Goal: Transaction & Acquisition: Book appointment/travel/reservation

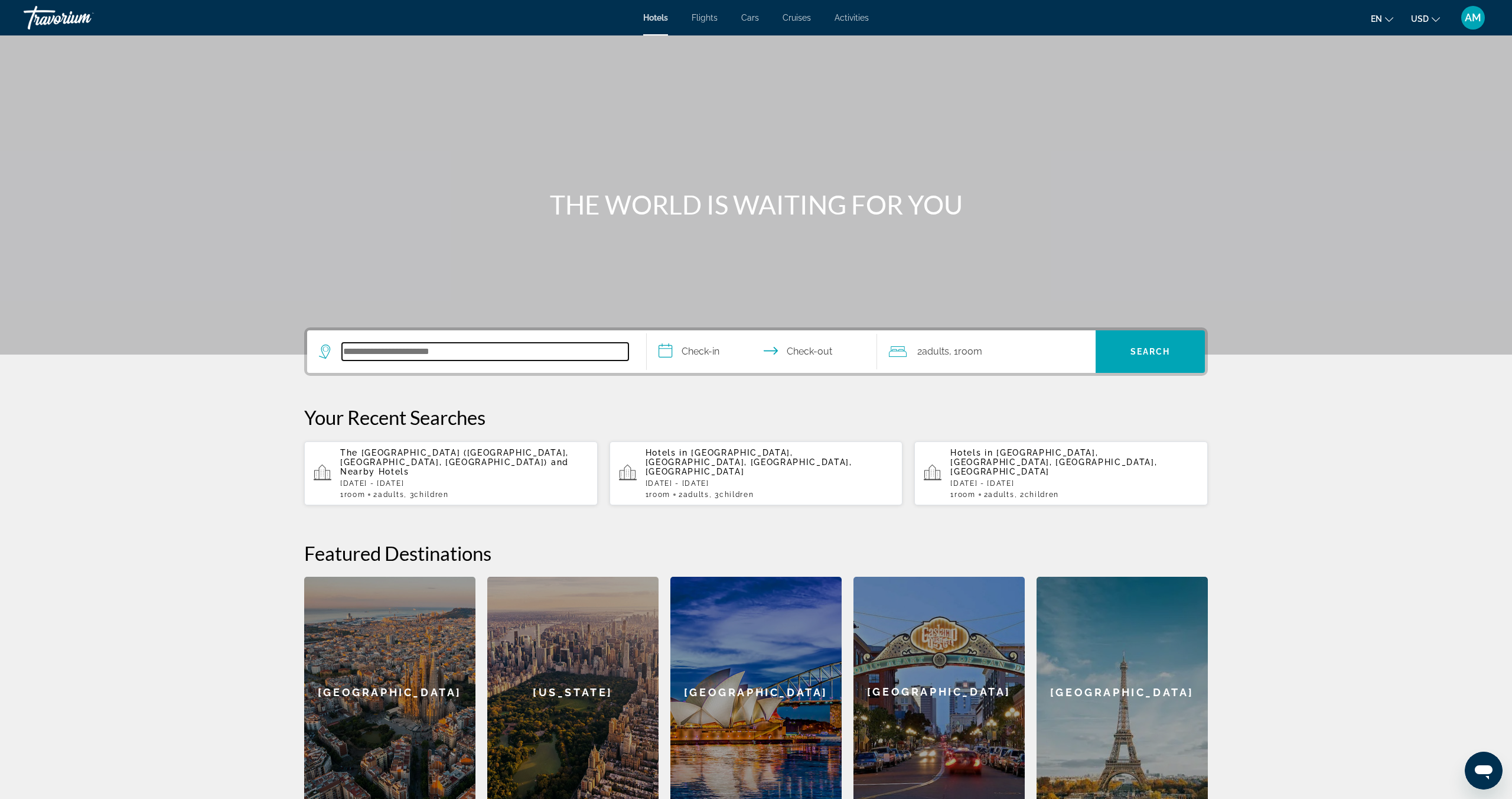
click at [384, 344] on input "Search hotel destination" at bounding box center [485, 351] width 286 height 17
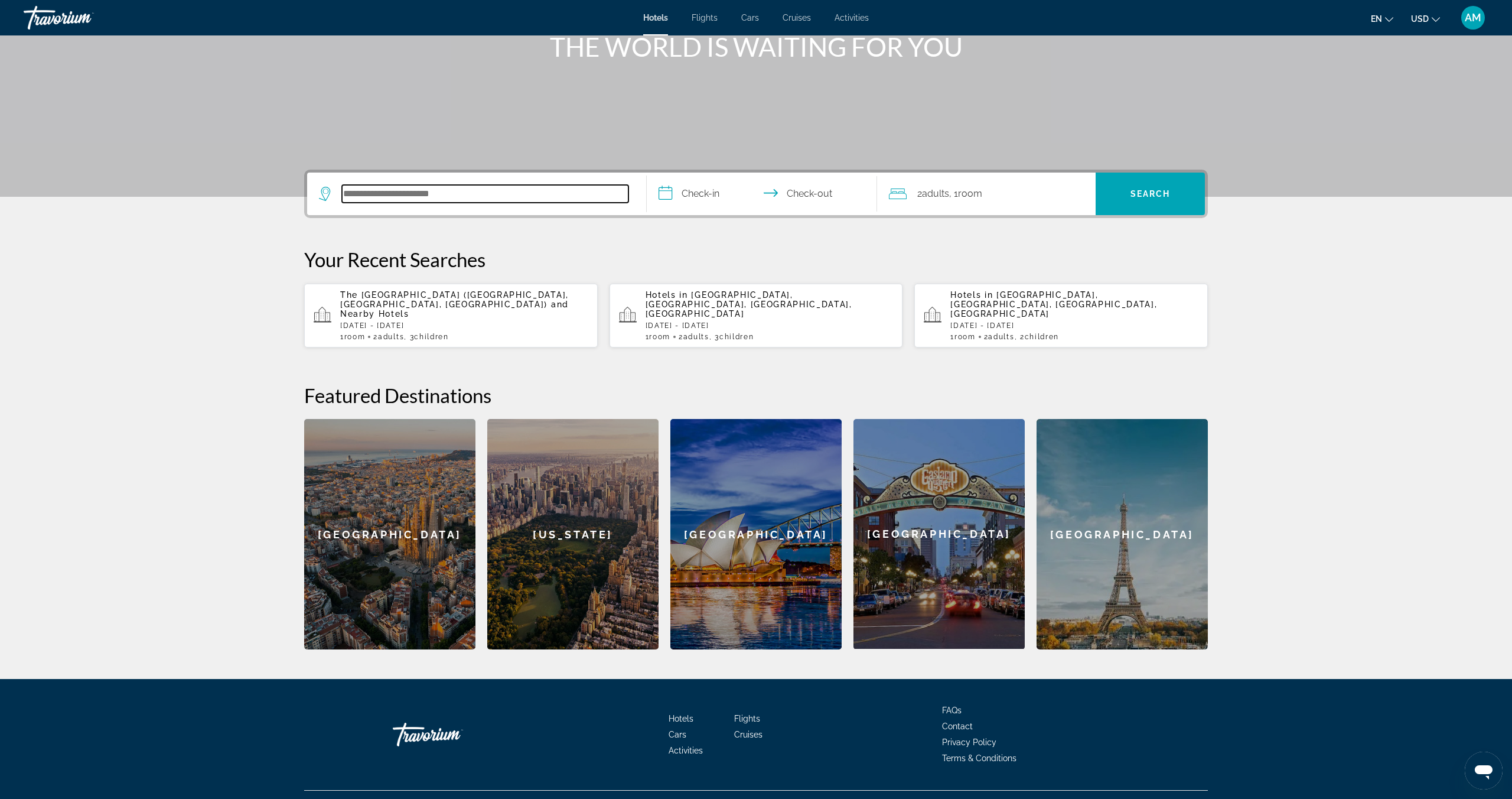
scroll to position [173, 0]
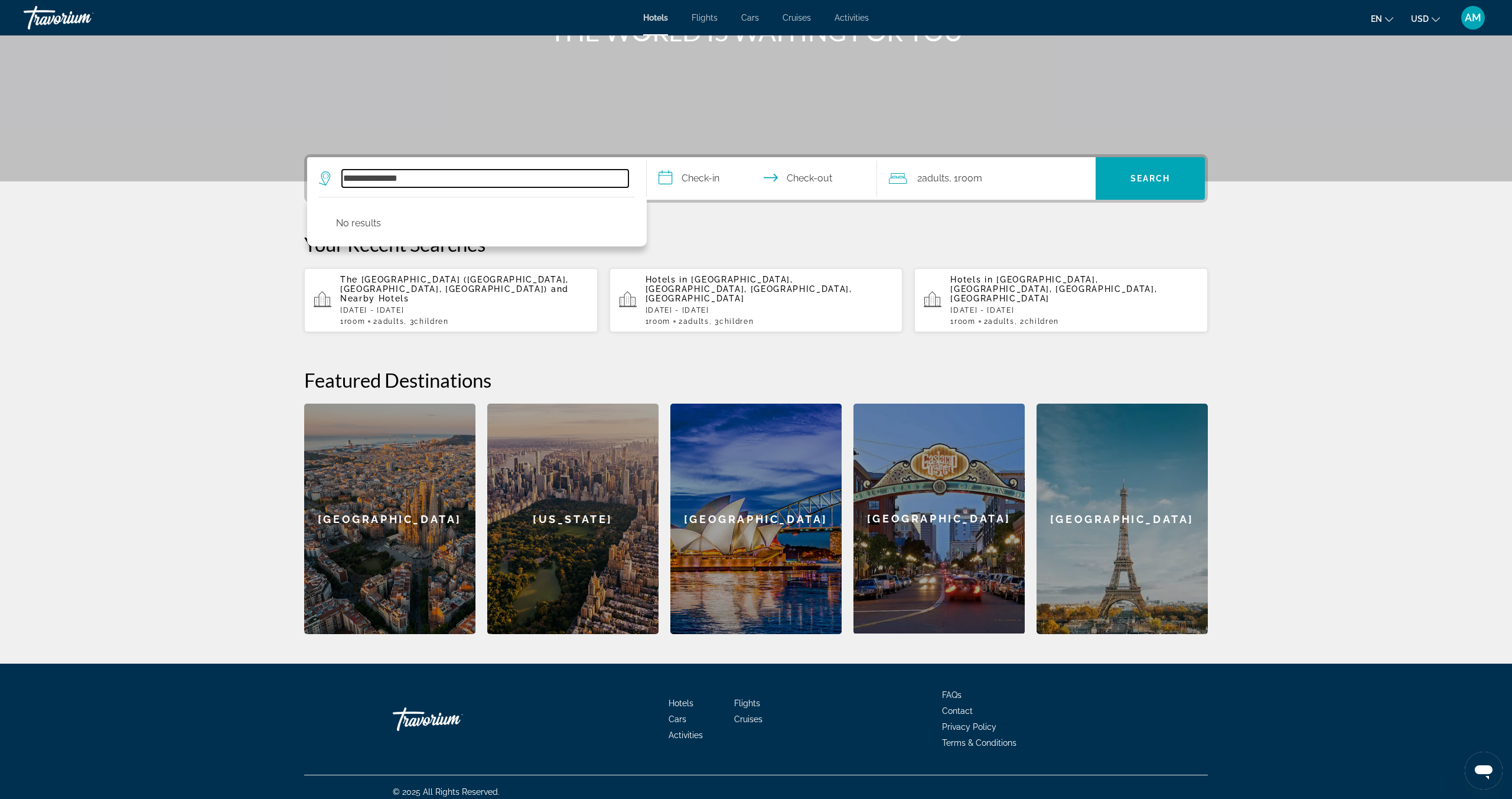
type input "**********"
click at [705, 178] on input "**********" at bounding box center [765, 180] width 235 height 46
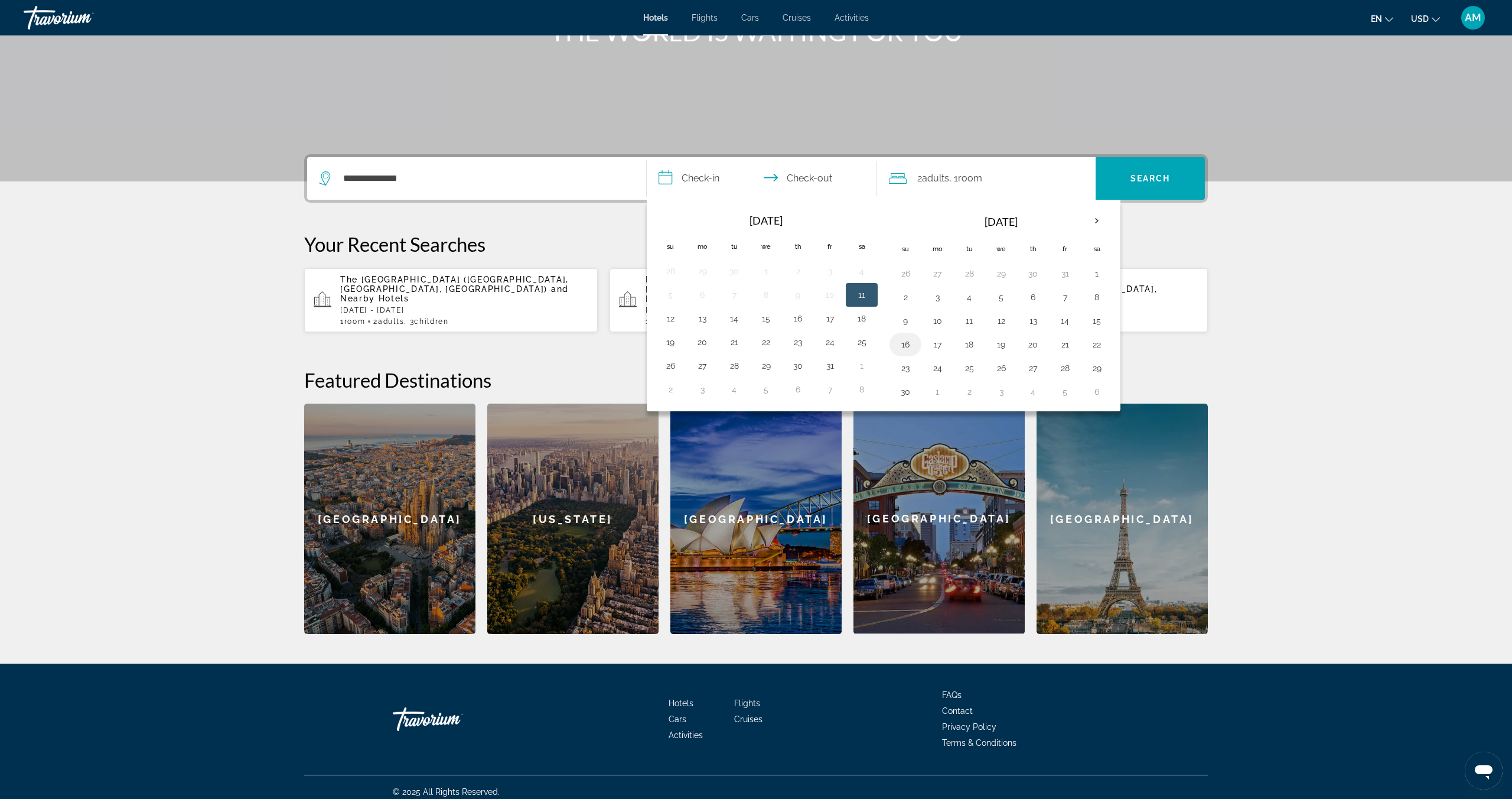
click at [911, 342] on button "16" at bounding box center [905, 344] width 19 height 17
click at [1007, 348] on button "19" at bounding box center [1001, 344] width 19 height 17
type input "**********"
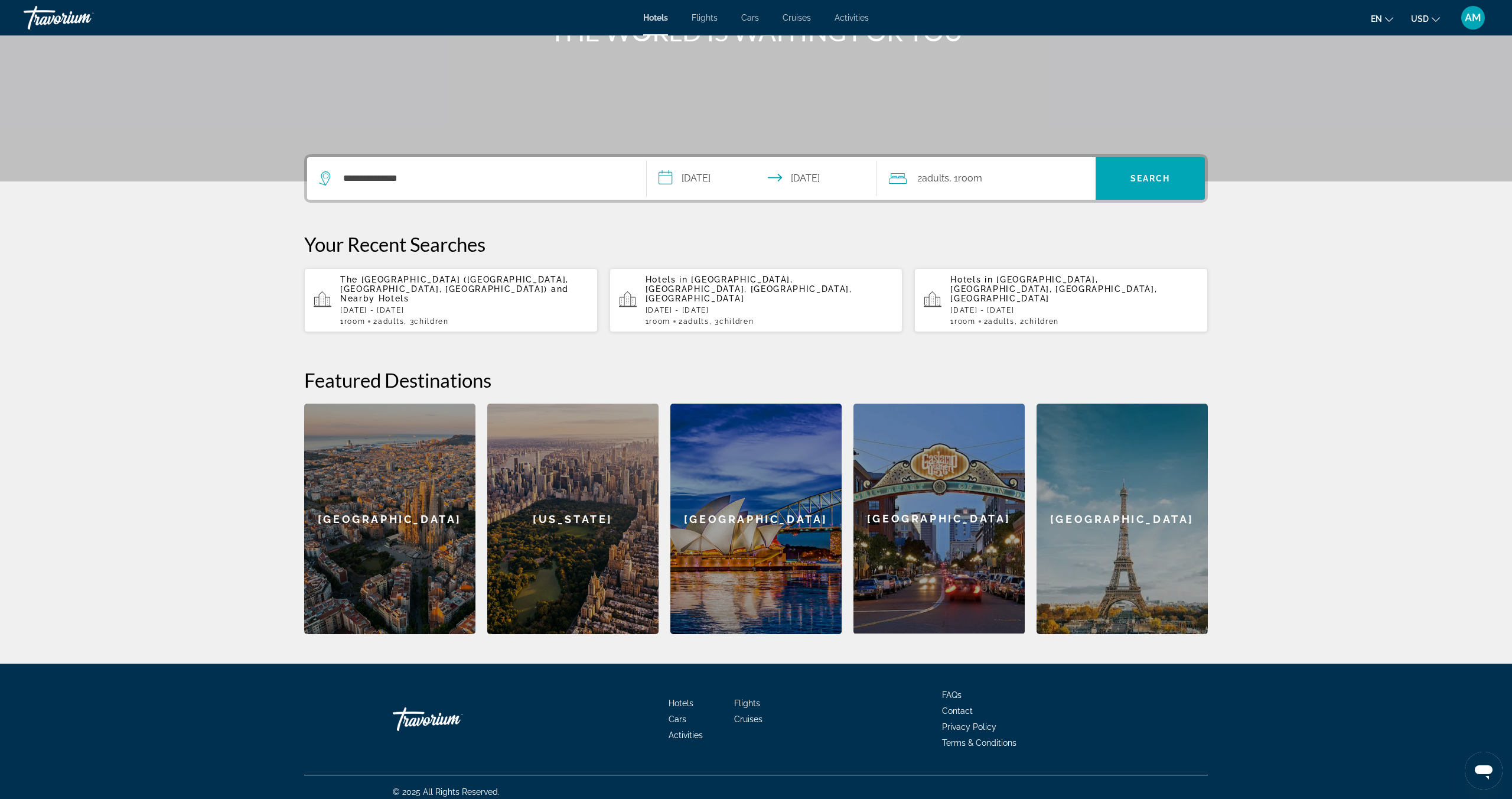
click at [948, 176] on span "Adults" at bounding box center [935, 178] width 27 height 11
click at [1083, 253] on icon "Increment children" at bounding box center [1078, 256] width 10 height 14
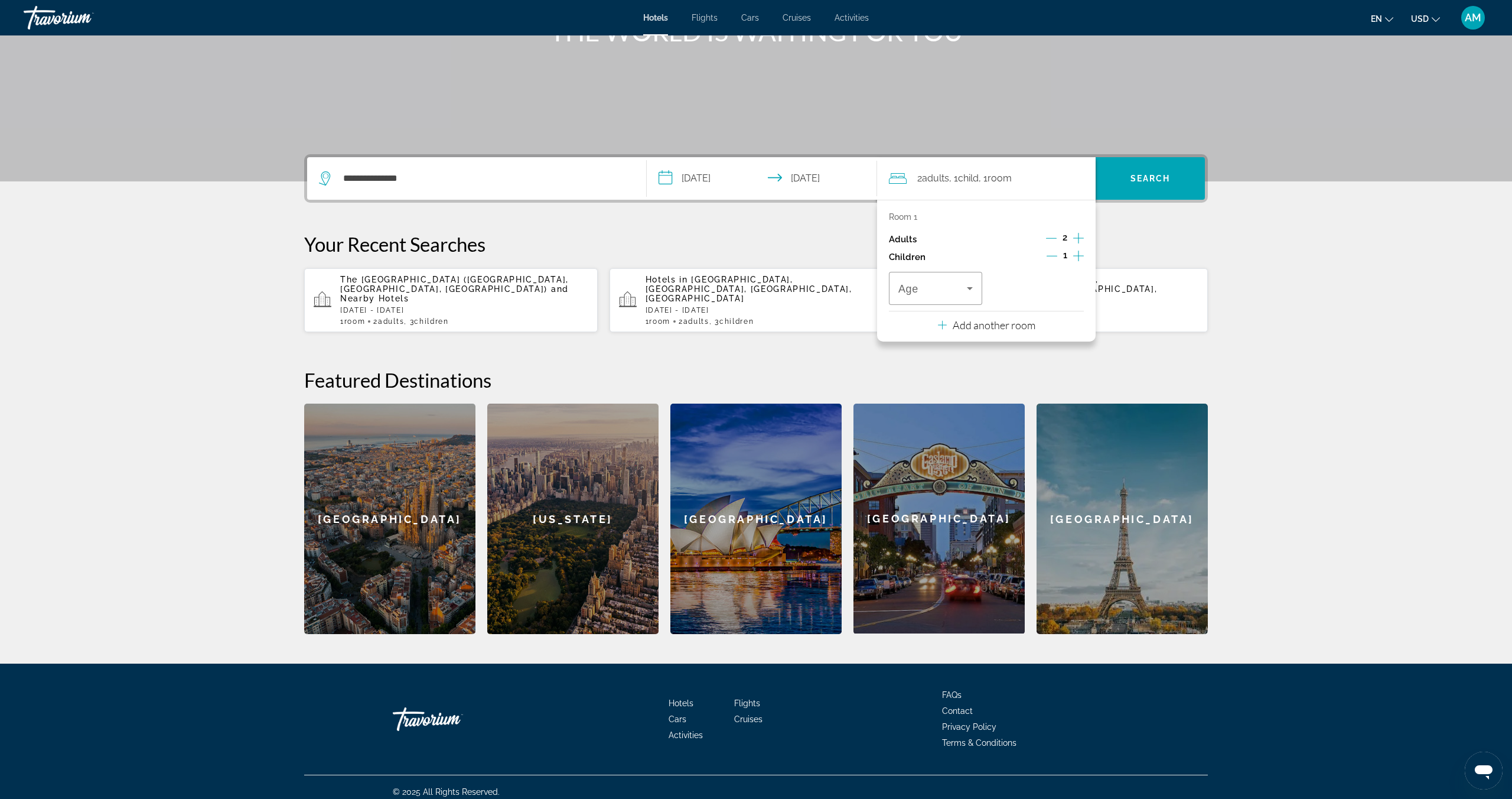
click at [1083, 253] on icon "Increment children" at bounding box center [1078, 256] width 10 height 14
click at [934, 302] on div "Travelers: 2 adults, 2 children" at bounding box center [935, 288] width 74 height 33
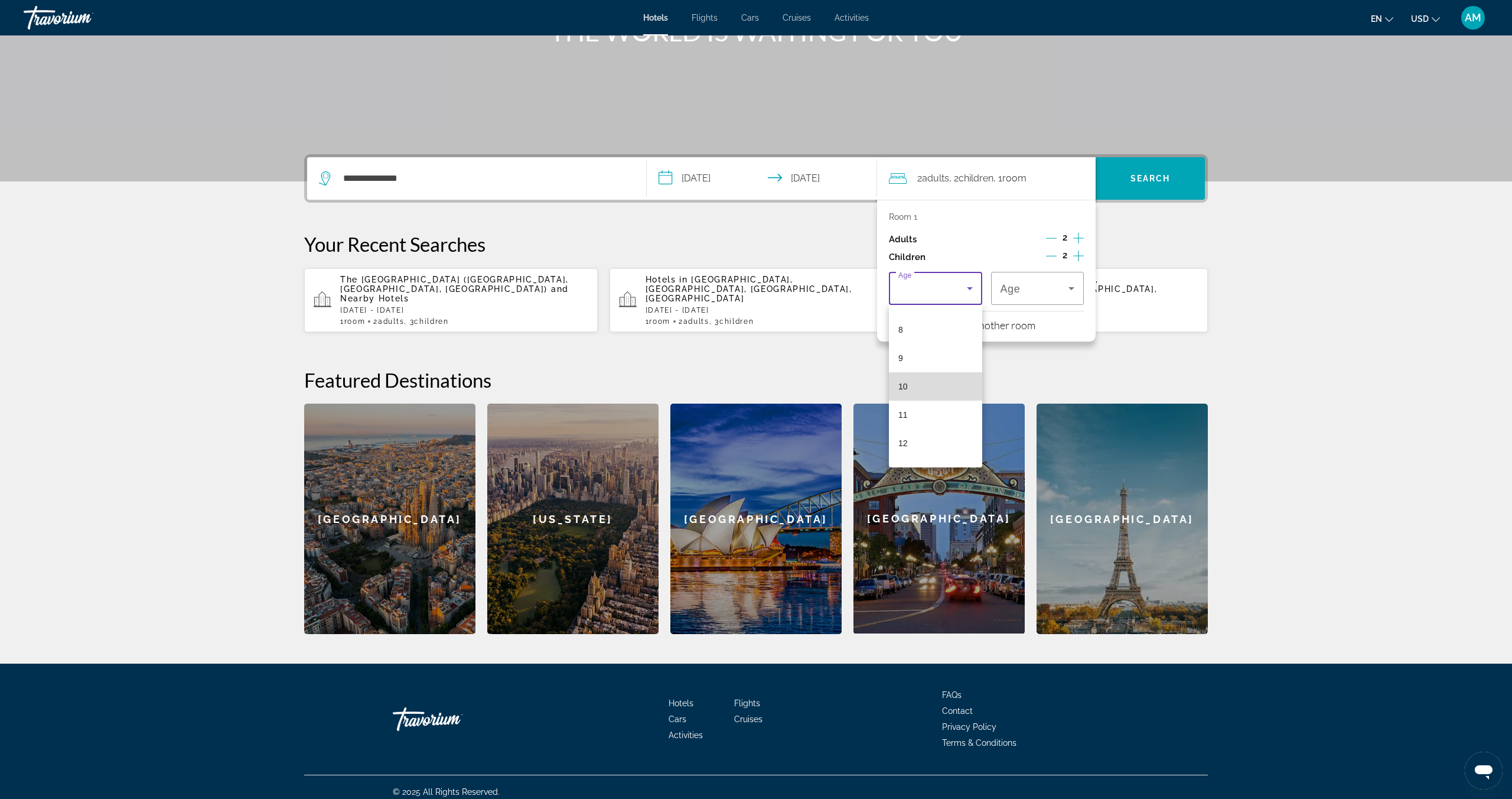
click at [925, 392] on mat-option "10" at bounding box center [935, 387] width 93 height 28
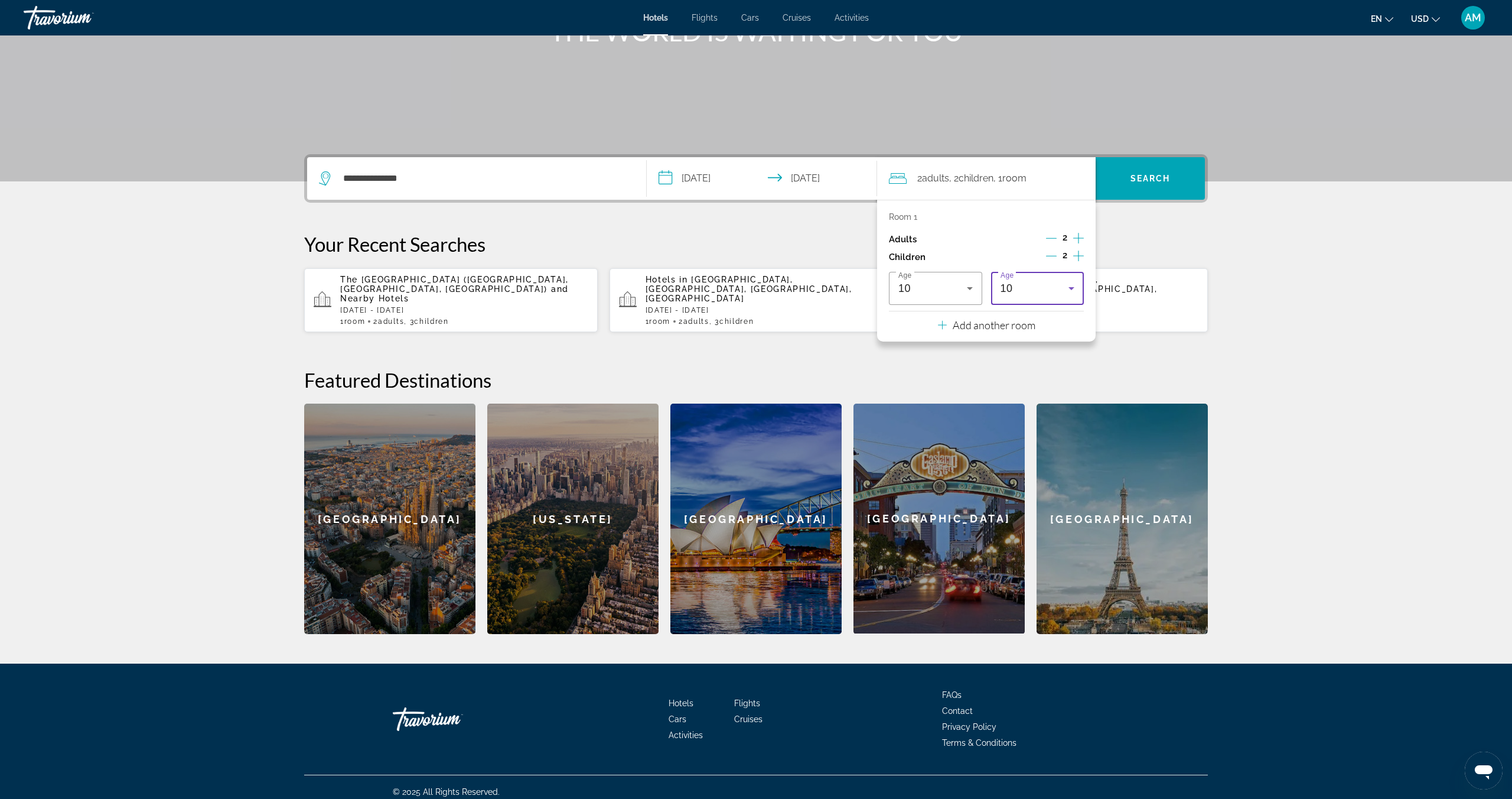
click at [1008, 289] on span "10" at bounding box center [1007, 288] width 13 height 12
click at [1016, 394] on mat-option "8" at bounding box center [1038, 396] width 93 height 28
click at [1289, 252] on section "**********" at bounding box center [756, 231] width 1512 height 807
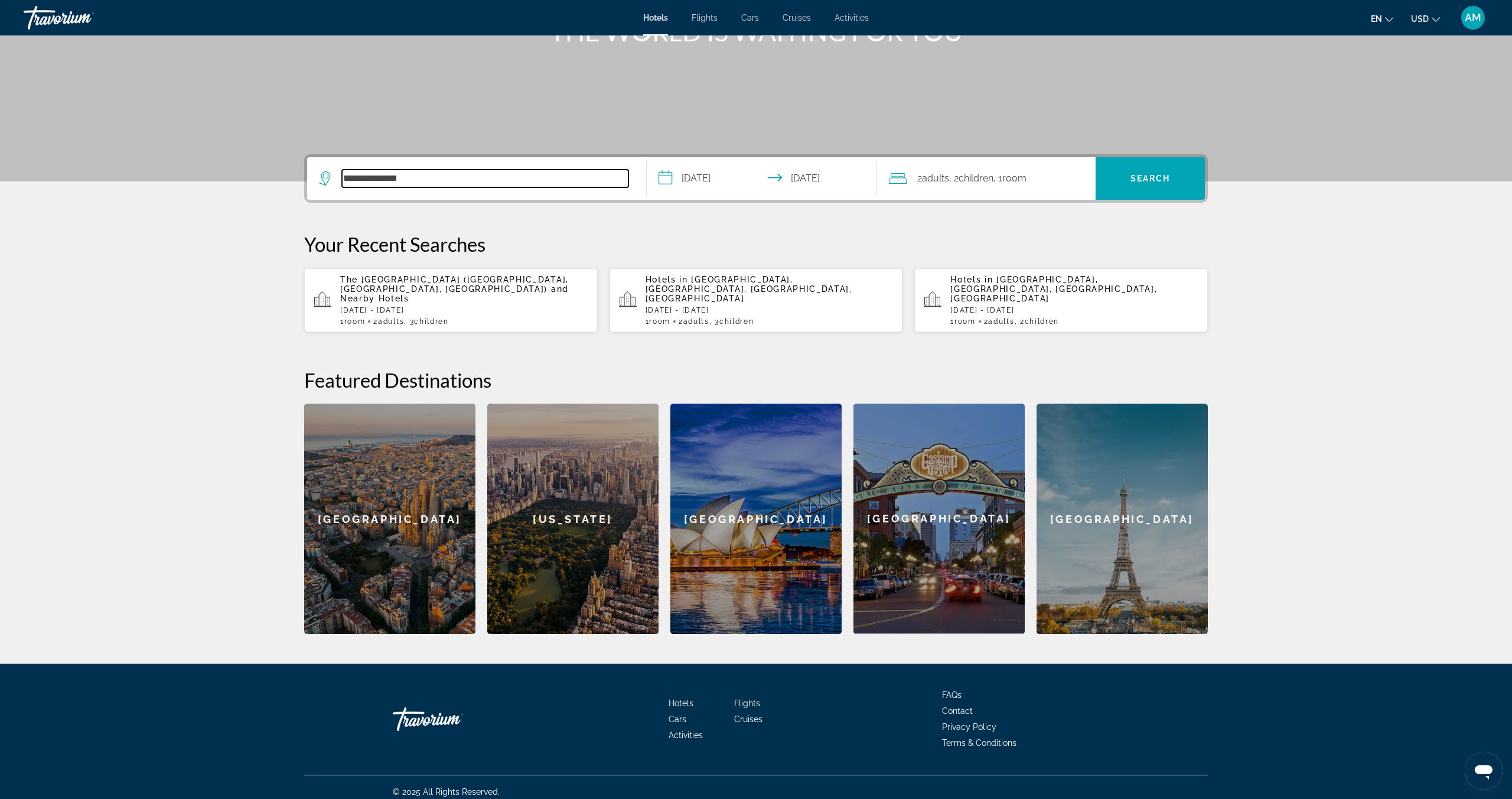
click at [442, 182] on input "**********" at bounding box center [485, 178] width 286 height 17
click at [369, 178] on input "**********" at bounding box center [485, 178] width 286 height 17
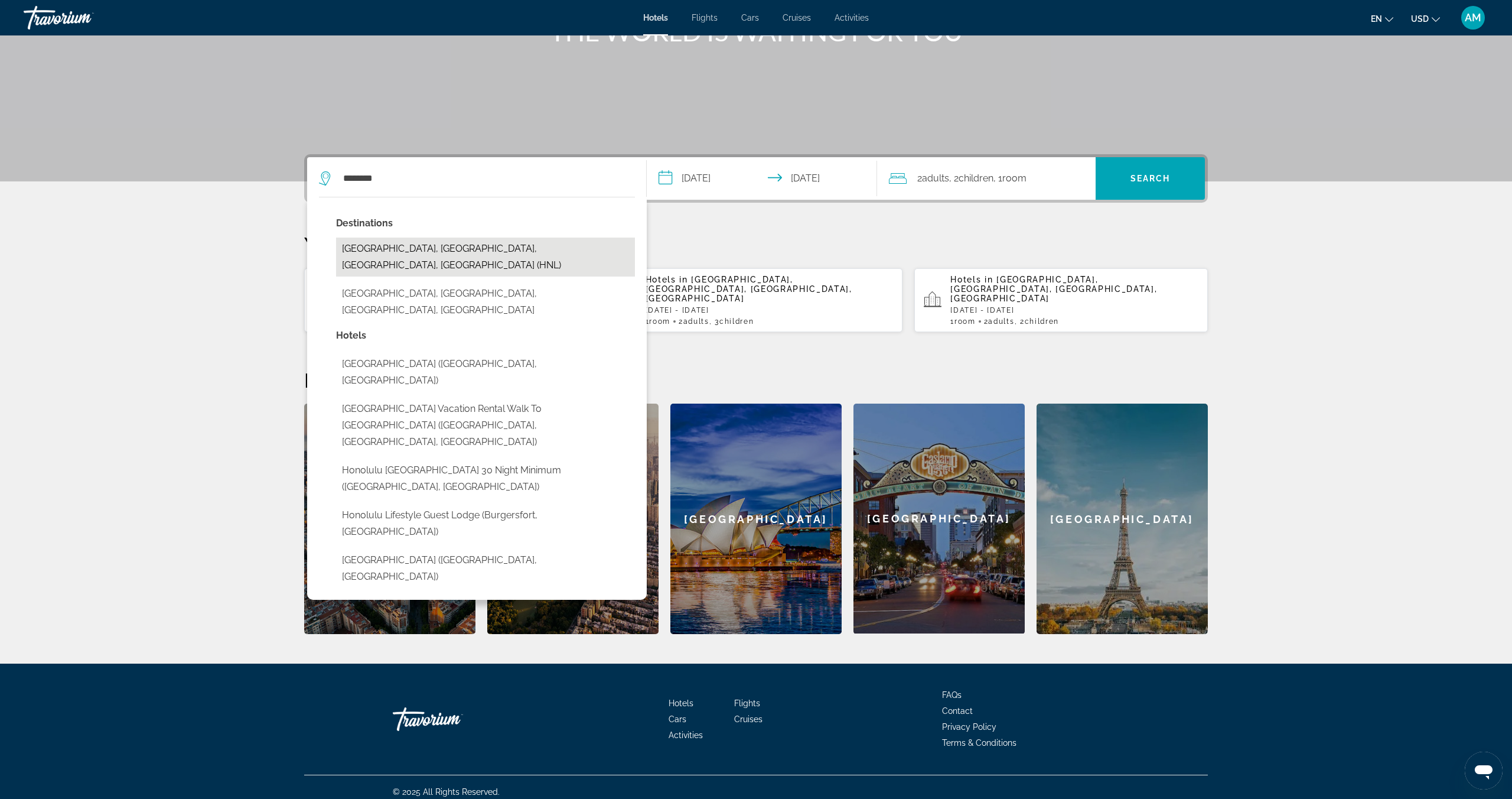
click at [439, 246] on button "[GEOGRAPHIC_DATA], [GEOGRAPHIC_DATA], [GEOGRAPHIC_DATA], [GEOGRAPHIC_DATA] (HNL)" at bounding box center [485, 257] width 299 height 39
type input "**********"
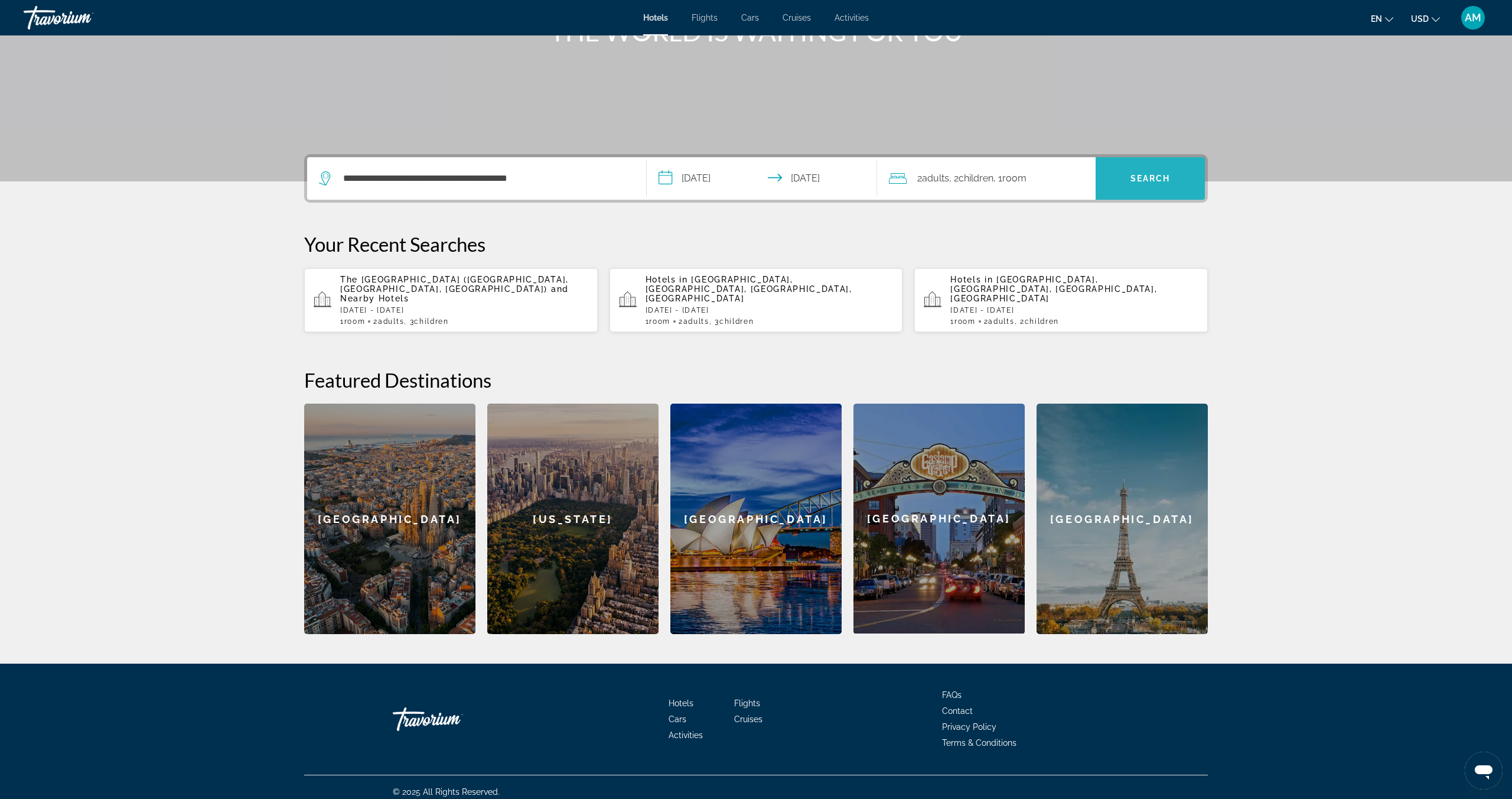
click at [1147, 182] on span "Search" at bounding box center [1151, 178] width 40 height 9
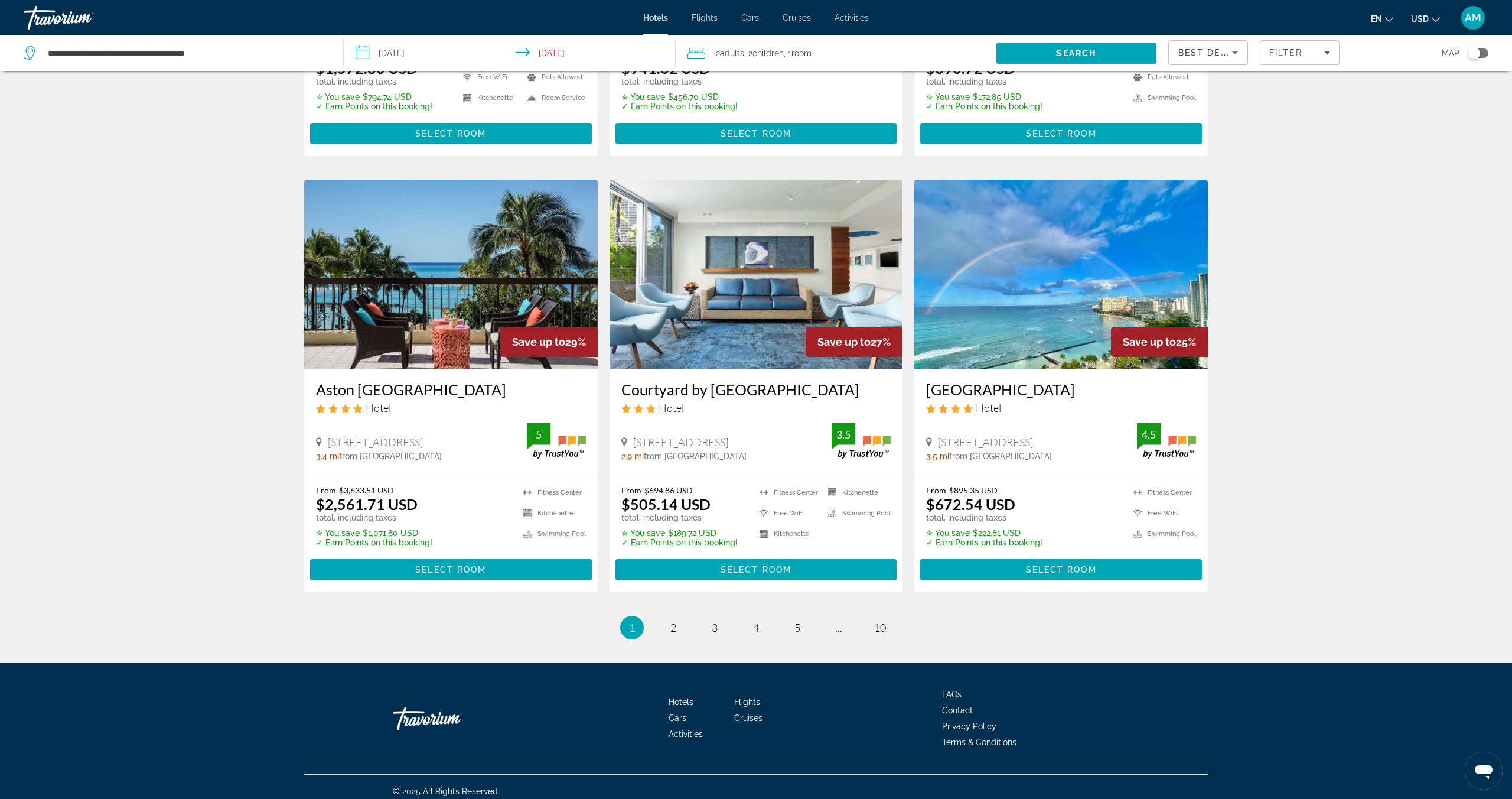
scroll to position [1284, 0]
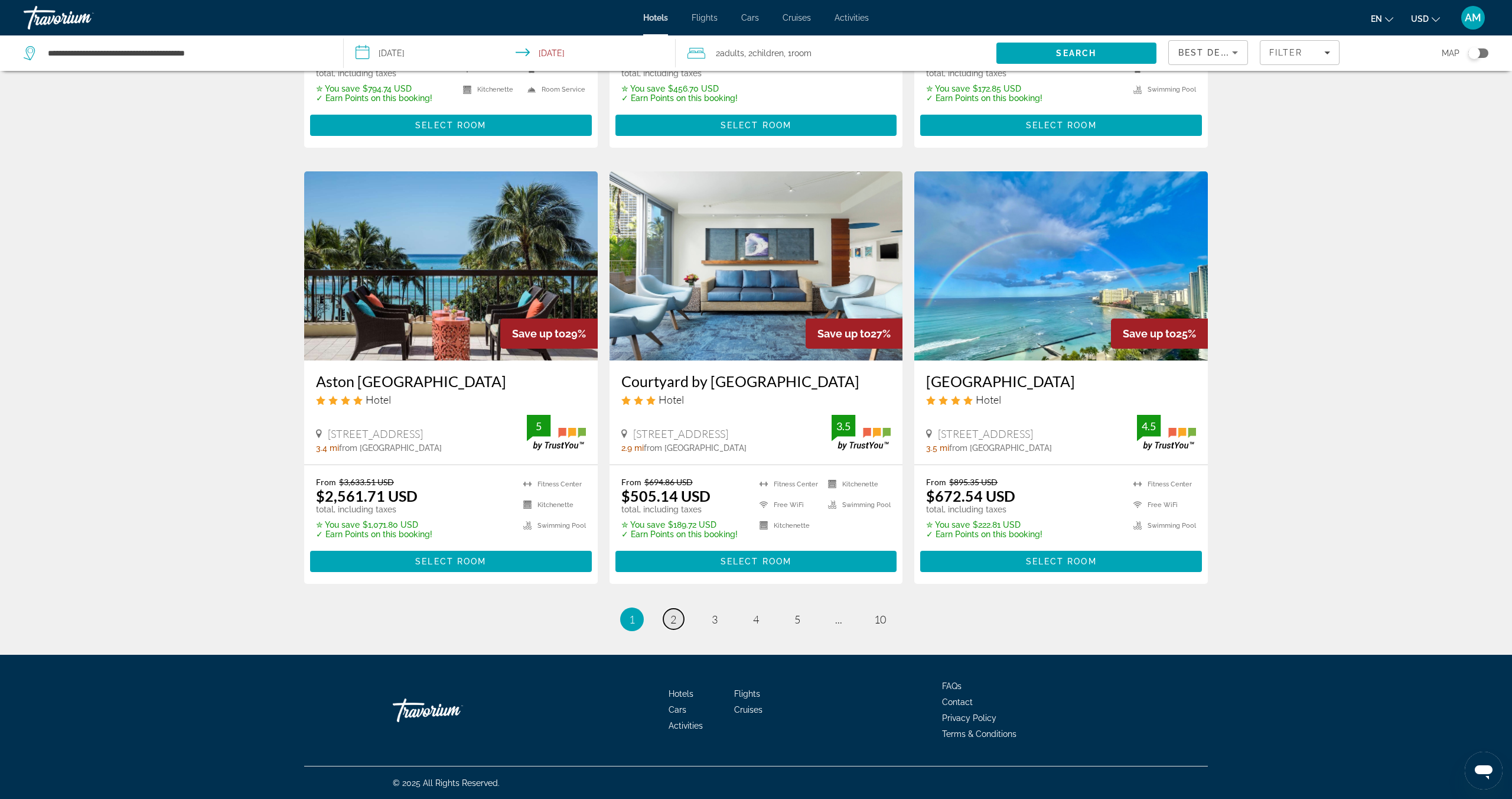
click at [674, 623] on span "2" at bounding box center [673, 619] width 6 height 13
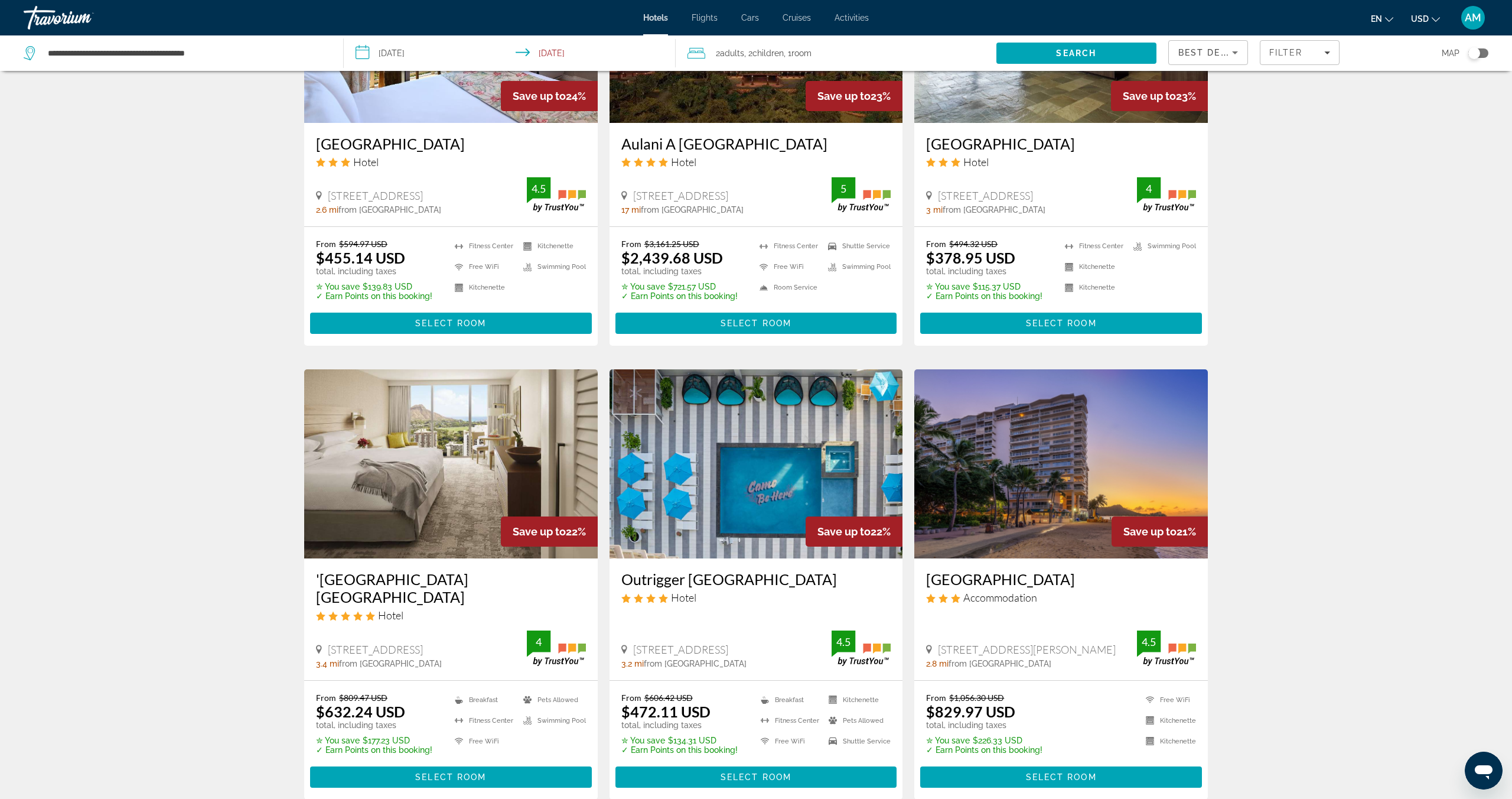
scroll to position [1266, 0]
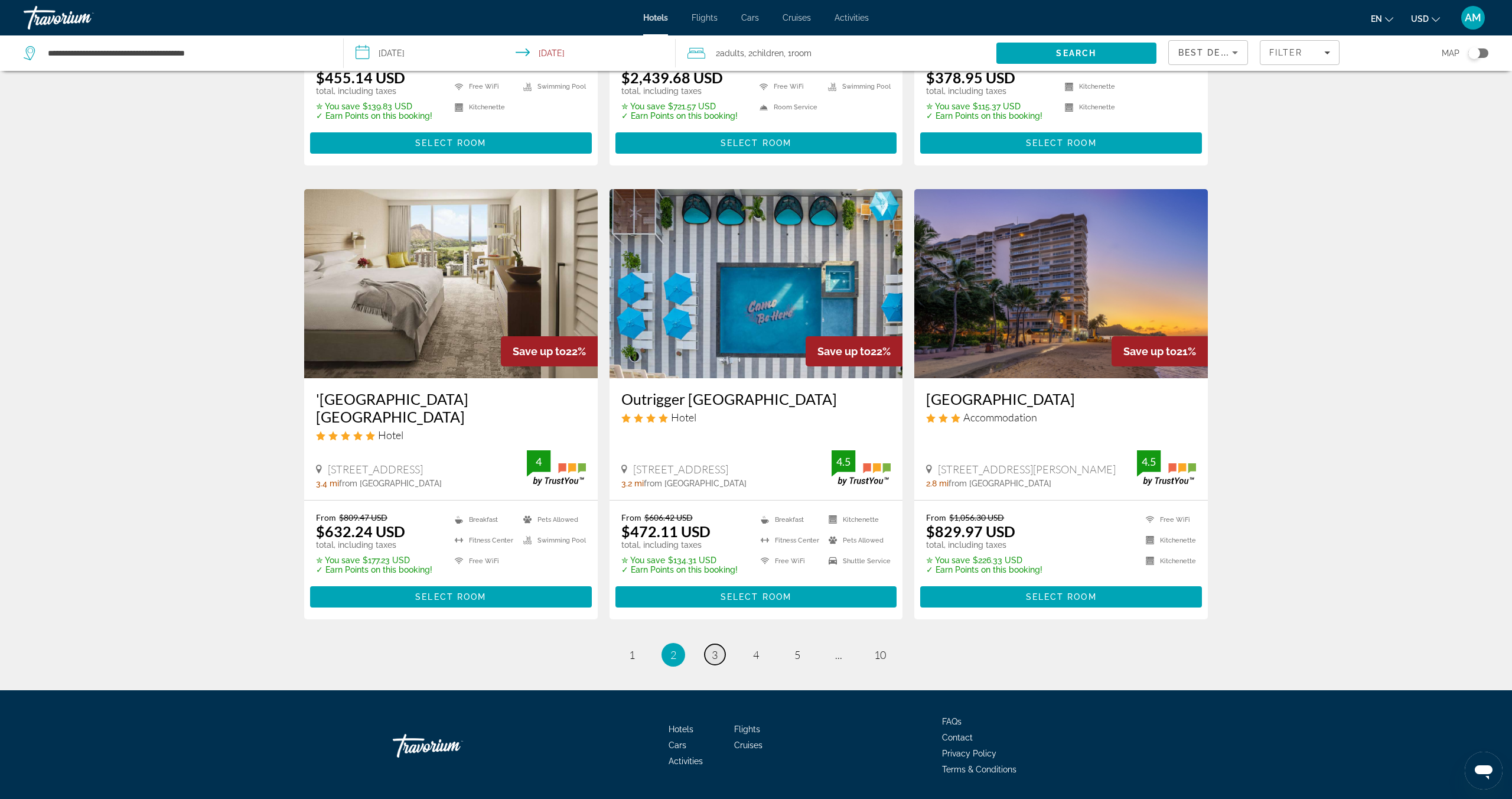
click at [720, 644] on link "page 3" at bounding box center [715, 655] width 21 height 21
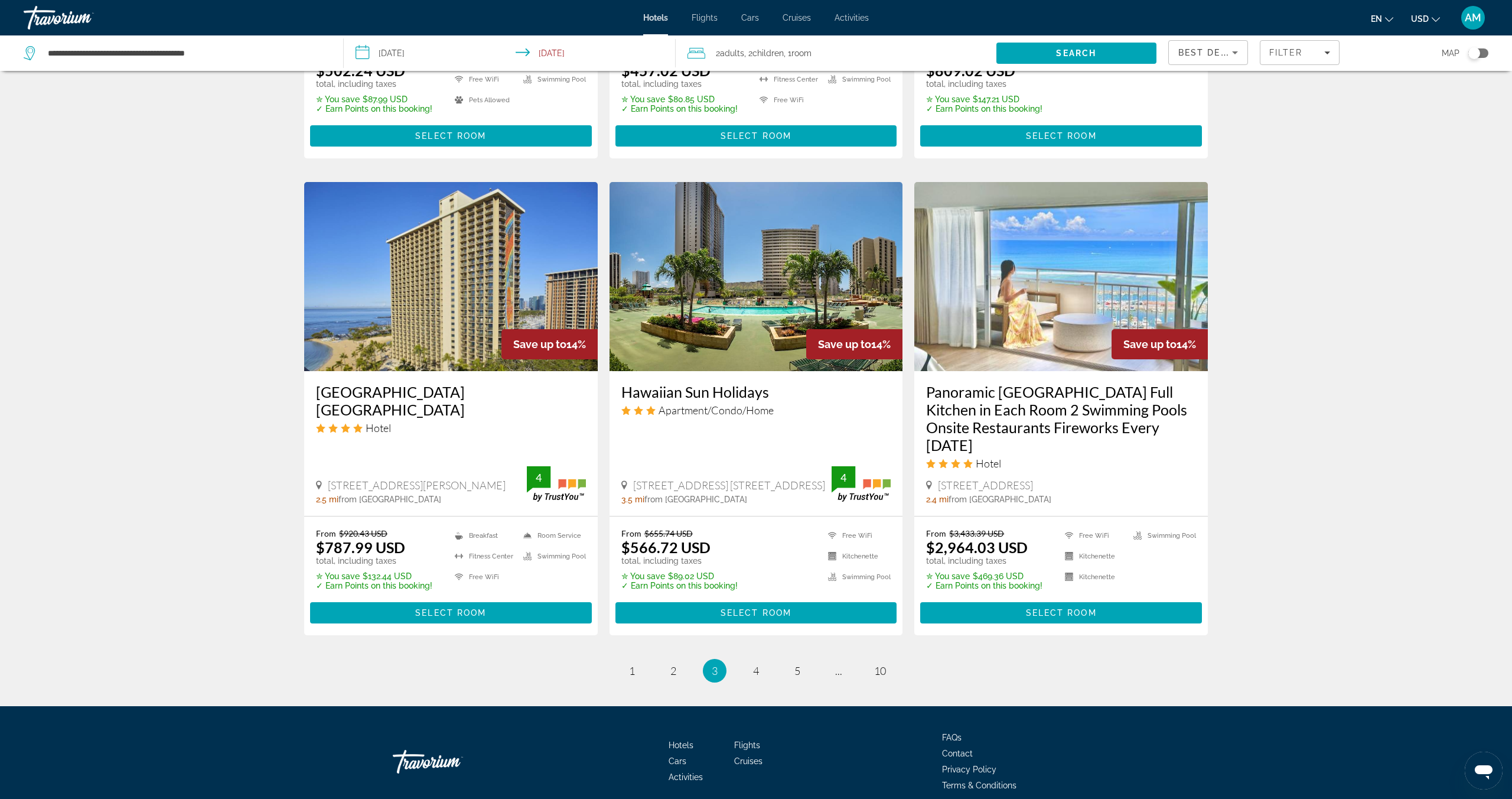
scroll to position [1307, 0]
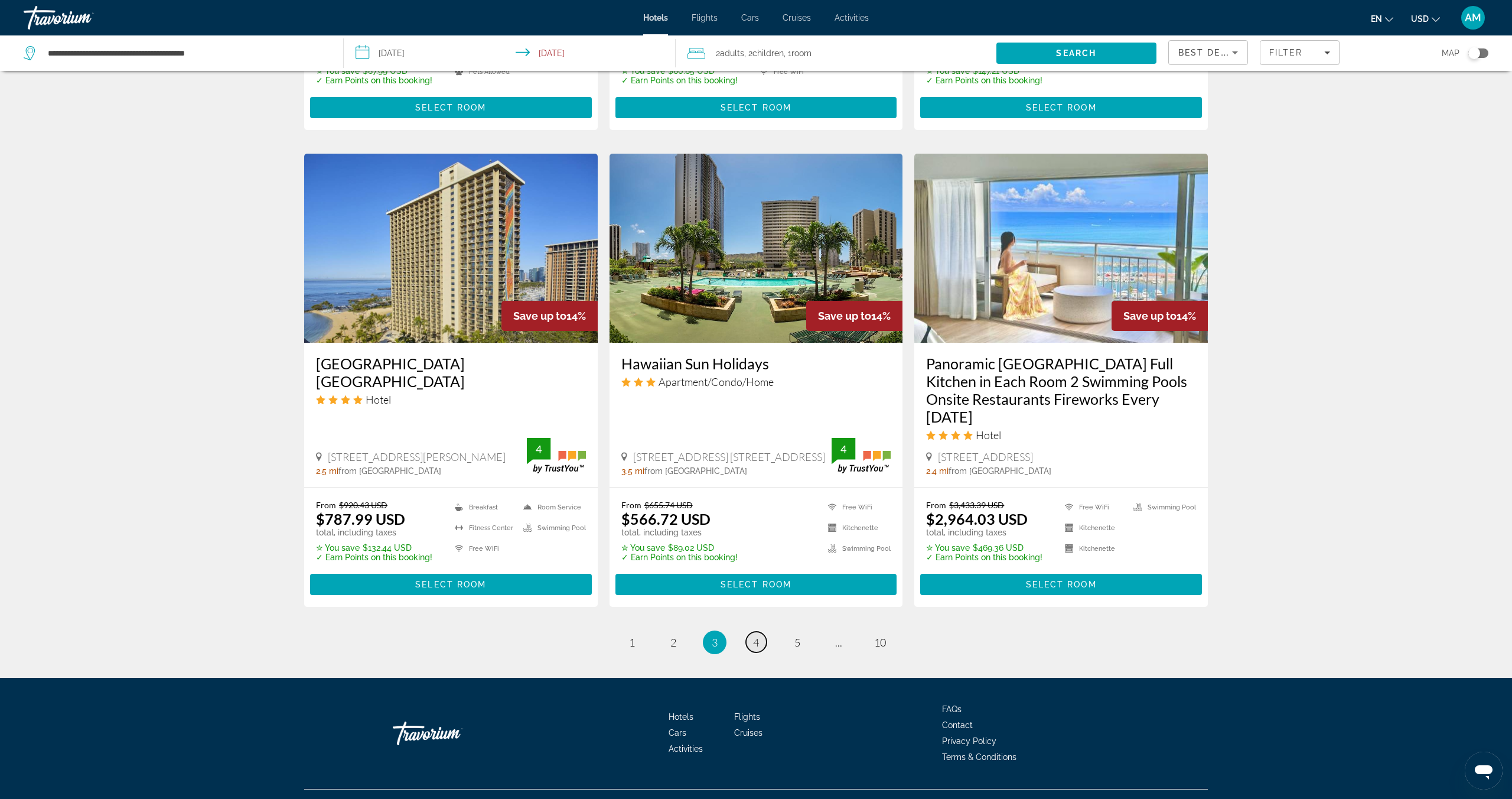
click at [762, 632] on link "page 4" at bounding box center [756, 642] width 21 height 21
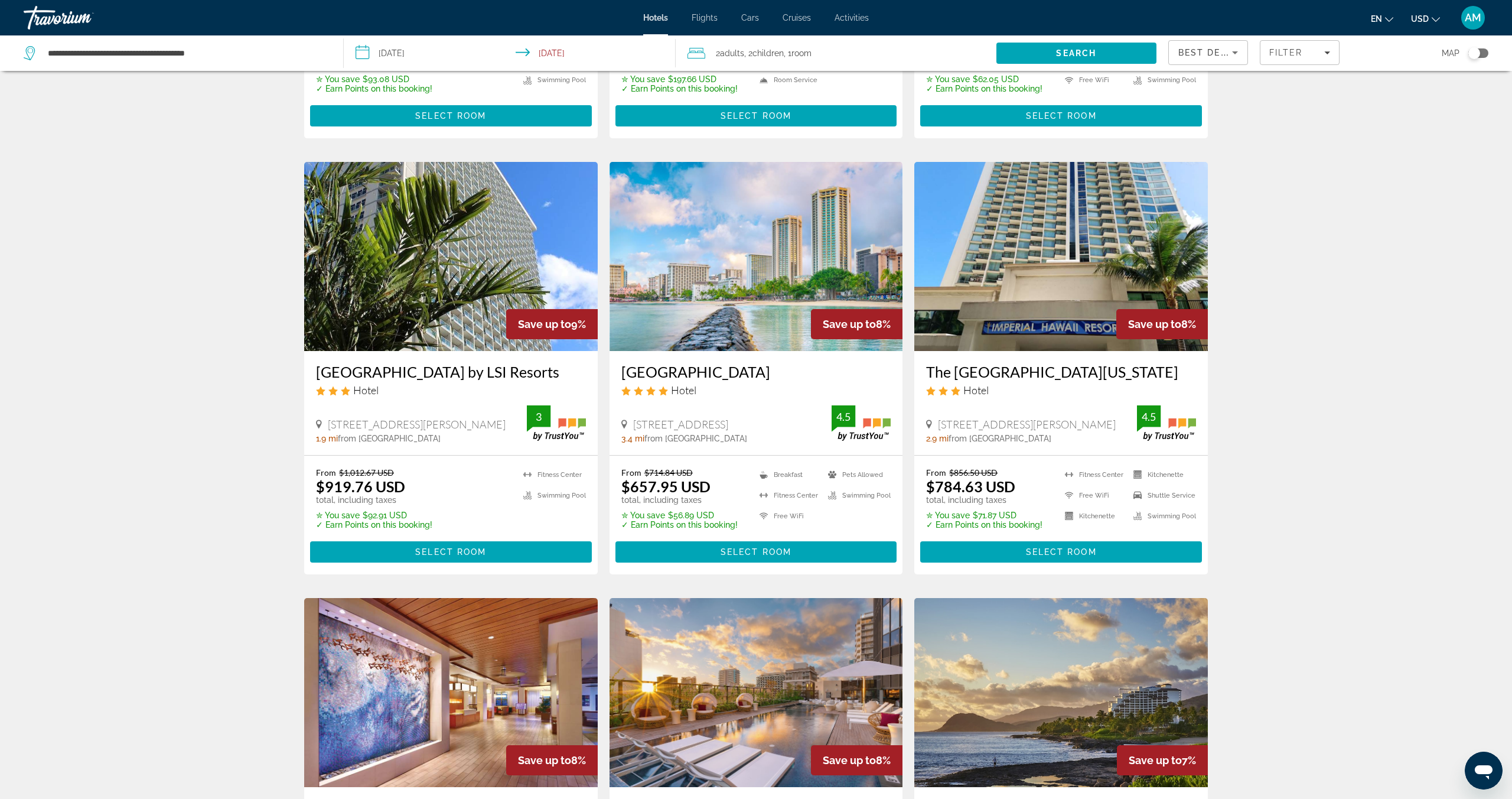
scroll to position [837, 0]
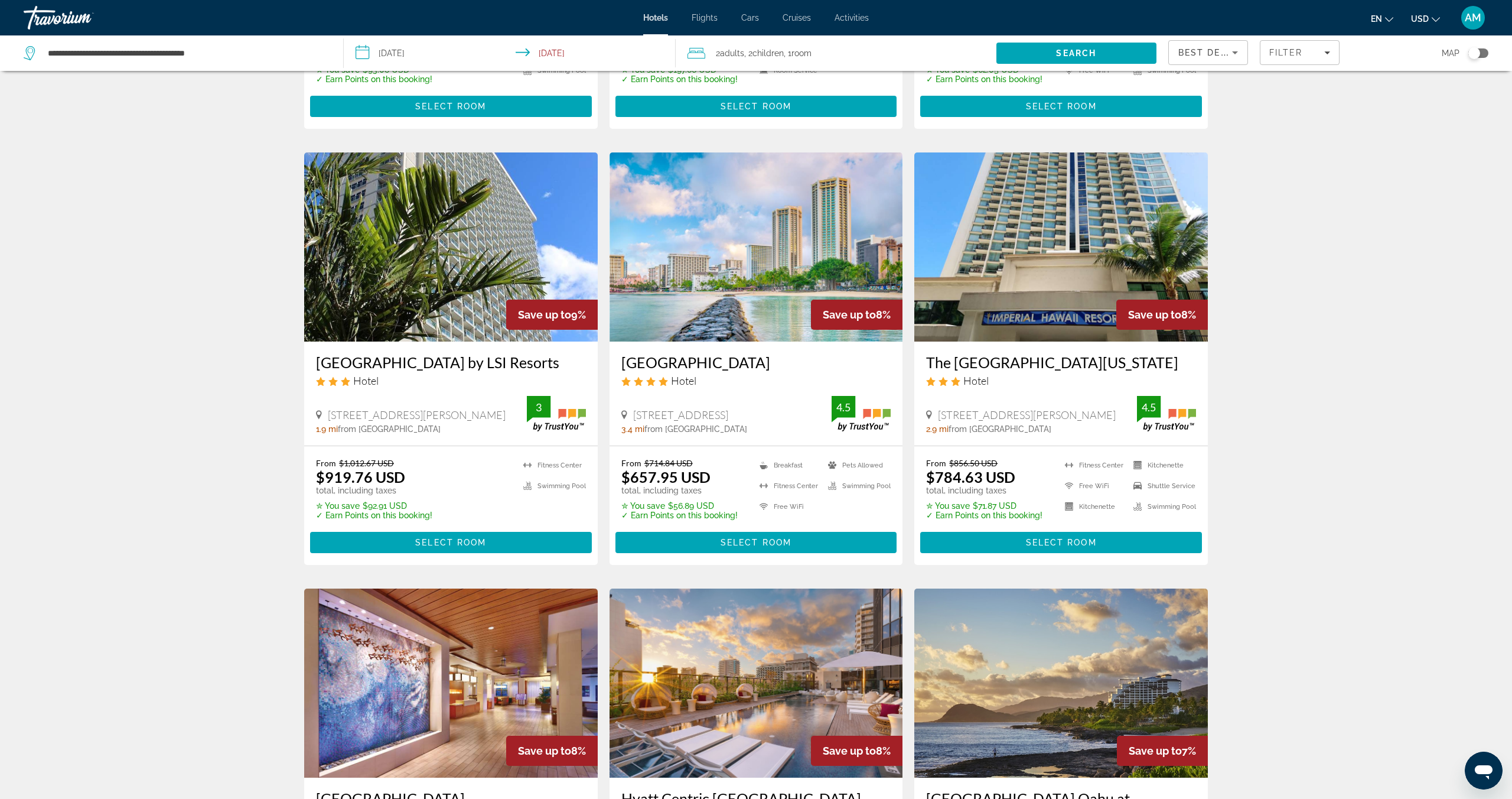
click at [769, 250] on img "Main content" at bounding box center [756, 247] width 294 height 189
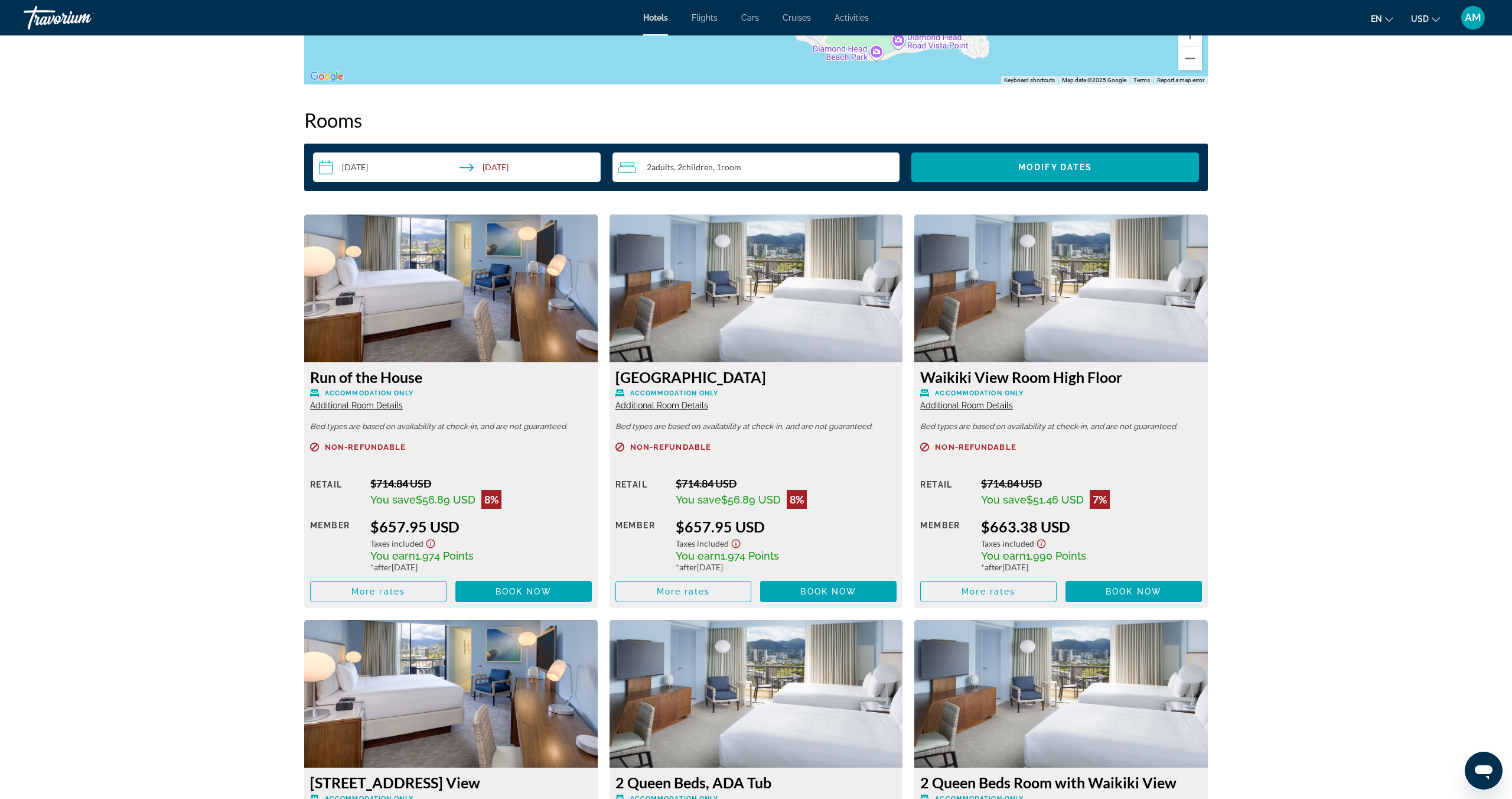
scroll to position [1461, 0]
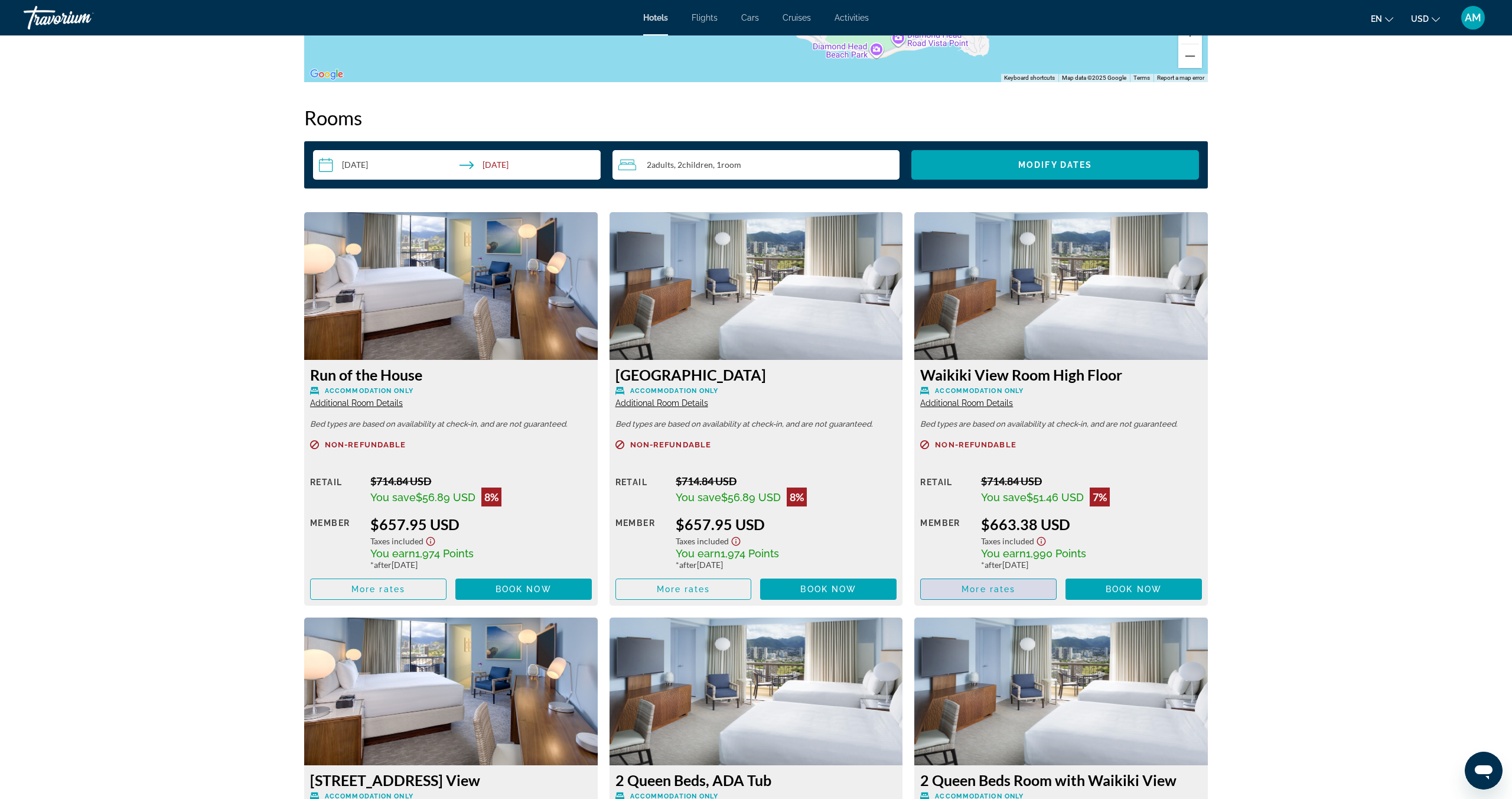
click at [1015, 590] on span "More rates" at bounding box center [988, 589] width 54 height 9
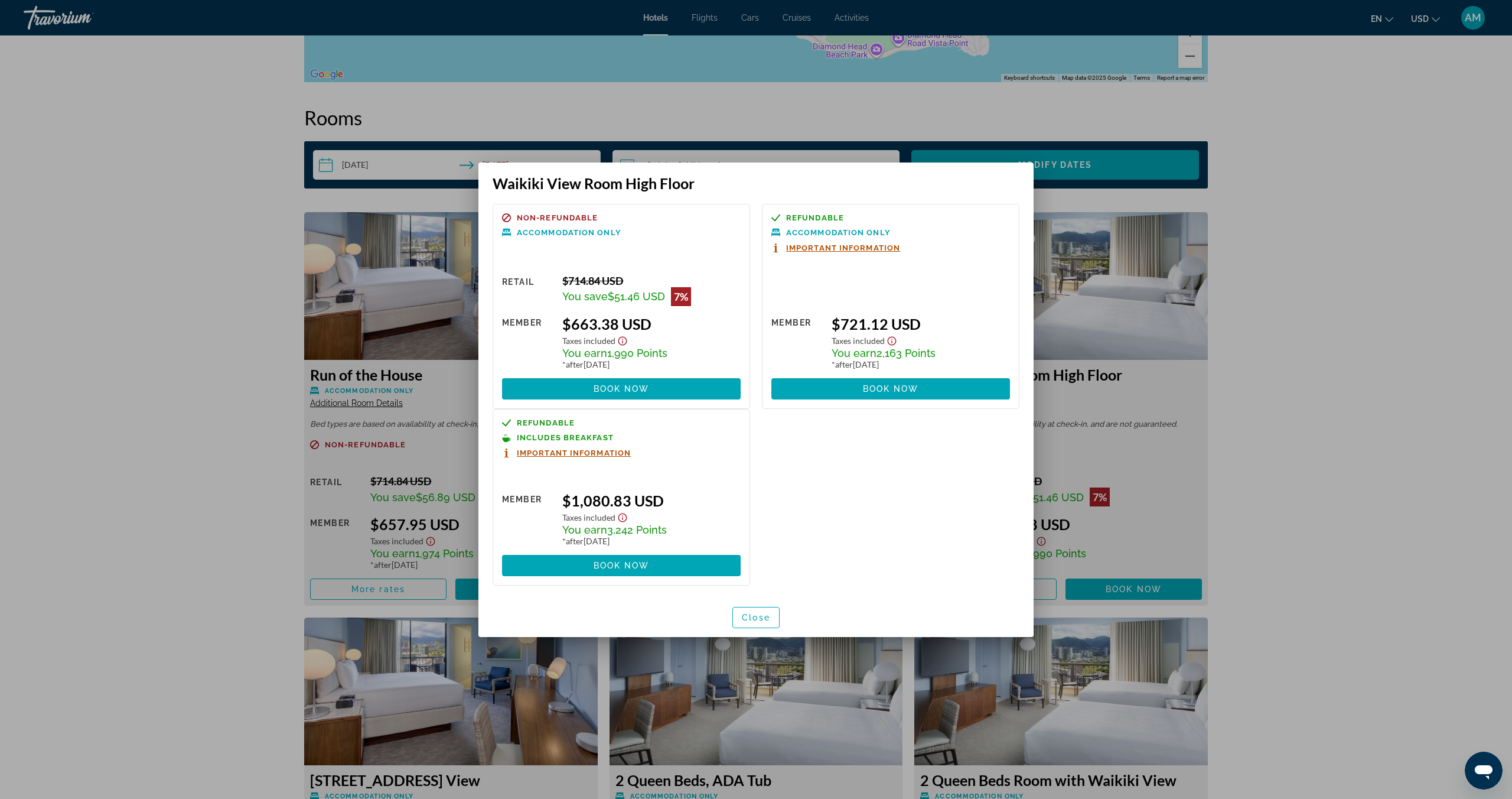
click at [1338, 289] on div at bounding box center [756, 400] width 1512 height 799
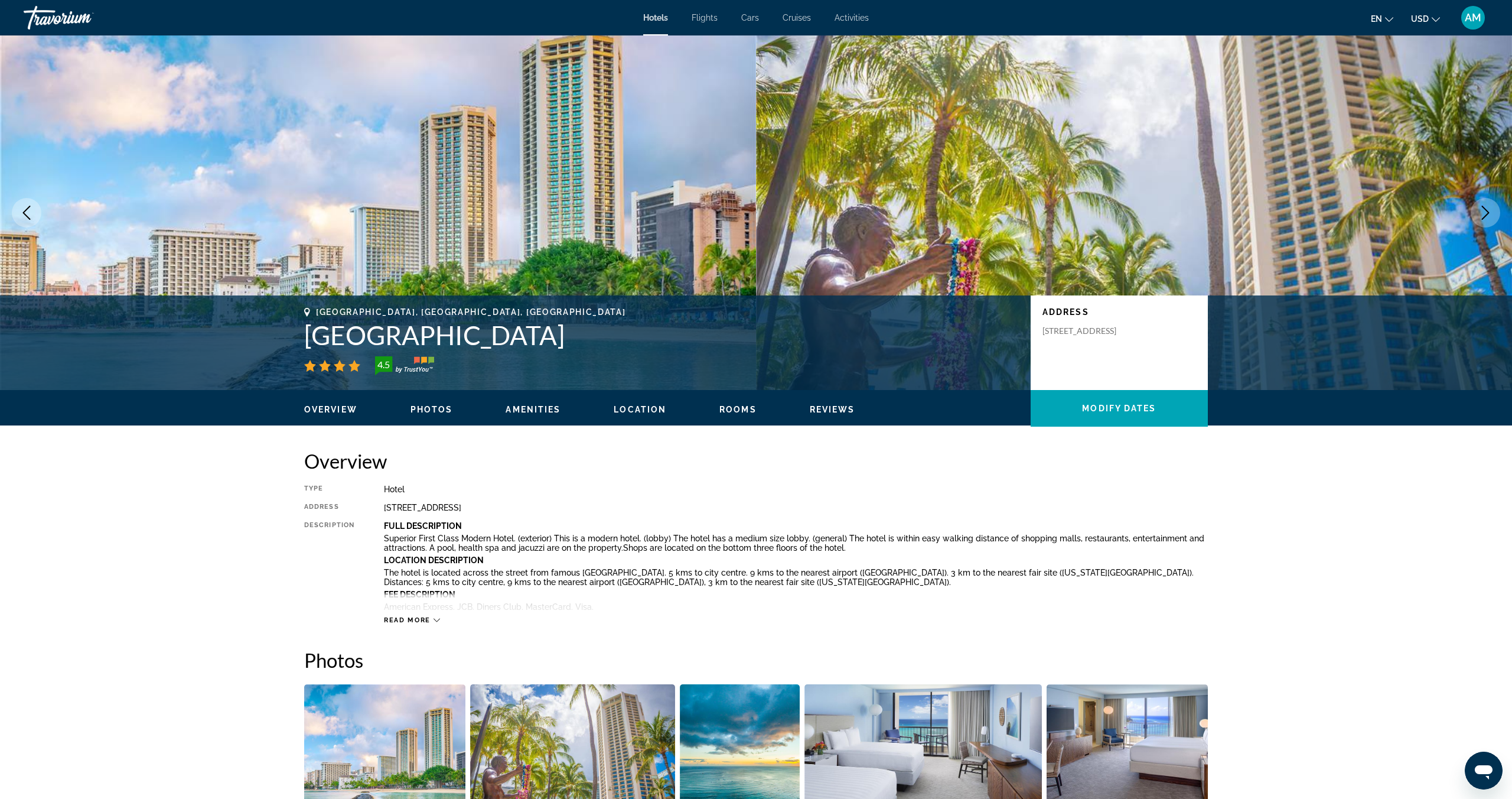
scroll to position [1461, 0]
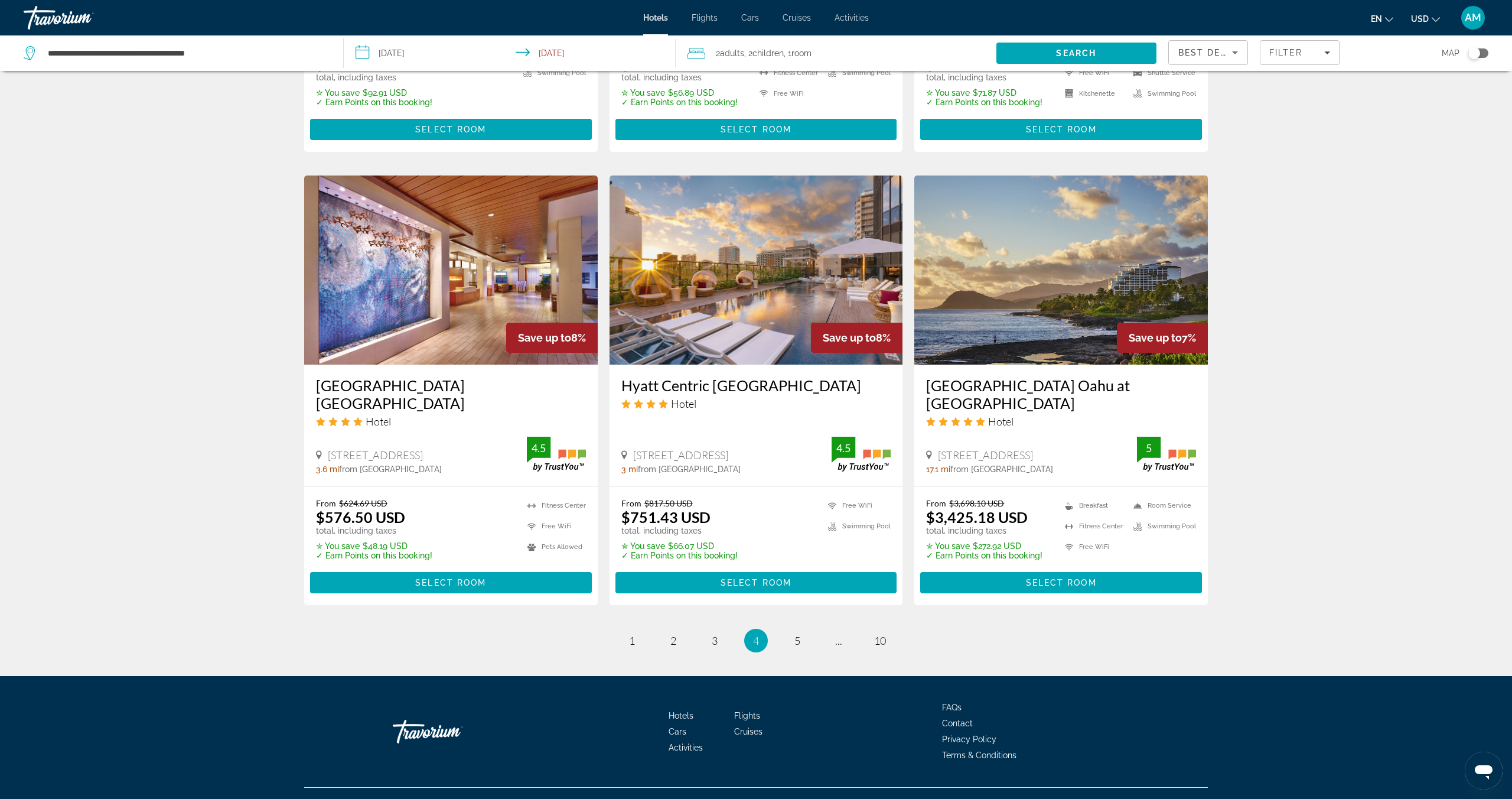
scroll to position [1266, 0]
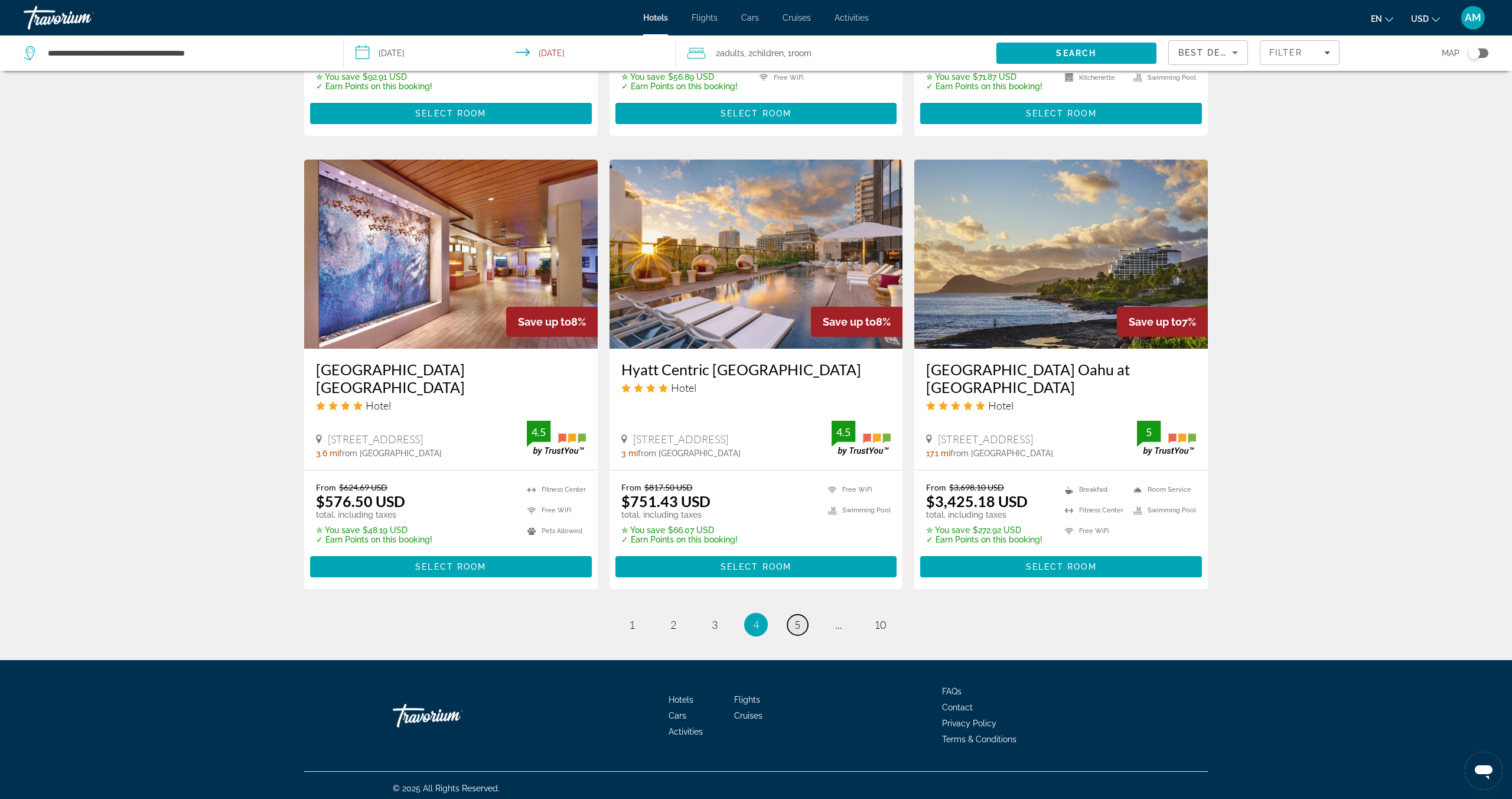
click at [796, 620] on span "5" at bounding box center [797, 625] width 6 height 13
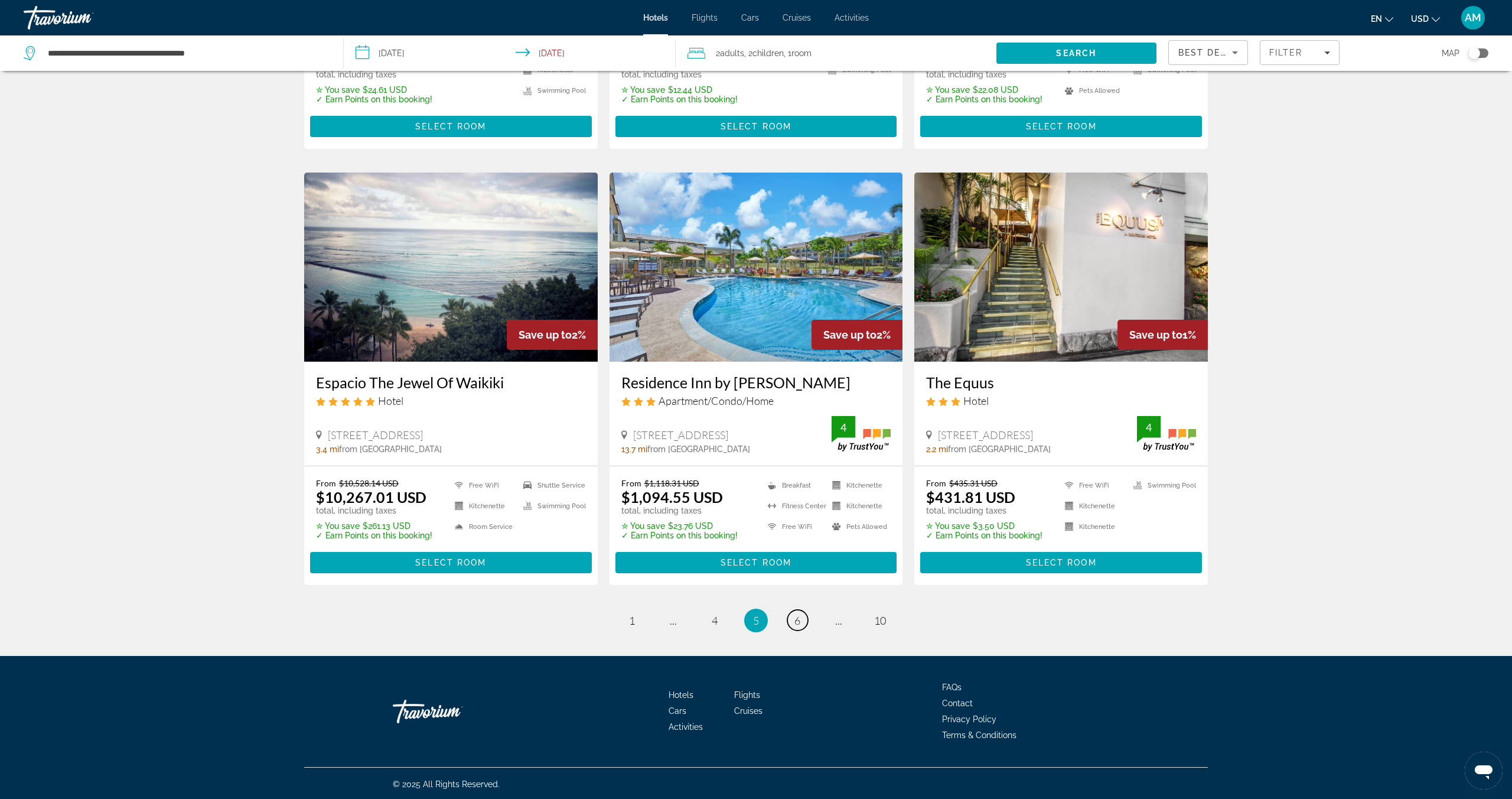
scroll to position [1285, 0]
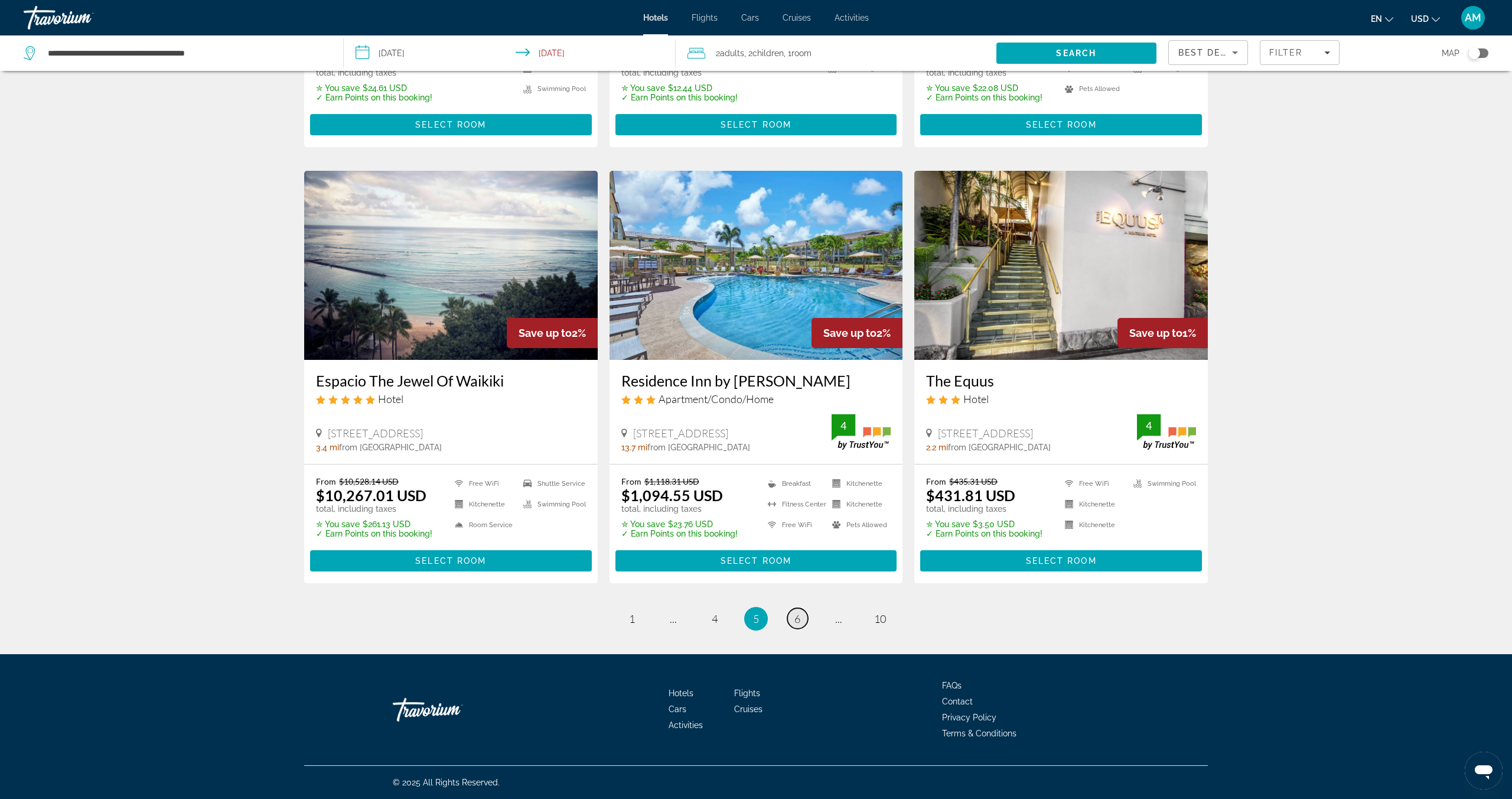
click at [792, 618] on link "page 6" at bounding box center [798, 618] width 21 height 21
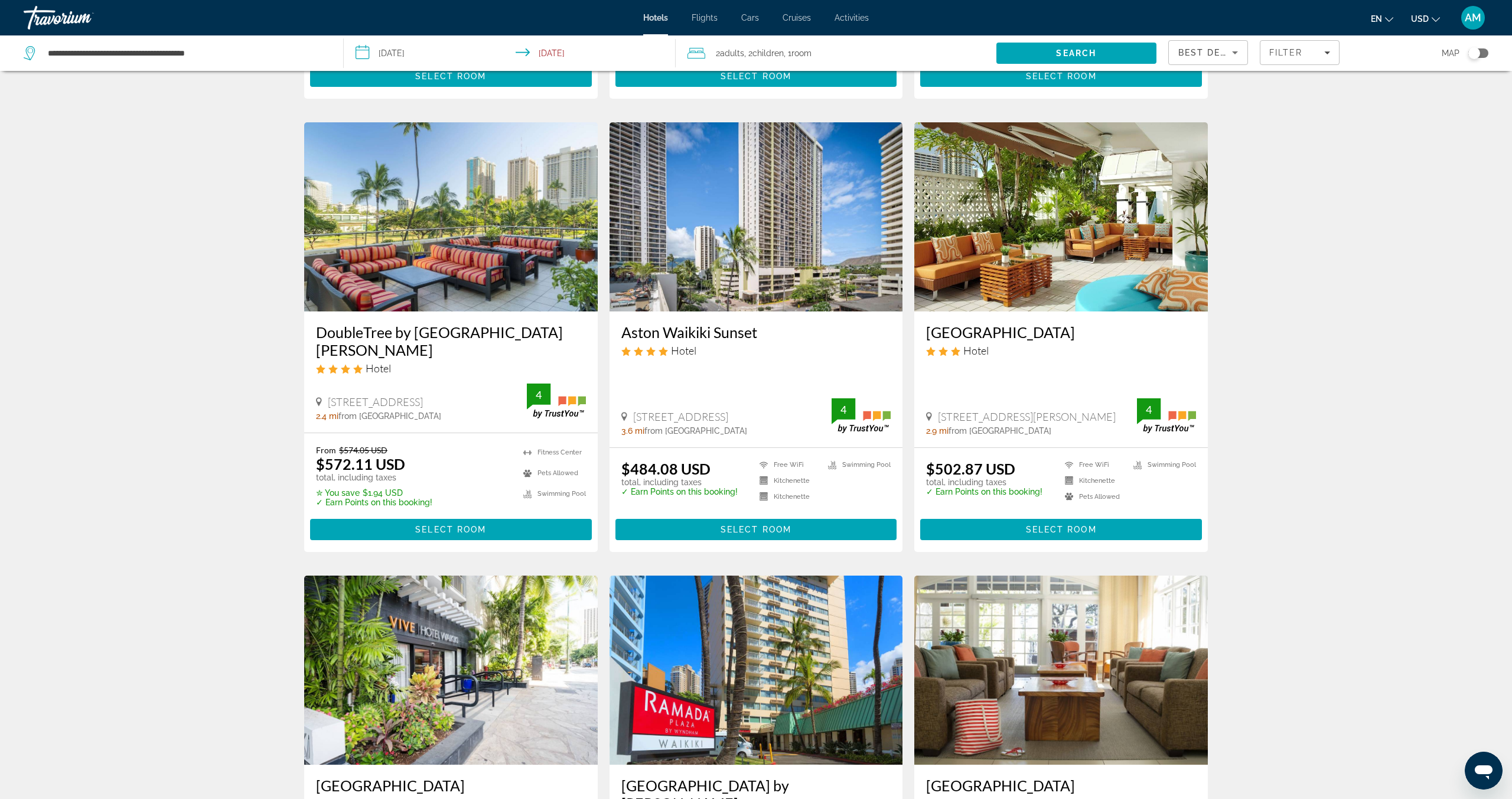
scroll to position [1254, 0]
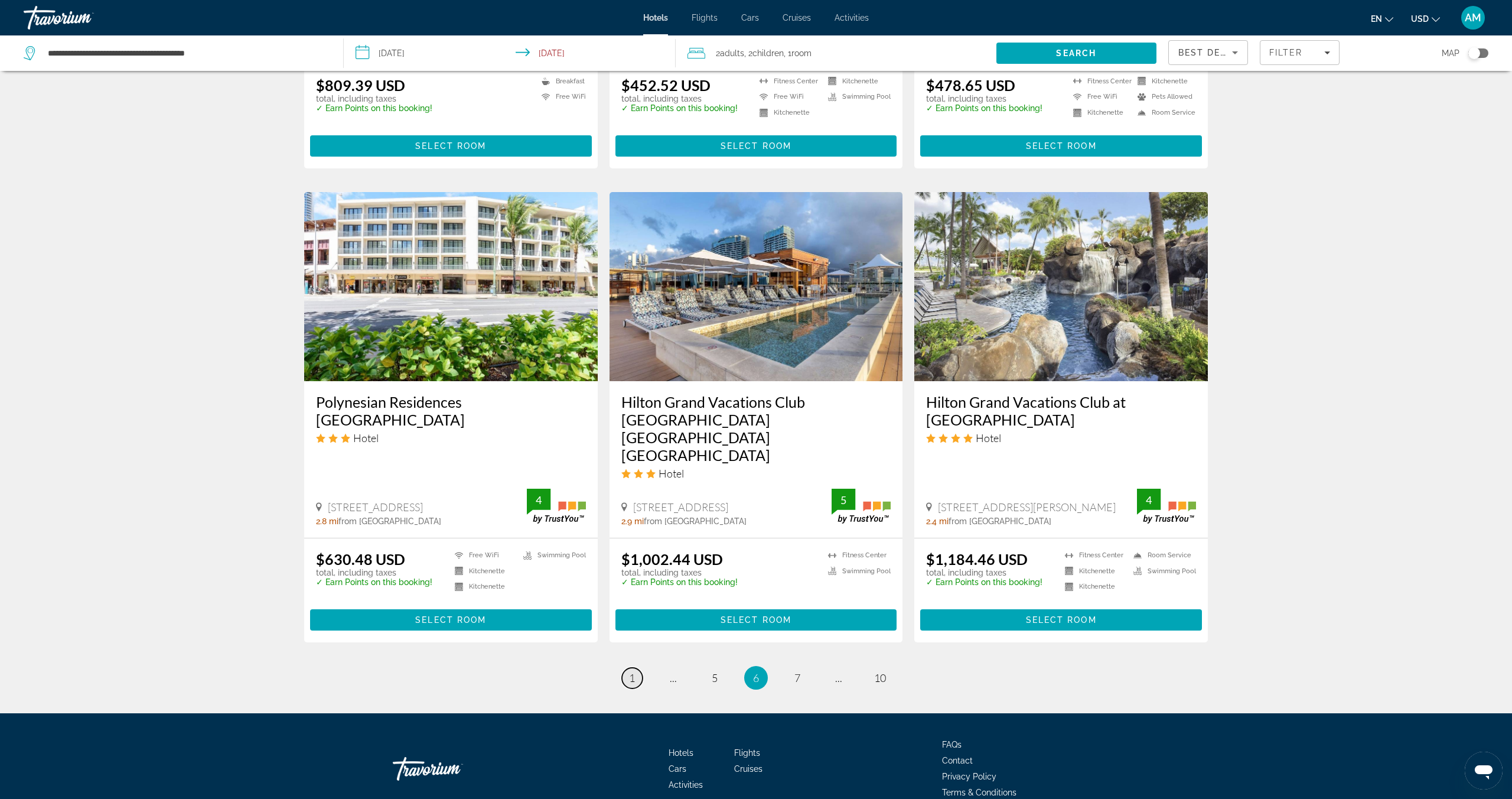
click at [629, 671] on span "1" at bounding box center [631, 677] width 6 height 13
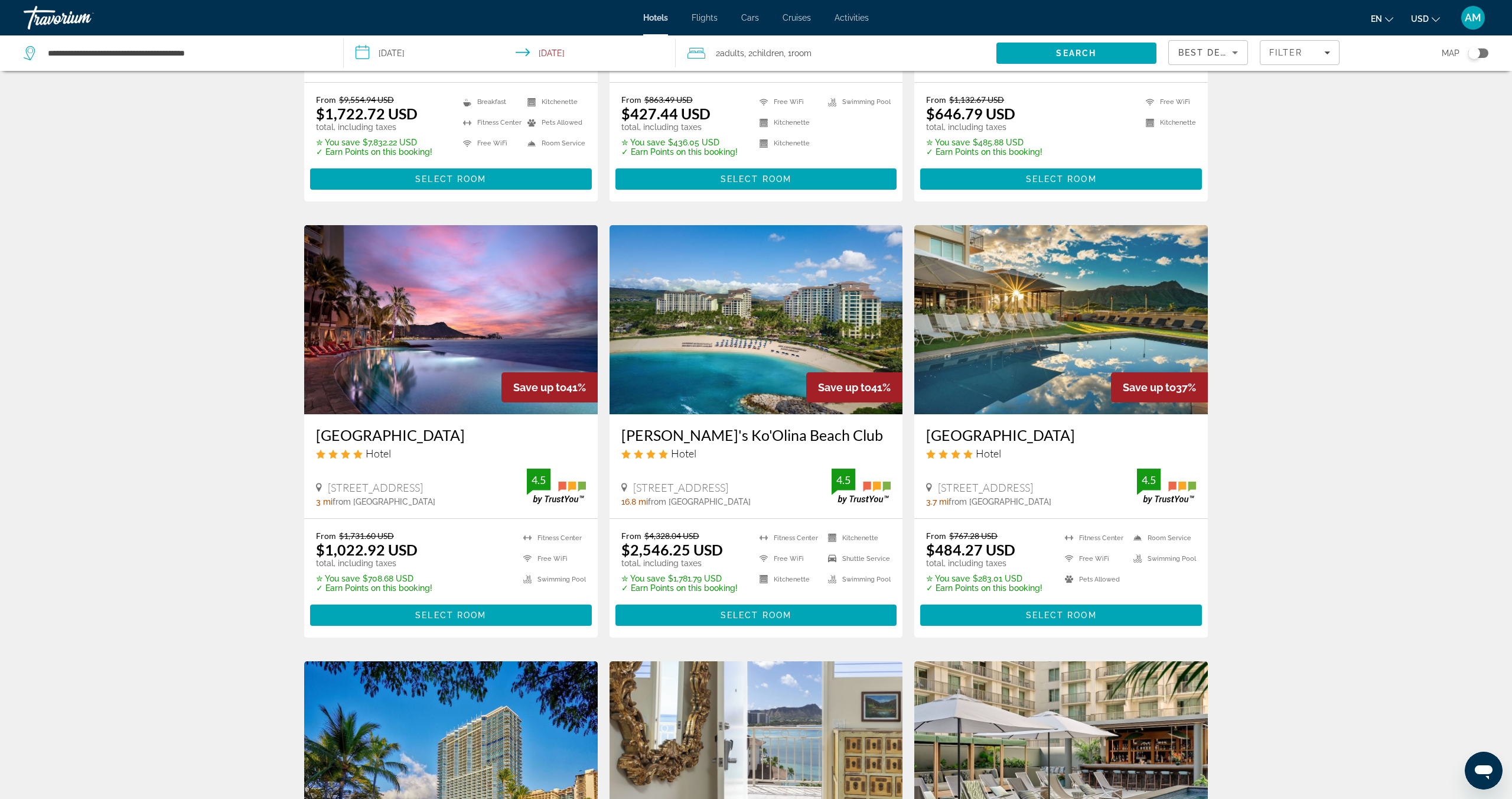
scroll to position [344, 0]
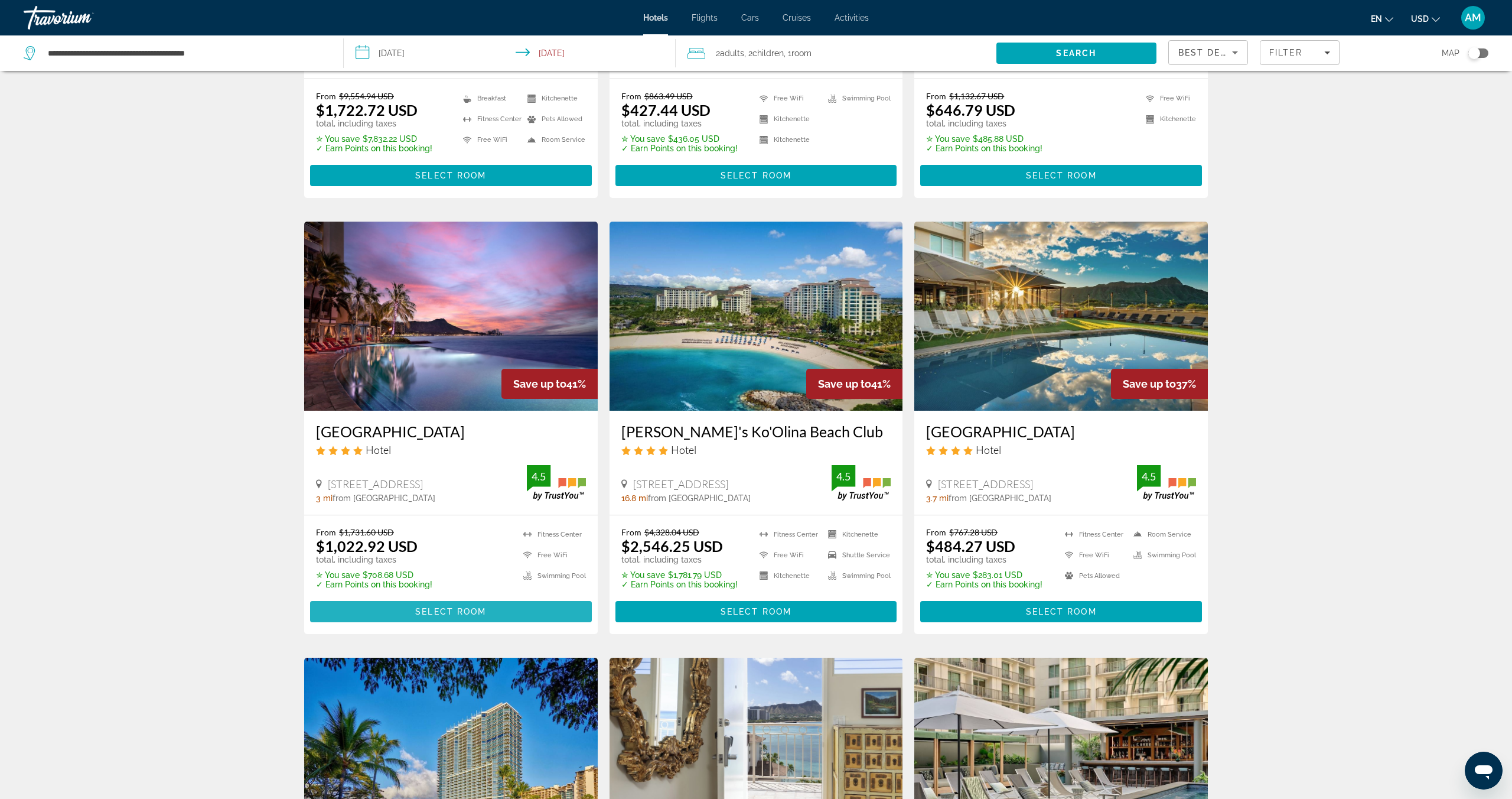
click at [444, 608] on span "Select Room" at bounding box center [451, 612] width 71 height 9
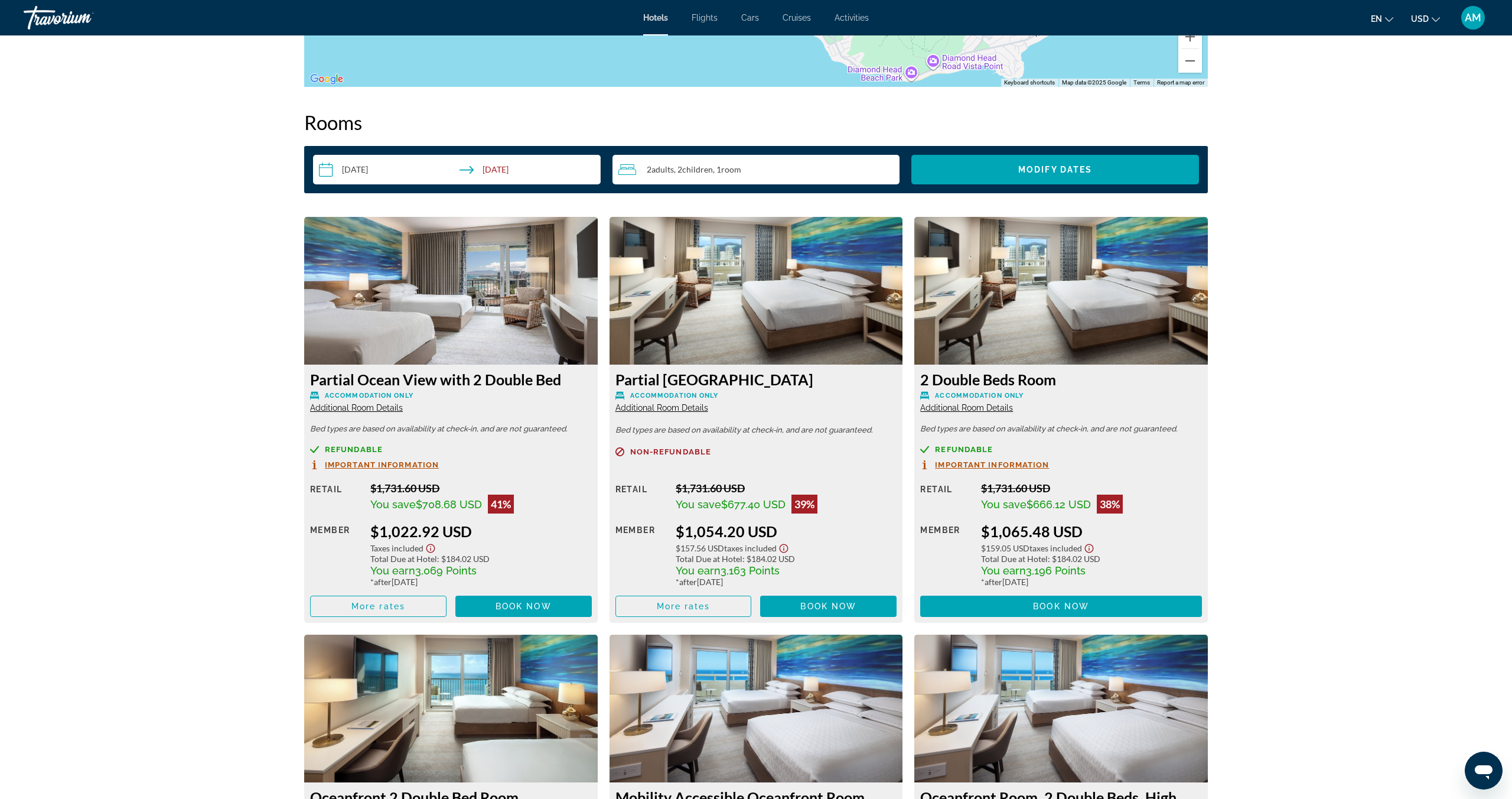
scroll to position [1460, 0]
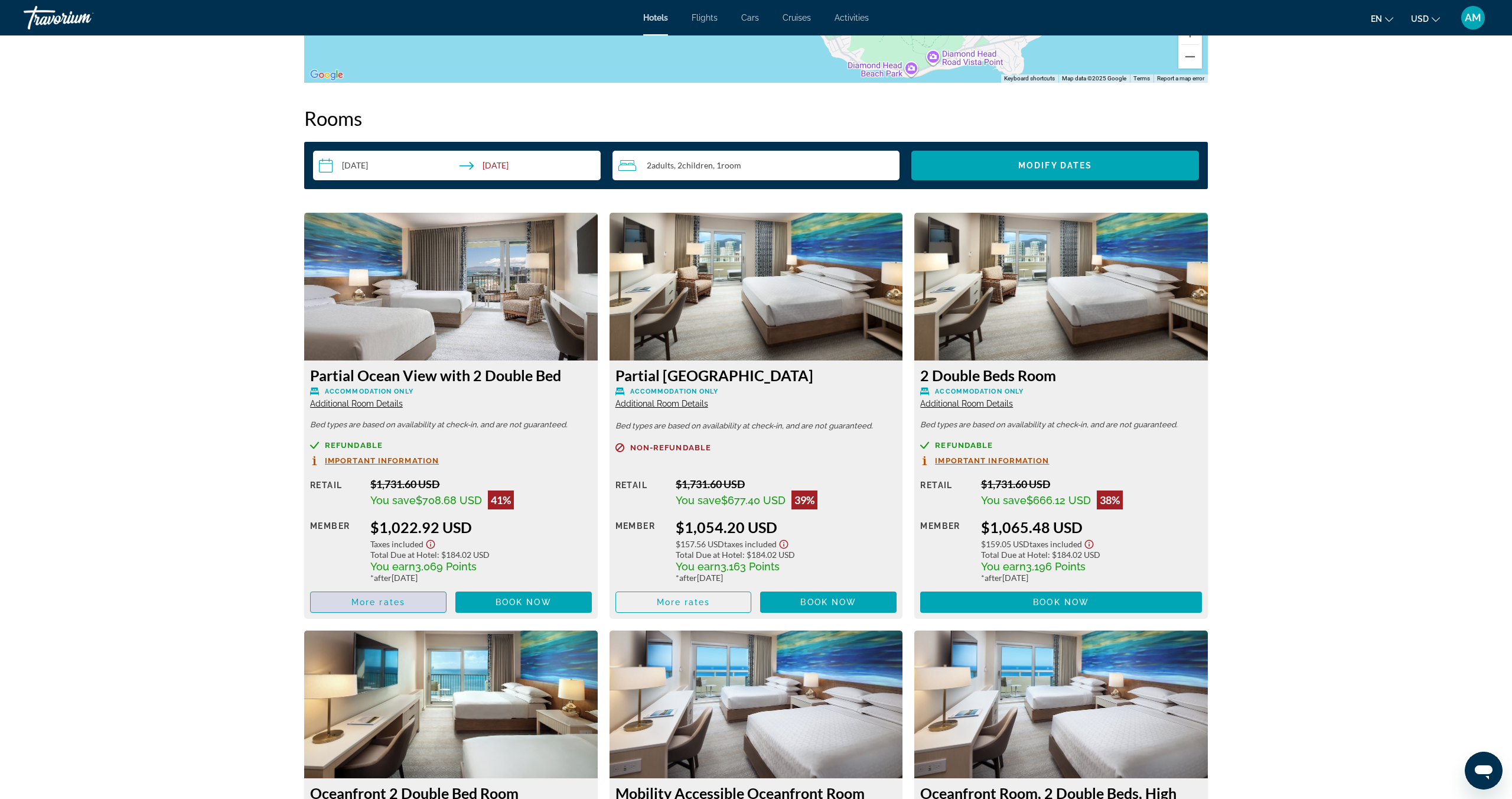
click at [373, 605] on span "More rates" at bounding box center [378, 602] width 54 height 9
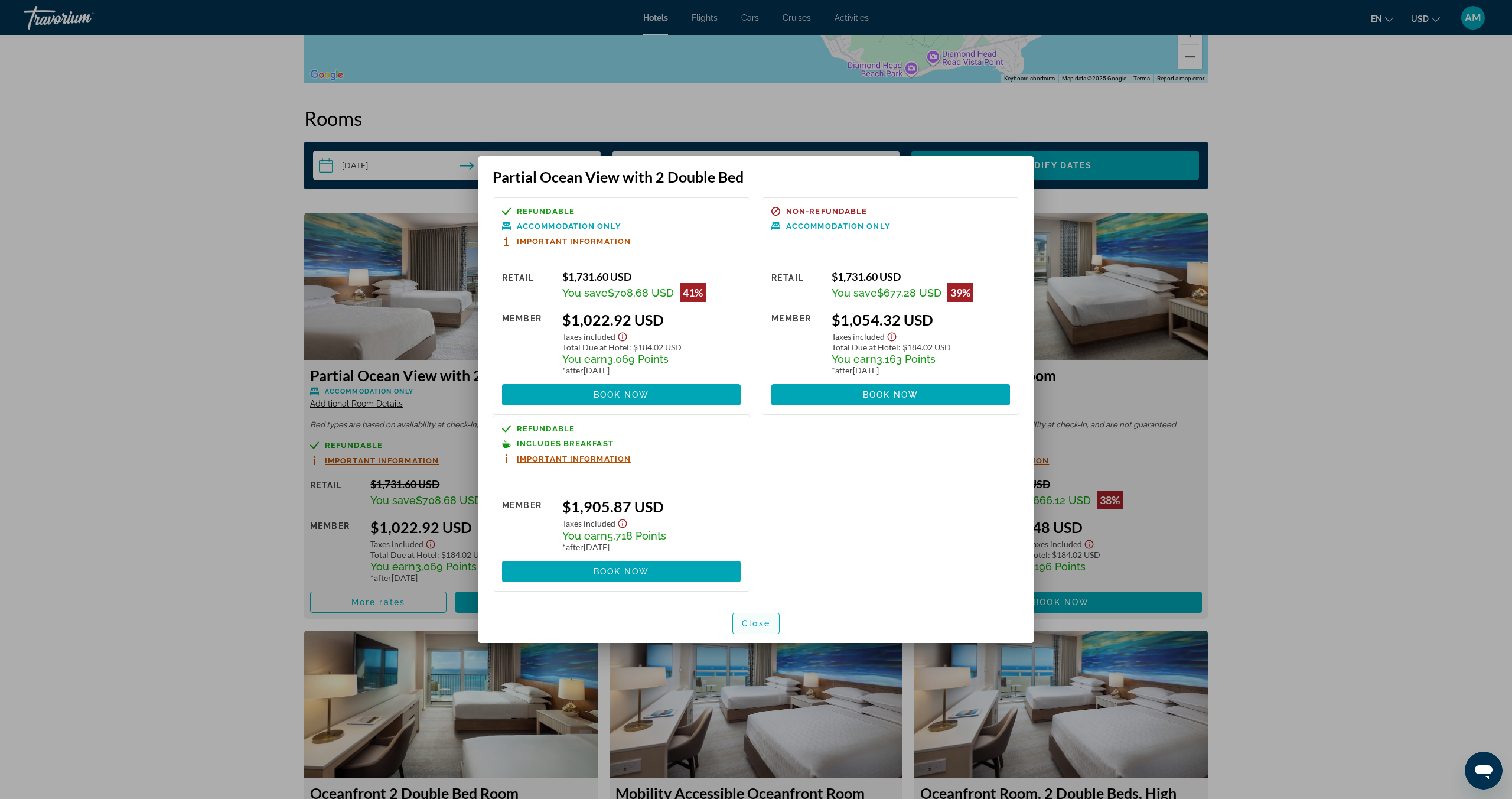
click at [768, 628] on span "button" at bounding box center [756, 624] width 46 height 28
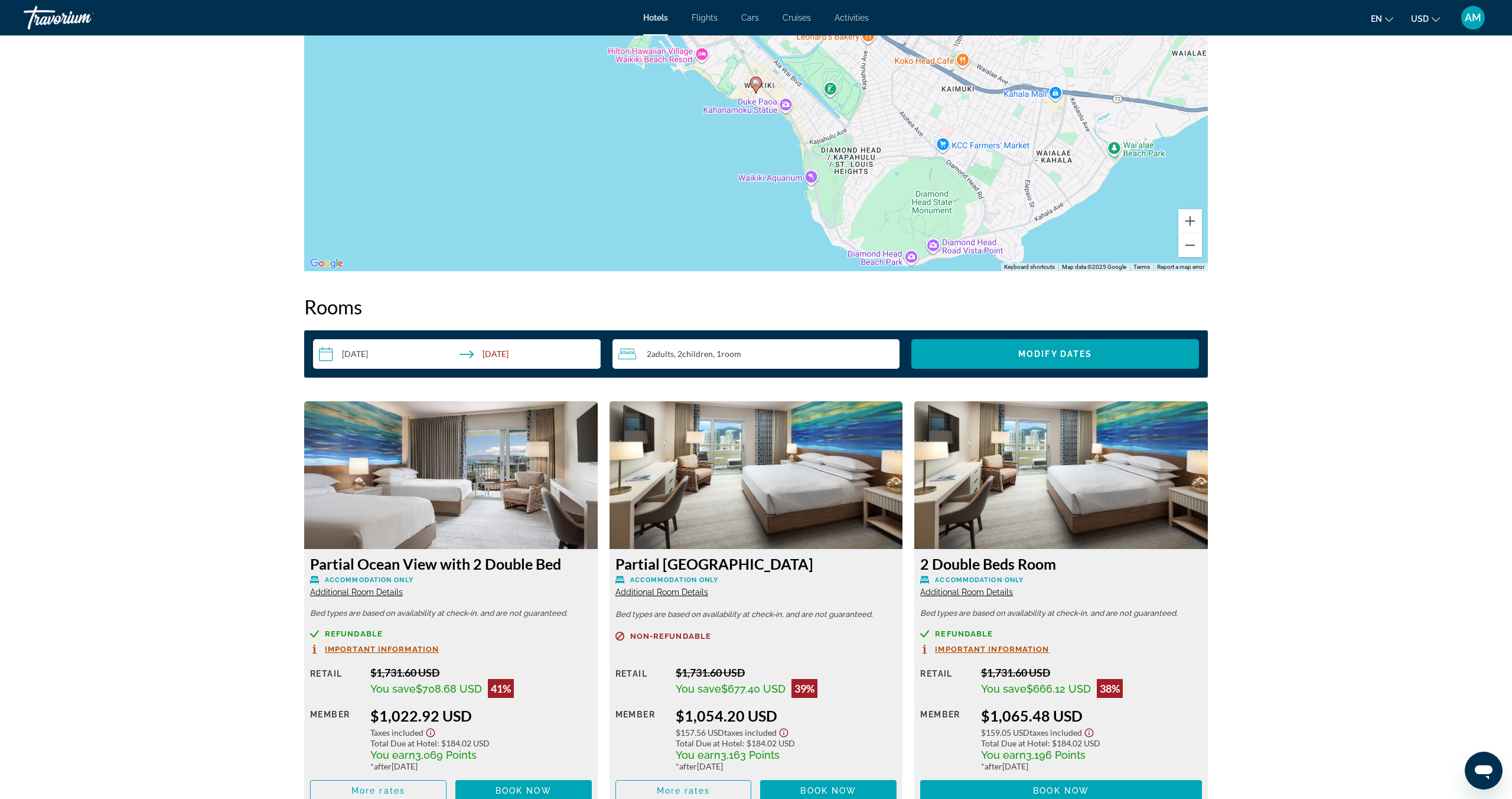
scroll to position [1274, 0]
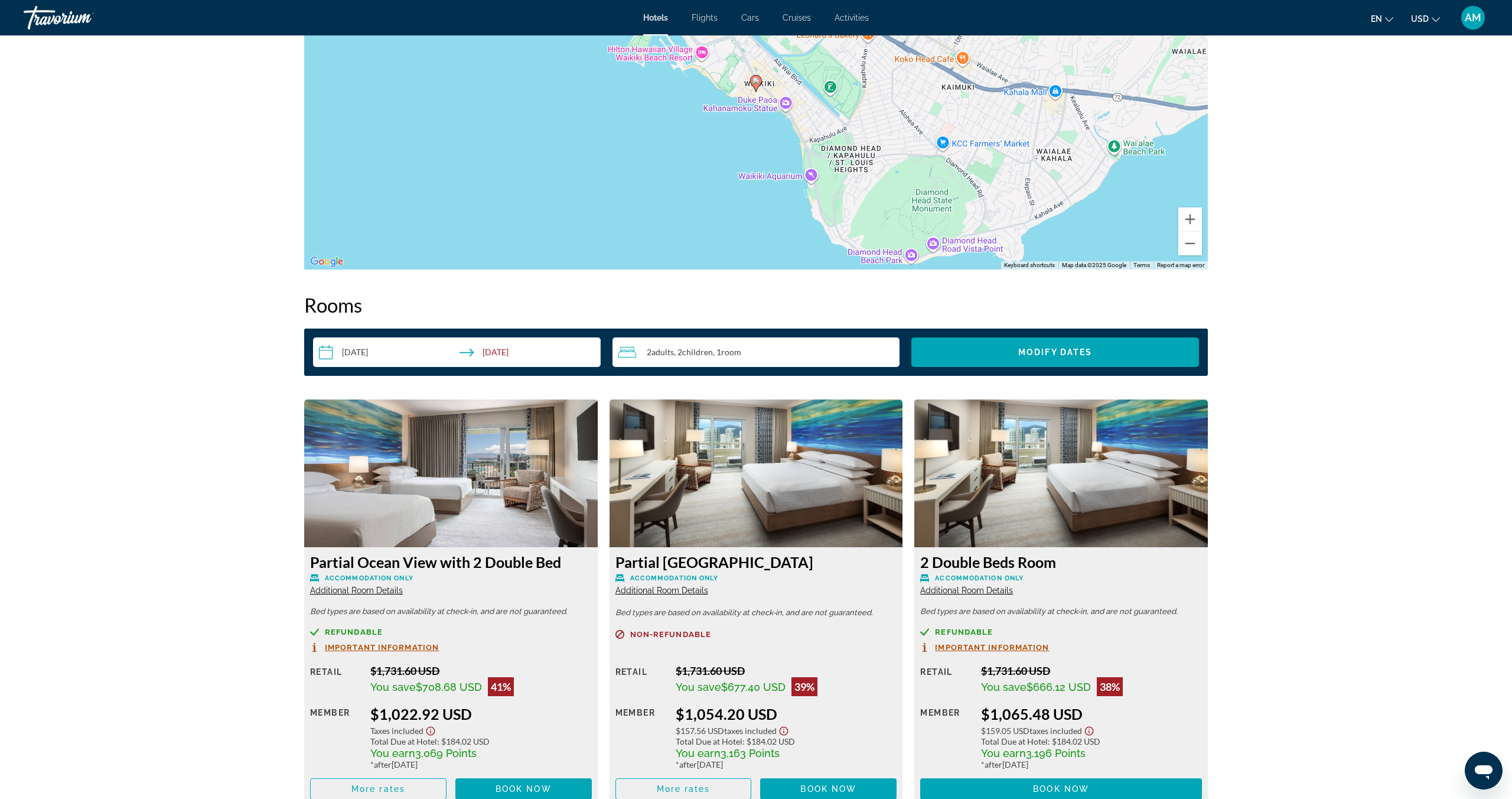
click at [503, 512] on img "Main content" at bounding box center [451, 473] width 294 height 148
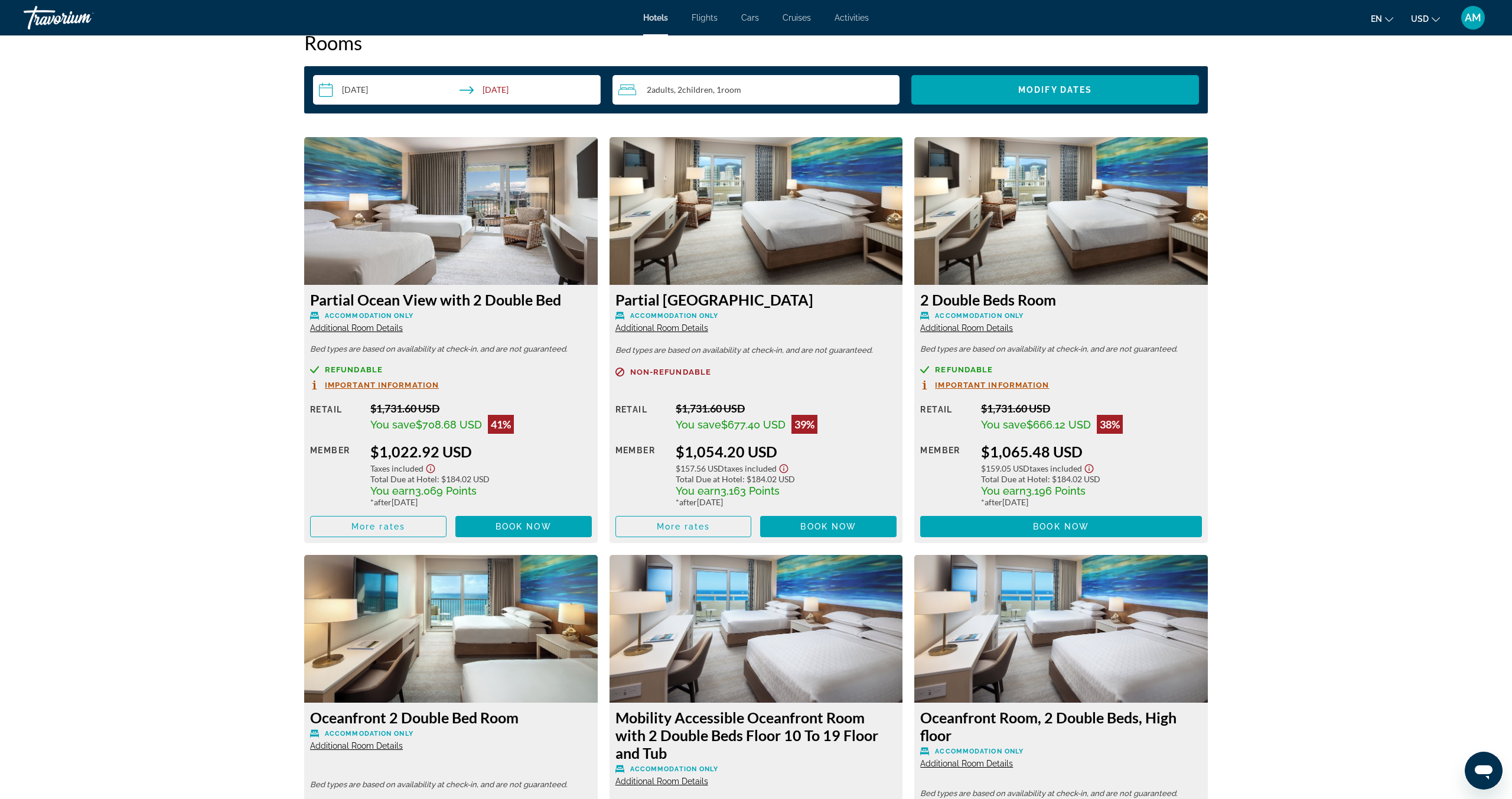
scroll to position [1537, 0]
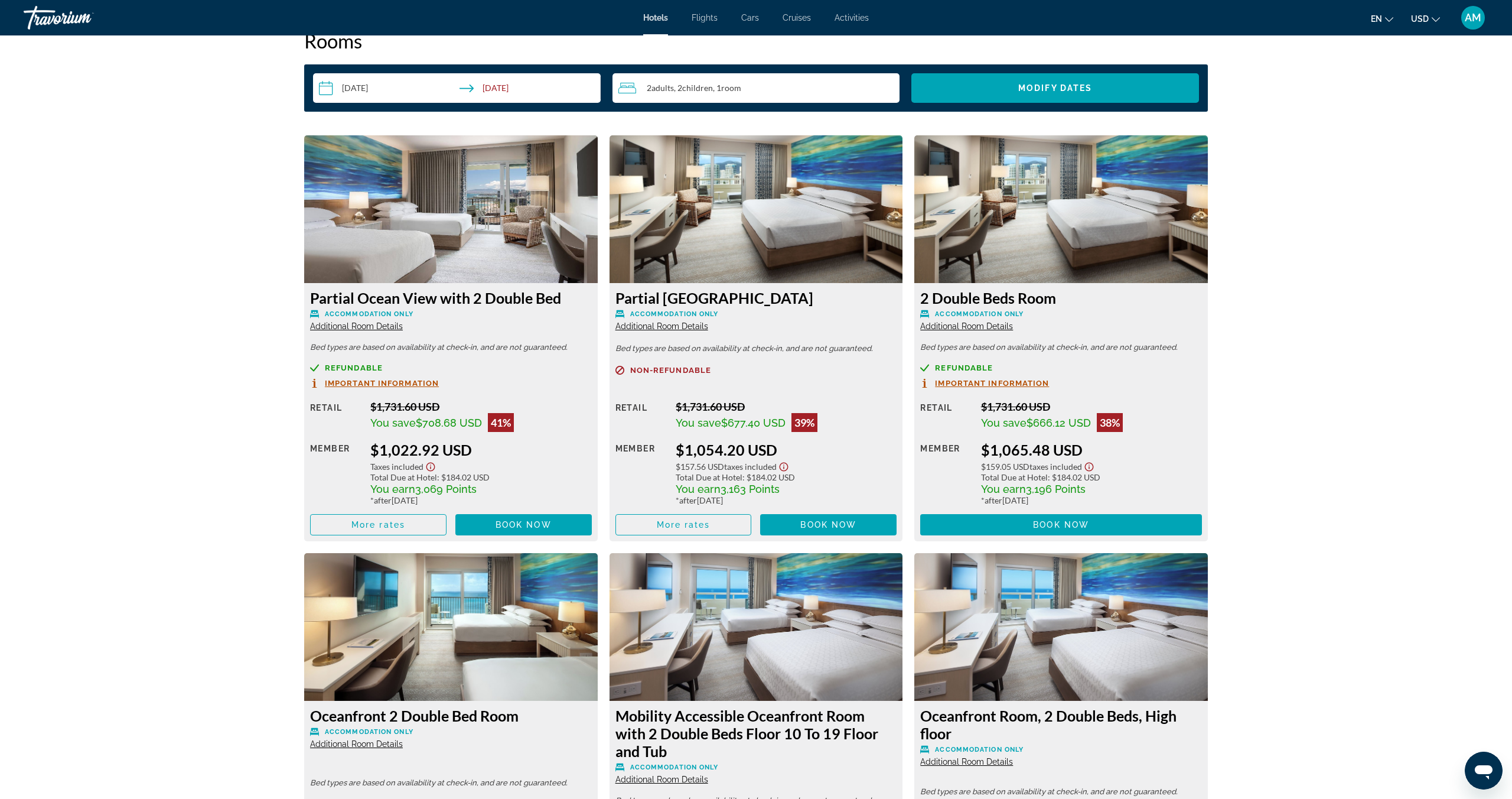
click at [467, 216] on img "Main content" at bounding box center [451, 208] width 294 height 148
click at [352, 328] on span "Additional Room Details" at bounding box center [357, 326] width 93 height 9
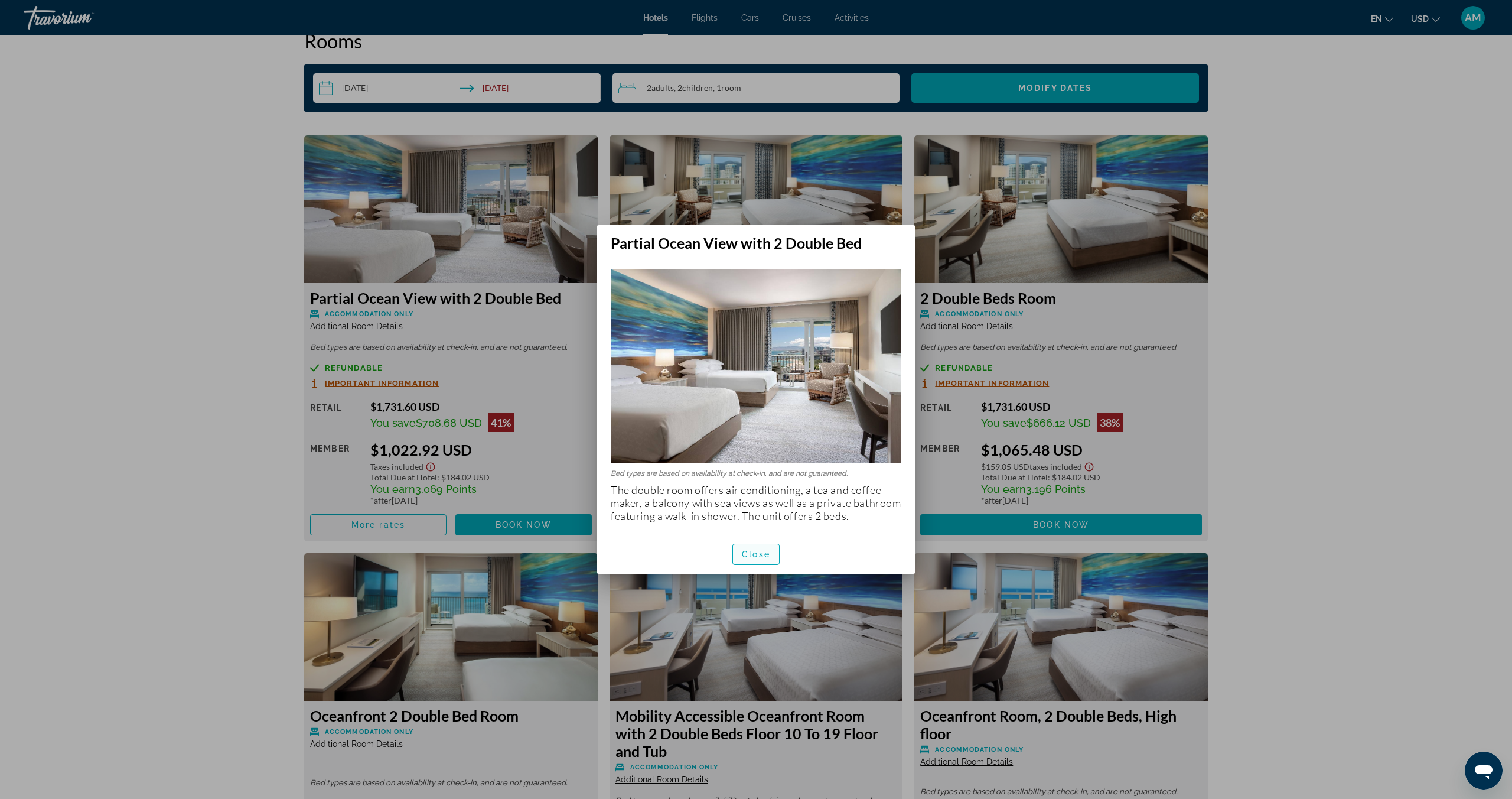
click at [769, 555] on span "Close" at bounding box center [756, 554] width 28 height 9
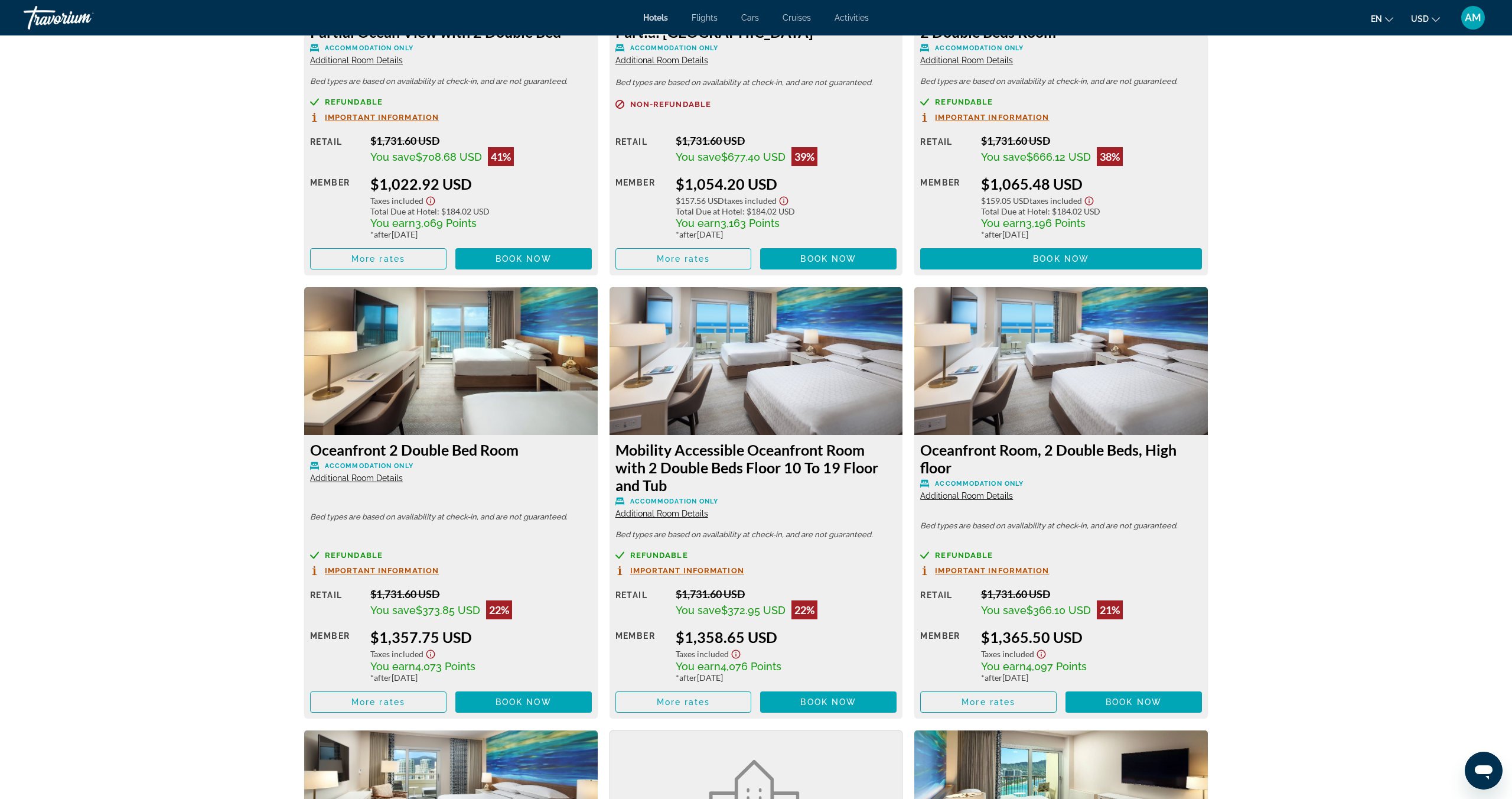
scroll to position [1802, 0]
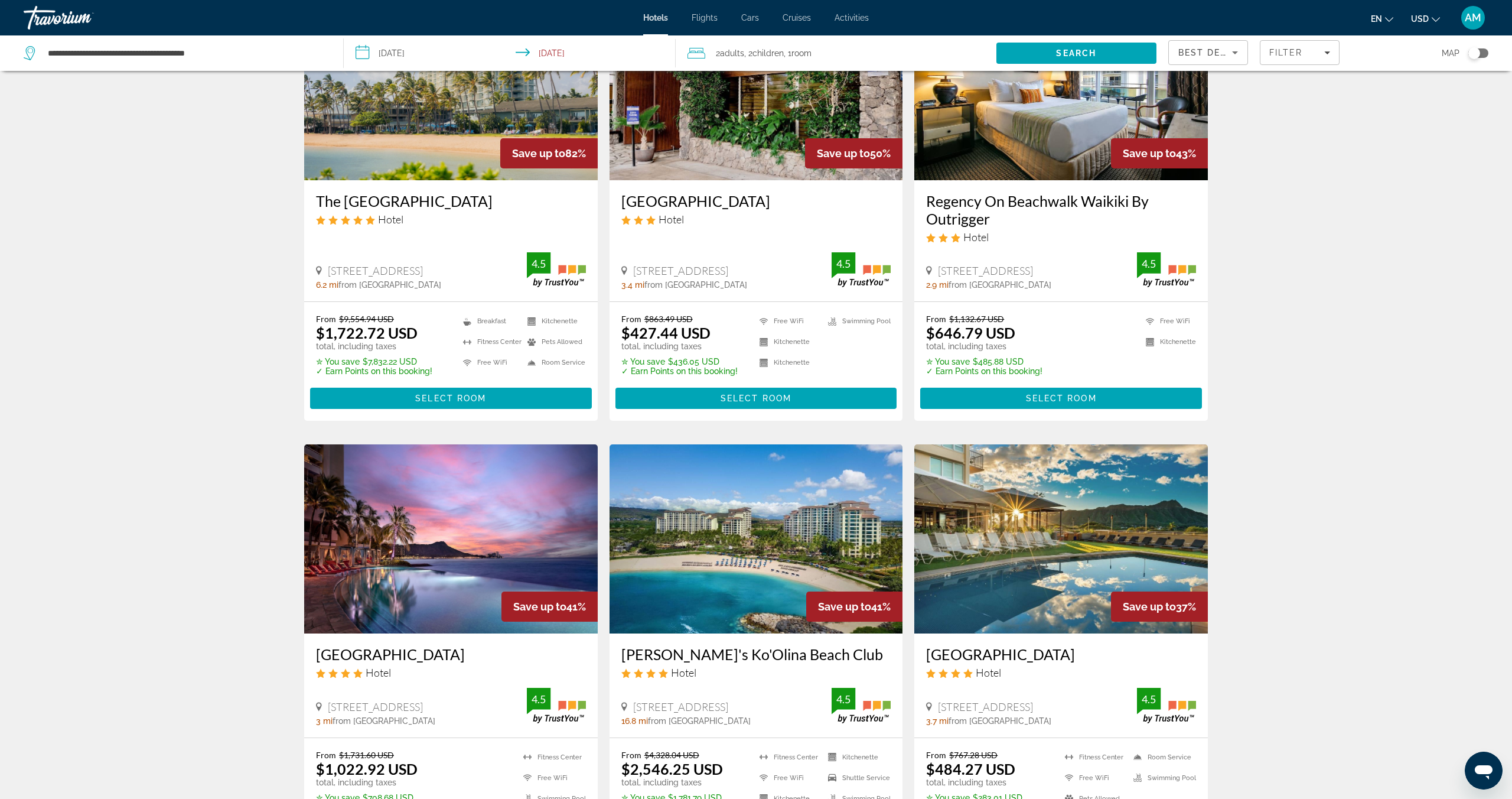
scroll to position [122, 0]
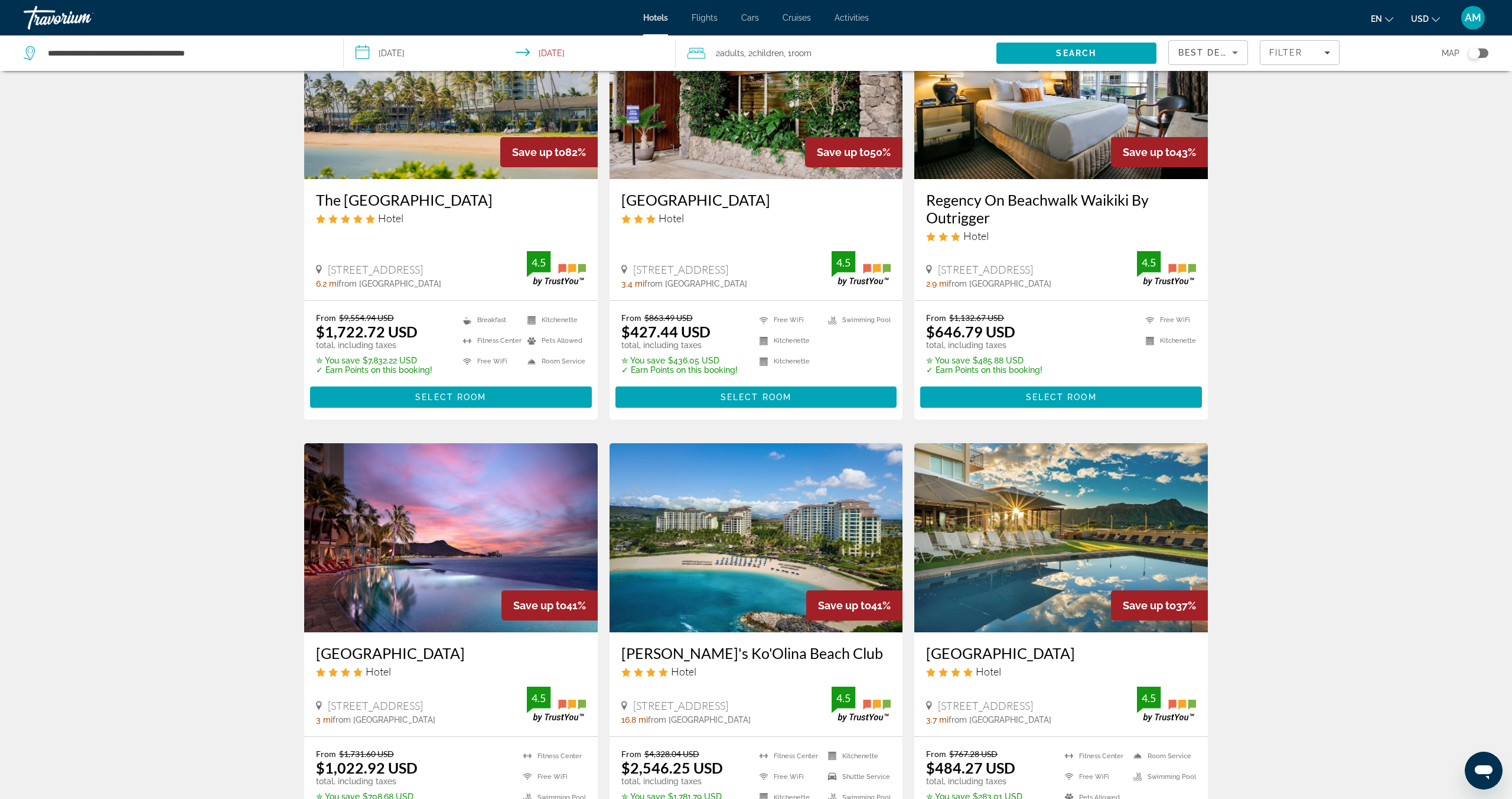
click at [485, 535] on img "Main content" at bounding box center [451, 538] width 294 height 189
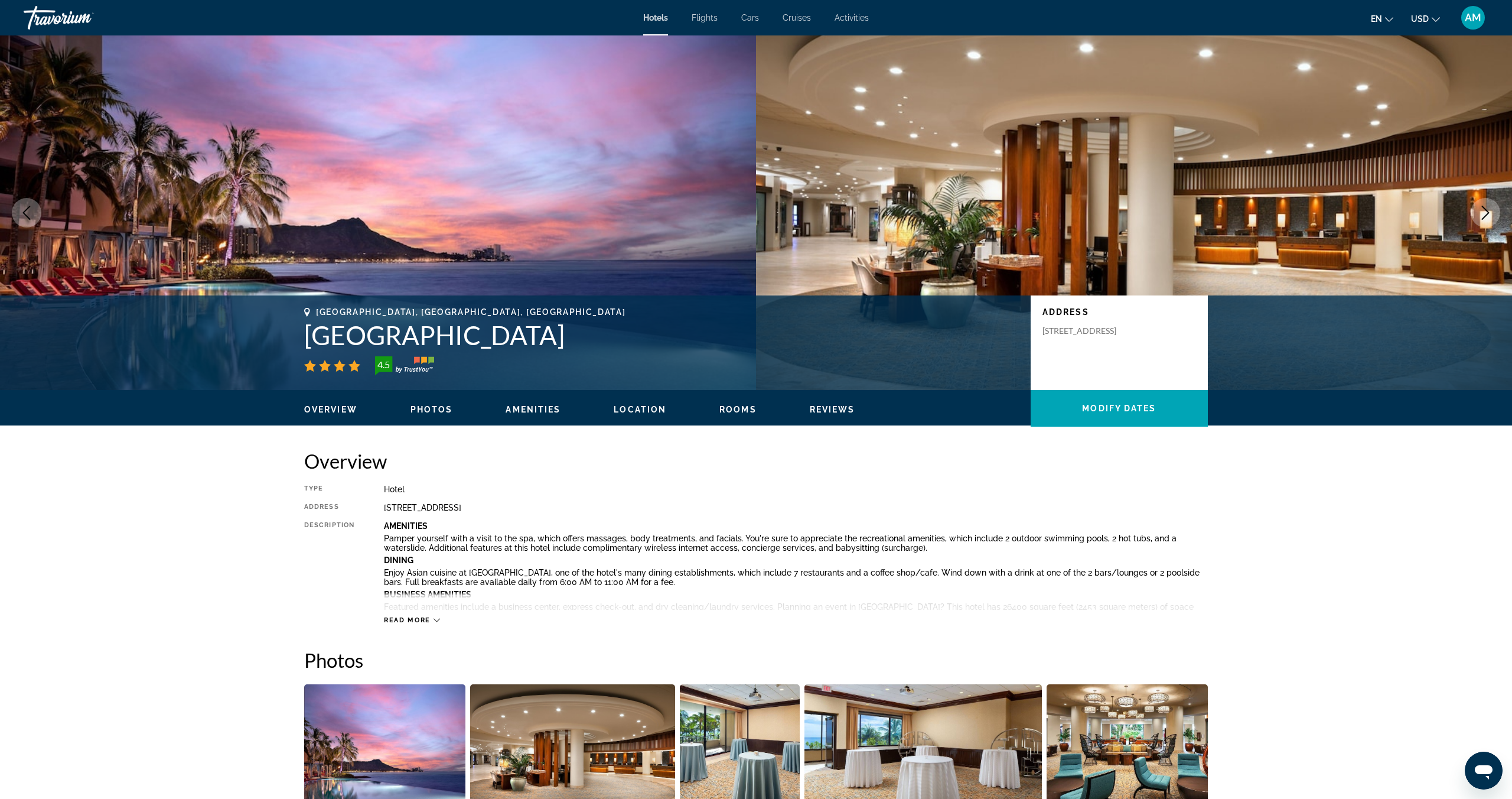
click at [446, 410] on span "Photos" at bounding box center [432, 410] width 43 height 9
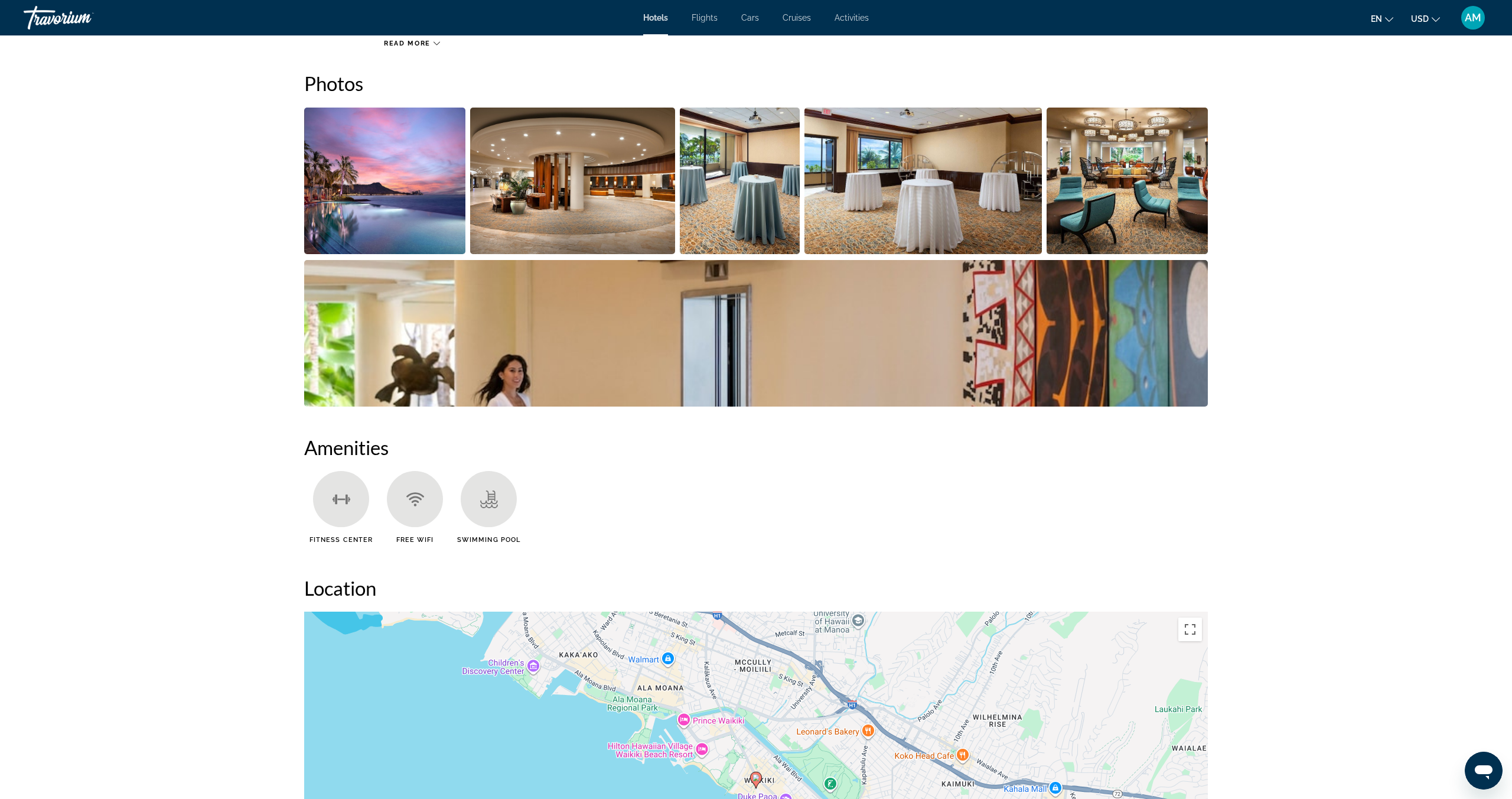
scroll to position [577, 0]
click at [421, 351] on img "Open full-screen image slider" at bounding box center [755, 333] width 904 height 147
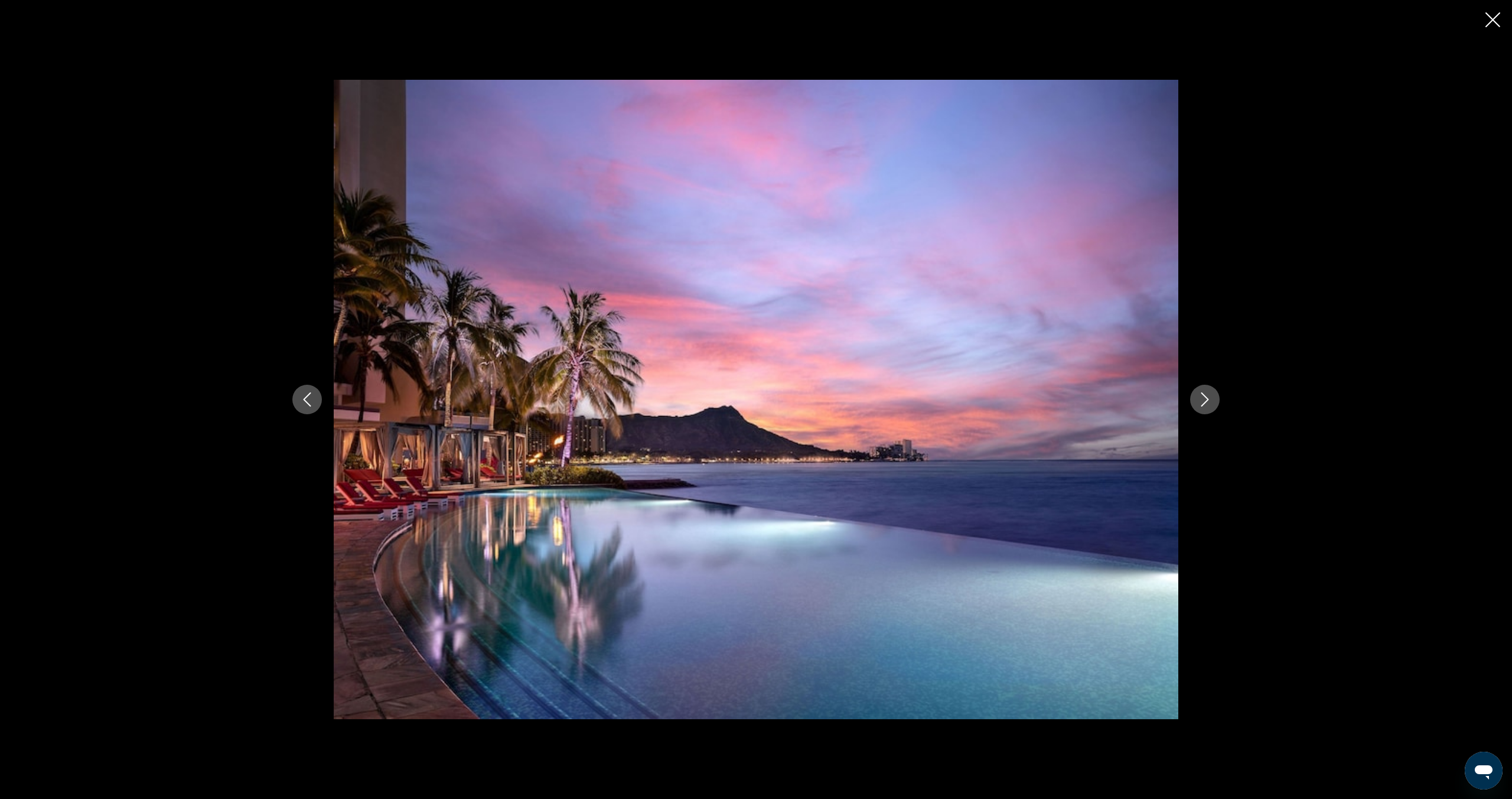
click at [1199, 401] on icon "Next image" at bounding box center [1205, 400] width 14 height 14
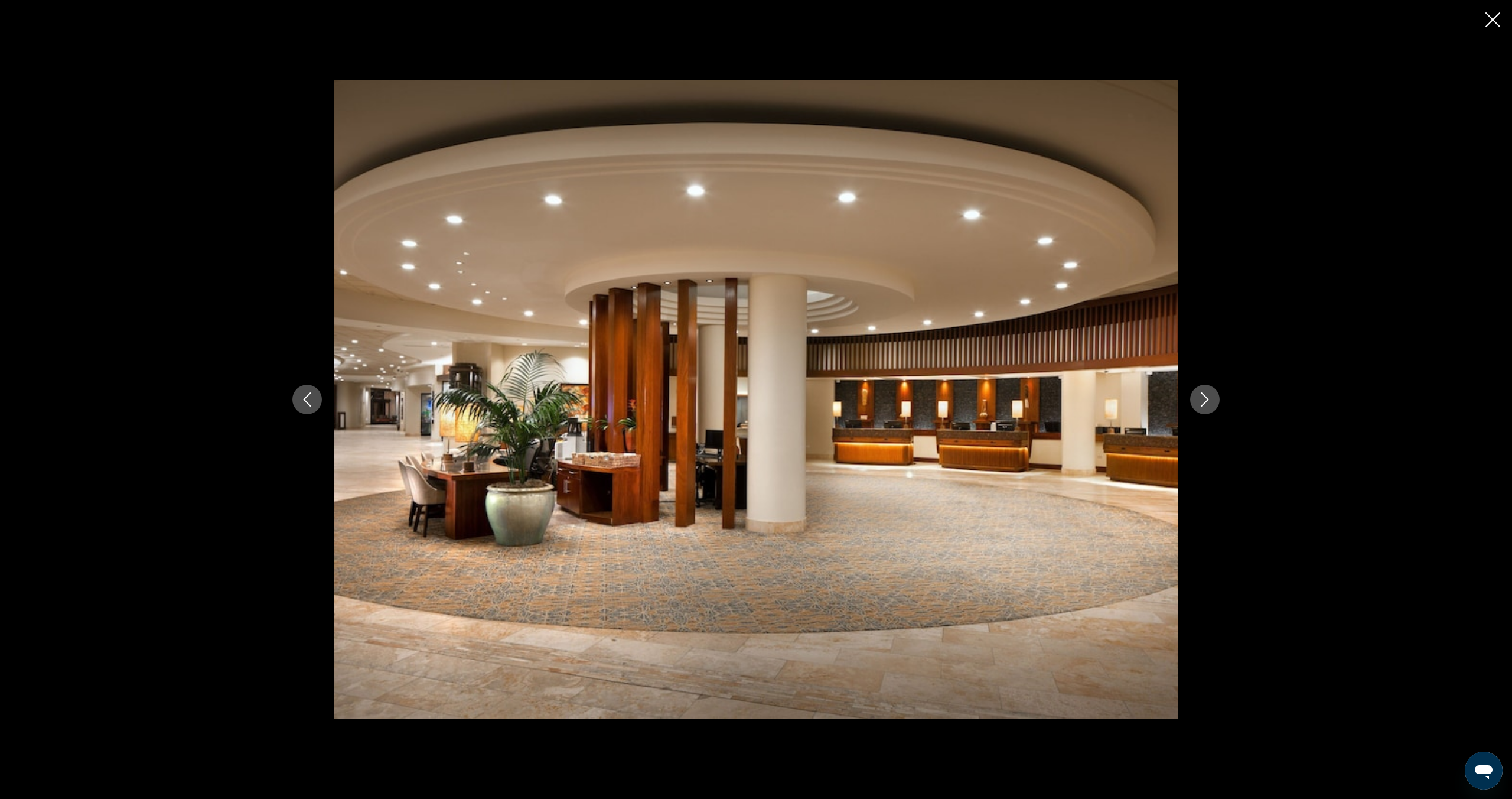
click at [1199, 401] on icon "Next image" at bounding box center [1205, 400] width 14 height 14
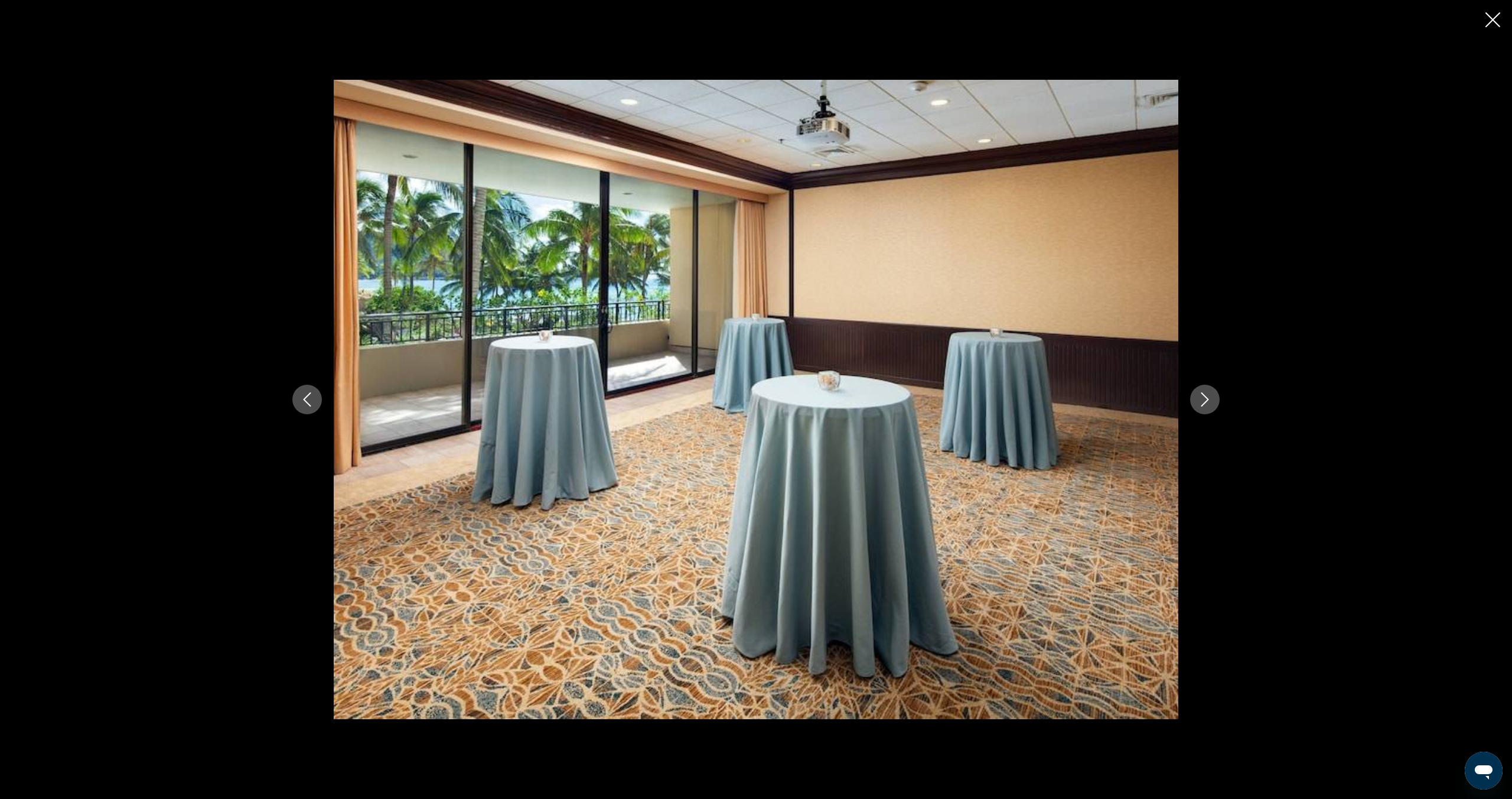
click at [1199, 401] on icon "Next image" at bounding box center [1205, 400] width 14 height 14
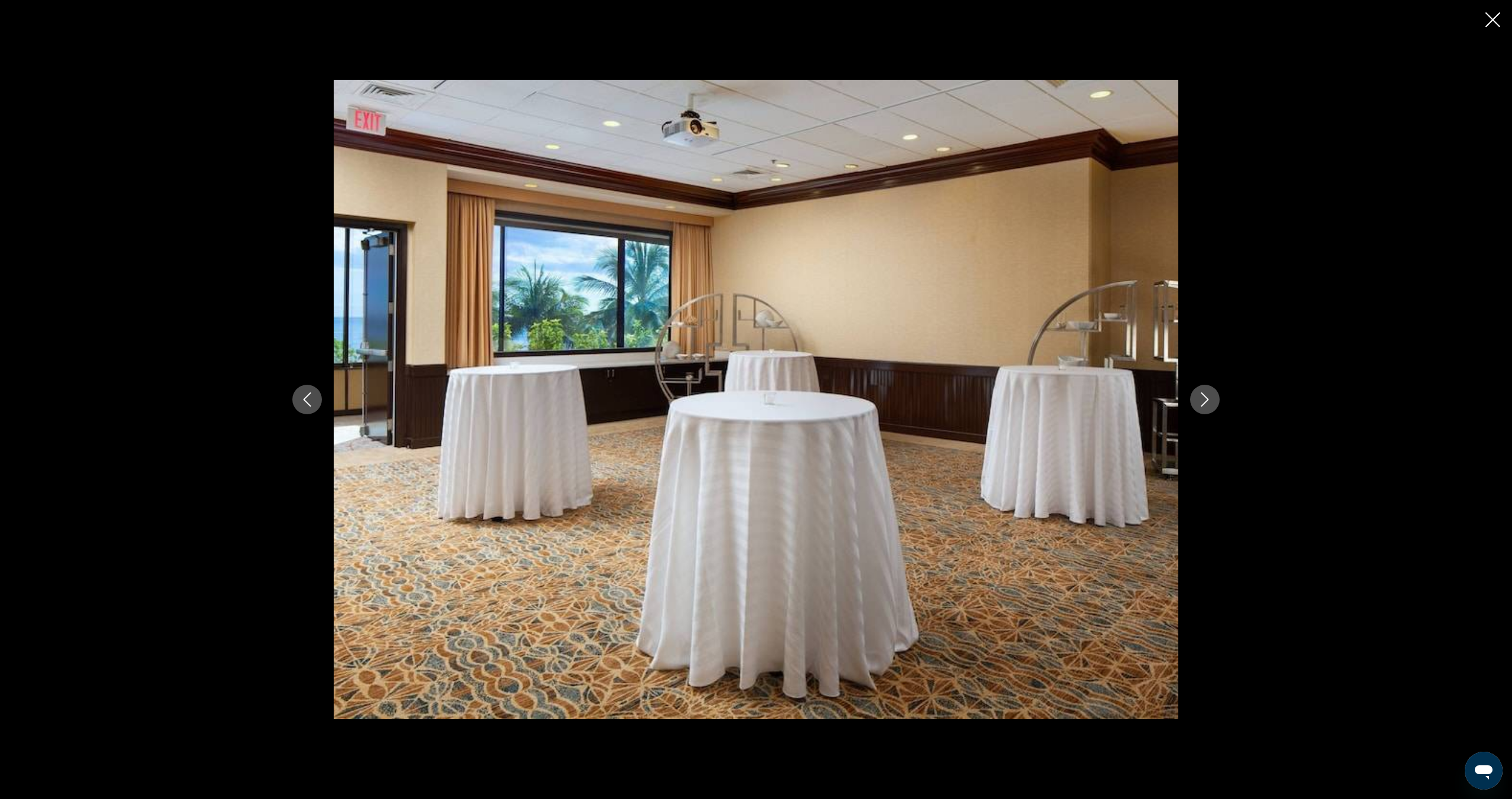
click at [1201, 401] on icon "Next image" at bounding box center [1205, 400] width 14 height 14
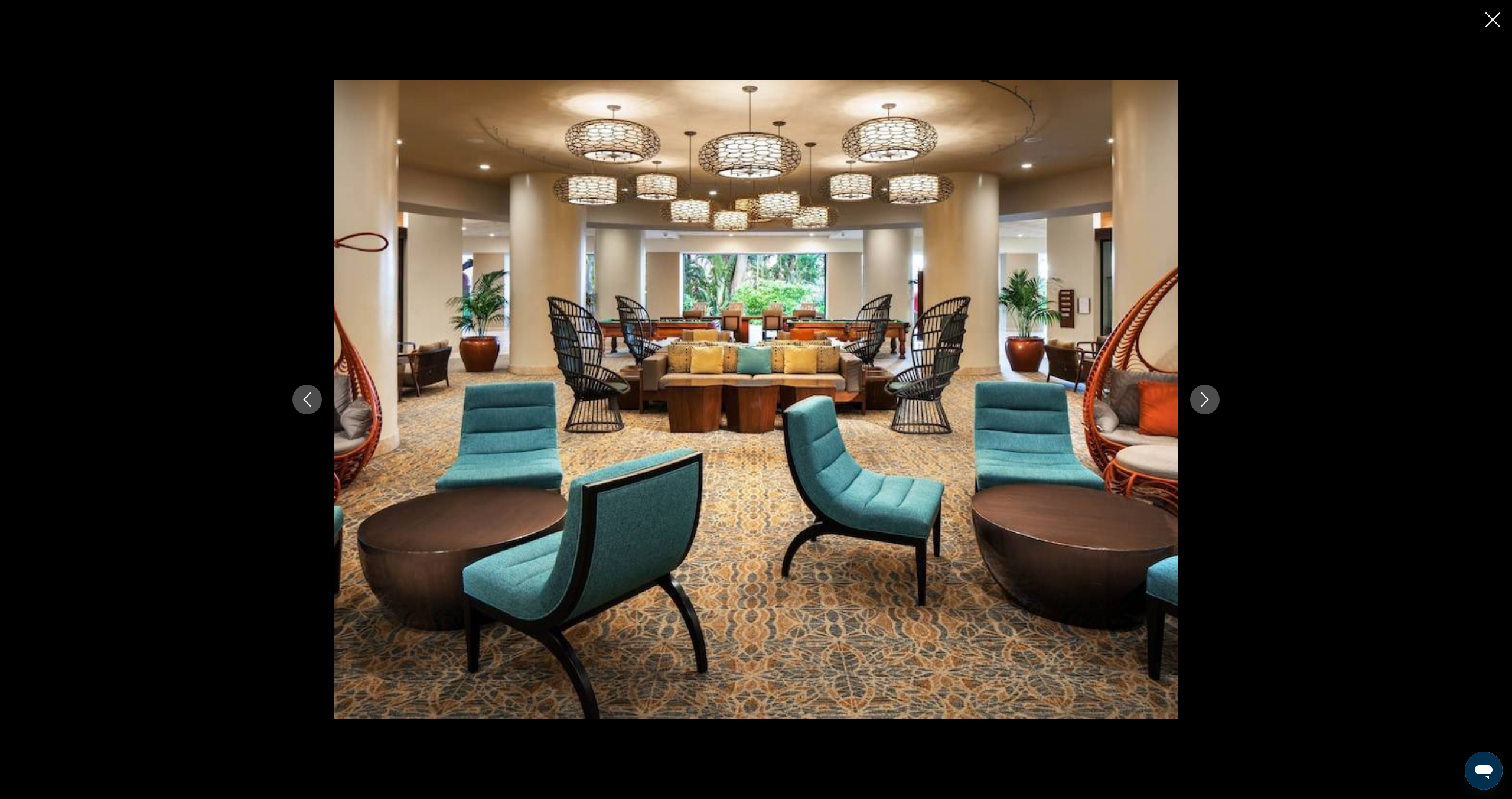
click at [1201, 401] on icon "Next image" at bounding box center [1205, 400] width 14 height 14
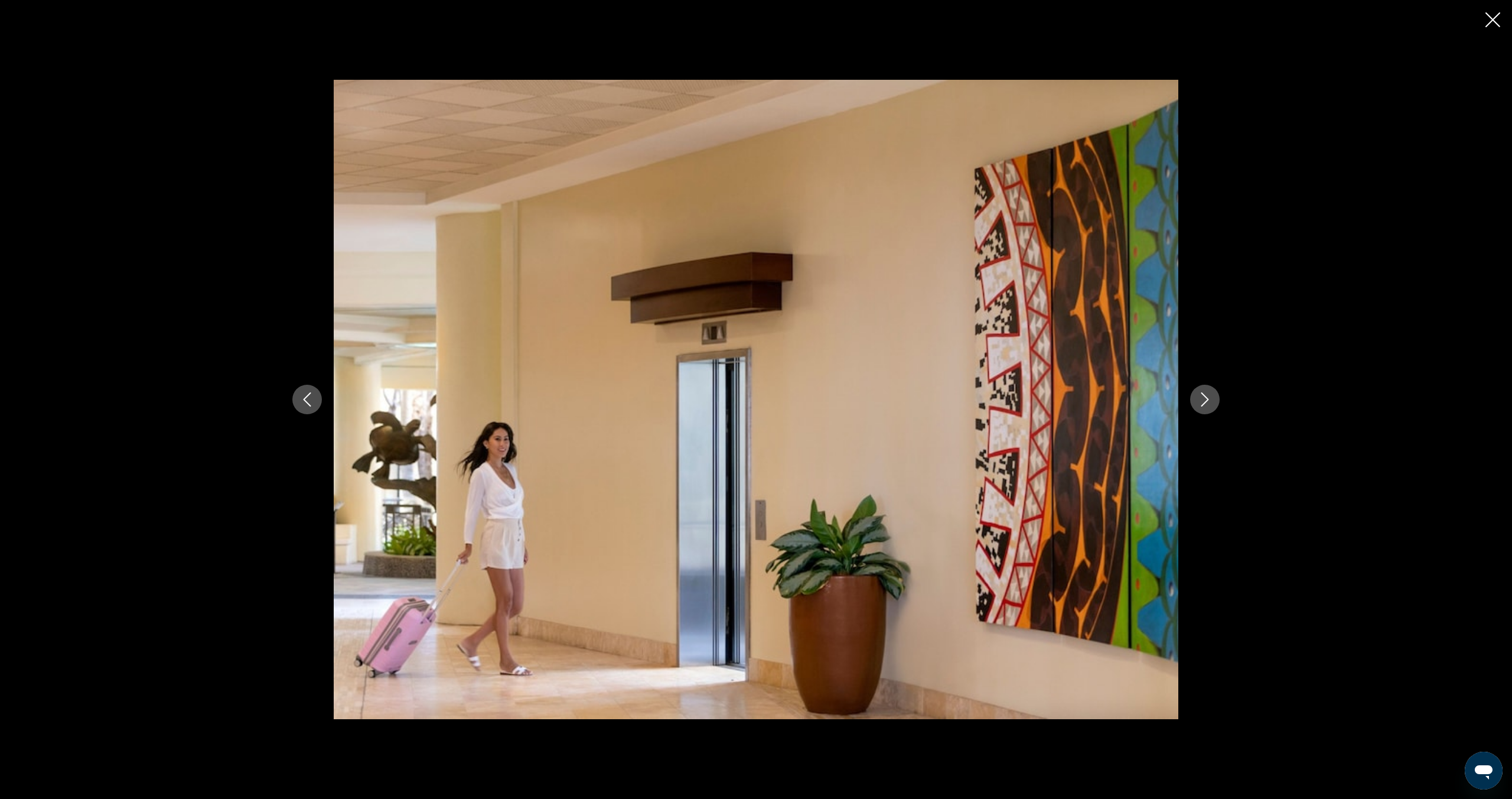
click at [1201, 401] on icon "Next image" at bounding box center [1205, 400] width 14 height 14
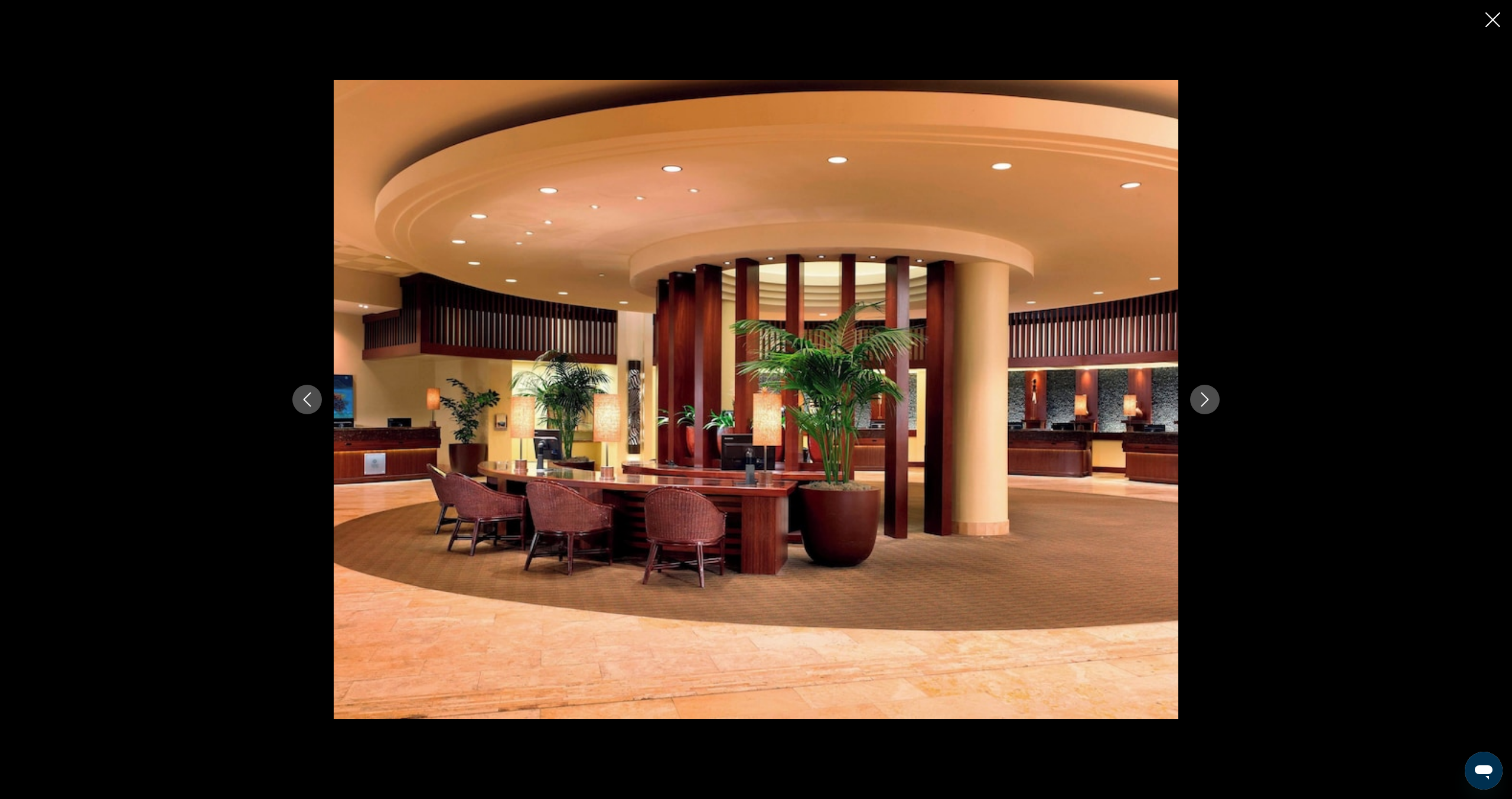
click at [1201, 401] on icon "Next image" at bounding box center [1205, 400] width 14 height 14
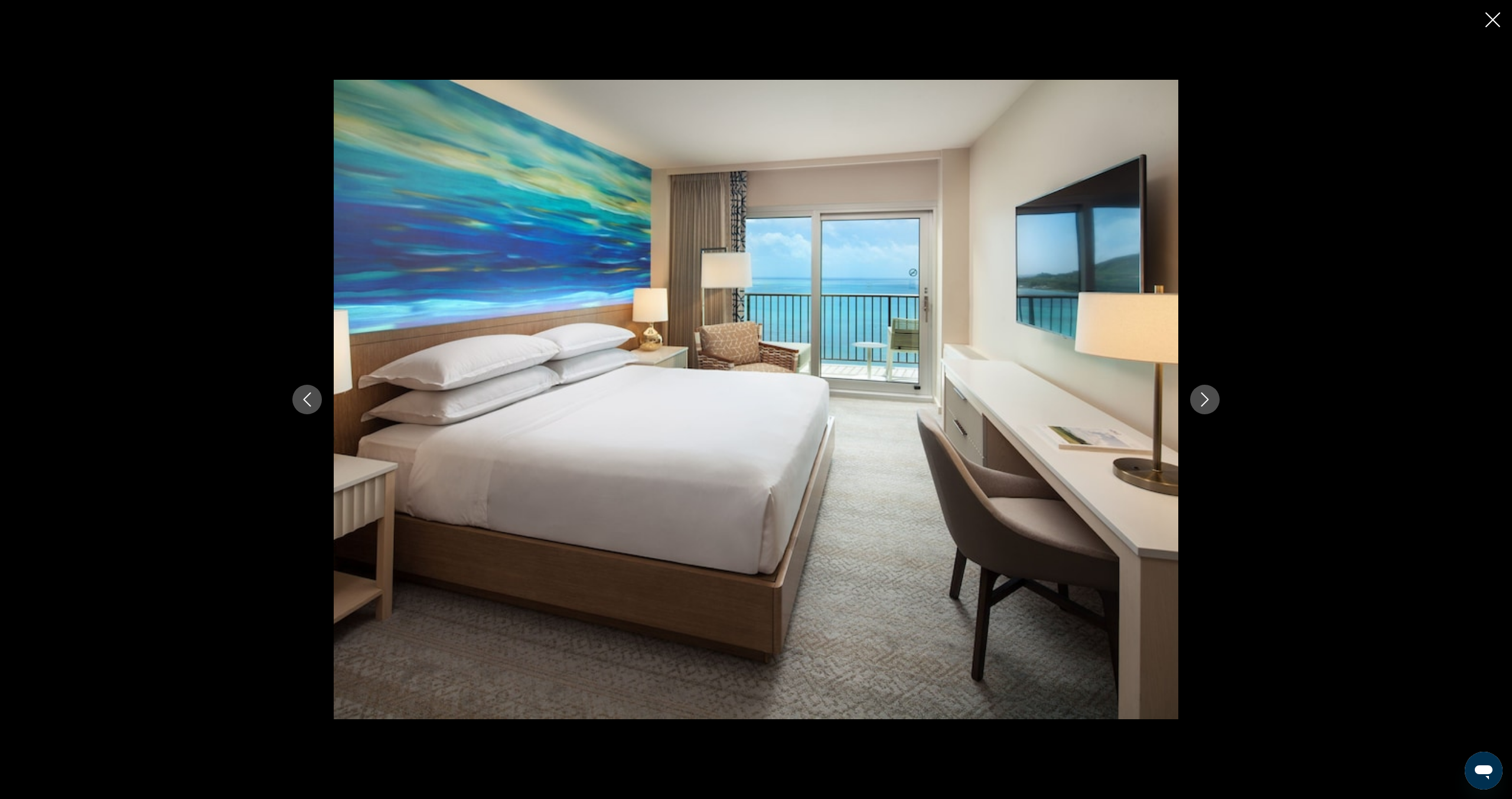
click at [1201, 401] on icon "Next image" at bounding box center [1205, 400] width 14 height 14
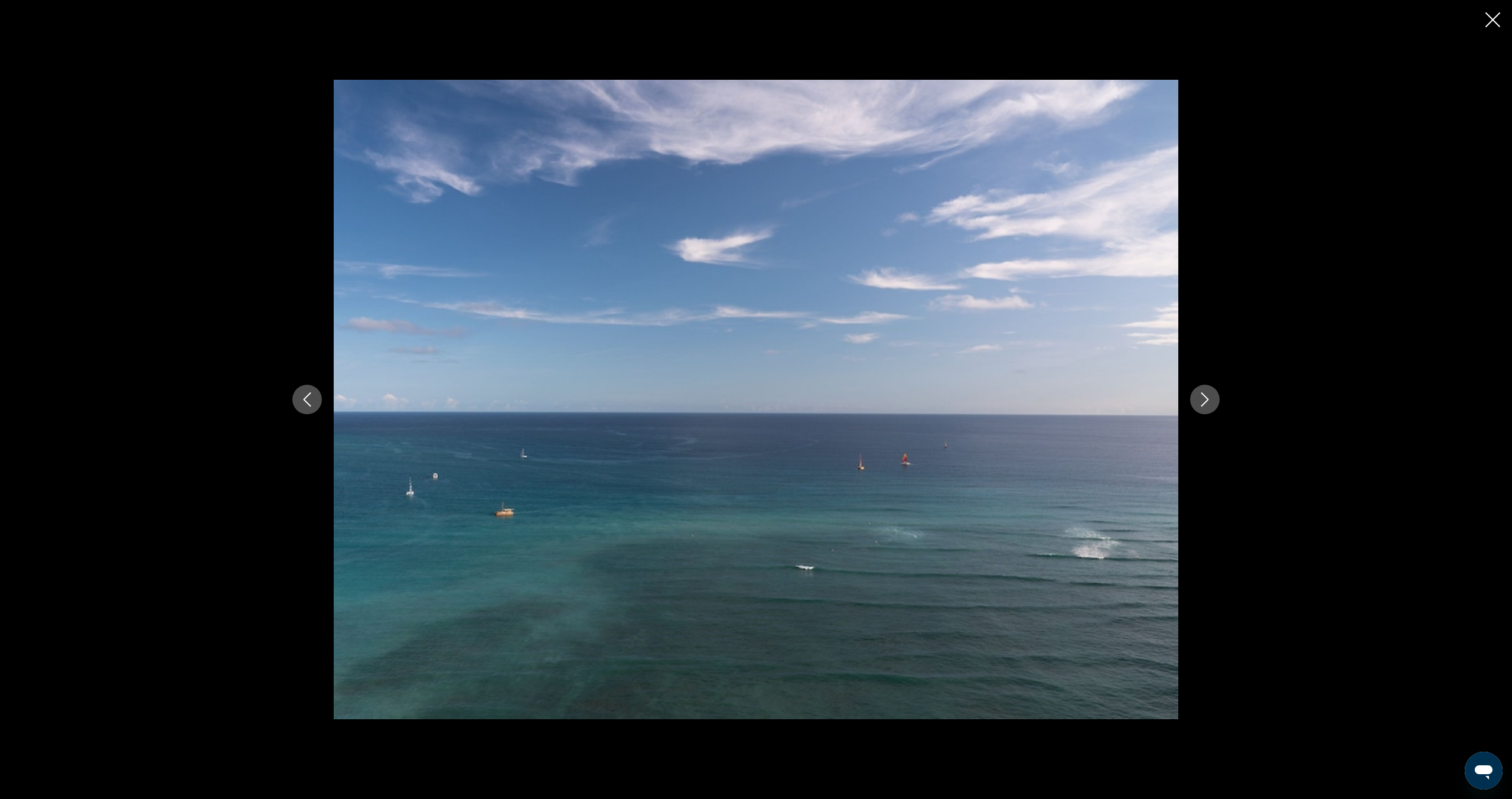
click at [1201, 401] on icon "Next image" at bounding box center [1205, 400] width 14 height 14
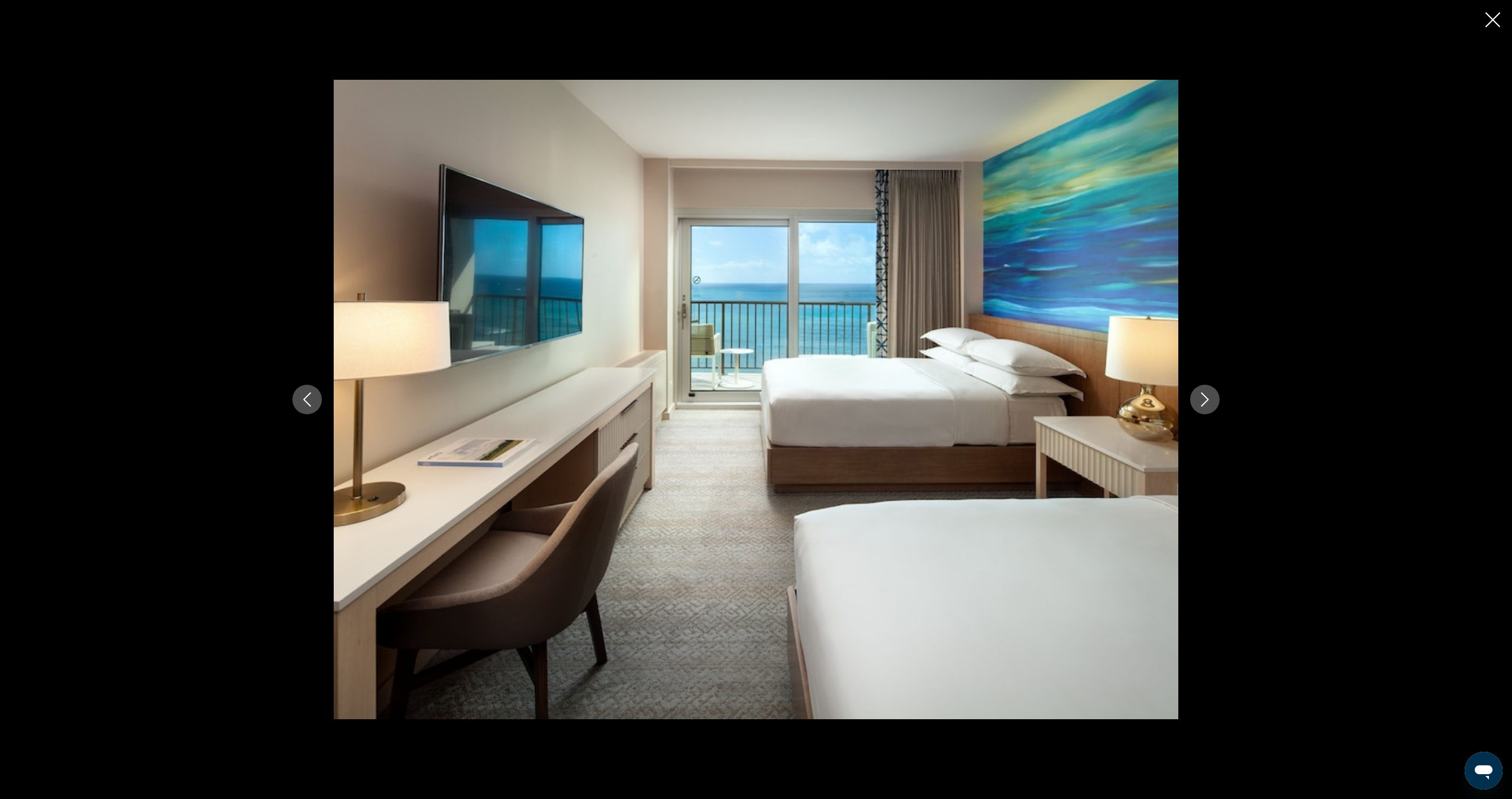
click at [1201, 401] on icon "Next image" at bounding box center [1205, 400] width 14 height 14
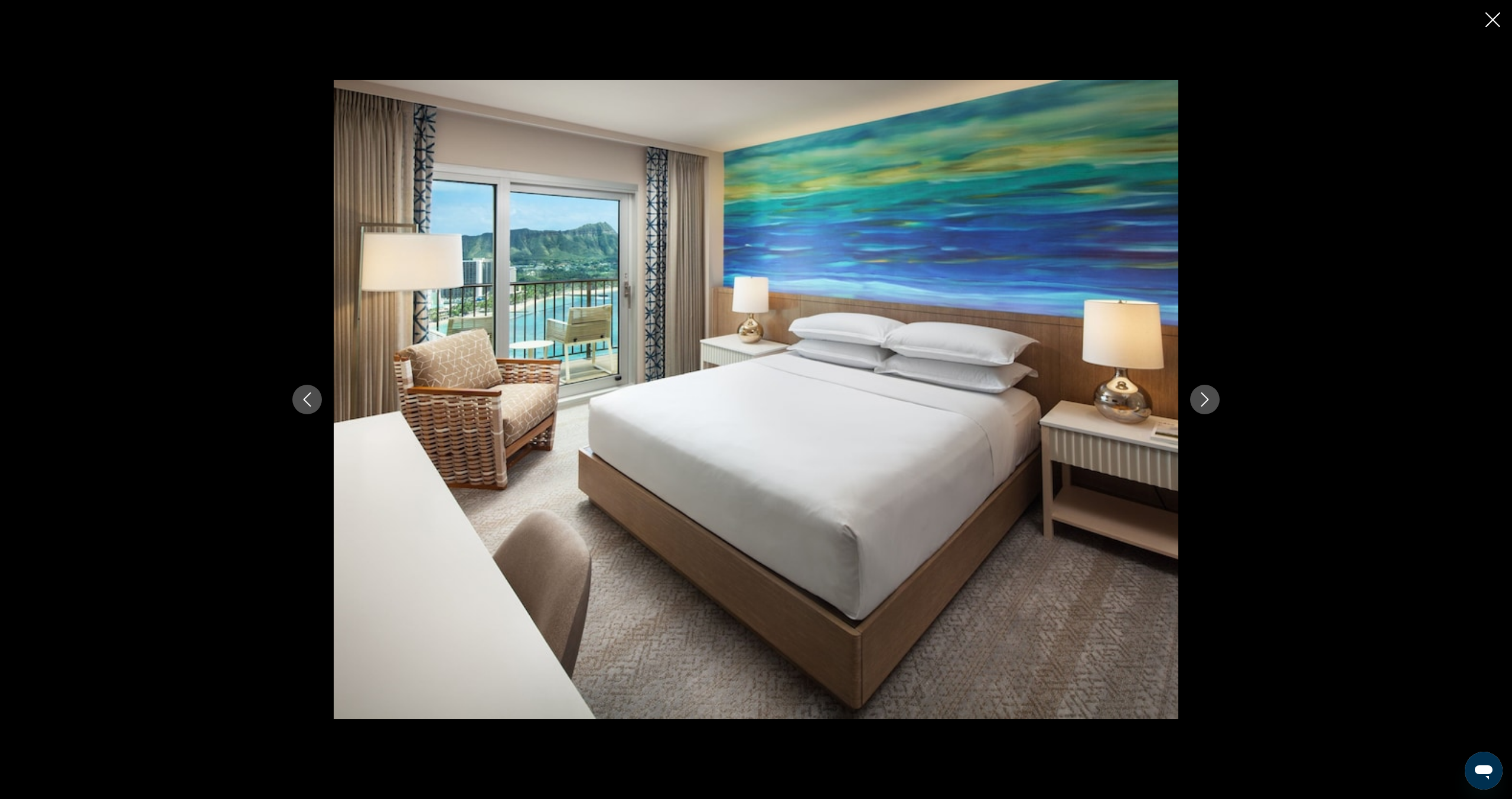
click at [1201, 401] on icon "Next image" at bounding box center [1205, 400] width 14 height 14
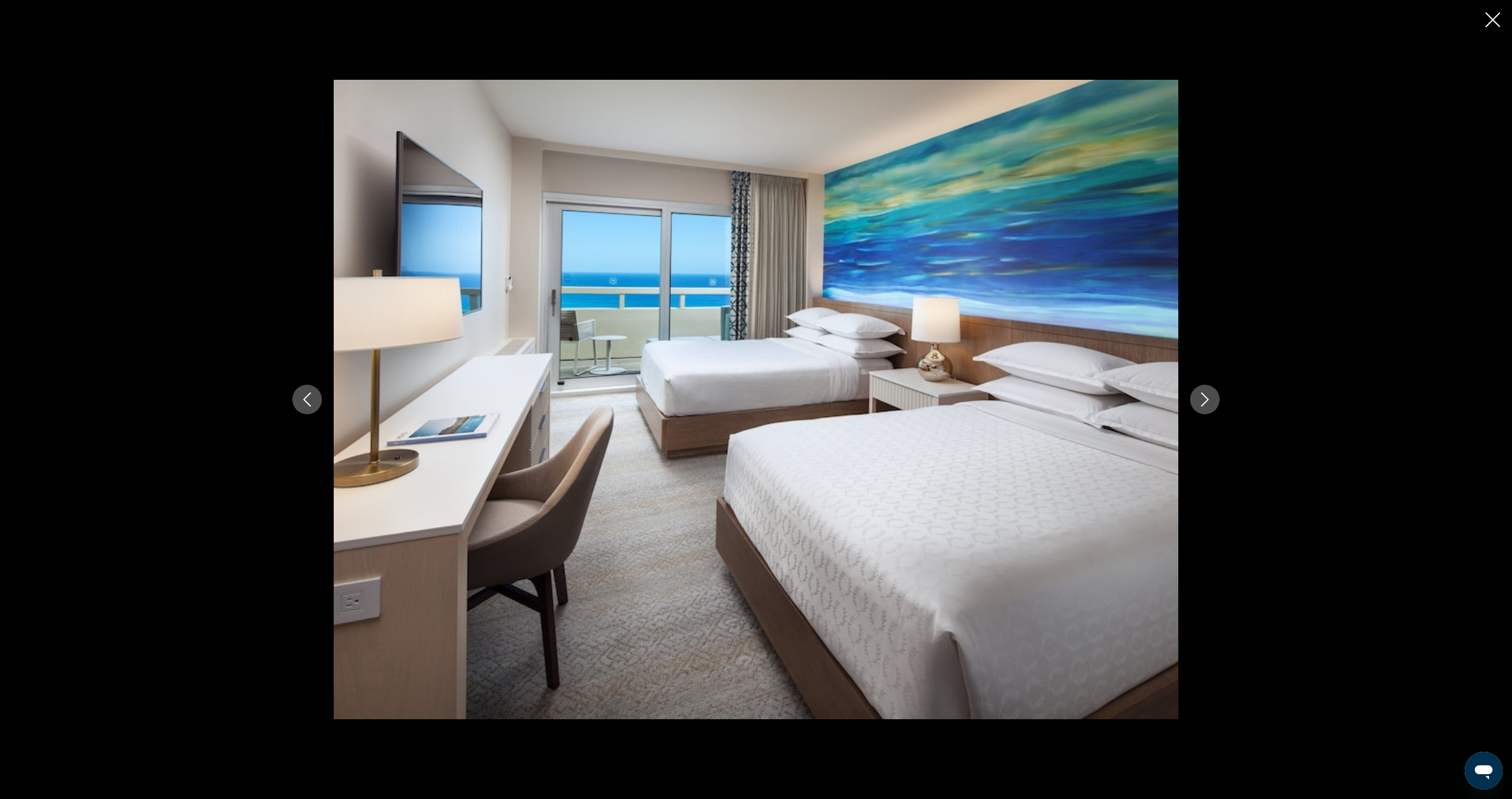
click at [1199, 409] on button "Next image" at bounding box center [1204, 399] width 29 height 29
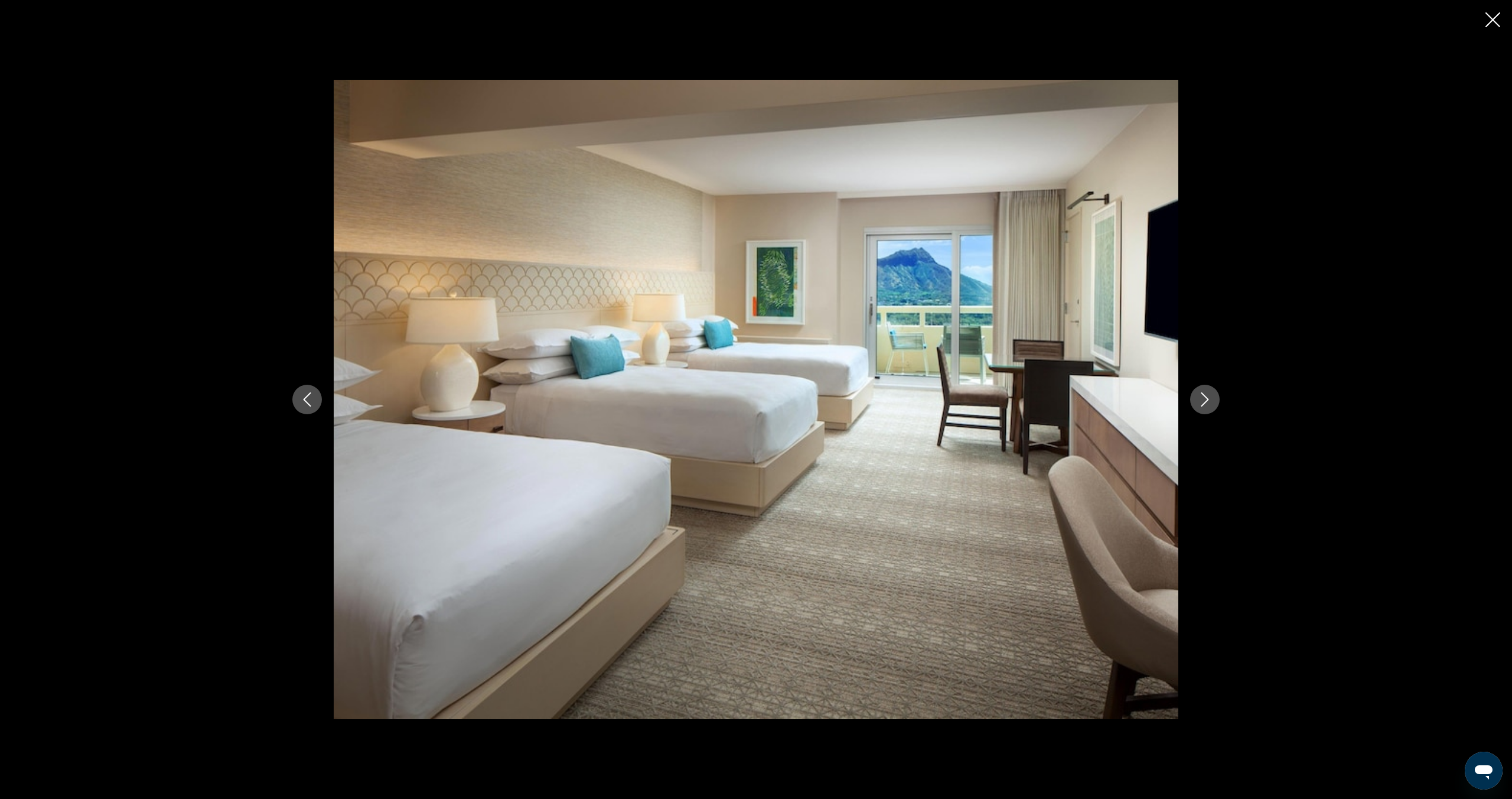
click at [1199, 409] on button "Next image" at bounding box center [1204, 399] width 29 height 29
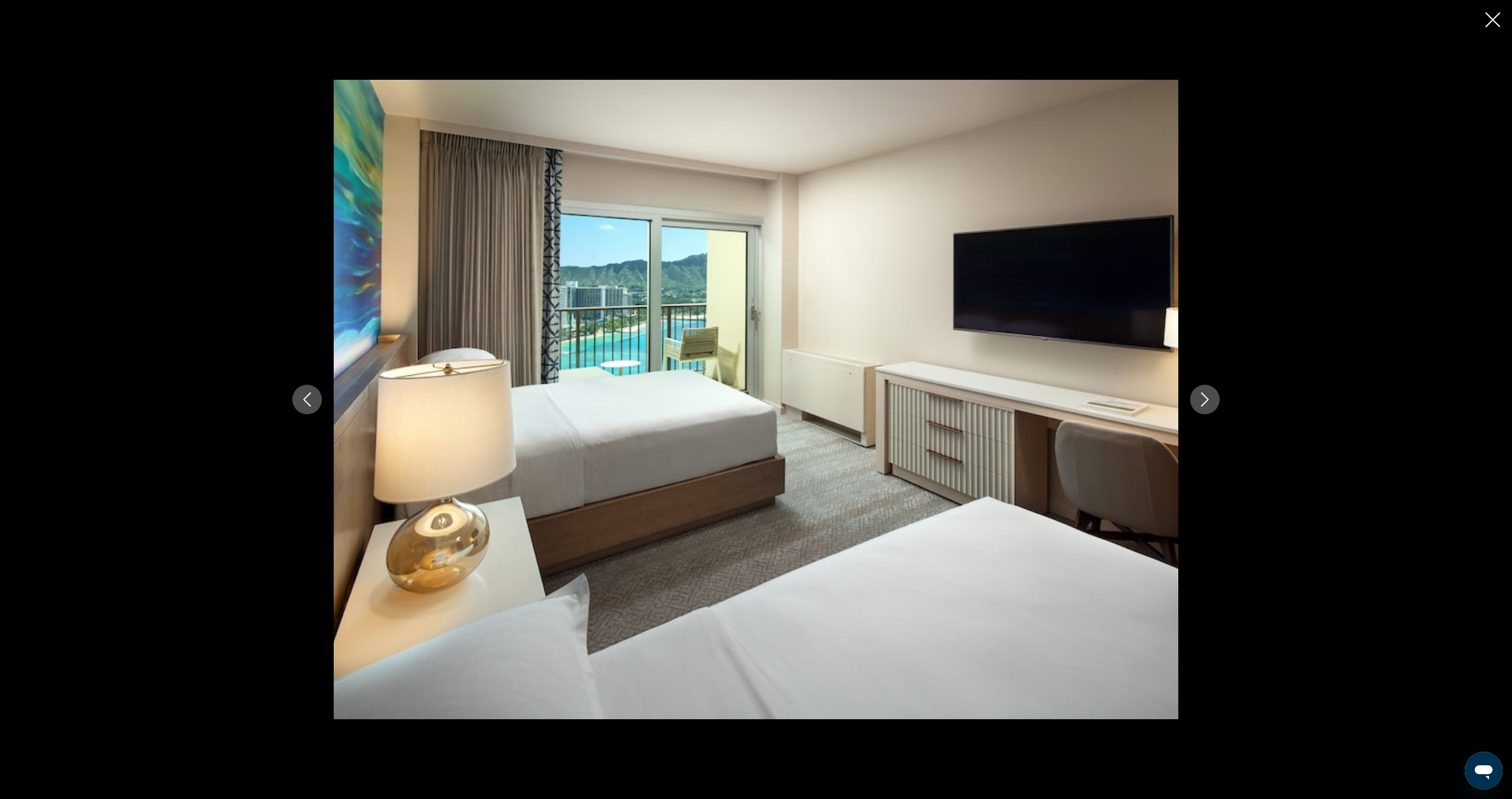
click at [1199, 409] on button "Next image" at bounding box center [1204, 399] width 29 height 29
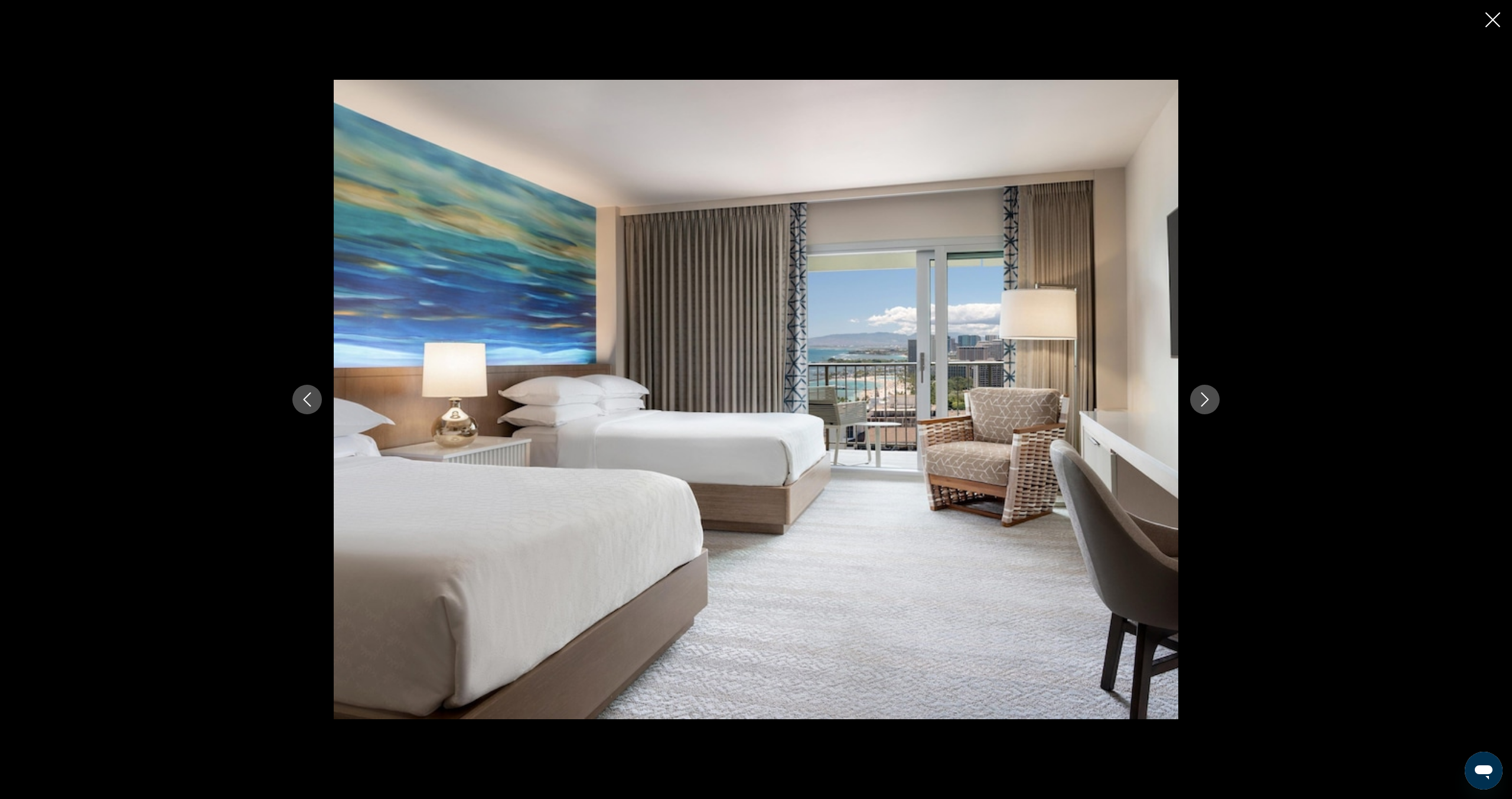
click at [1203, 405] on icon "Next image" at bounding box center [1205, 400] width 14 height 14
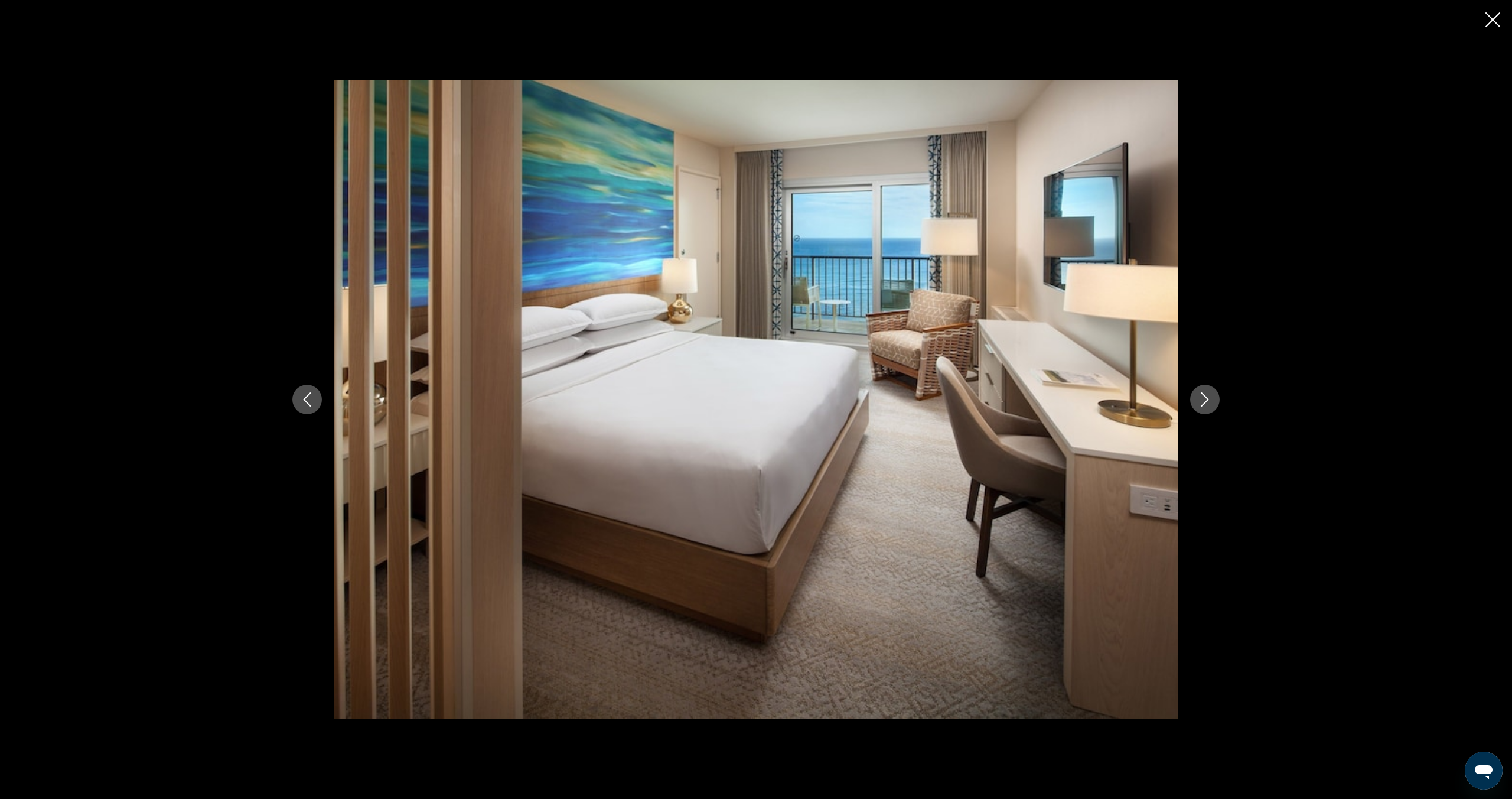
click at [1204, 405] on icon "Next image" at bounding box center [1205, 400] width 14 height 14
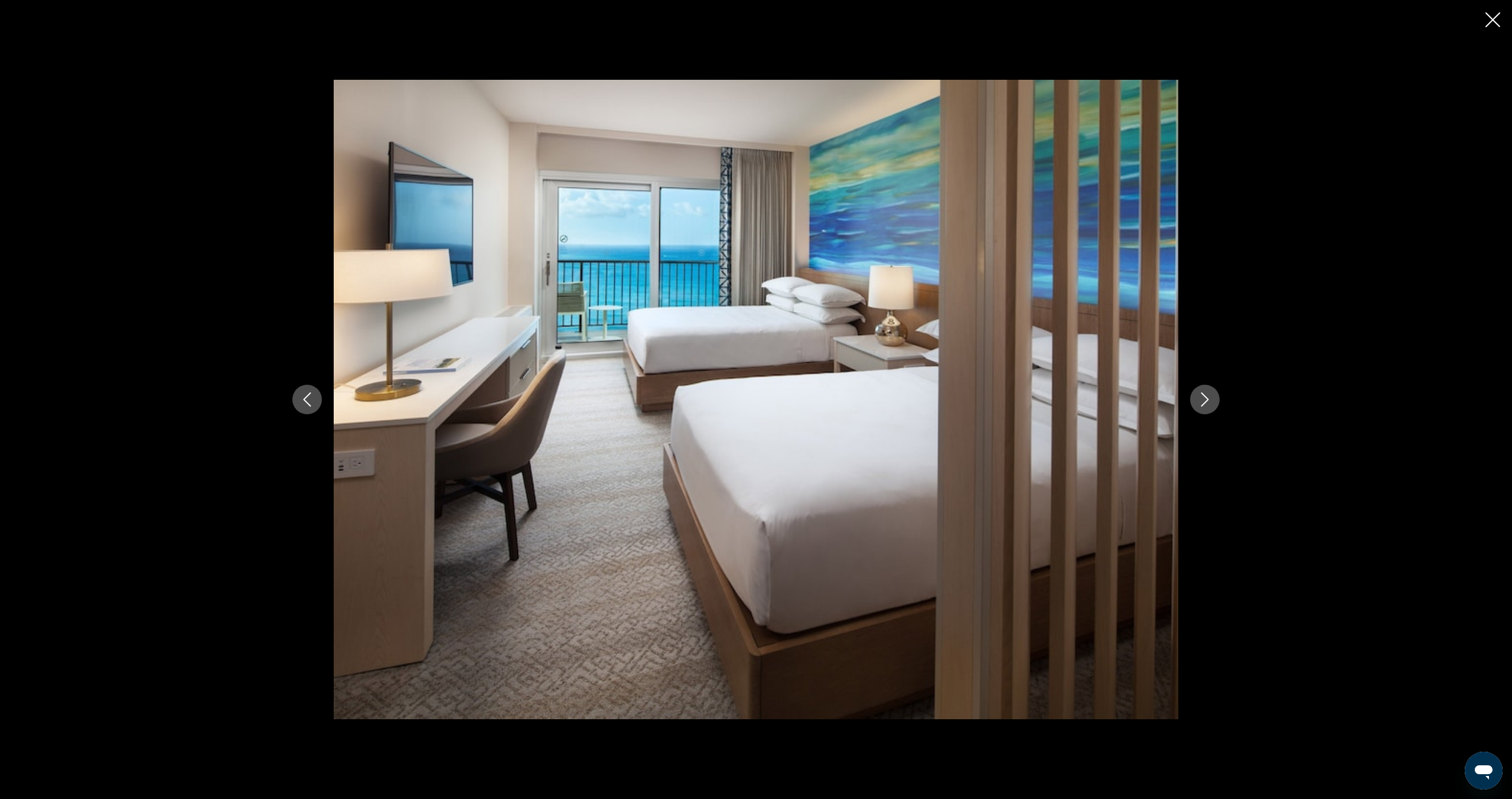
scroll to position [586, 0]
click at [1203, 405] on icon "Next image" at bounding box center [1205, 400] width 14 height 14
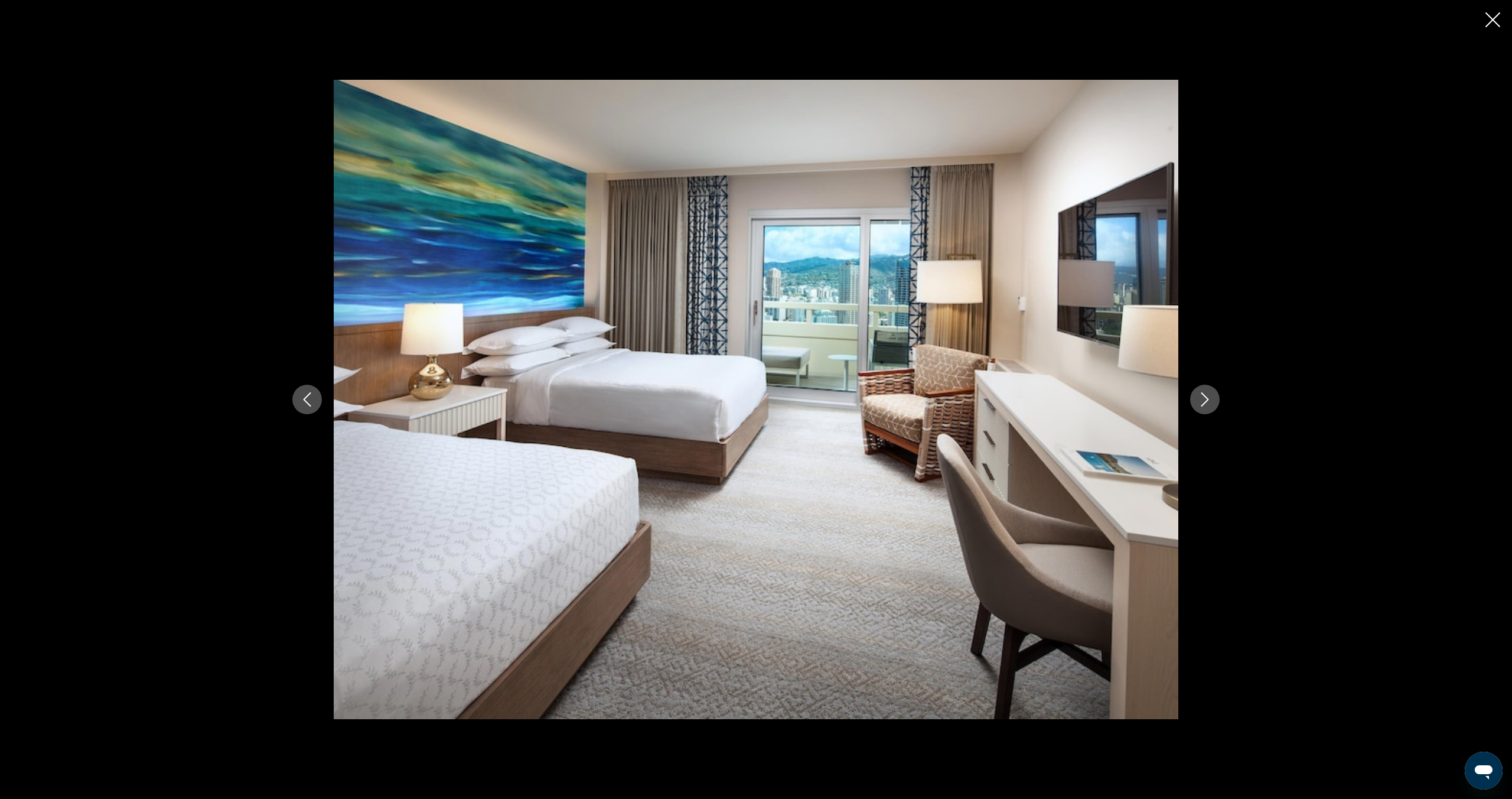
click at [1203, 405] on icon "Next image" at bounding box center [1205, 400] width 14 height 14
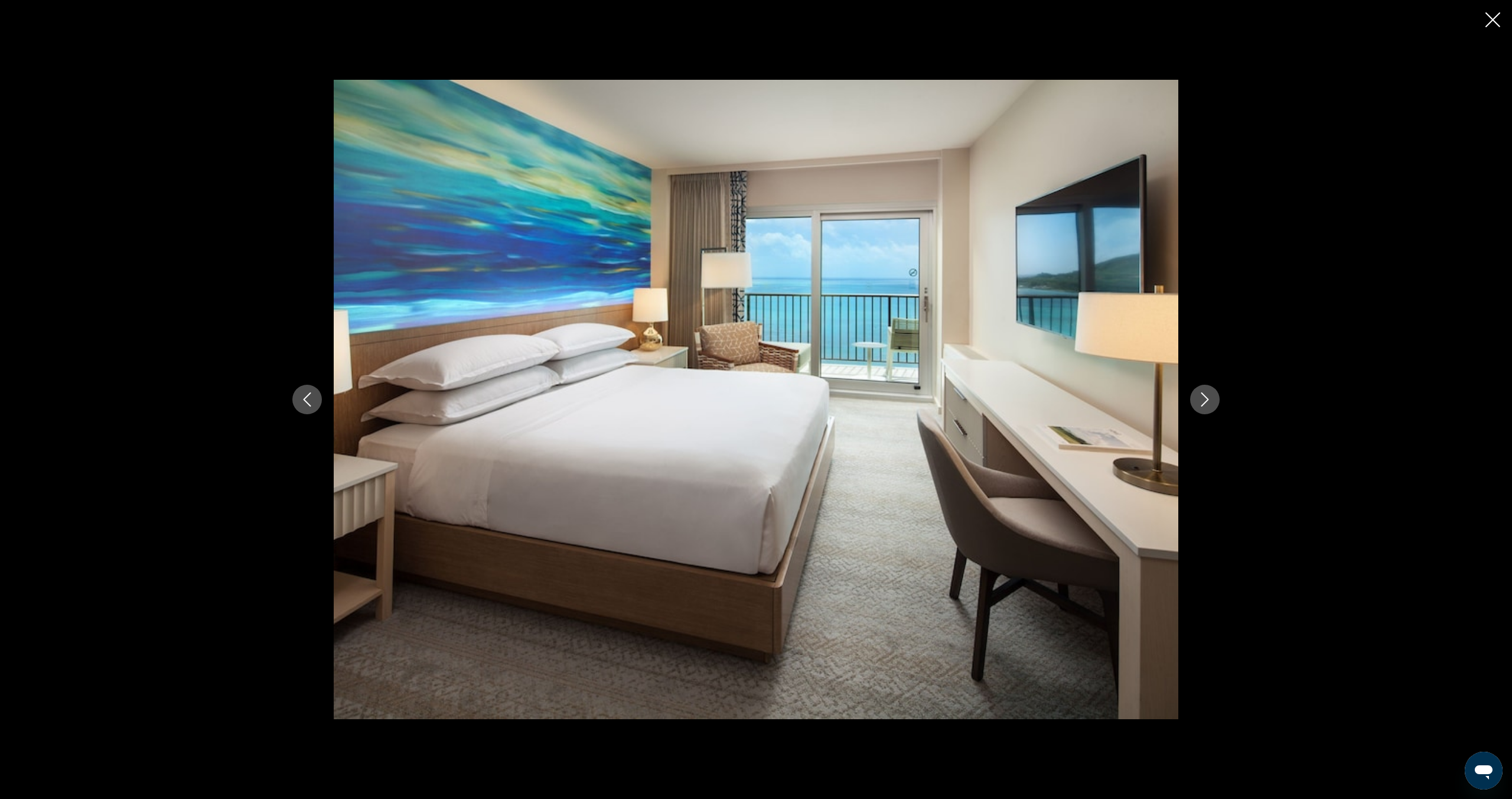
scroll to position [580, 0]
click at [1203, 405] on icon "Next image" at bounding box center [1205, 400] width 14 height 14
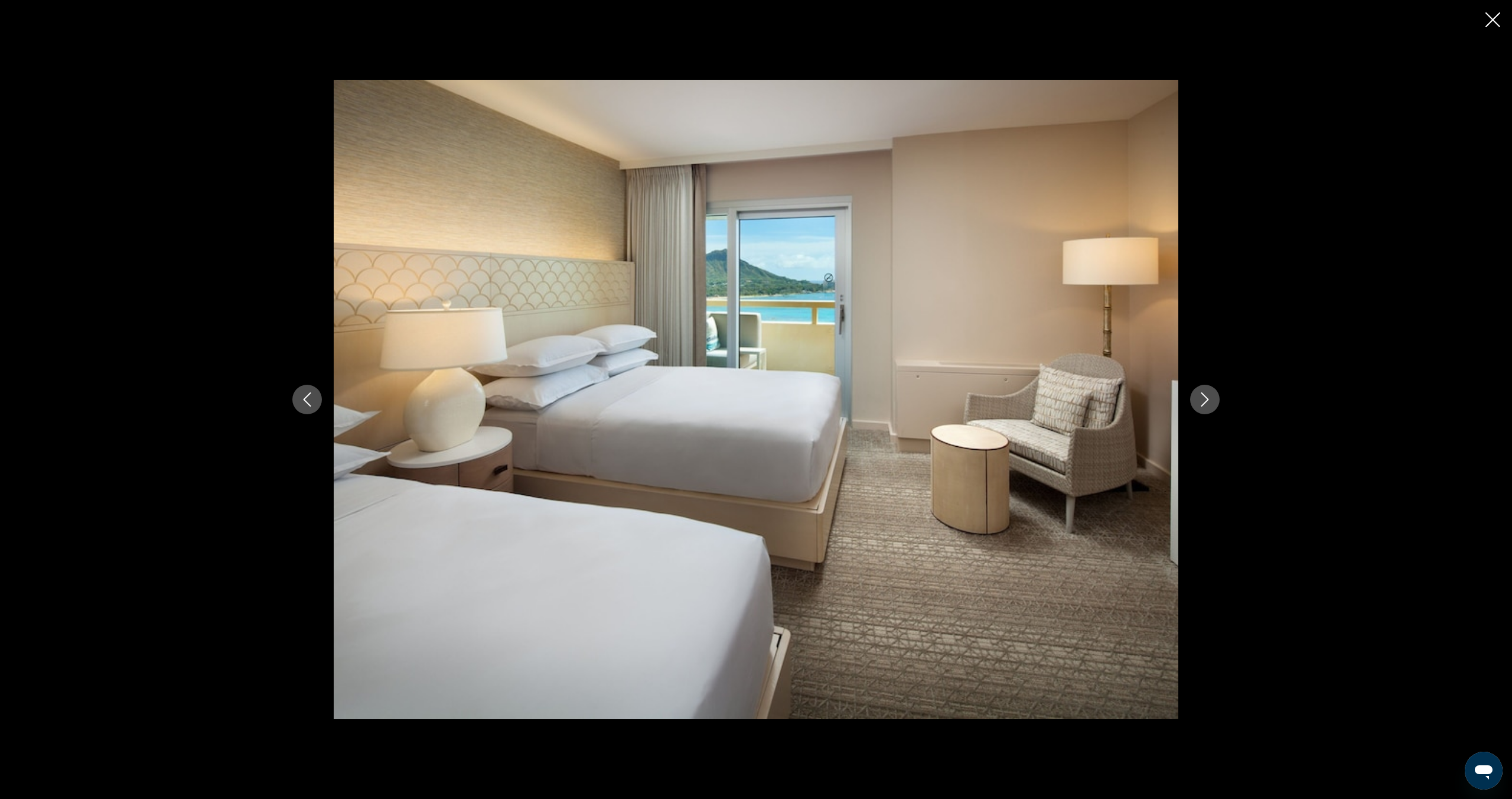
click at [1203, 405] on icon "Next image" at bounding box center [1205, 400] width 14 height 14
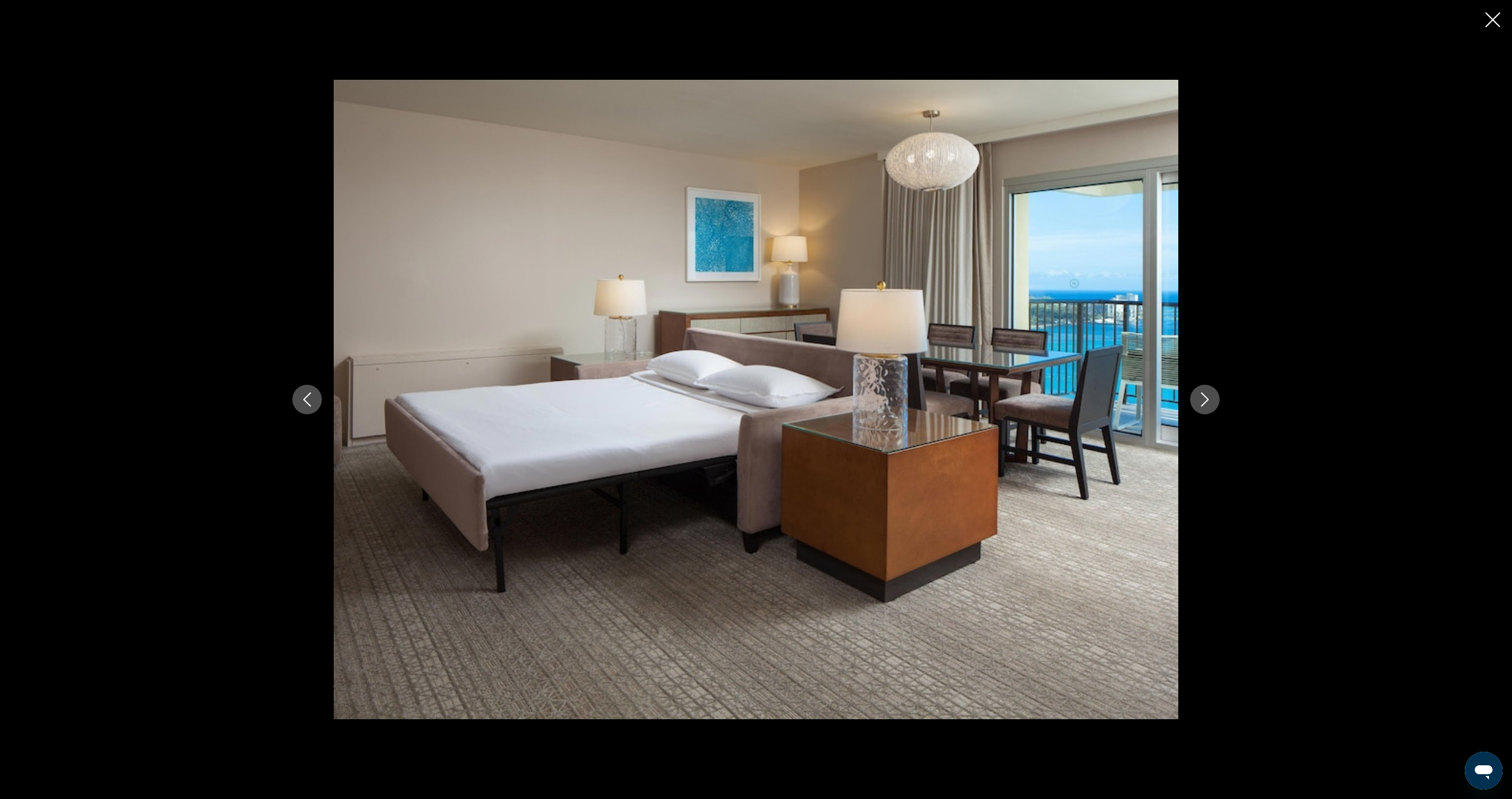
scroll to position [579, 0]
click at [1203, 405] on icon "Next image" at bounding box center [1205, 400] width 14 height 14
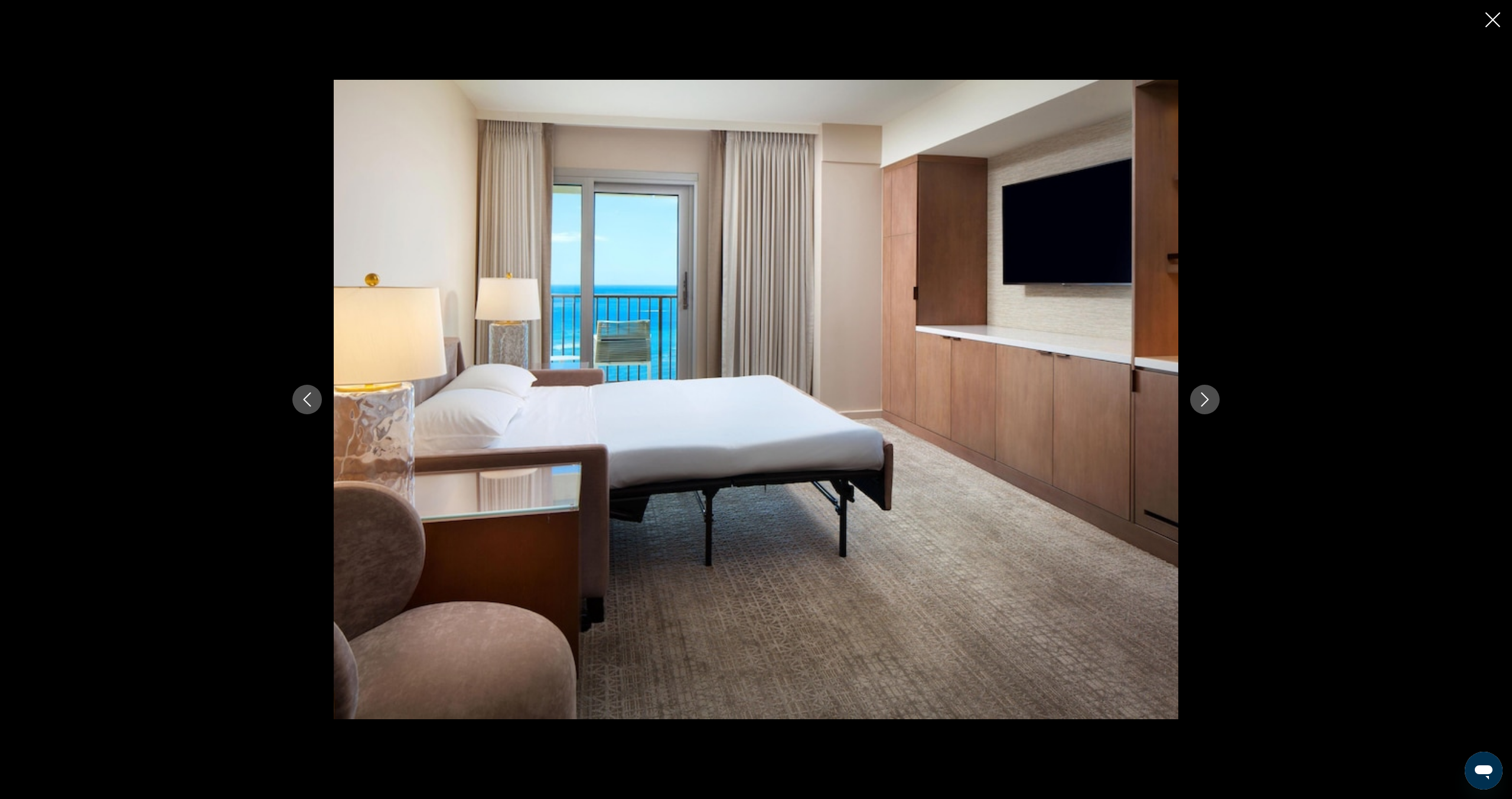
scroll to position [576, 0]
click at [1203, 405] on icon "Next image" at bounding box center [1205, 400] width 14 height 14
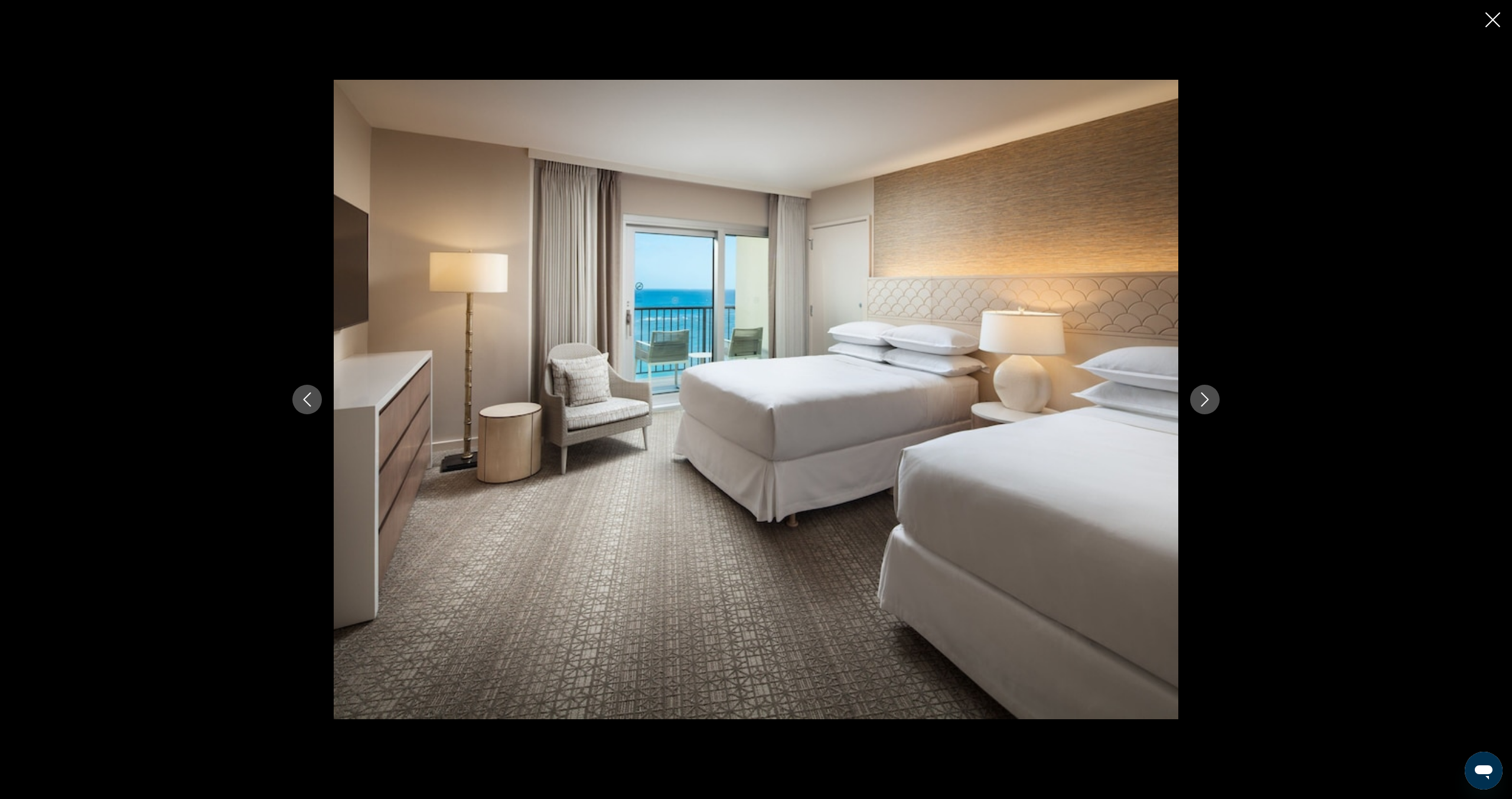
click at [1203, 405] on icon "Next image" at bounding box center [1205, 400] width 14 height 14
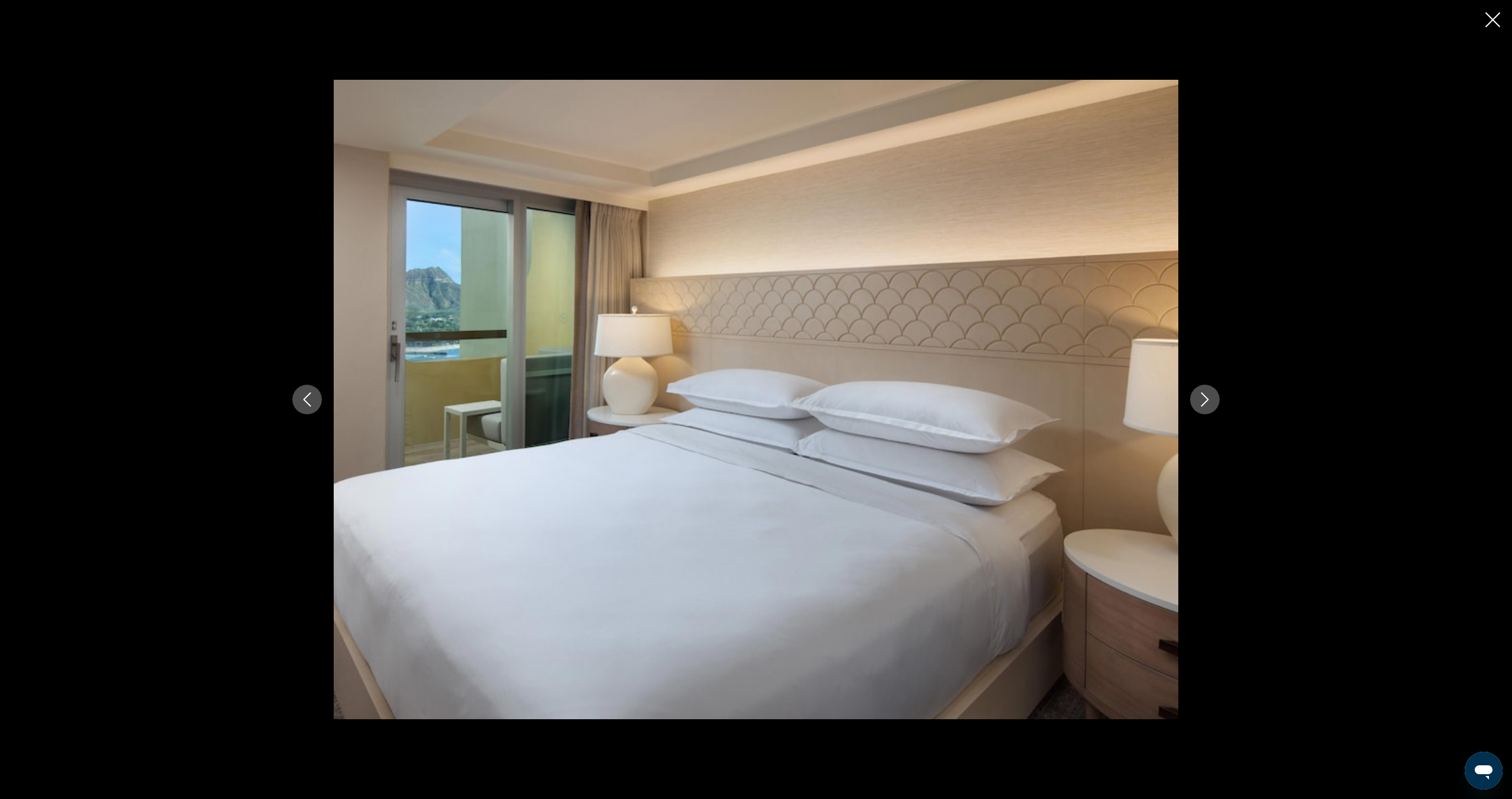
click at [1203, 405] on icon "Next image" at bounding box center [1205, 400] width 14 height 14
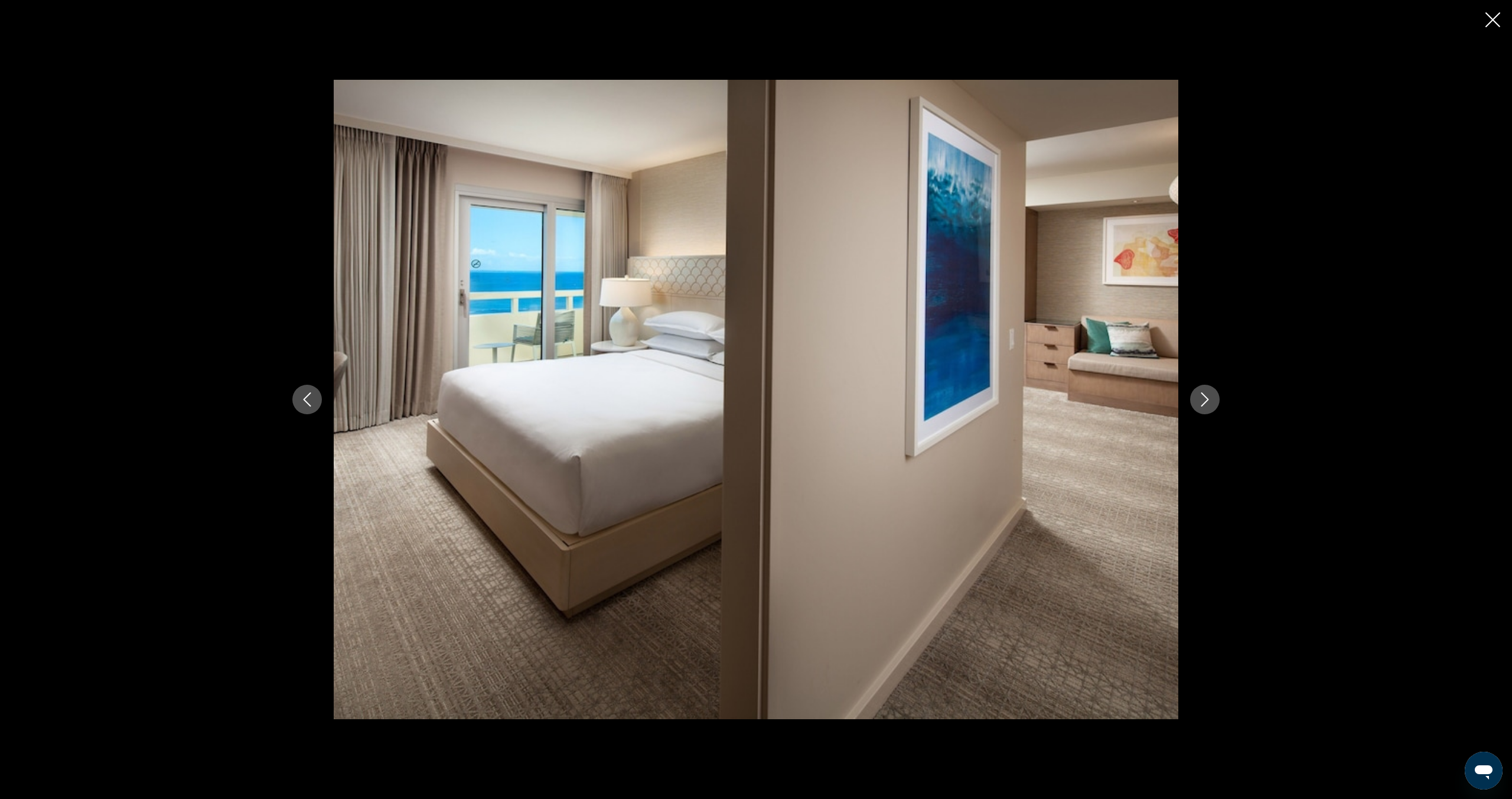
click at [1203, 405] on icon "Next image" at bounding box center [1205, 400] width 14 height 14
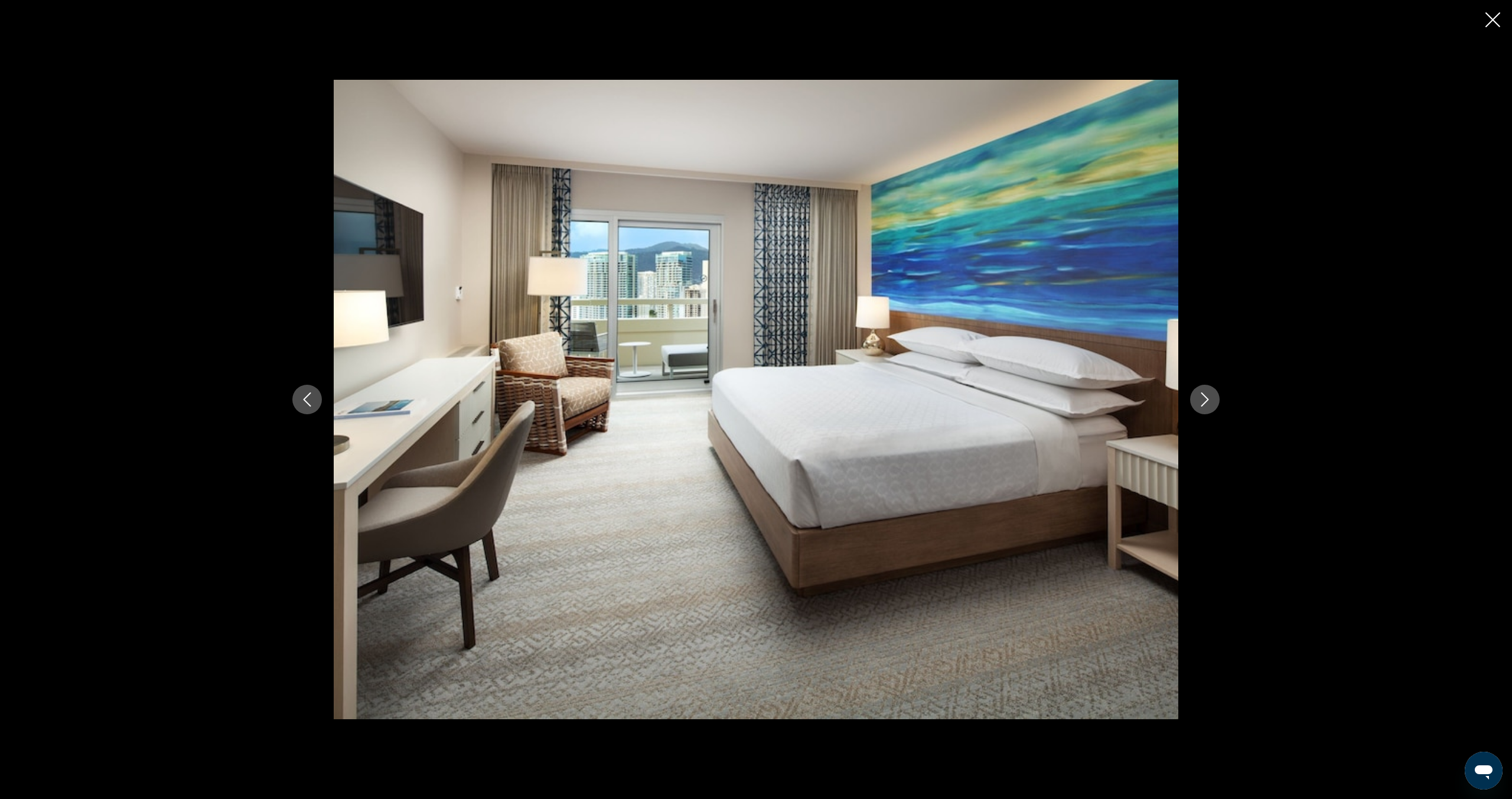
click at [1203, 405] on icon "Next image" at bounding box center [1205, 400] width 14 height 14
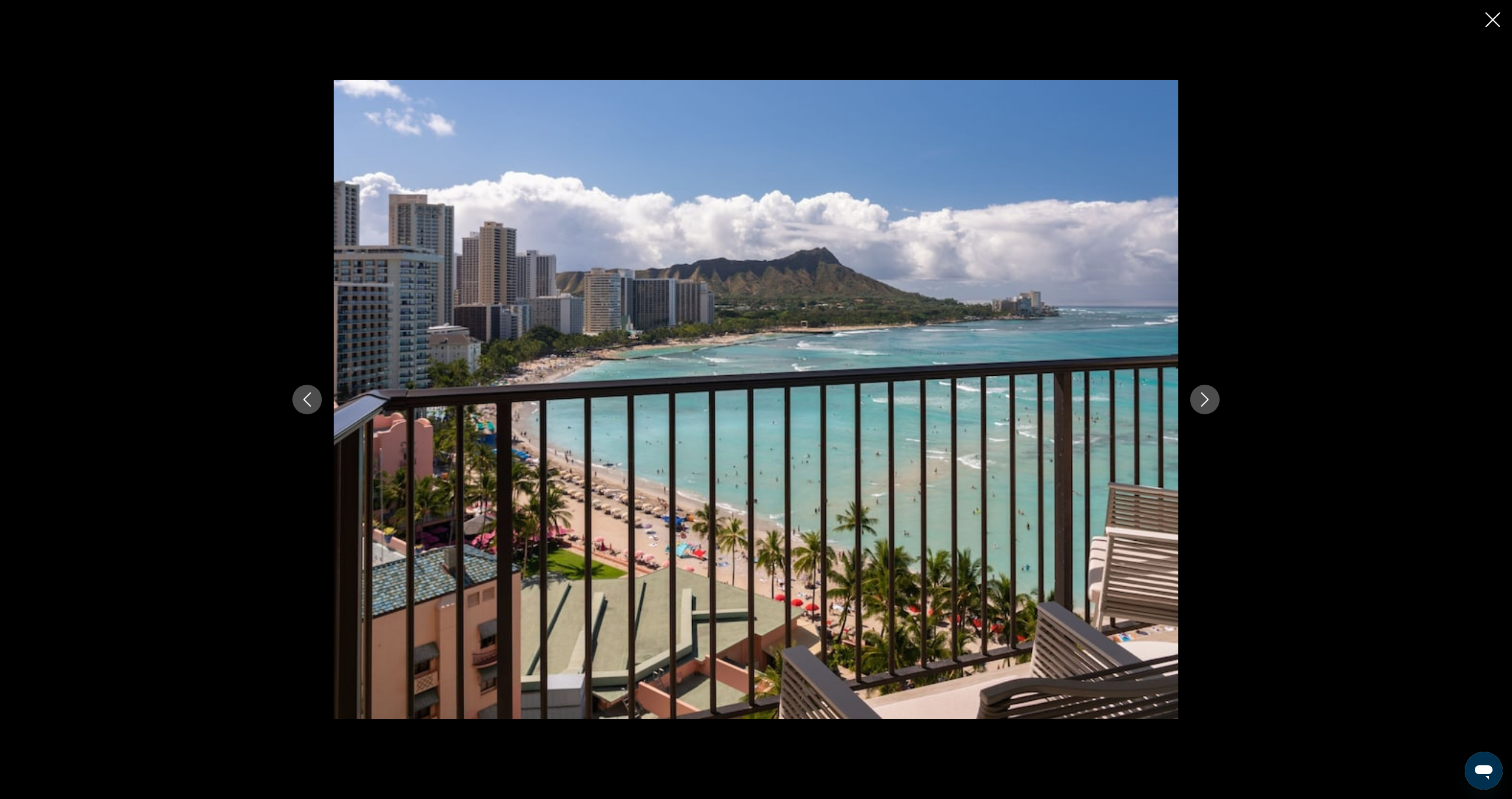
click at [1203, 405] on icon "Next image" at bounding box center [1205, 400] width 14 height 14
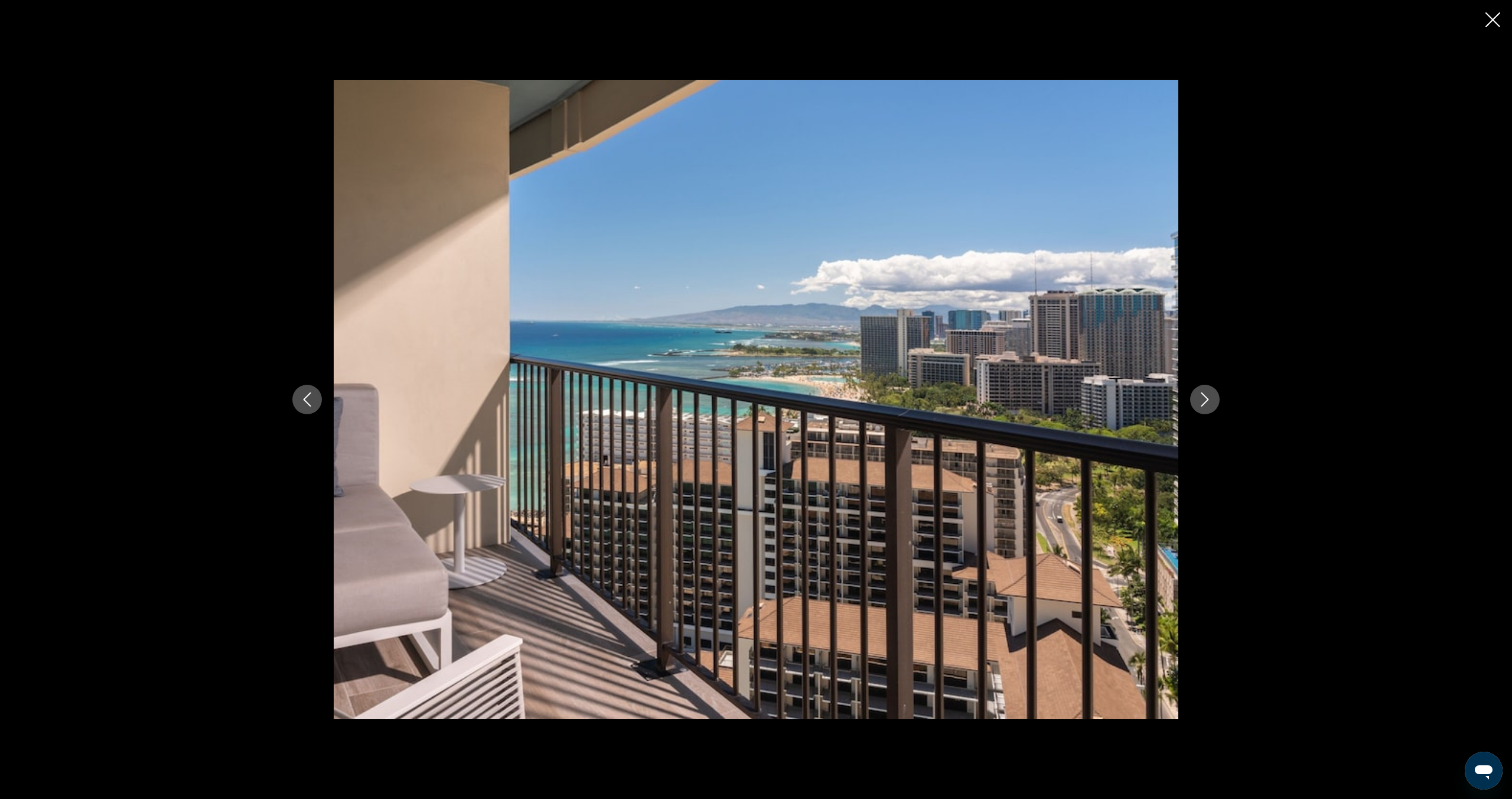
scroll to position [579, 0]
click at [1203, 405] on icon "Next image" at bounding box center [1205, 400] width 14 height 14
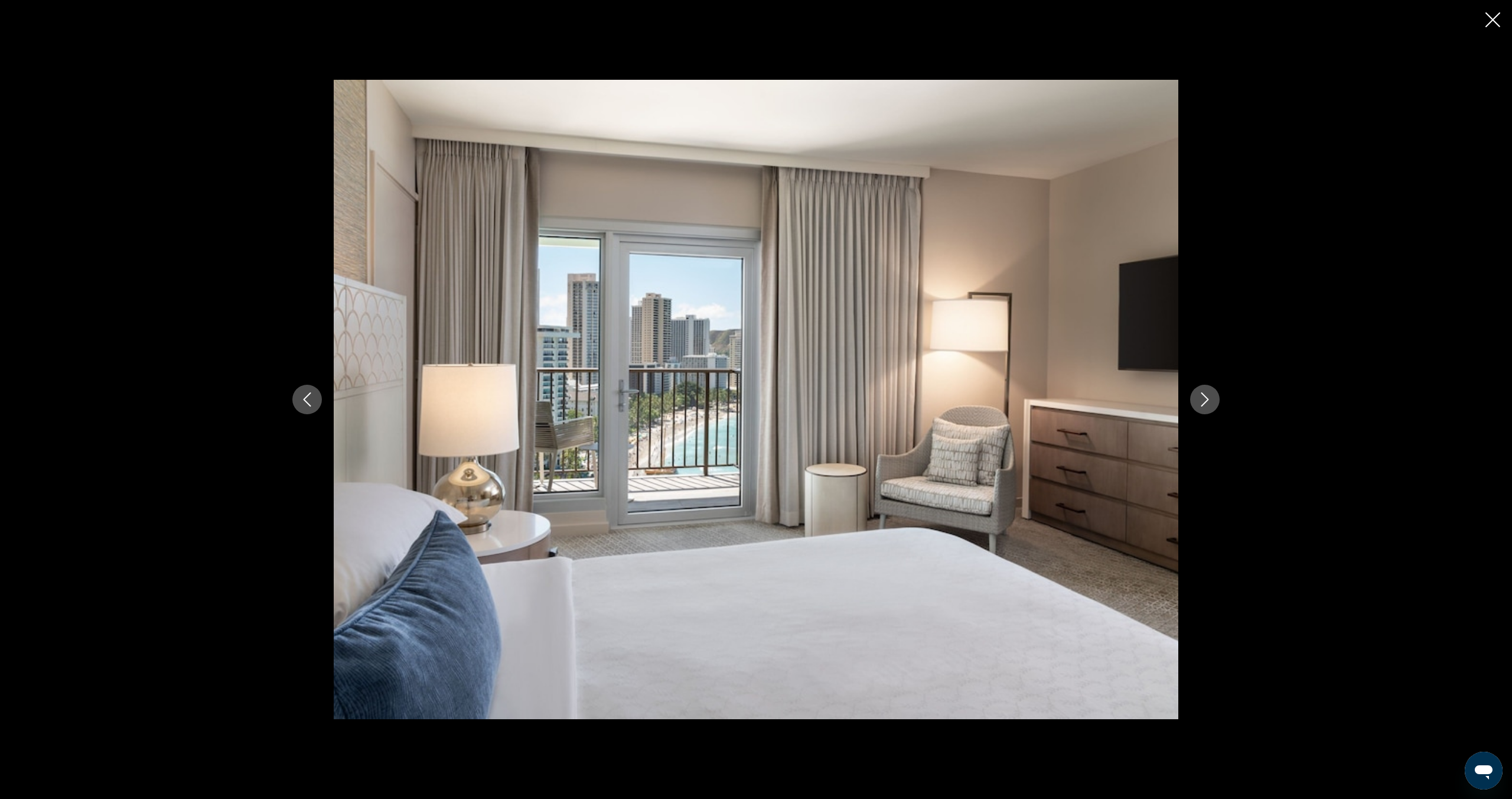
click at [1203, 405] on icon "Next image" at bounding box center [1205, 400] width 14 height 14
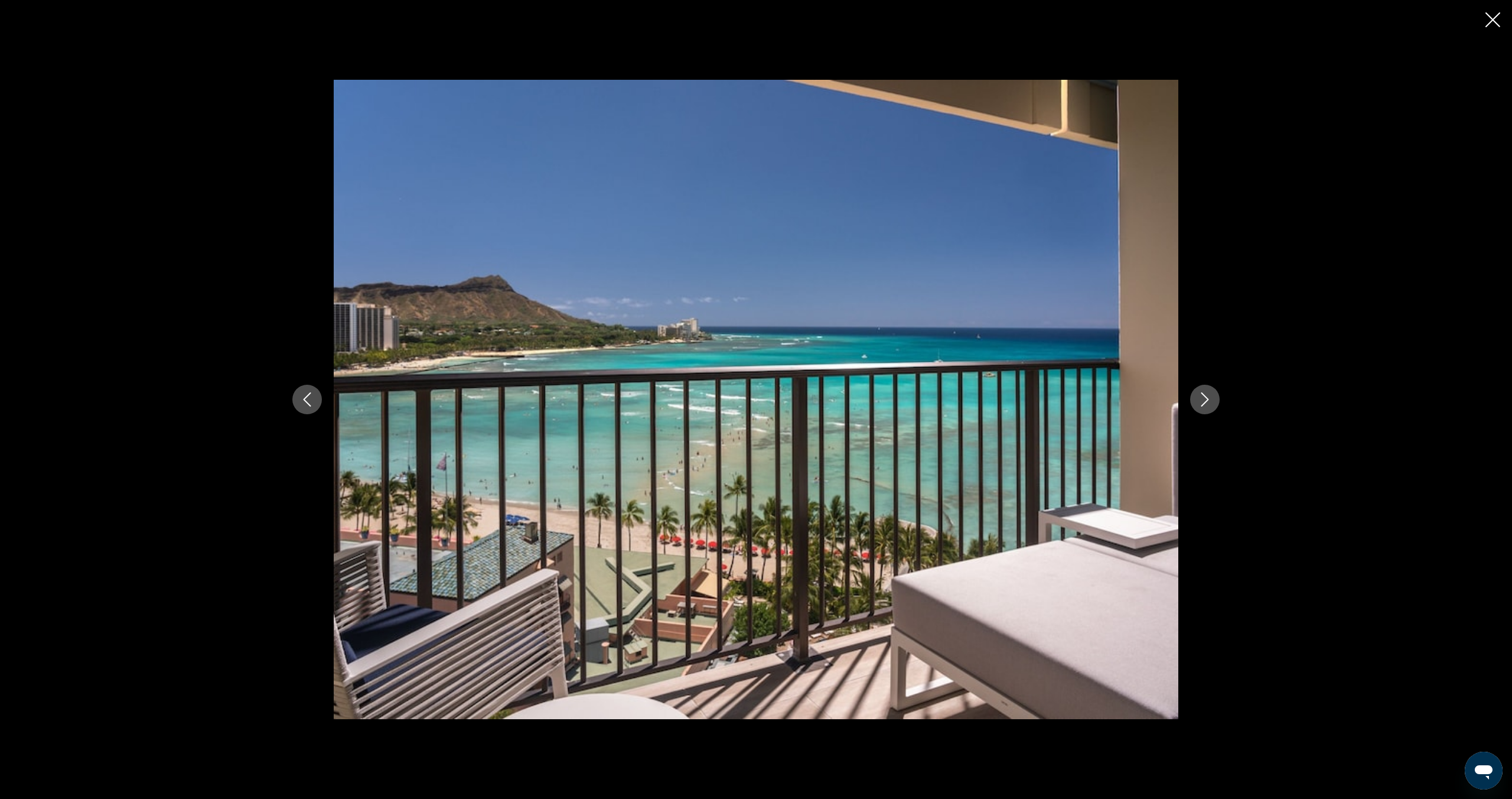
scroll to position [575, 0]
click at [1203, 405] on icon "Next image" at bounding box center [1205, 400] width 14 height 14
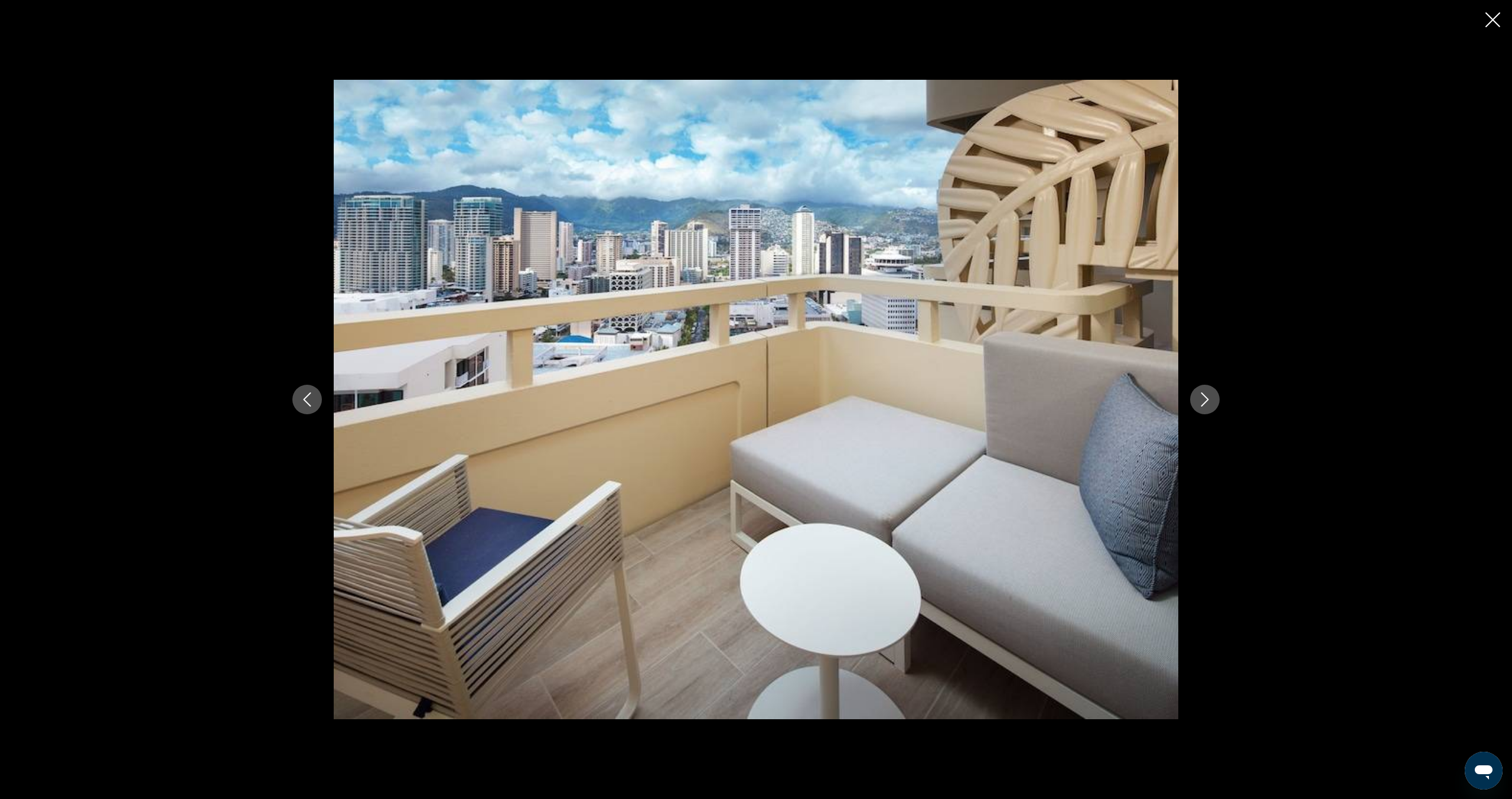
scroll to position [578, 0]
click at [1203, 405] on icon "Next image" at bounding box center [1205, 400] width 14 height 14
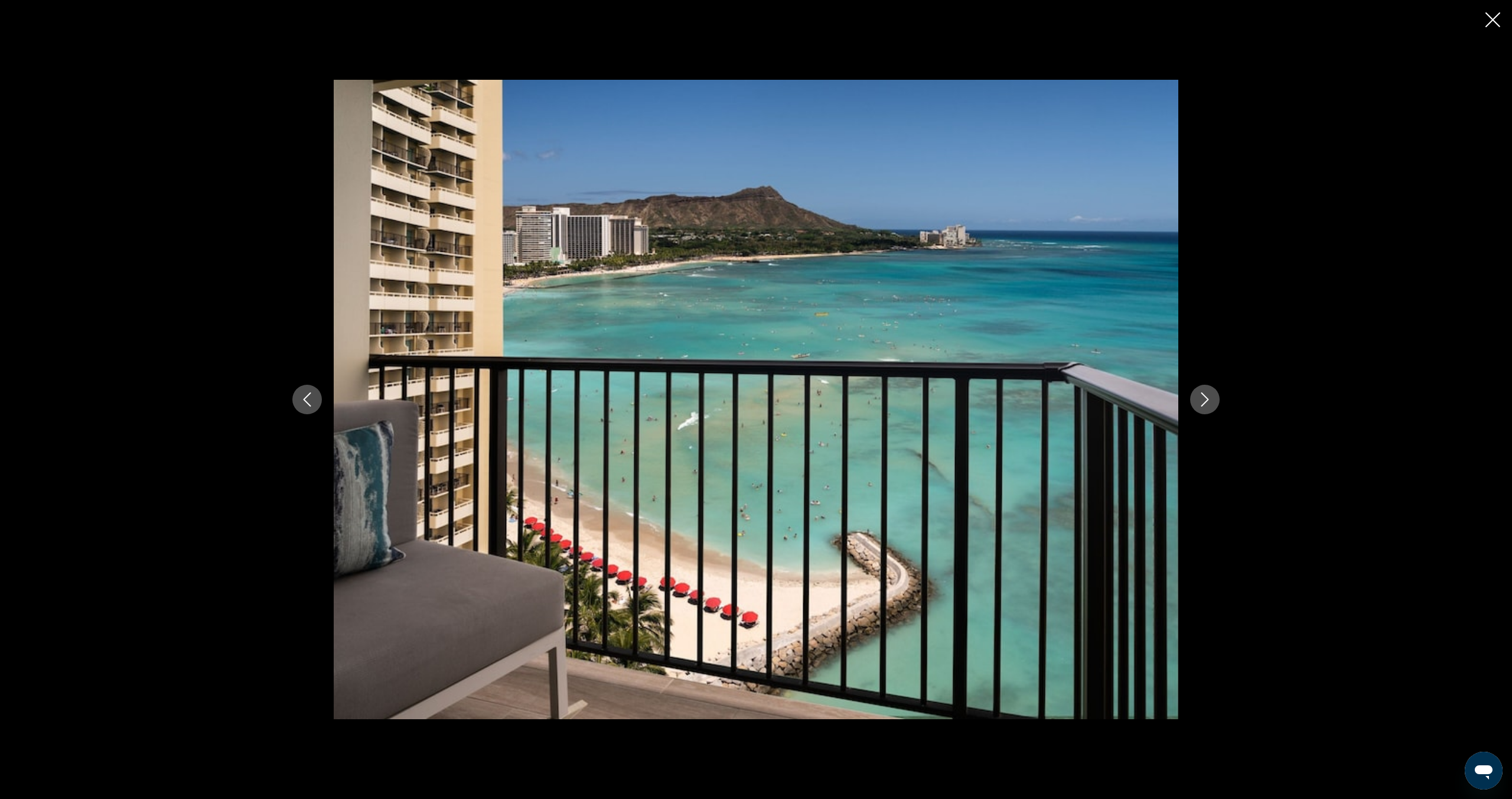
click at [1203, 405] on icon "Next image" at bounding box center [1205, 400] width 14 height 14
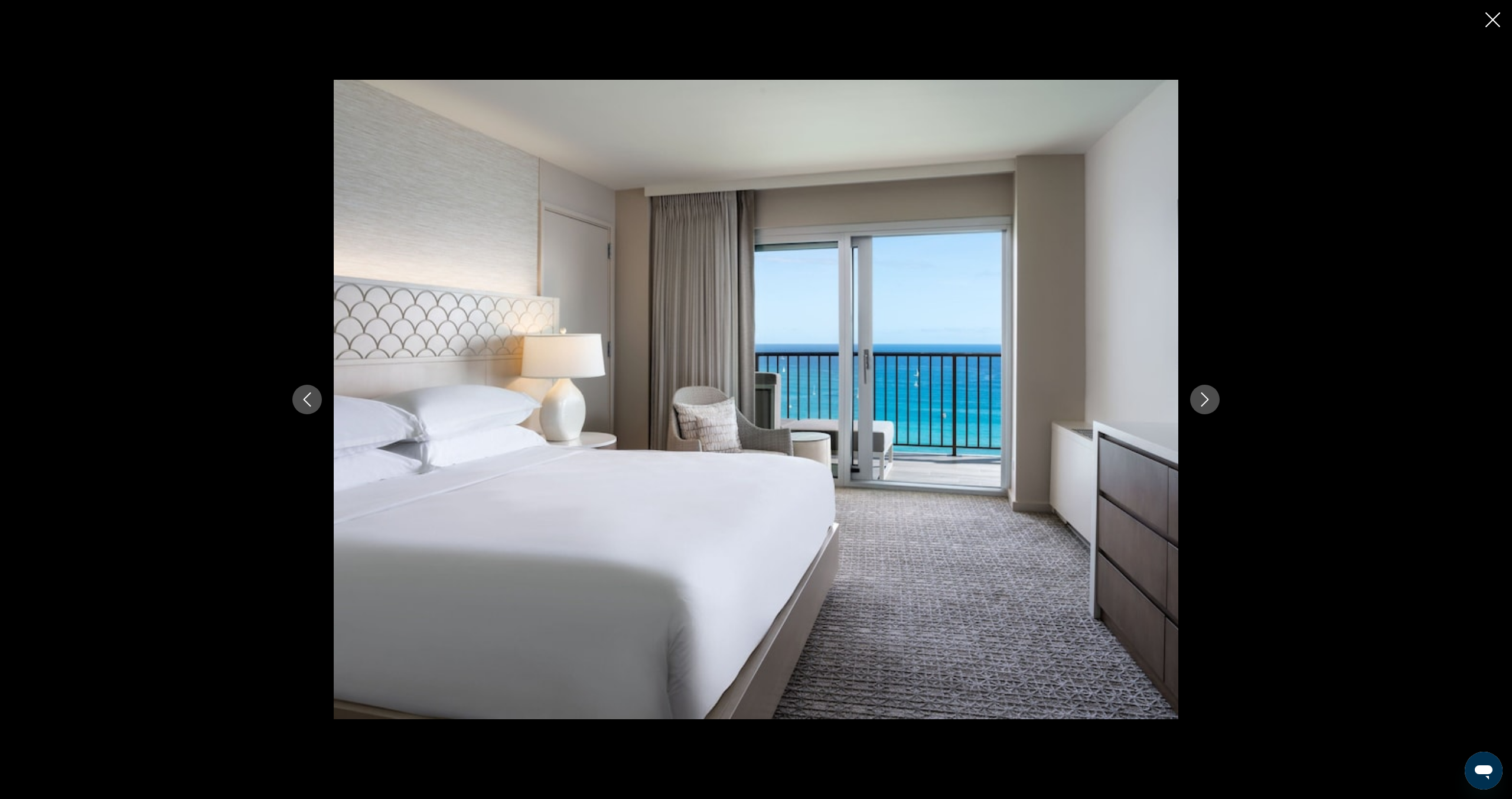
click at [1203, 405] on icon "Next image" at bounding box center [1205, 400] width 14 height 14
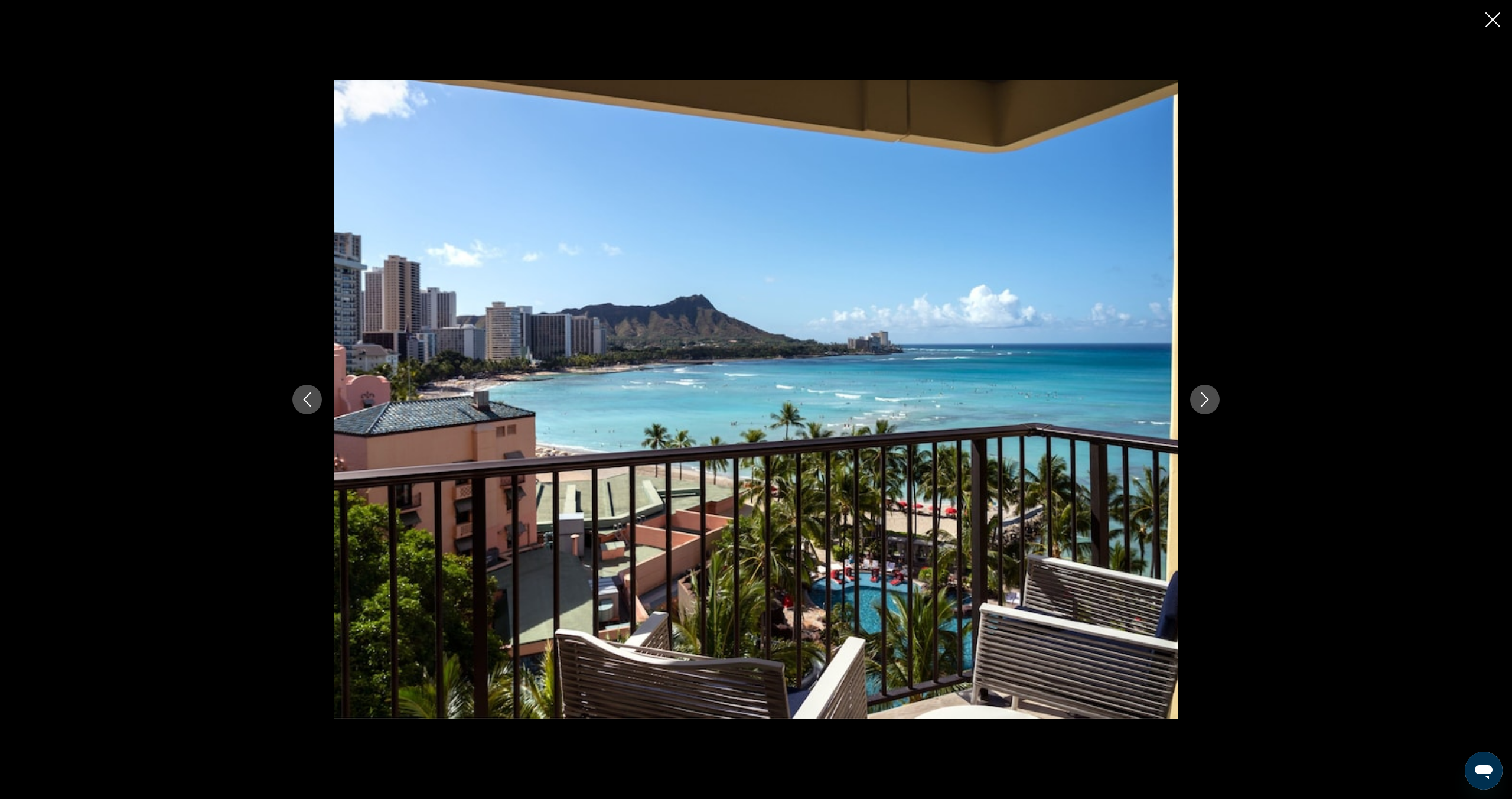
click at [1215, 404] on button "Next image" at bounding box center [1204, 399] width 29 height 29
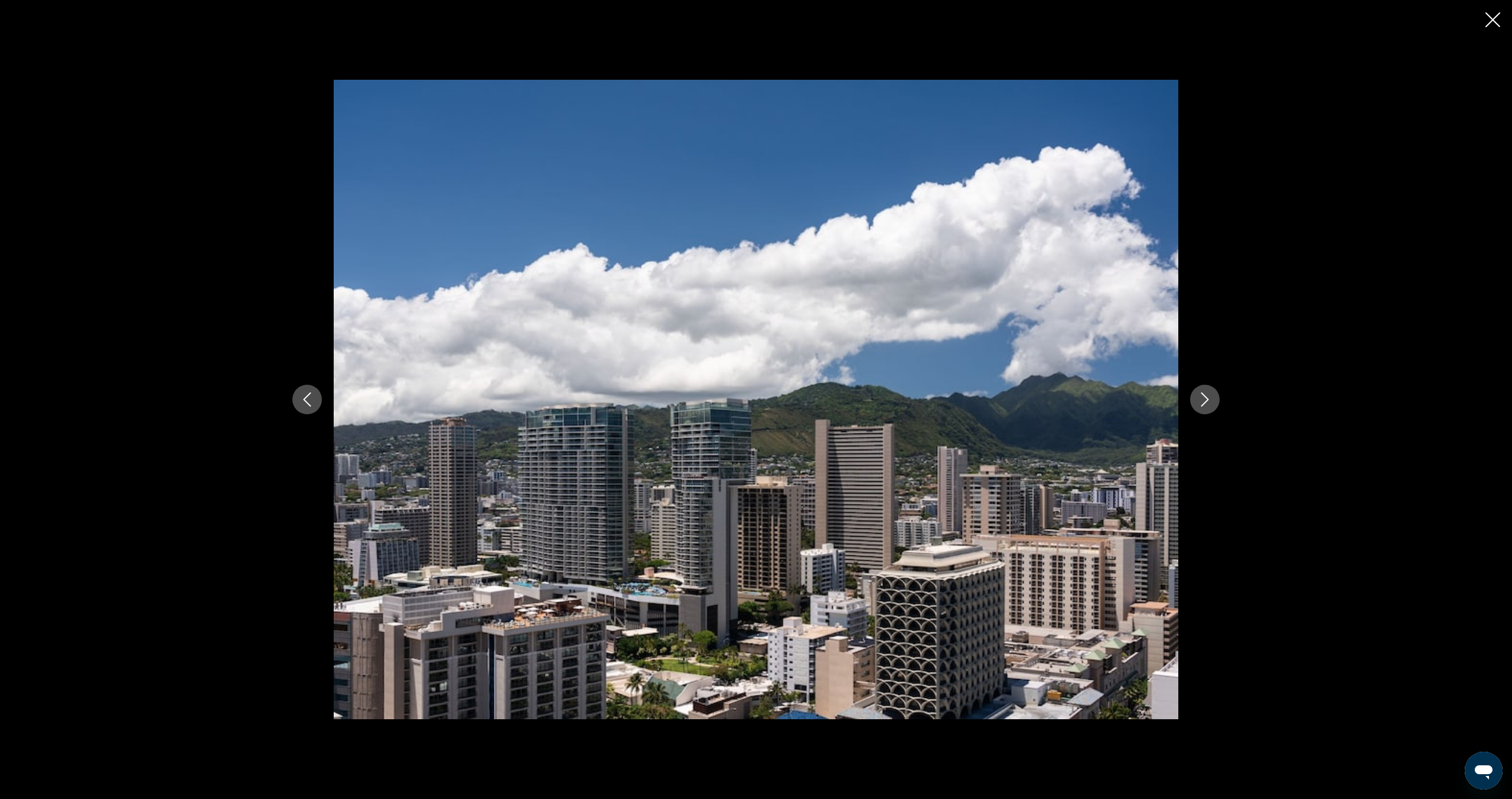
click at [1215, 404] on button "Next image" at bounding box center [1204, 399] width 29 height 29
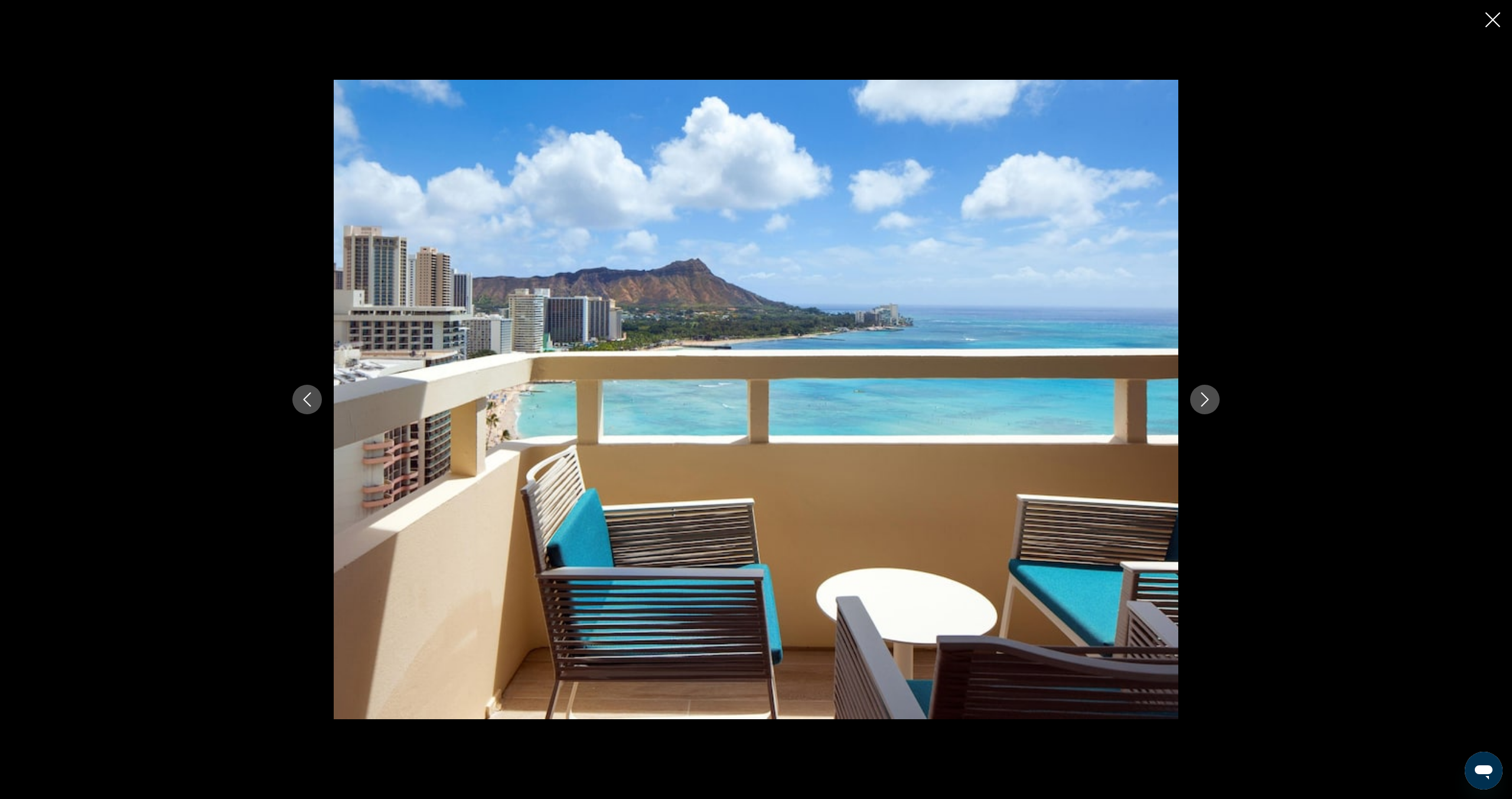
click at [1215, 404] on button "Next image" at bounding box center [1204, 399] width 29 height 29
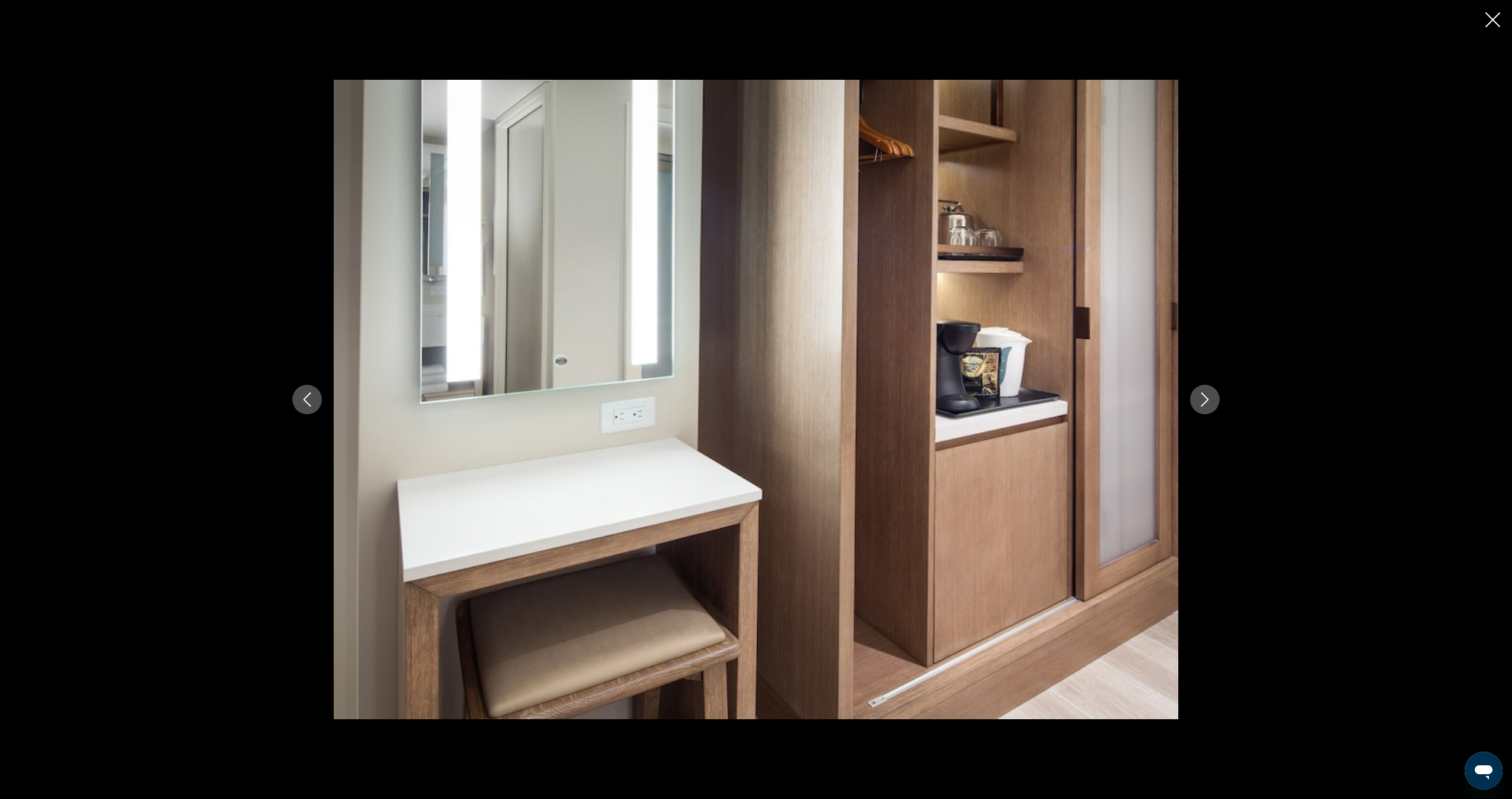
click at [1215, 404] on button "Next image" at bounding box center [1204, 399] width 29 height 29
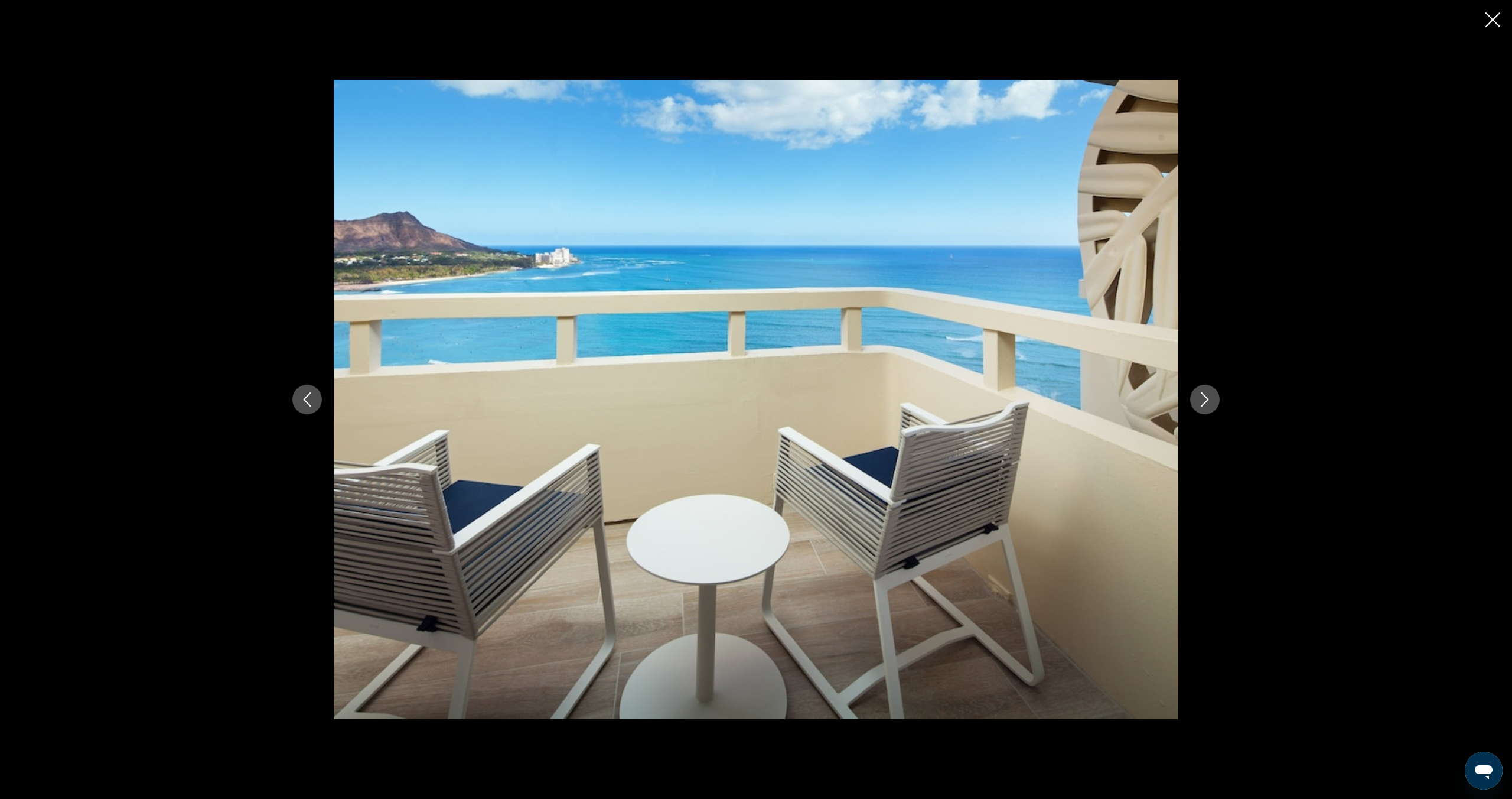
click at [1215, 404] on button "Next image" at bounding box center [1204, 399] width 29 height 29
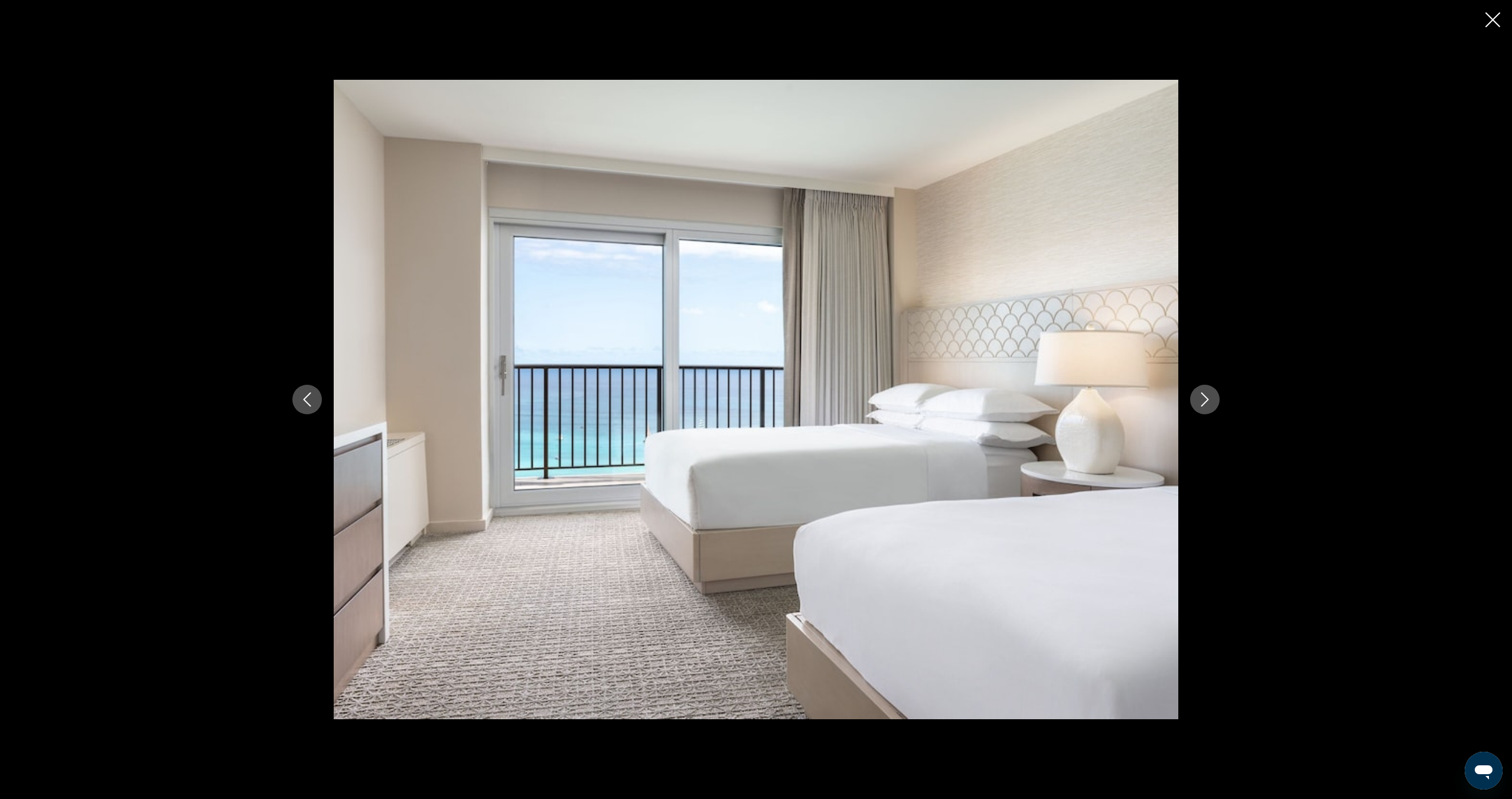
click at [1215, 404] on button "Next image" at bounding box center [1204, 399] width 29 height 29
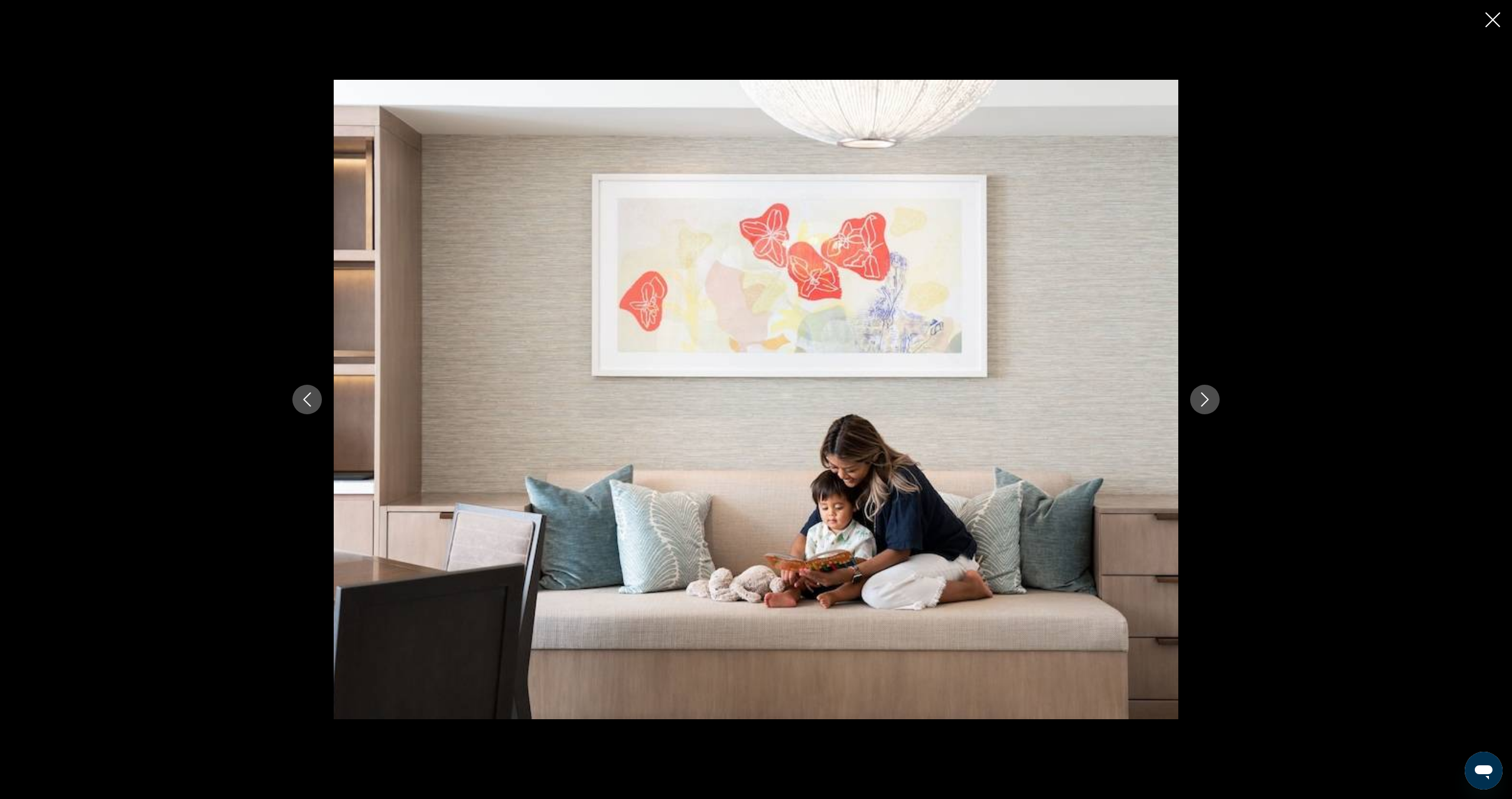
click at [1215, 404] on button "Next image" at bounding box center [1204, 399] width 29 height 29
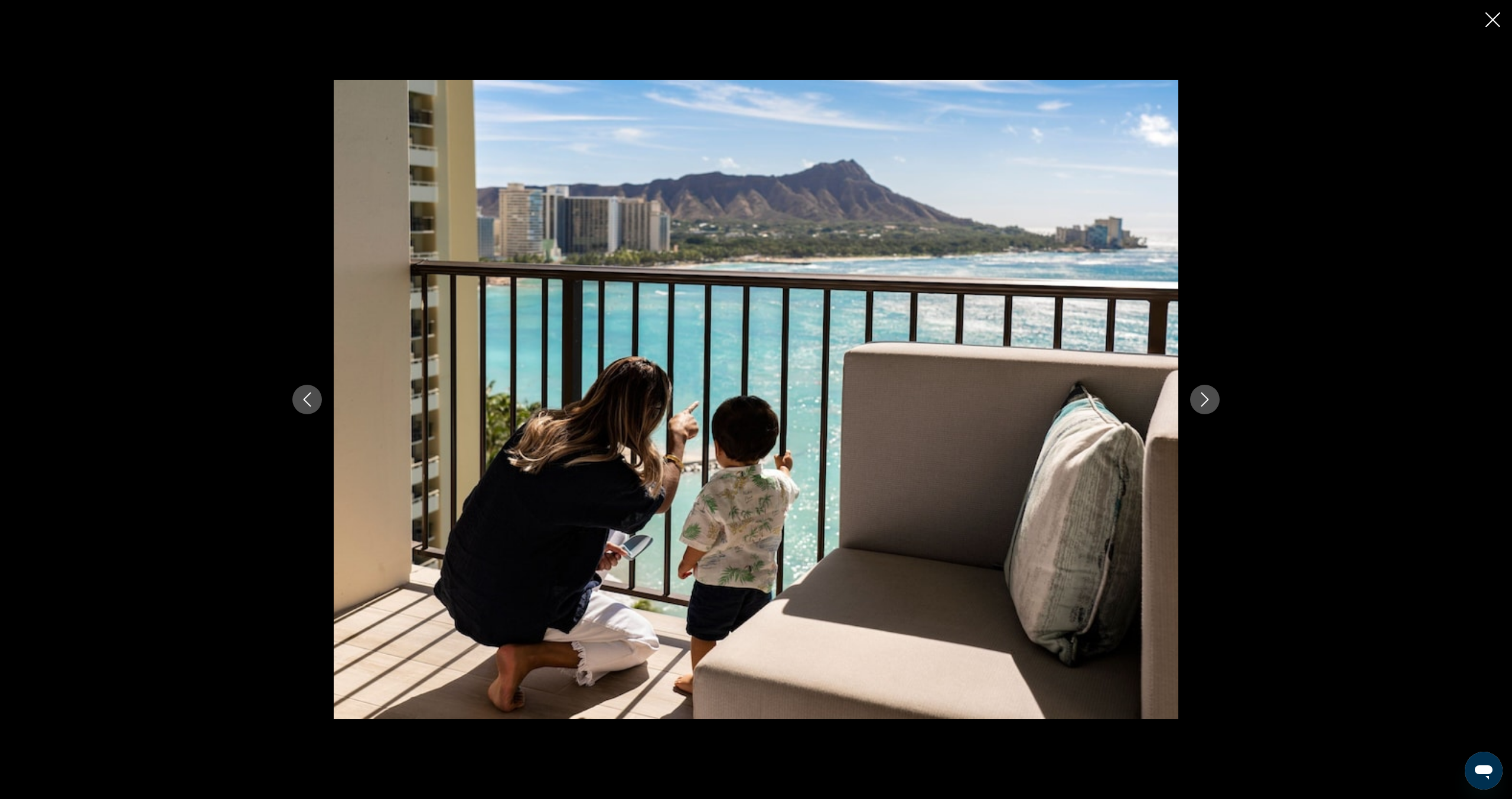
click at [1495, 17] on icon "Close slideshow" at bounding box center [1492, 20] width 15 height 15
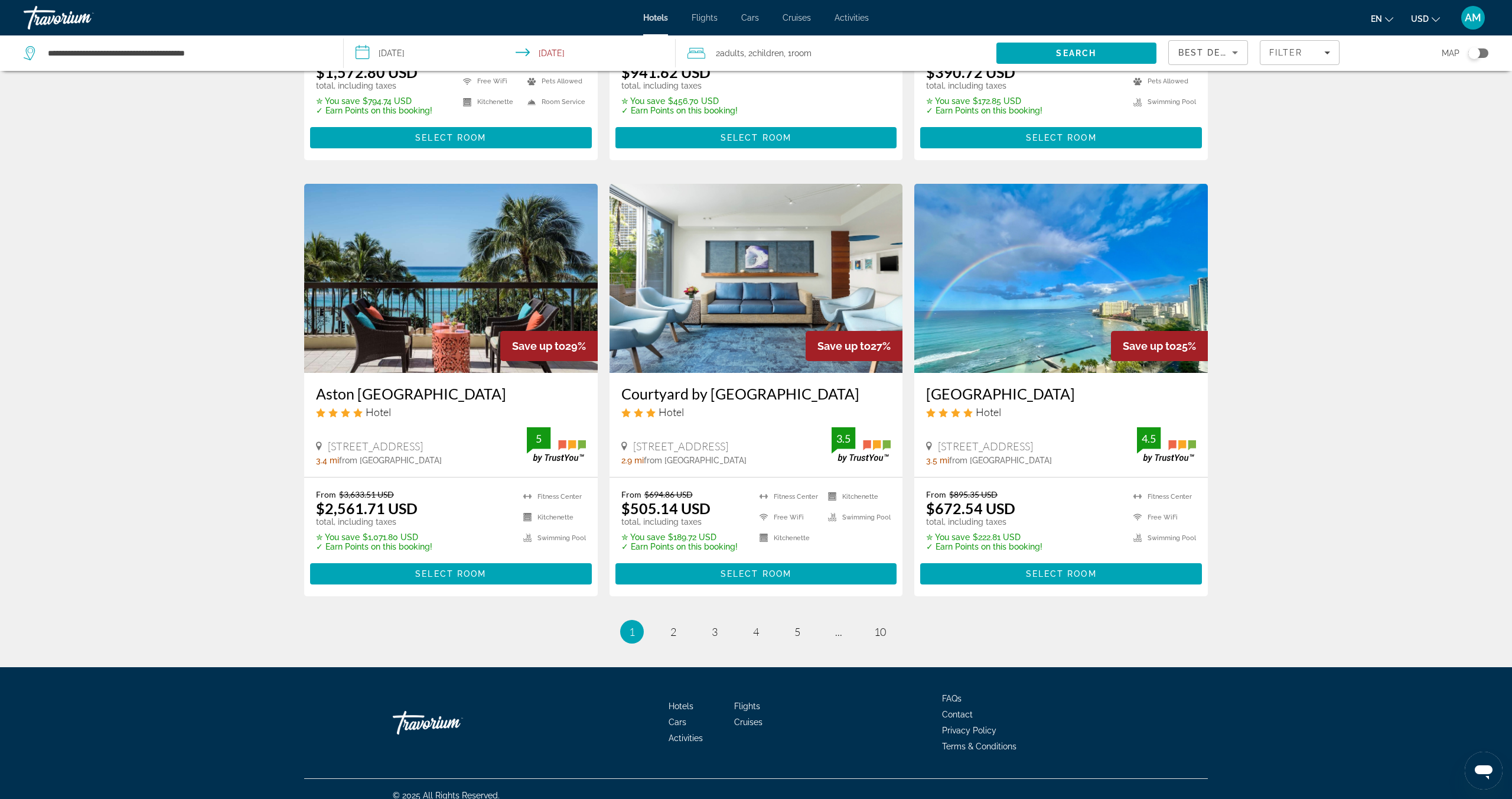
scroll to position [1272, 0]
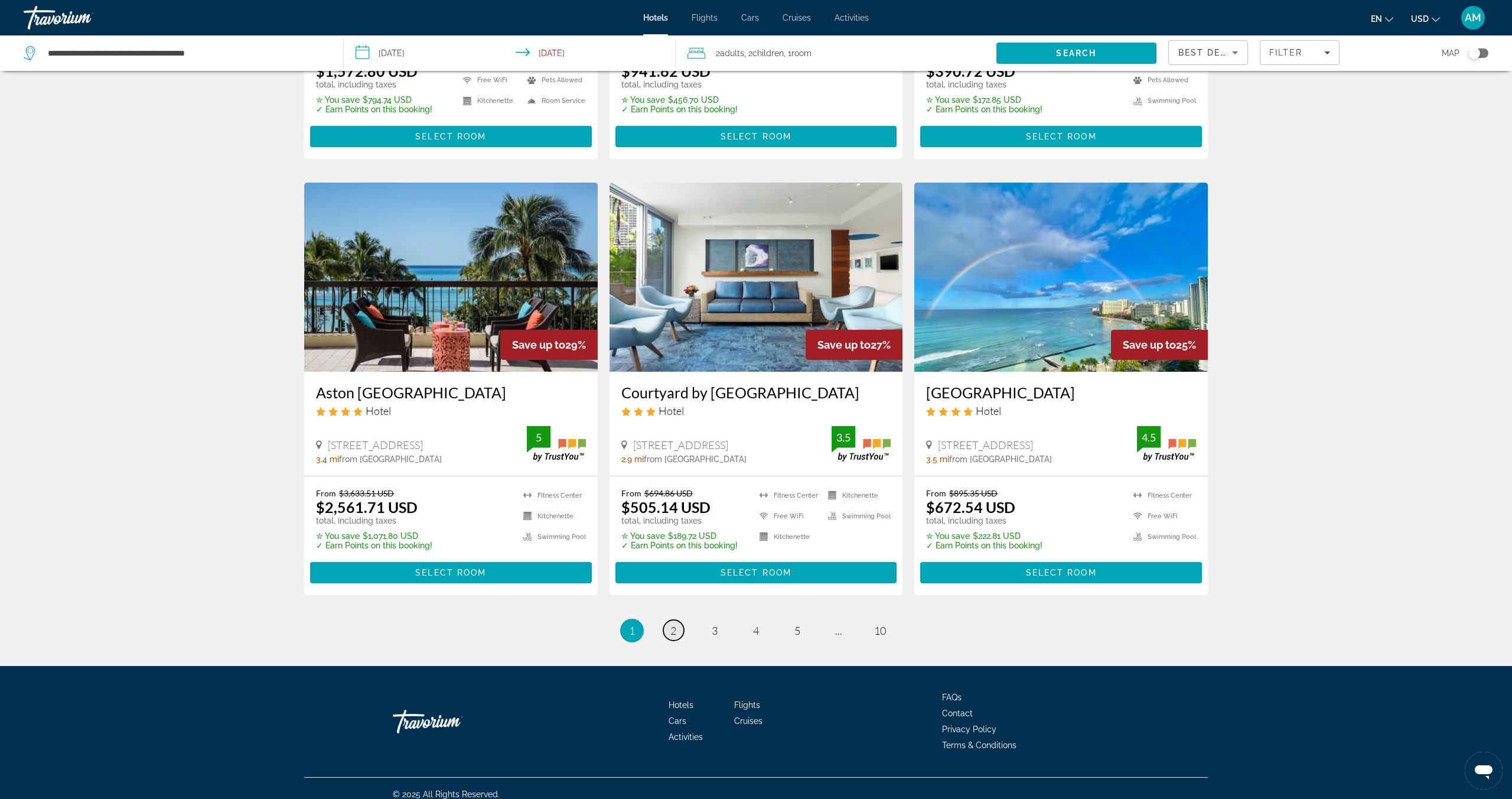
click at [671, 632] on span "2" at bounding box center [673, 630] width 6 height 13
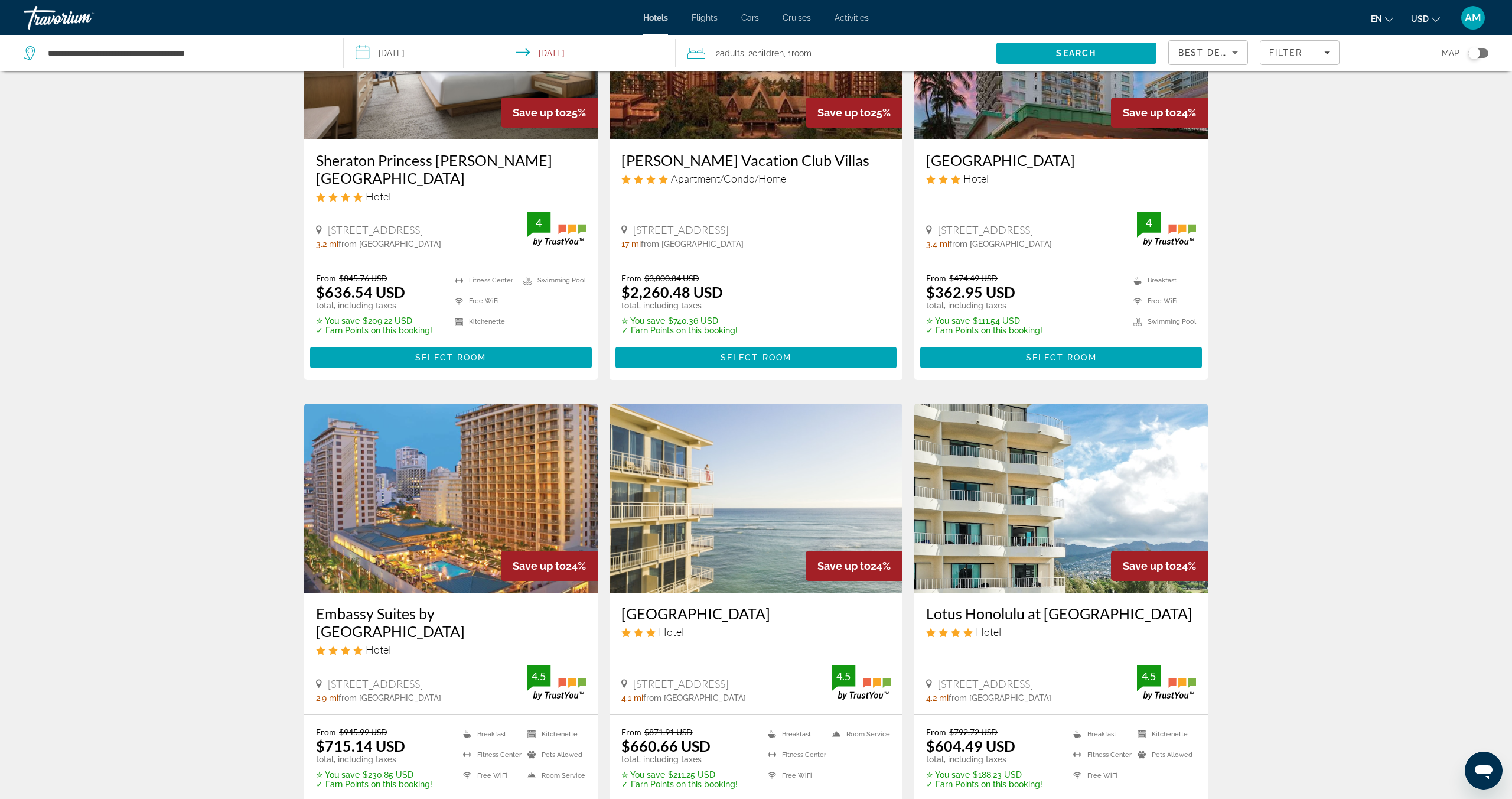
scroll to position [163, 0]
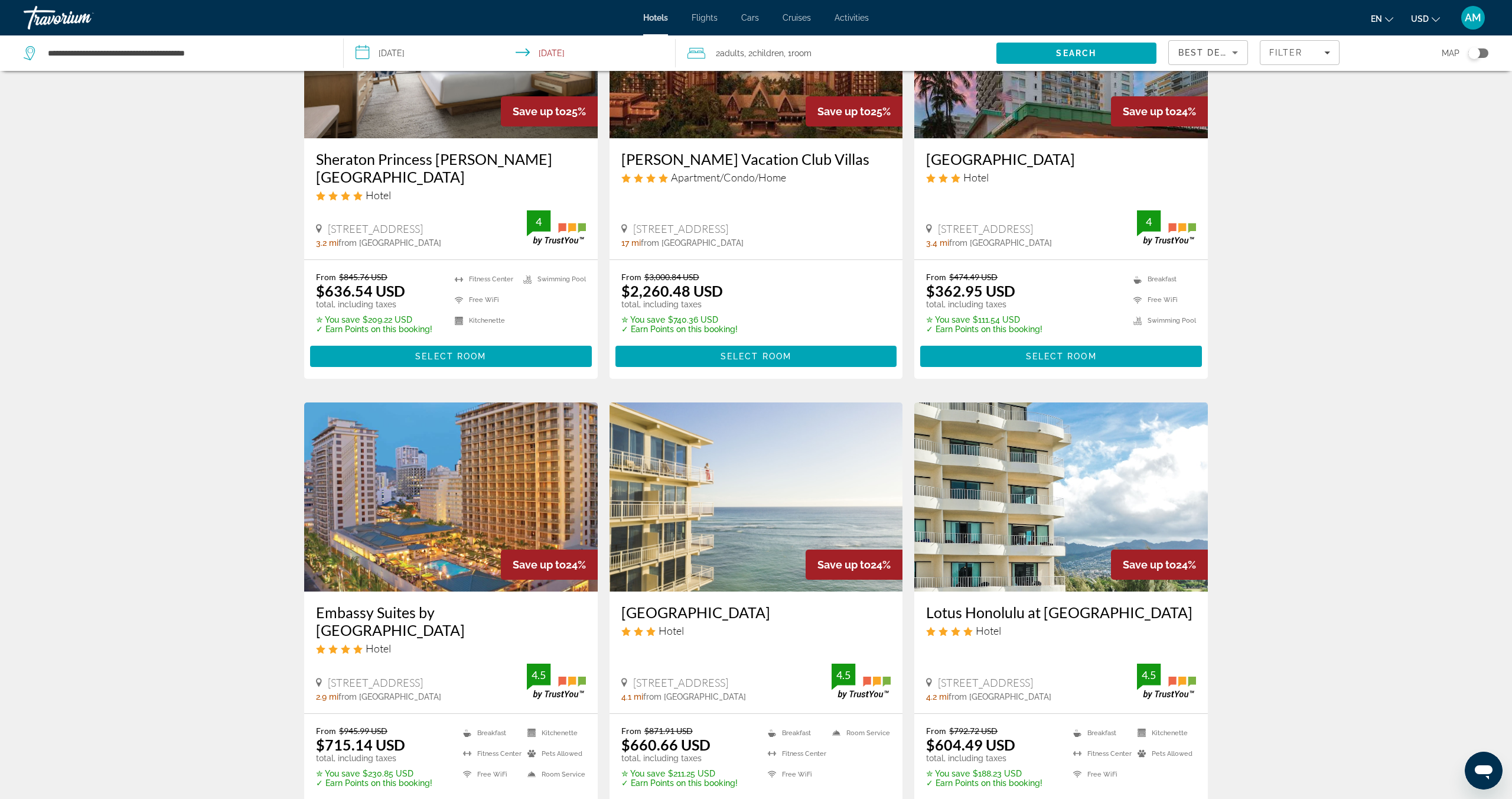
click at [525, 456] on img "Main content" at bounding box center [451, 497] width 294 height 189
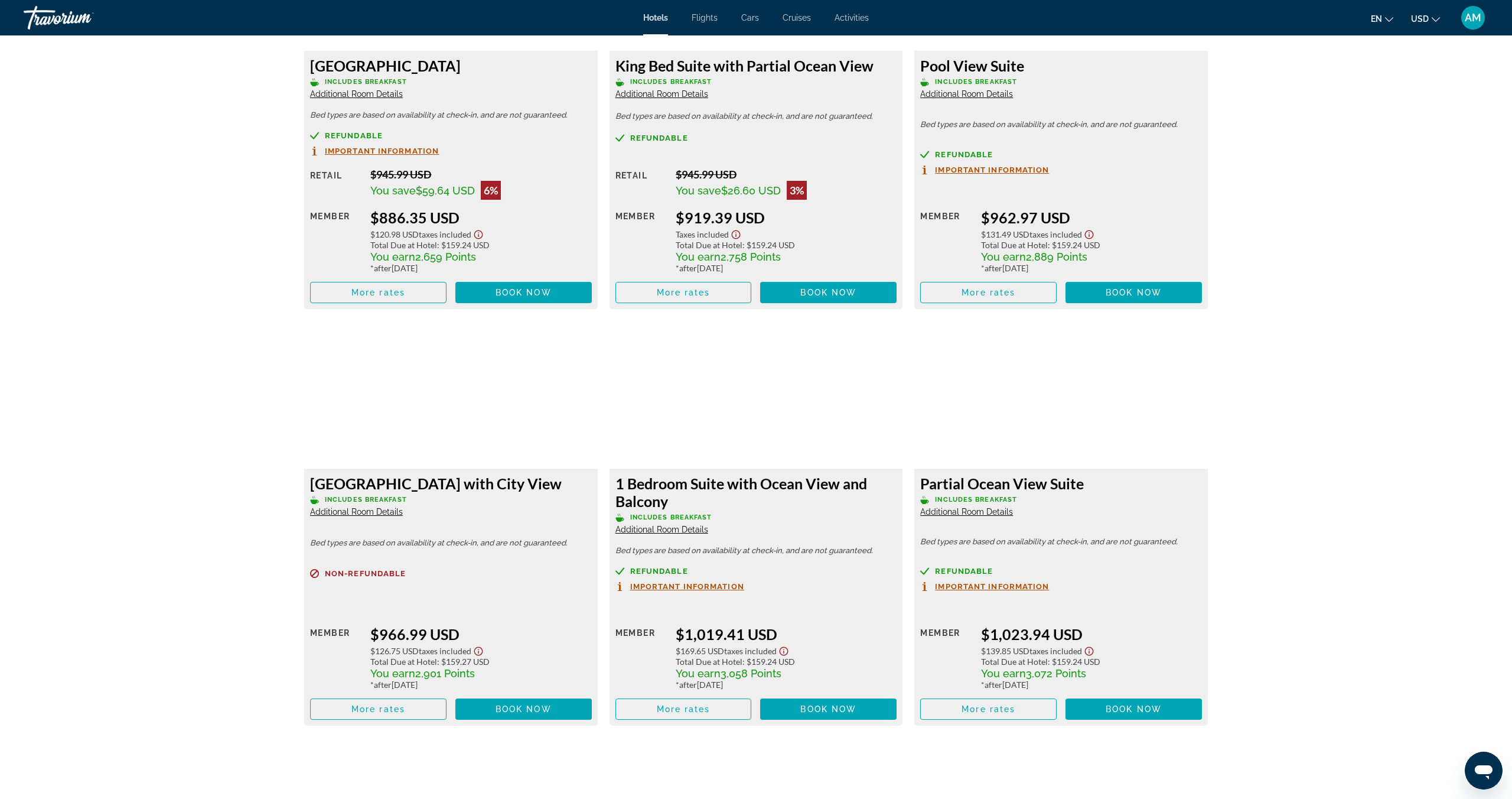
scroll to position [2643, 0]
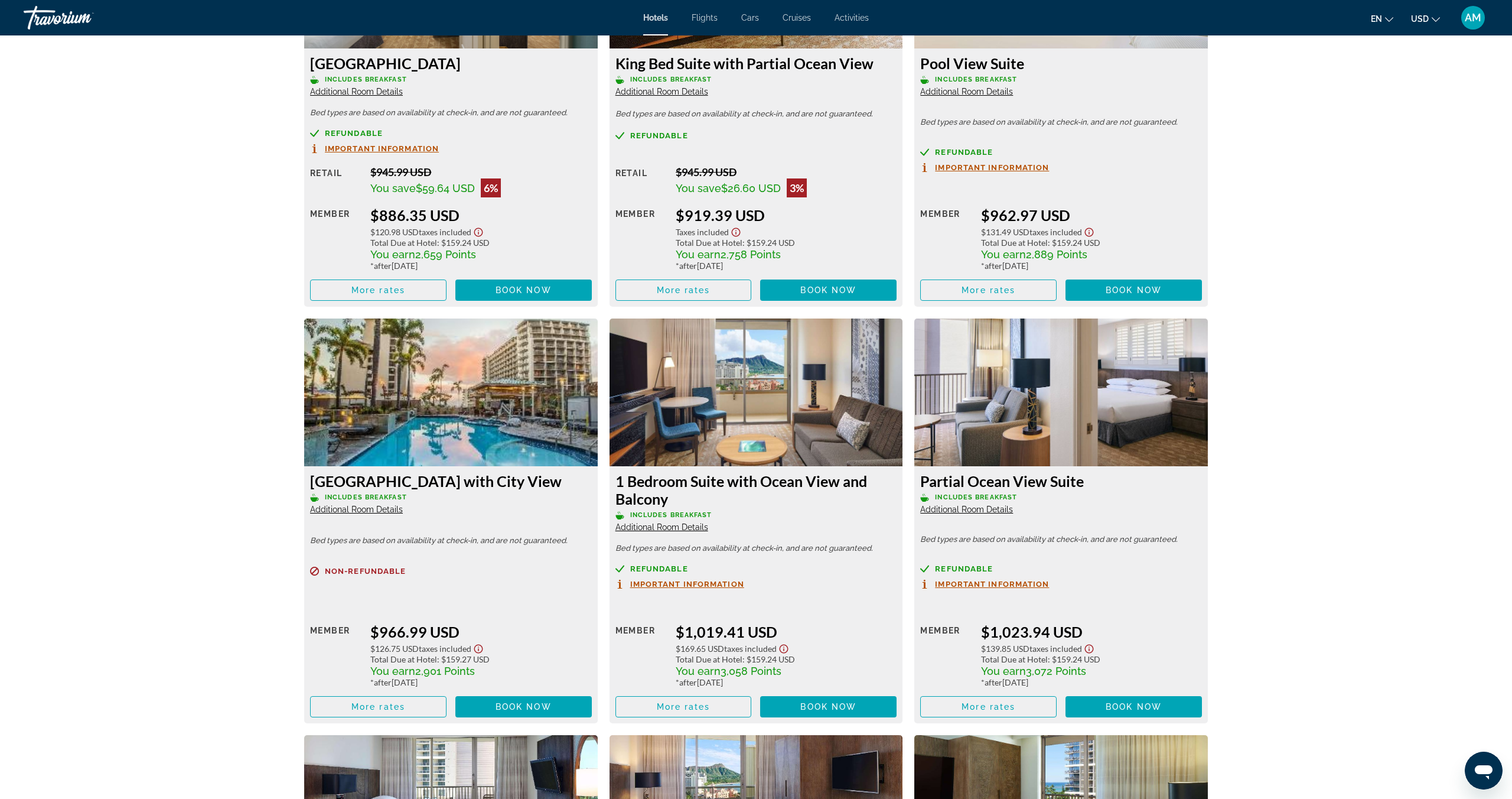
click at [1094, 407] on img "Main content" at bounding box center [1061, 392] width 294 height 148
click at [999, 711] on span "More rates" at bounding box center [988, 707] width 54 height 9
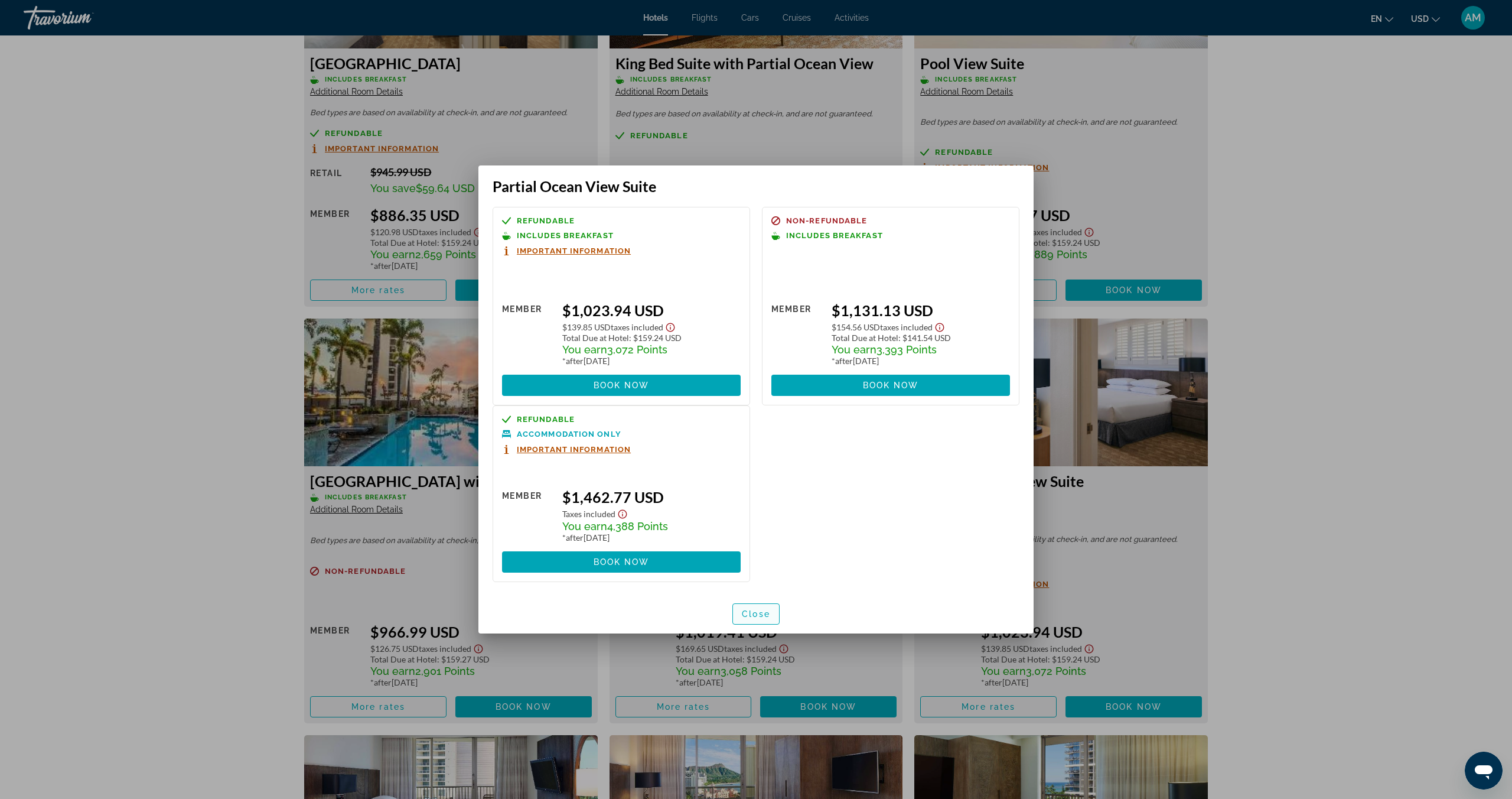
click at [754, 614] on span "Close" at bounding box center [756, 614] width 28 height 9
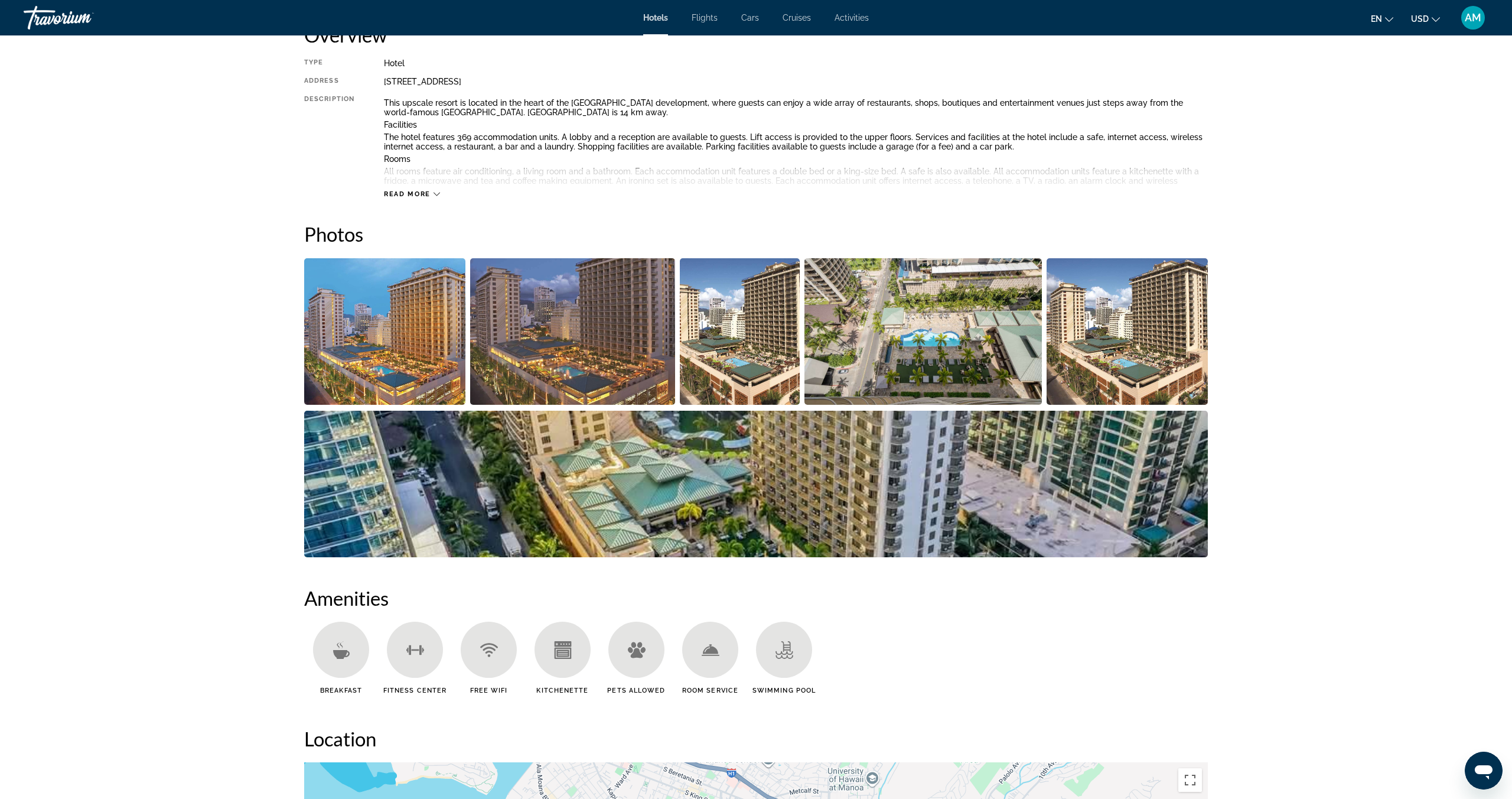
scroll to position [416, 0]
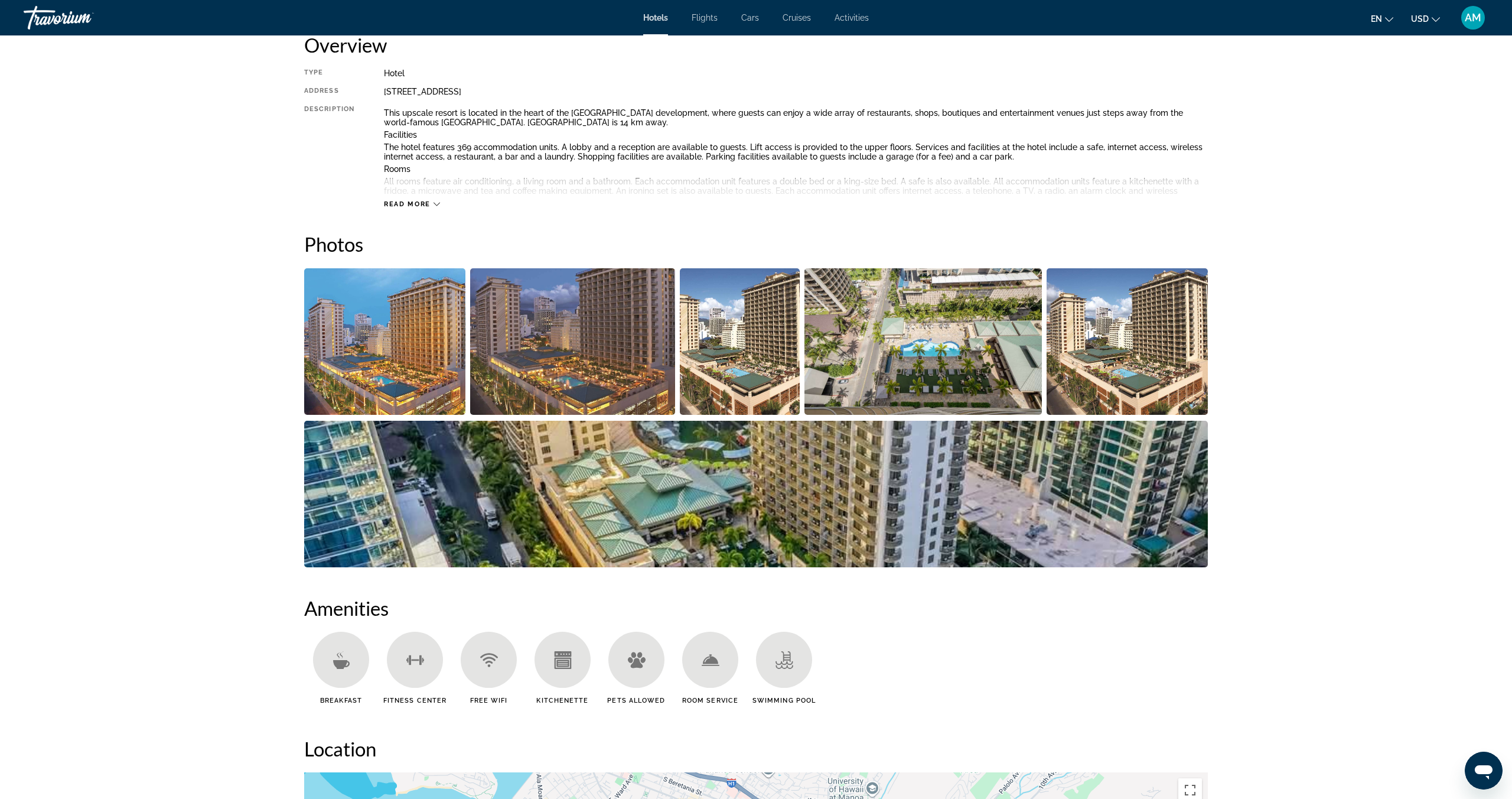
click at [416, 498] on img "Open full-screen image slider" at bounding box center [755, 494] width 904 height 147
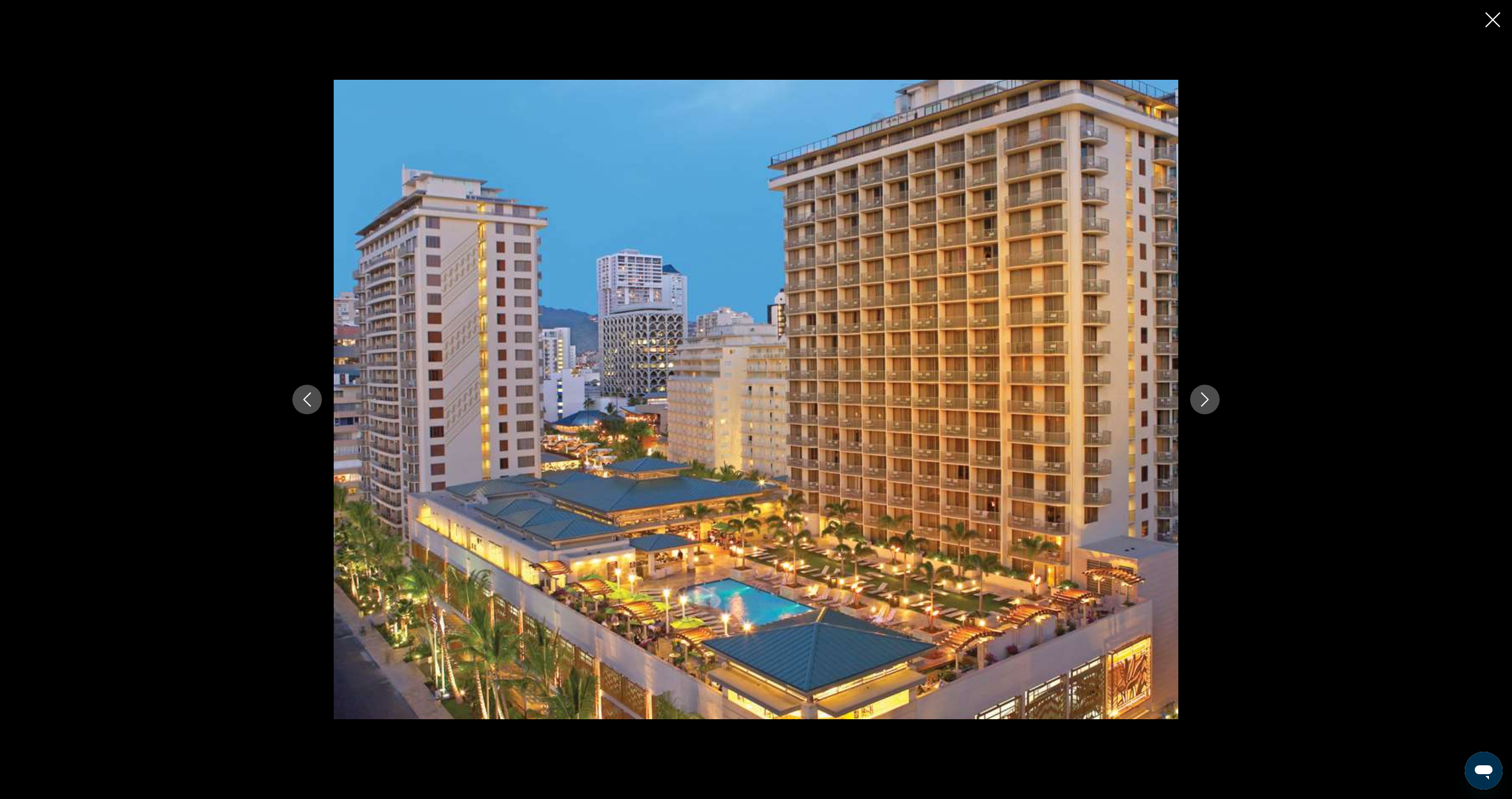
click at [1206, 402] on icon "Next image" at bounding box center [1205, 400] width 8 height 14
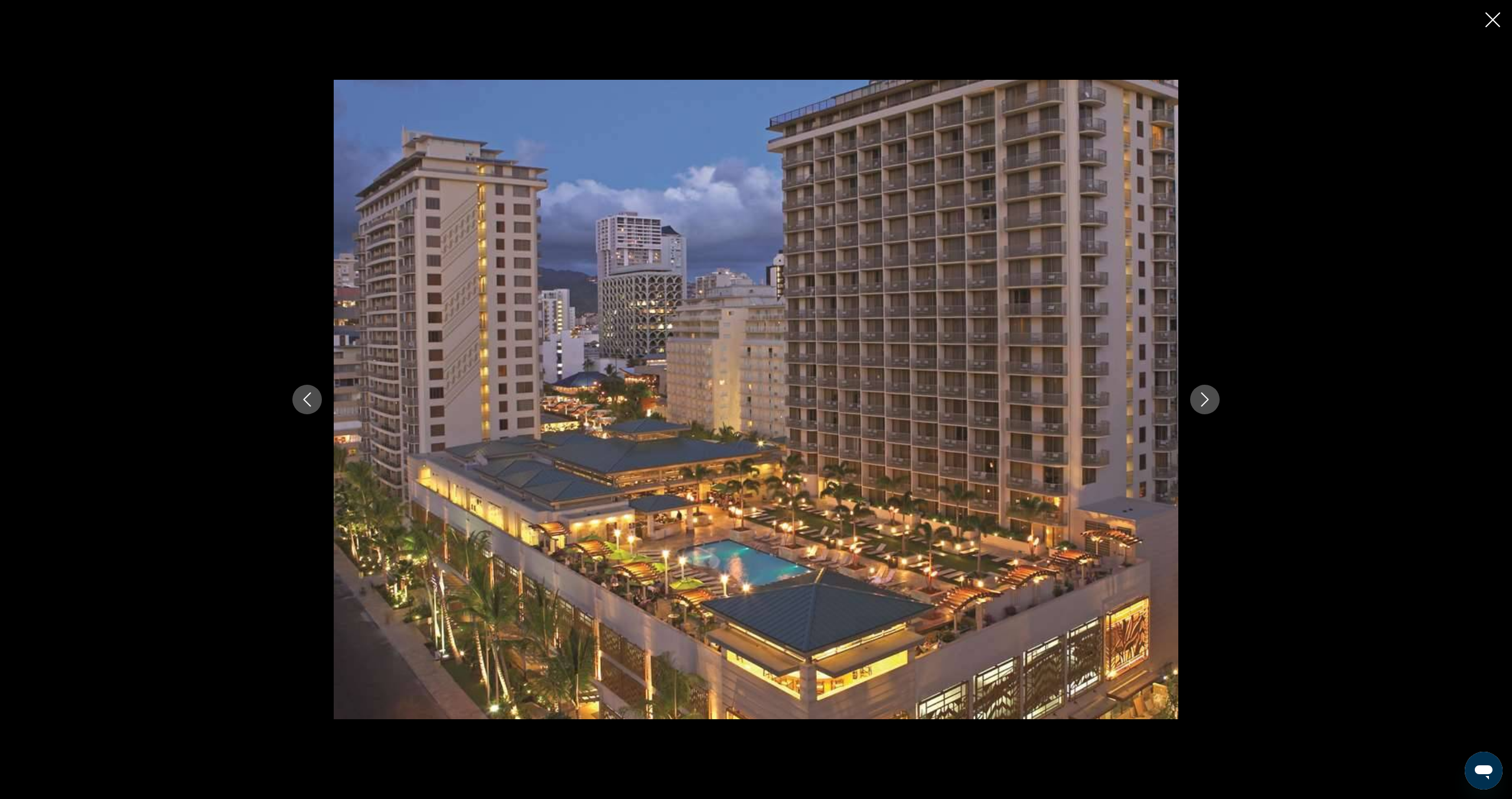
click at [1206, 402] on icon "Next image" at bounding box center [1205, 400] width 8 height 14
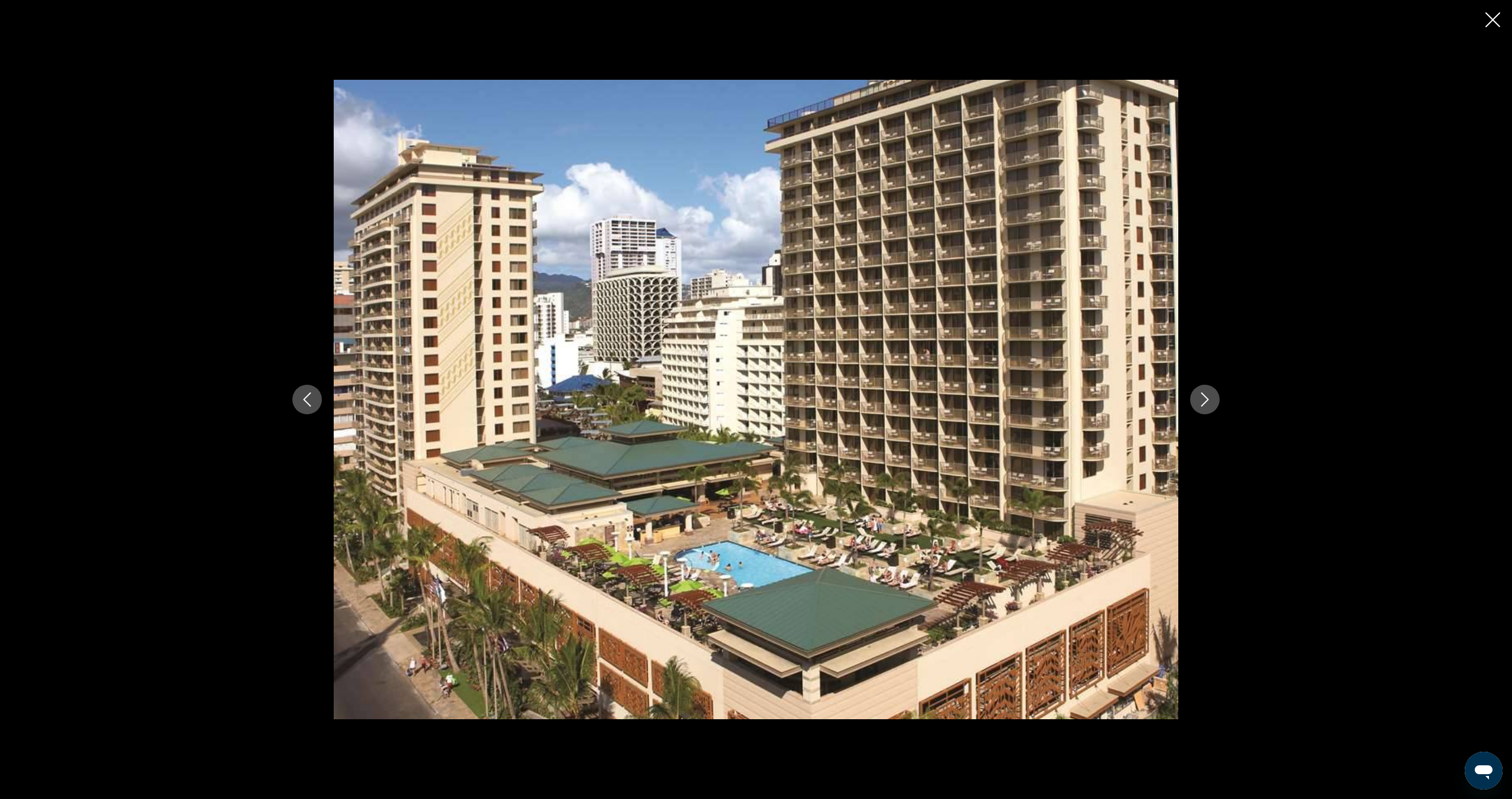
click at [1206, 402] on icon "Next image" at bounding box center [1205, 400] width 8 height 14
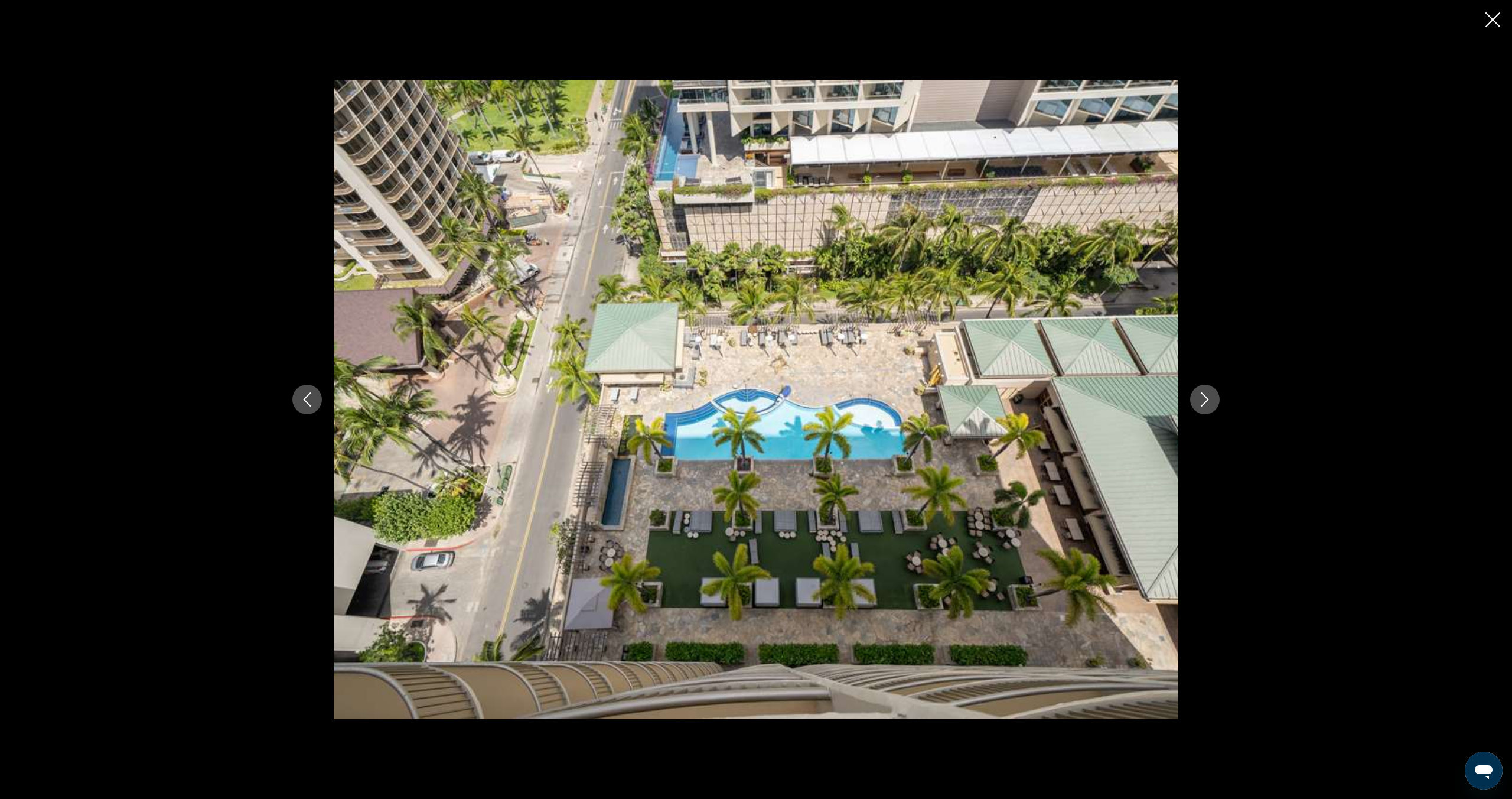
click at [1206, 402] on icon "Next image" at bounding box center [1205, 400] width 8 height 14
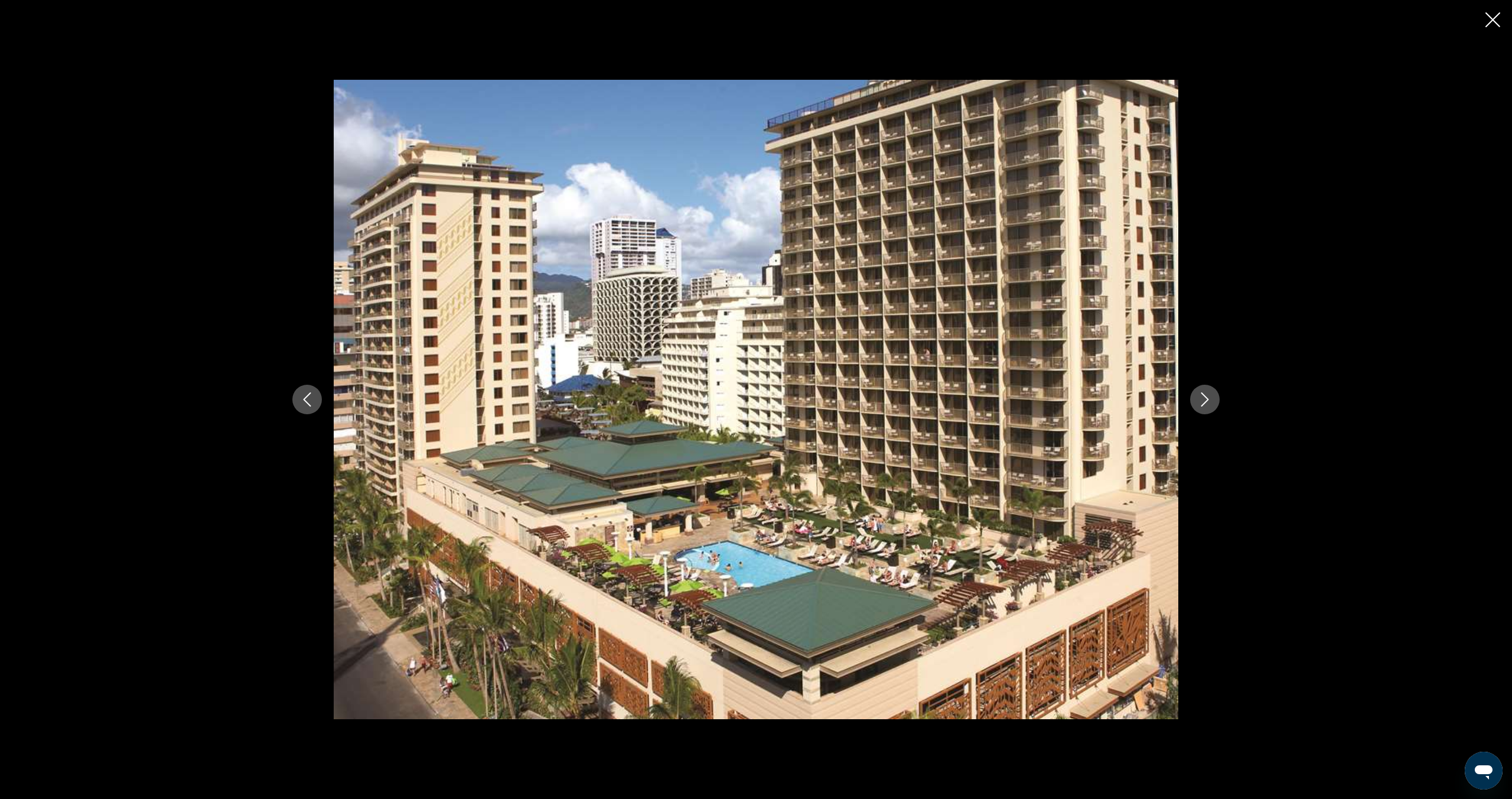
click at [1206, 402] on icon "Next image" at bounding box center [1205, 400] width 8 height 14
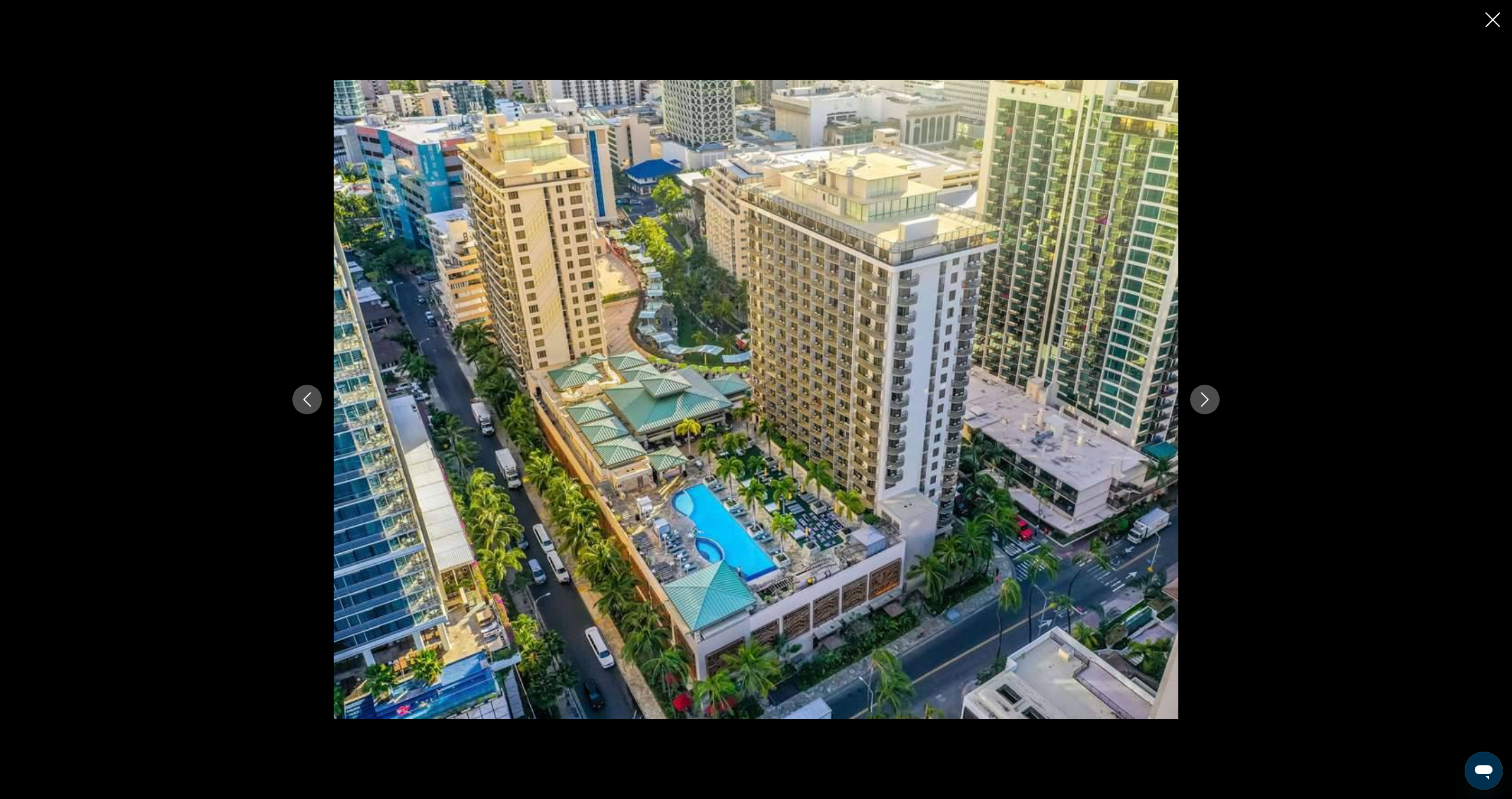
click at [1206, 402] on icon "Next image" at bounding box center [1205, 400] width 8 height 14
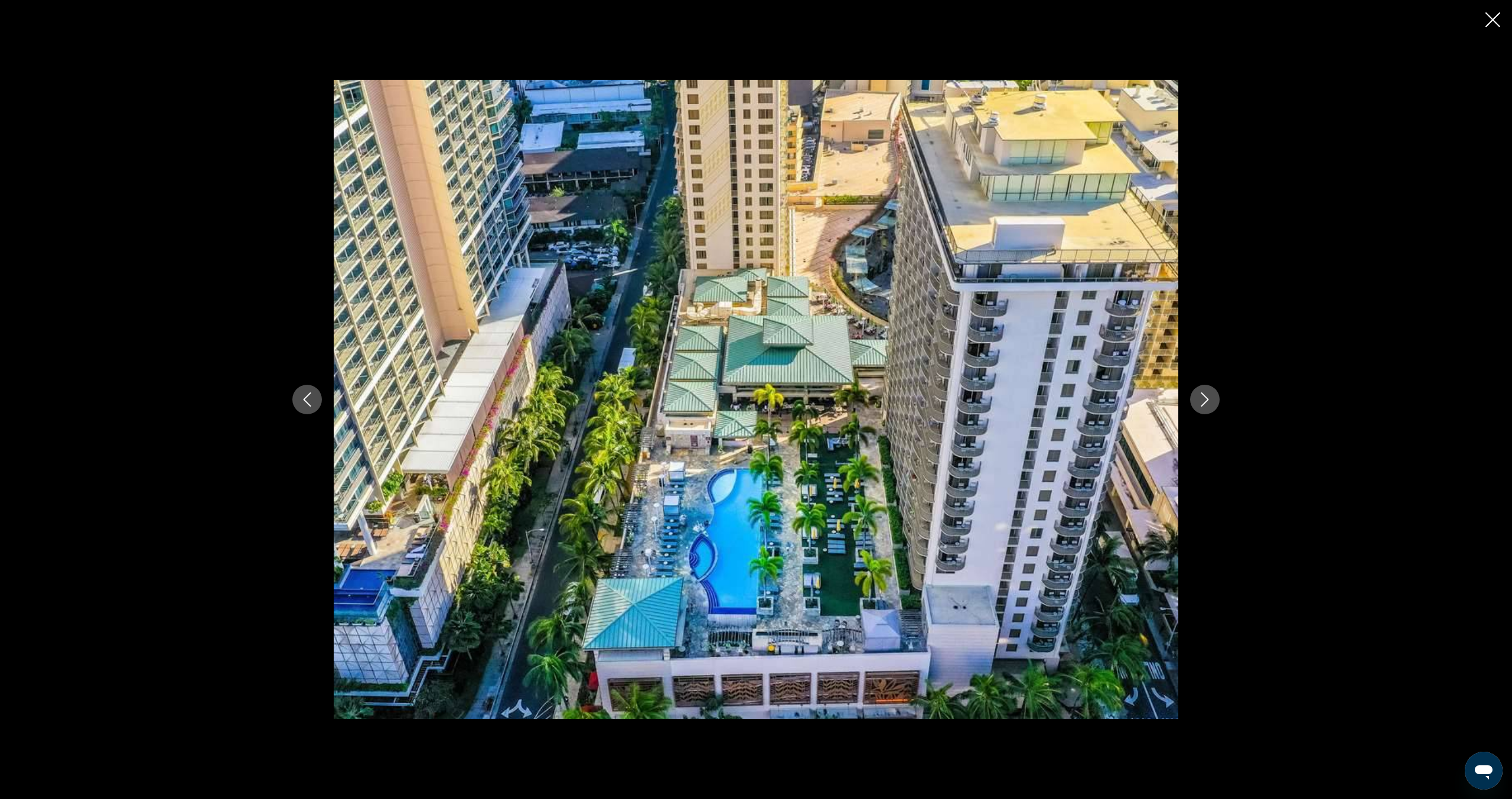
click at [1206, 402] on icon "Next image" at bounding box center [1205, 400] width 8 height 14
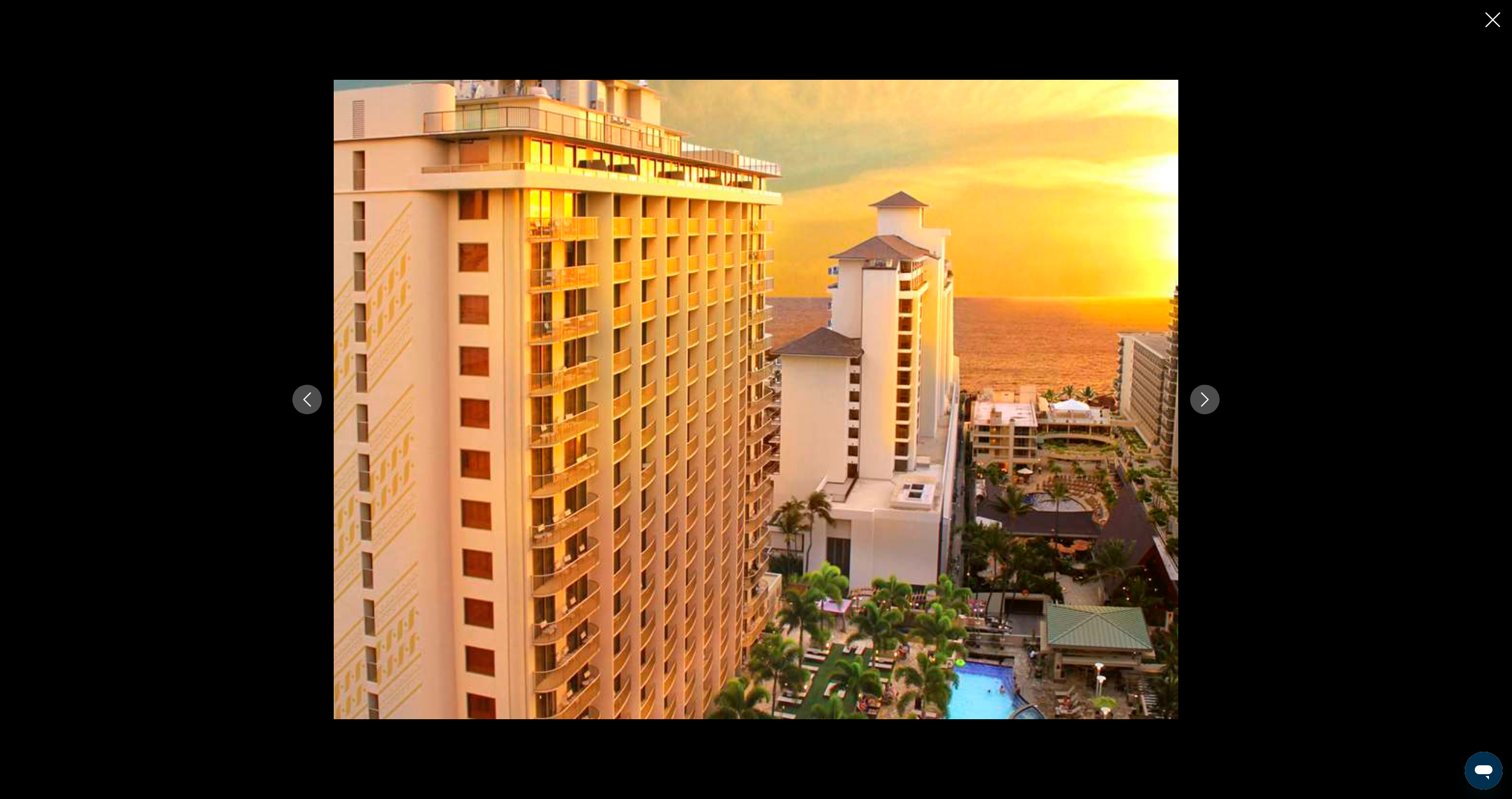
click at [1206, 402] on icon "Next image" at bounding box center [1205, 400] width 8 height 14
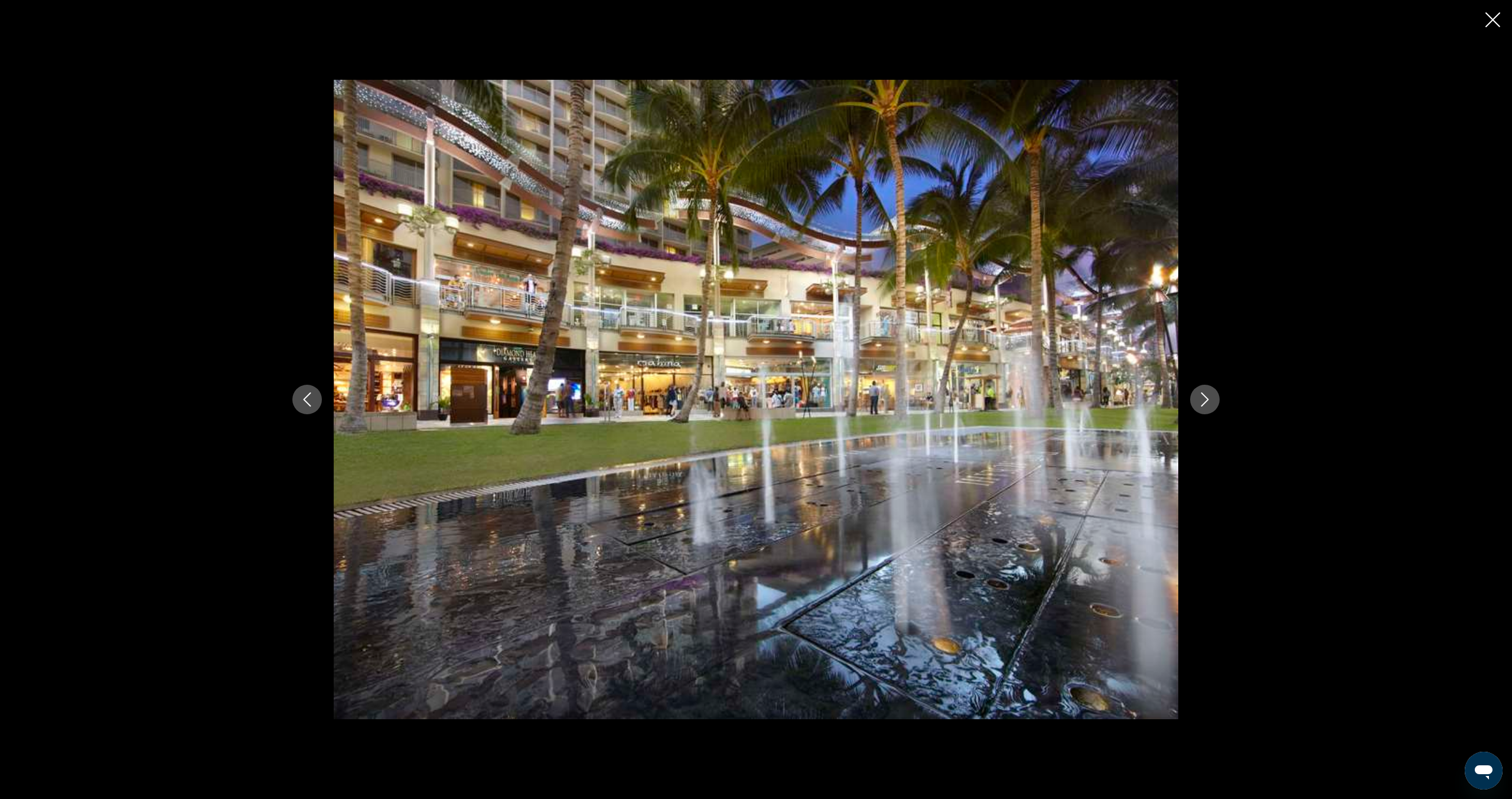
click at [1206, 402] on icon "Next image" at bounding box center [1205, 400] width 8 height 14
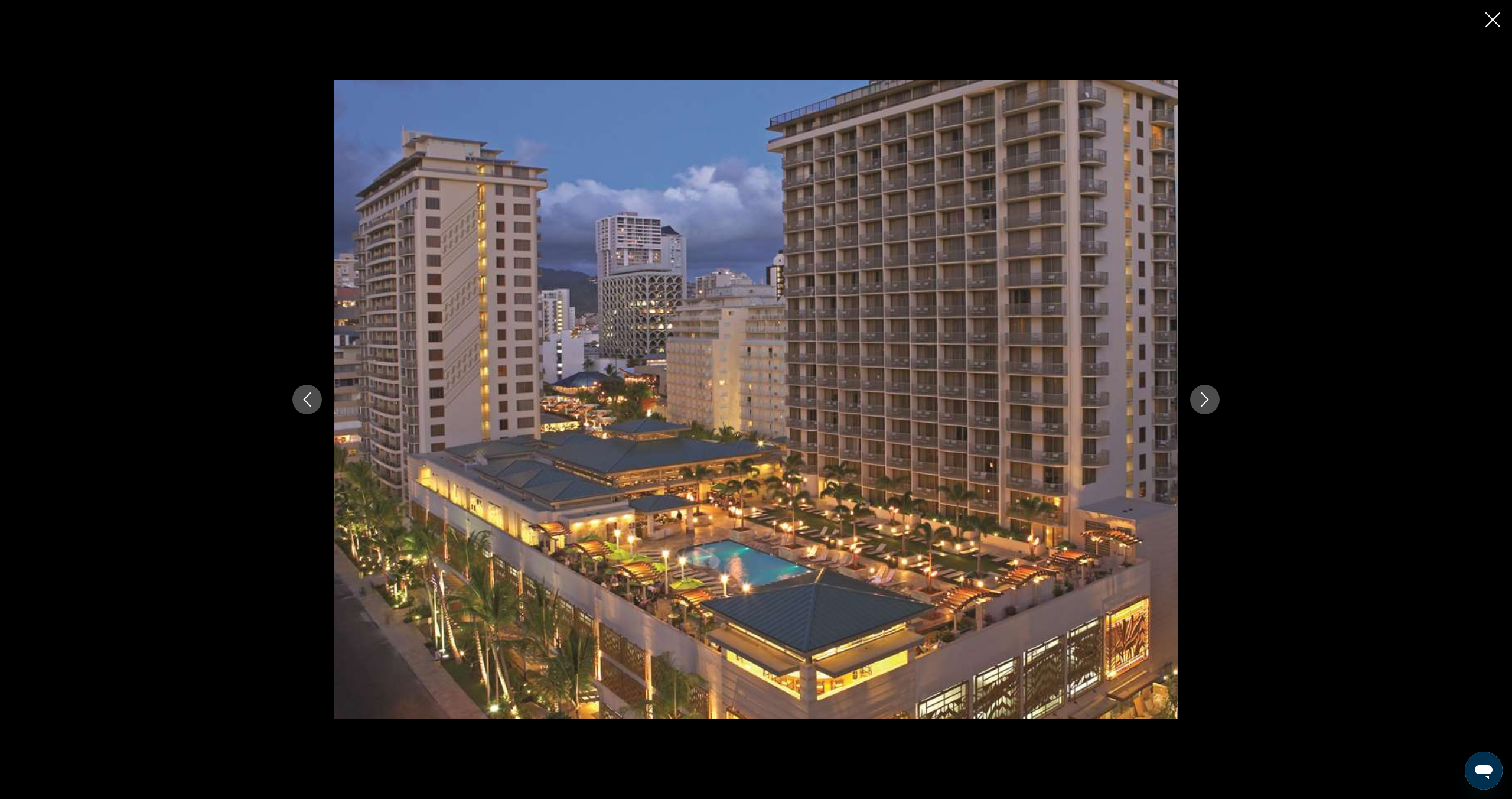
click at [1206, 402] on icon "Next image" at bounding box center [1205, 400] width 8 height 14
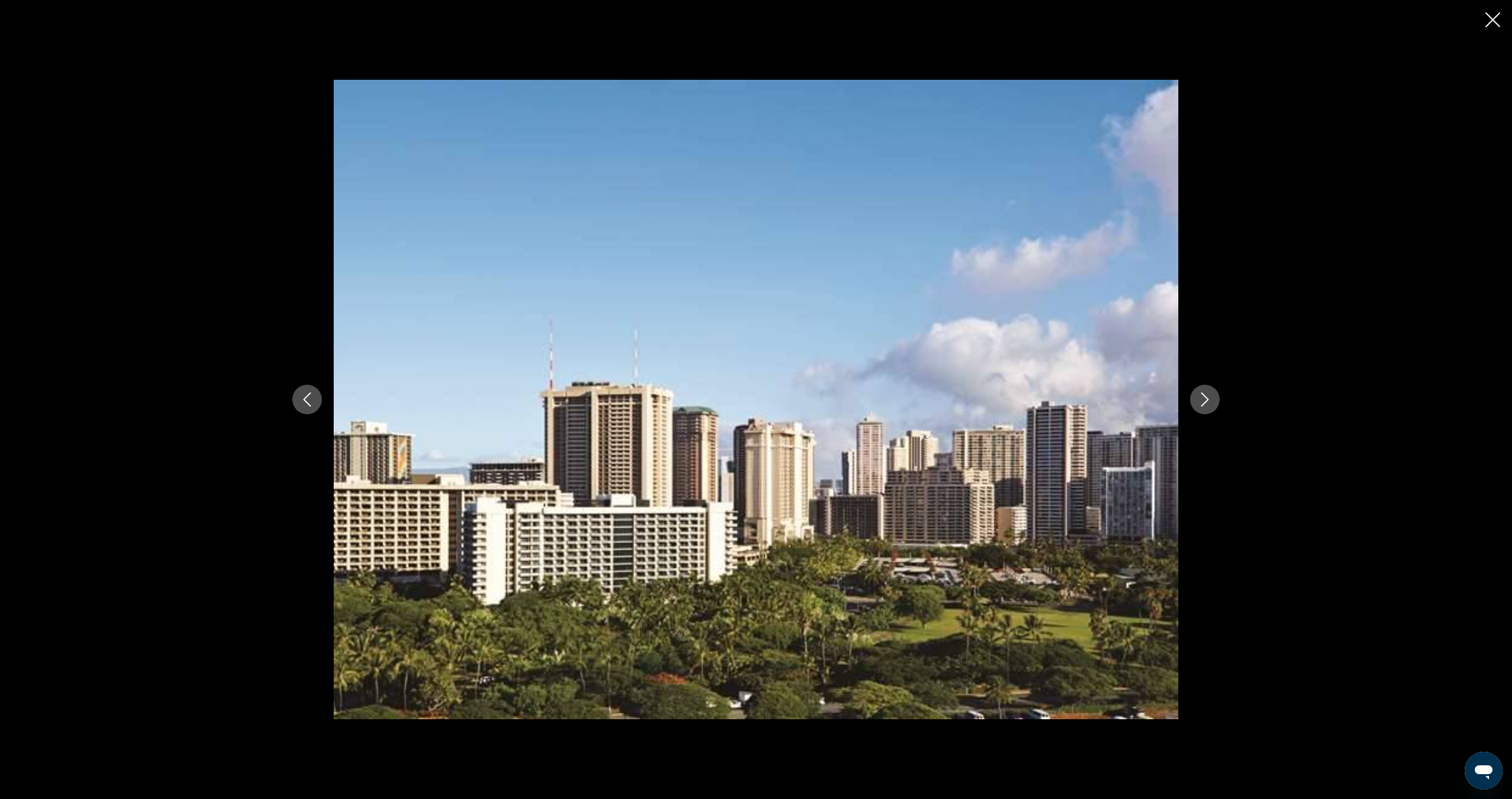
click at [1206, 402] on icon "Next image" at bounding box center [1205, 400] width 8 height 14
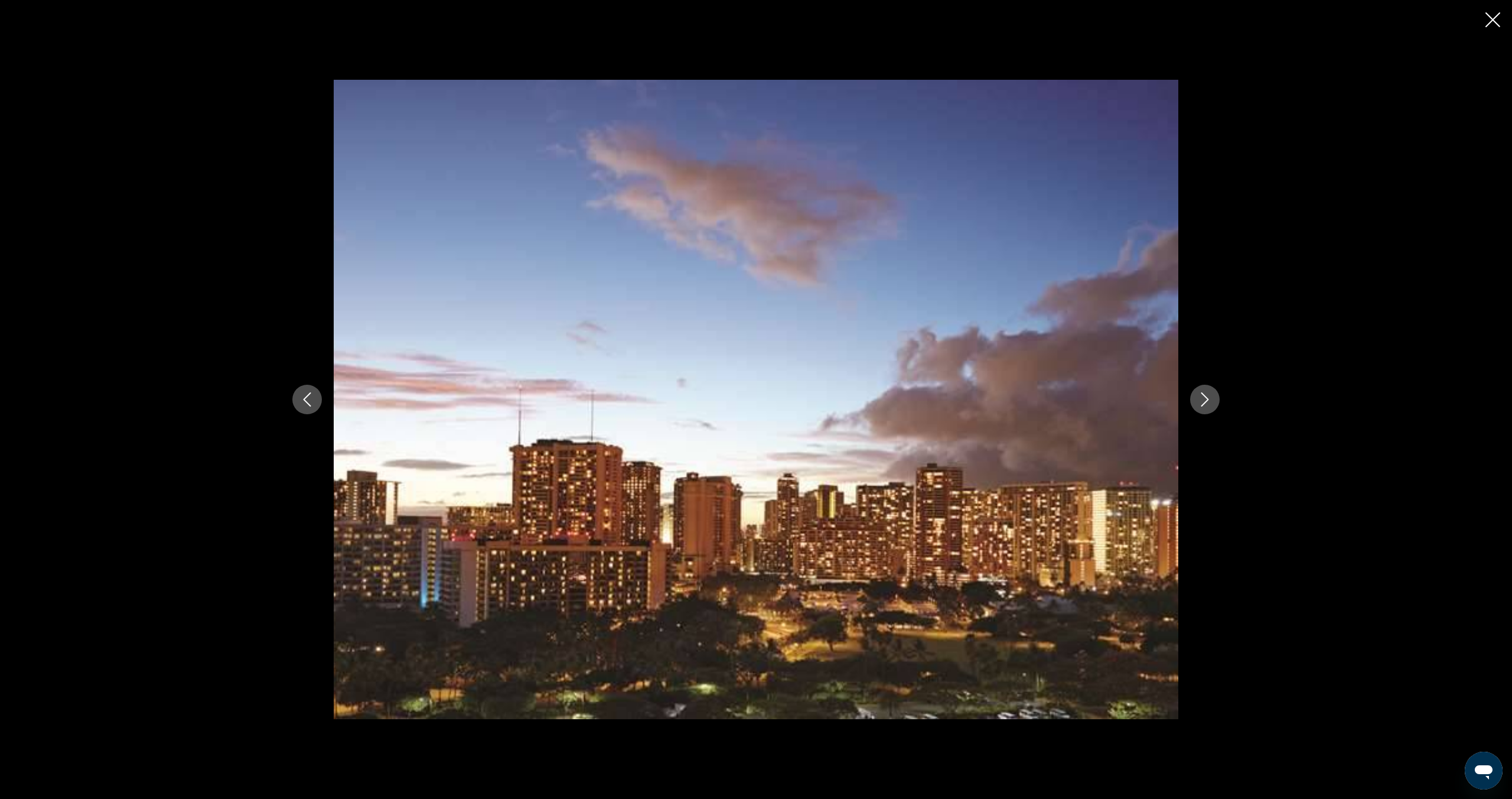
click at [1206, 402] on icon "Next image" at bounding box center [1205, 400] width 8 height 14
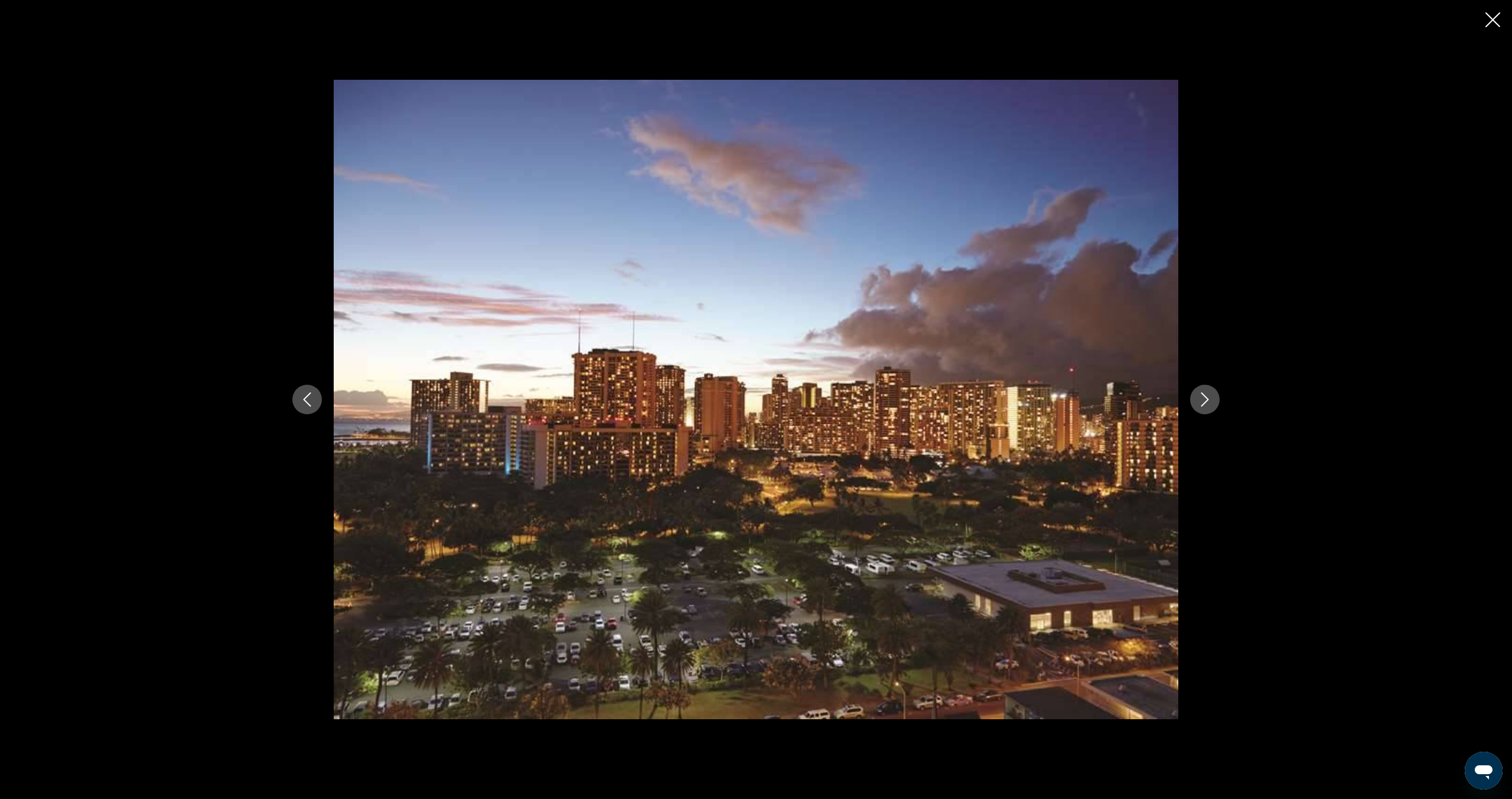
click at [1206, 402] on icon "Next image" at bounding box center [1205, 400] width 8 height 14
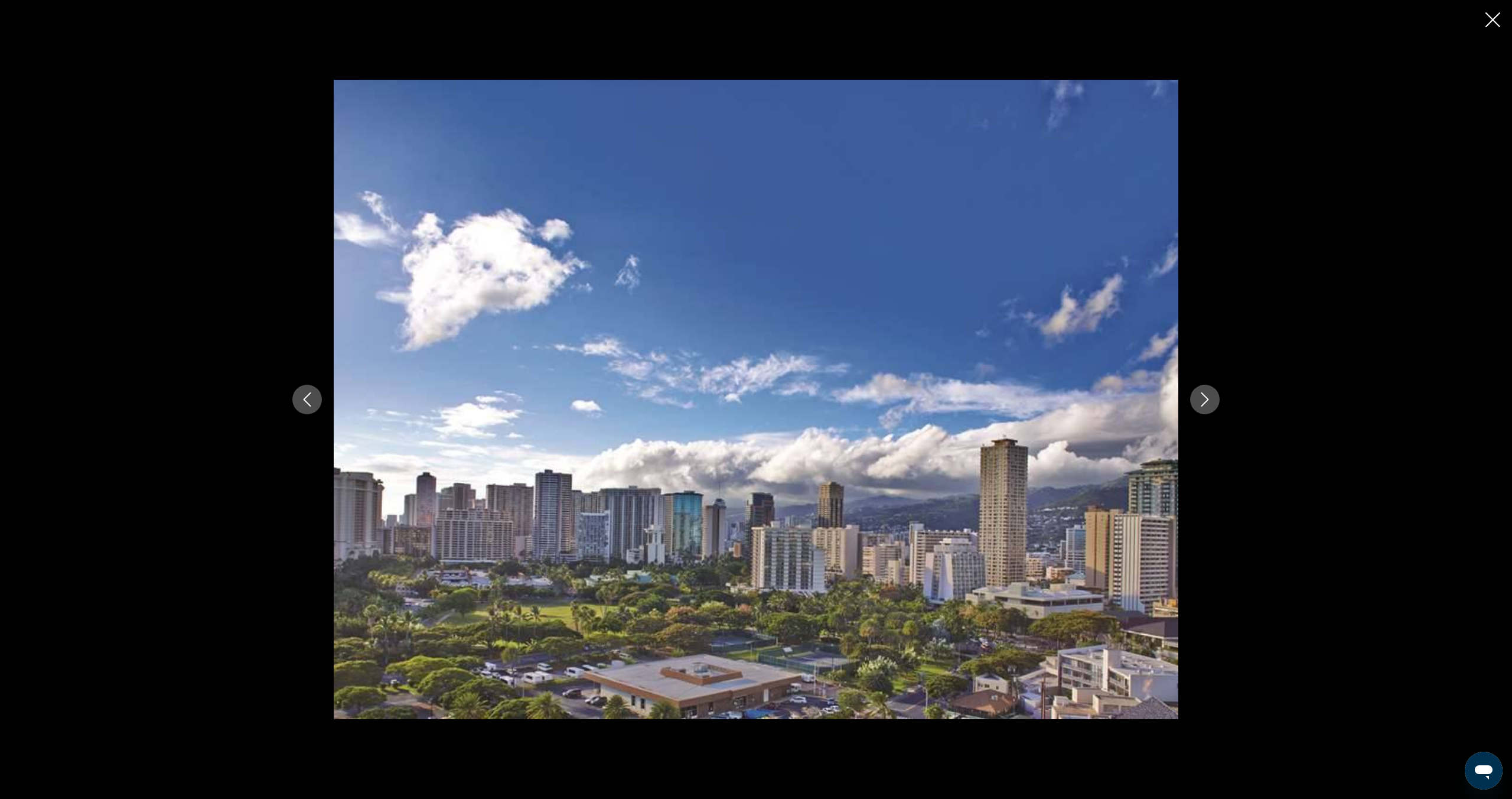
click at [1206, 402] on icon "Next image" at bounding box center [1205, 400] width 8 height 14
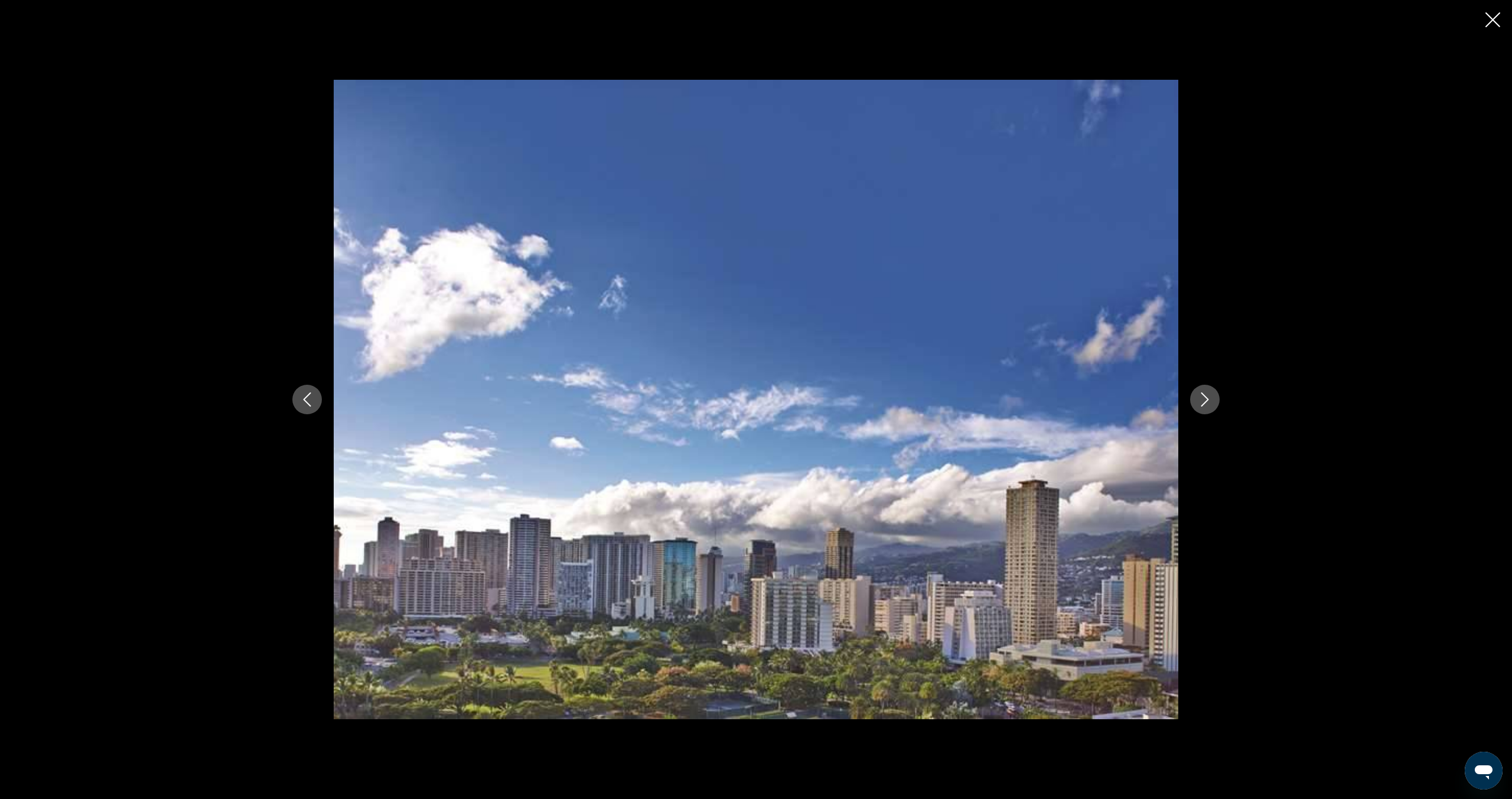
click at [1206, 402] on icon "Next image" at bounding box center [1205, 400] width 8 height 14
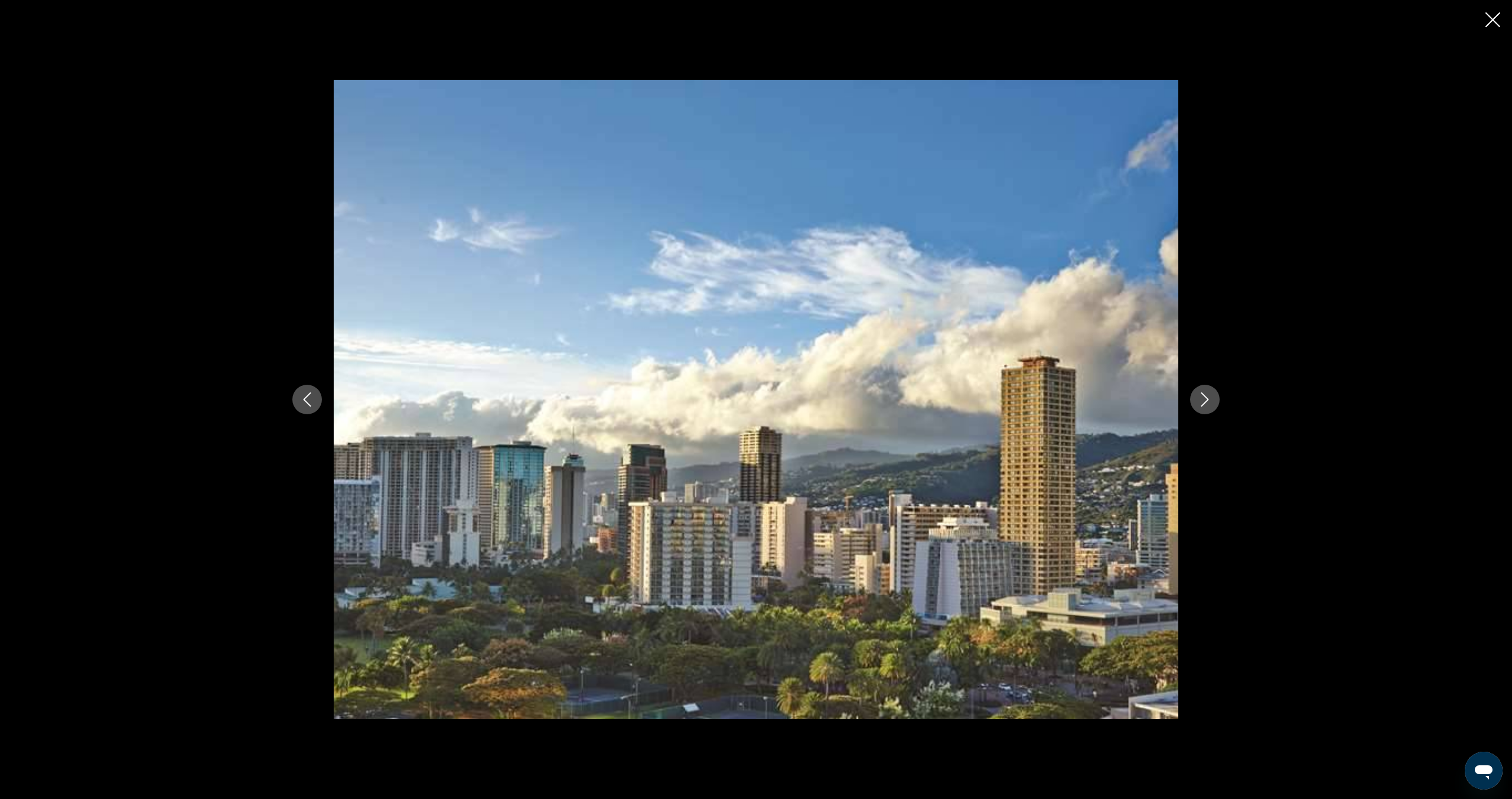
click at [1206, 402] on icon "Next image" at bounding box center [1205, 400] width 8 height 14
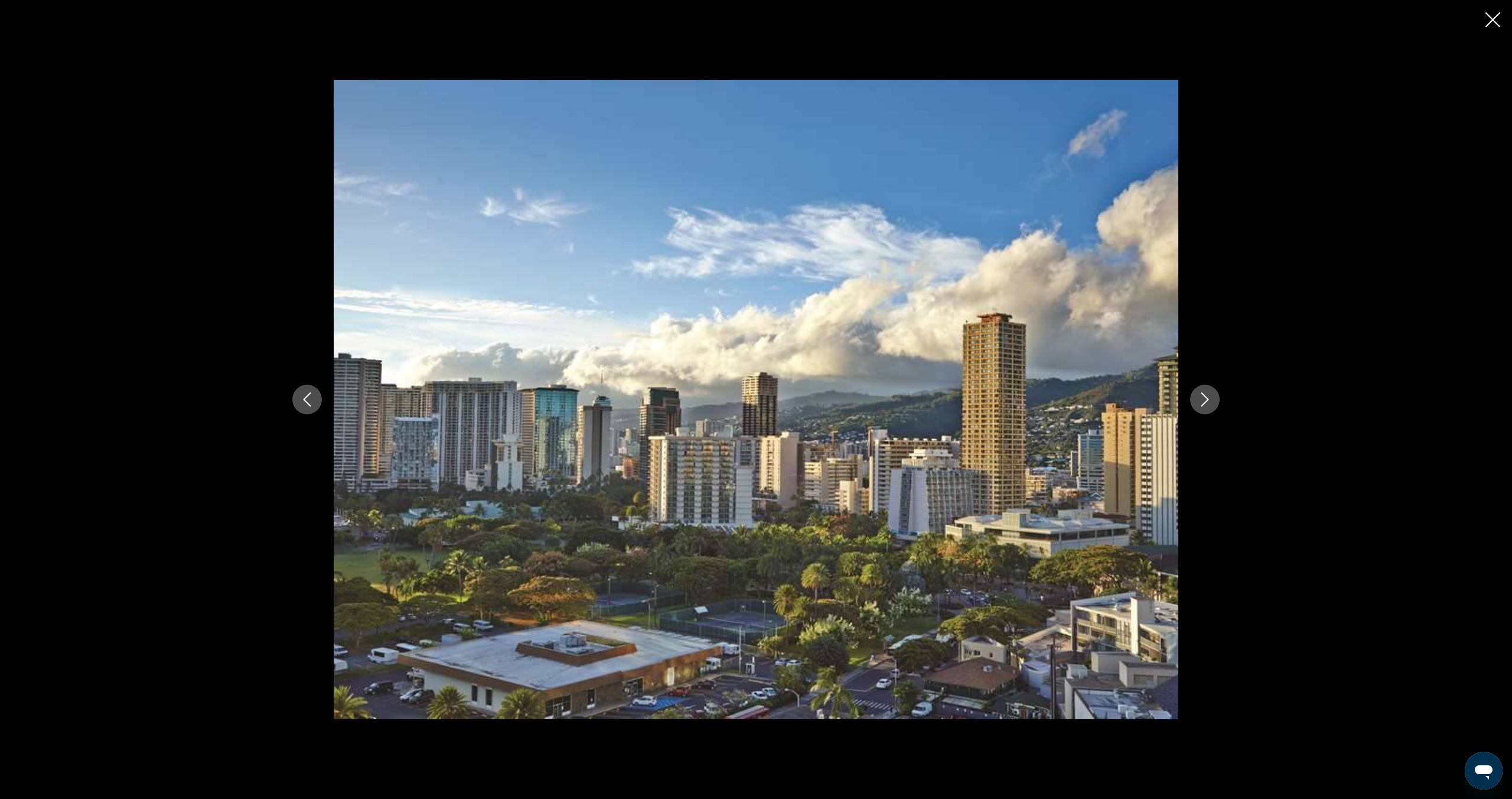
click at [1206, 402] on icon "Next image" at bounding box center [1205, 400] width 8 height 14
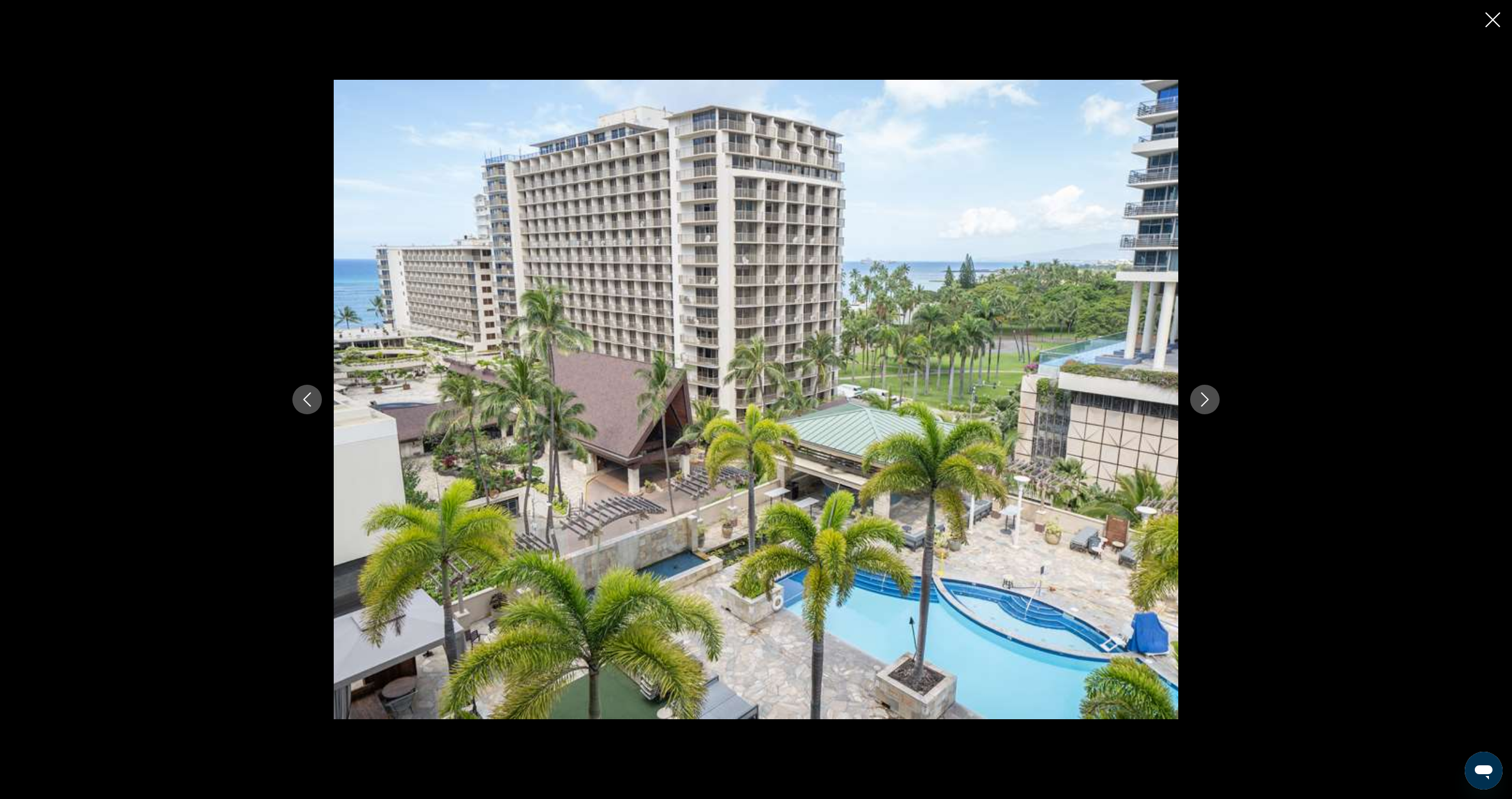
click at [1206, 401] on icon "Next image" at bounding box center [1205, 400] width 8 height 14
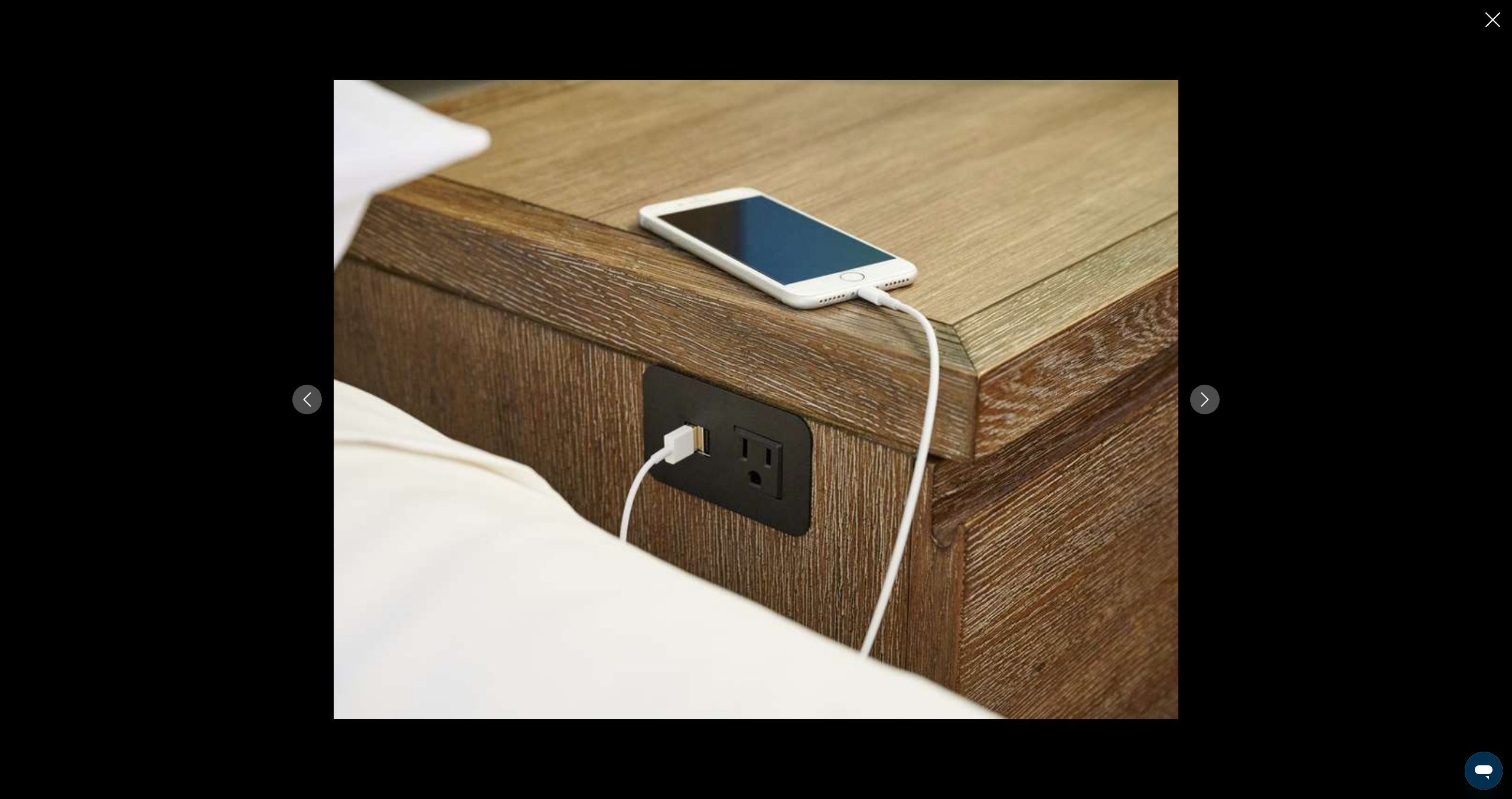
click at [1208, 398] on icon "Next image" at bounding box center [1205, 400] width 14 height 14
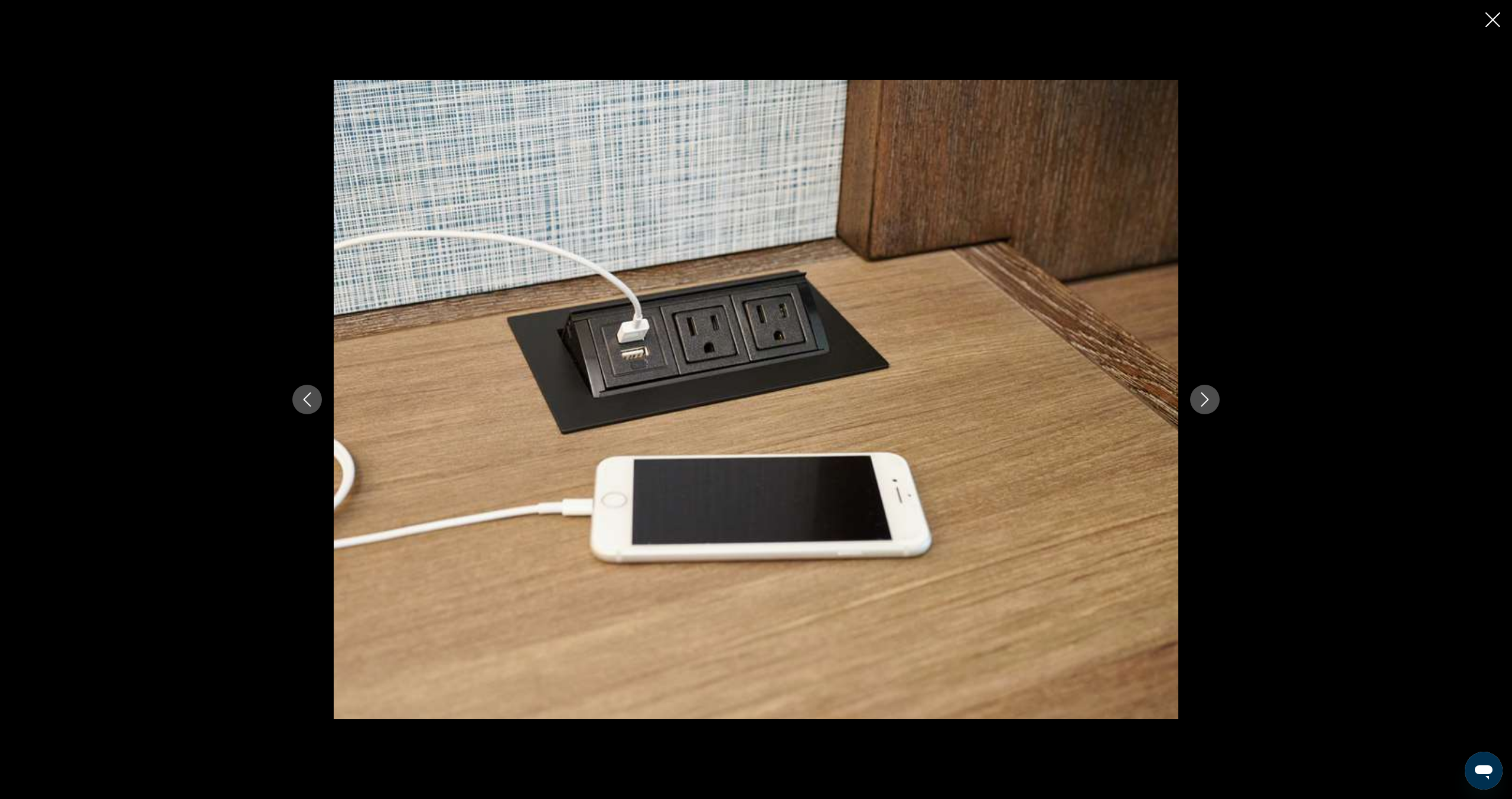
click at [1208, 398] on icon "Next image" at bounding box center [1205, 400] width 14 height 14
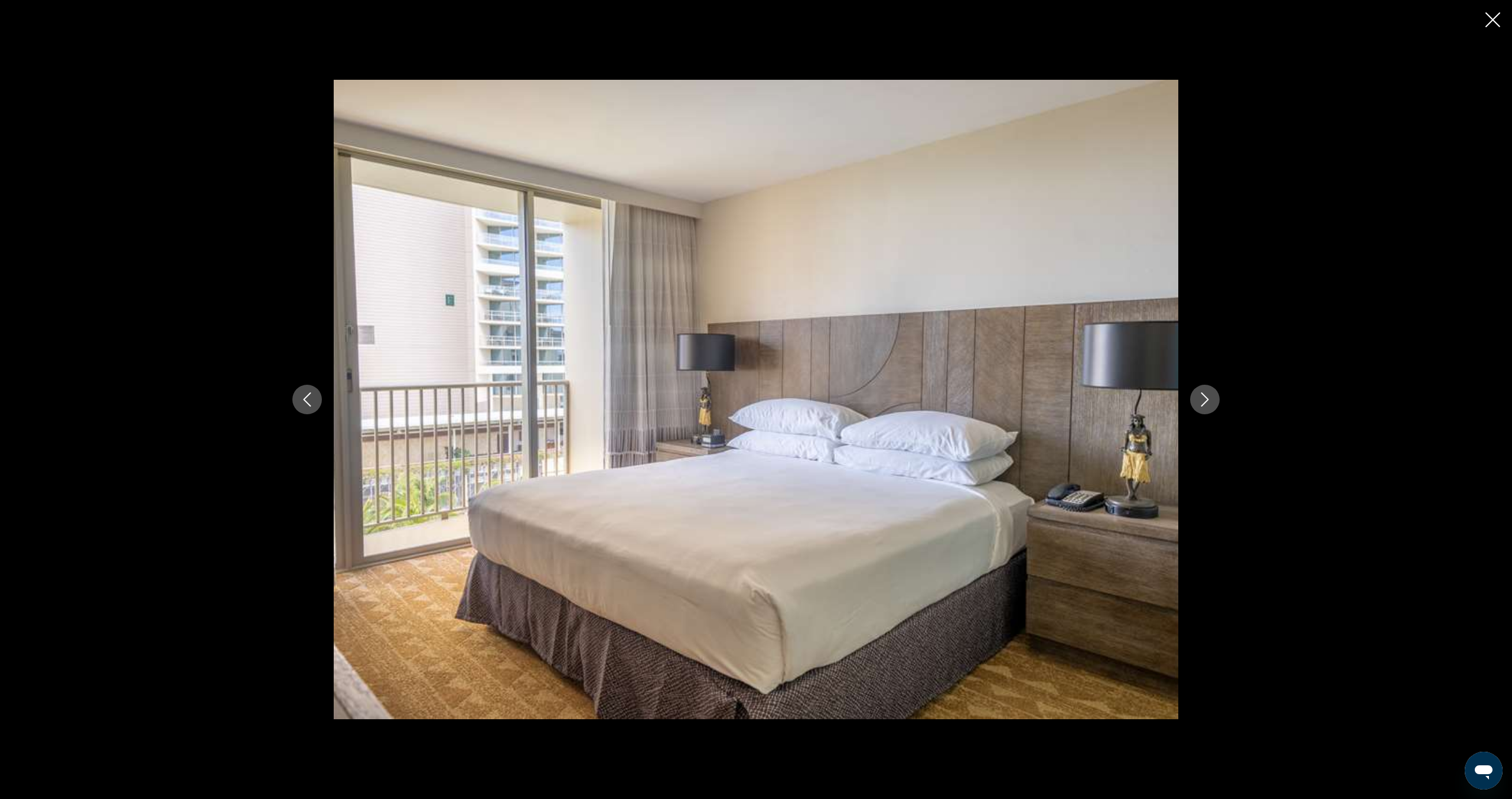
click at [1208, 399] on icon "Next image" at bounding box center [1205, 400] width 8 height 14
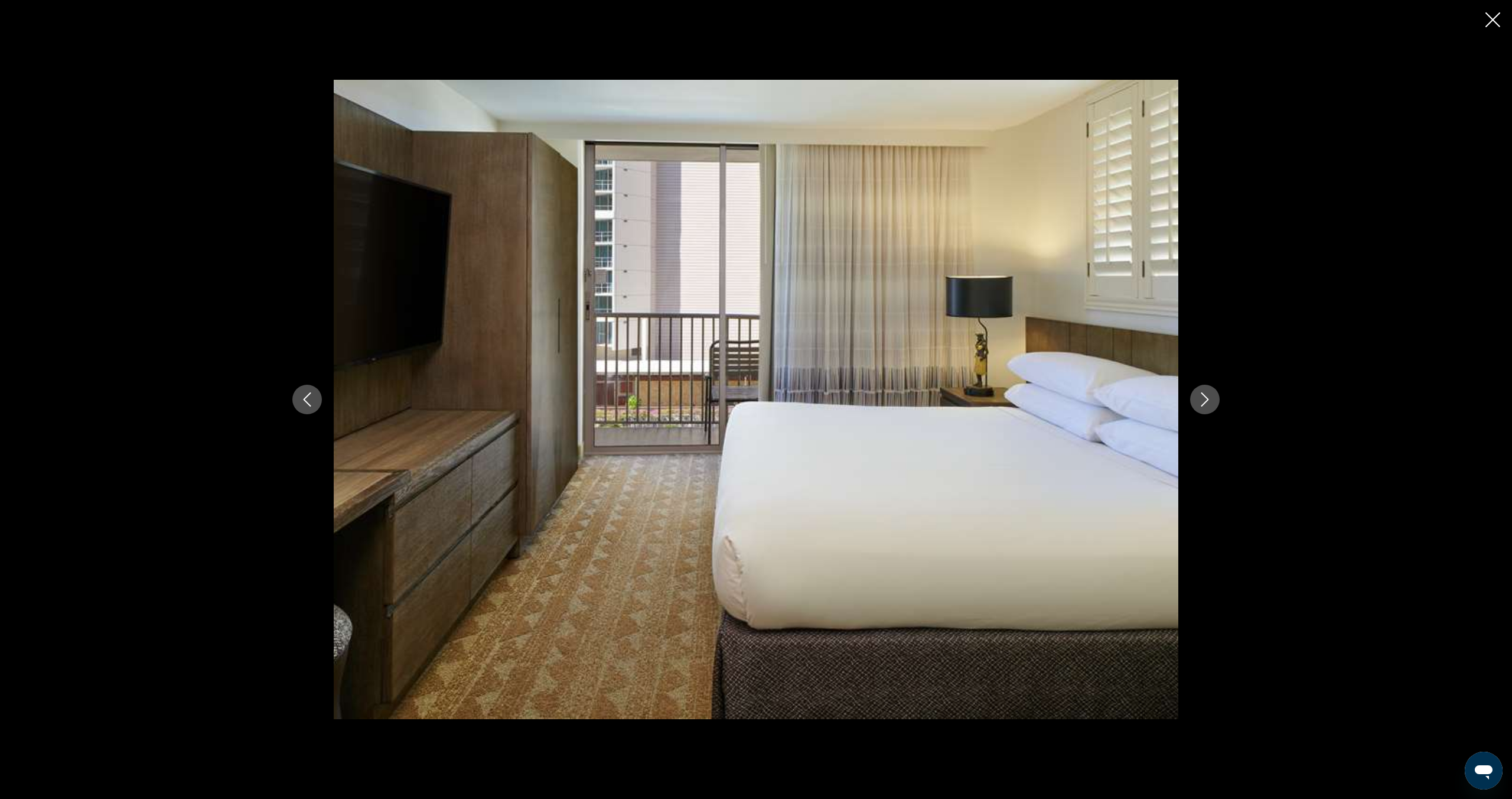
click at [1208, 398] on icon "Next image" at bounding box center [1205, 400] width 14 height 14
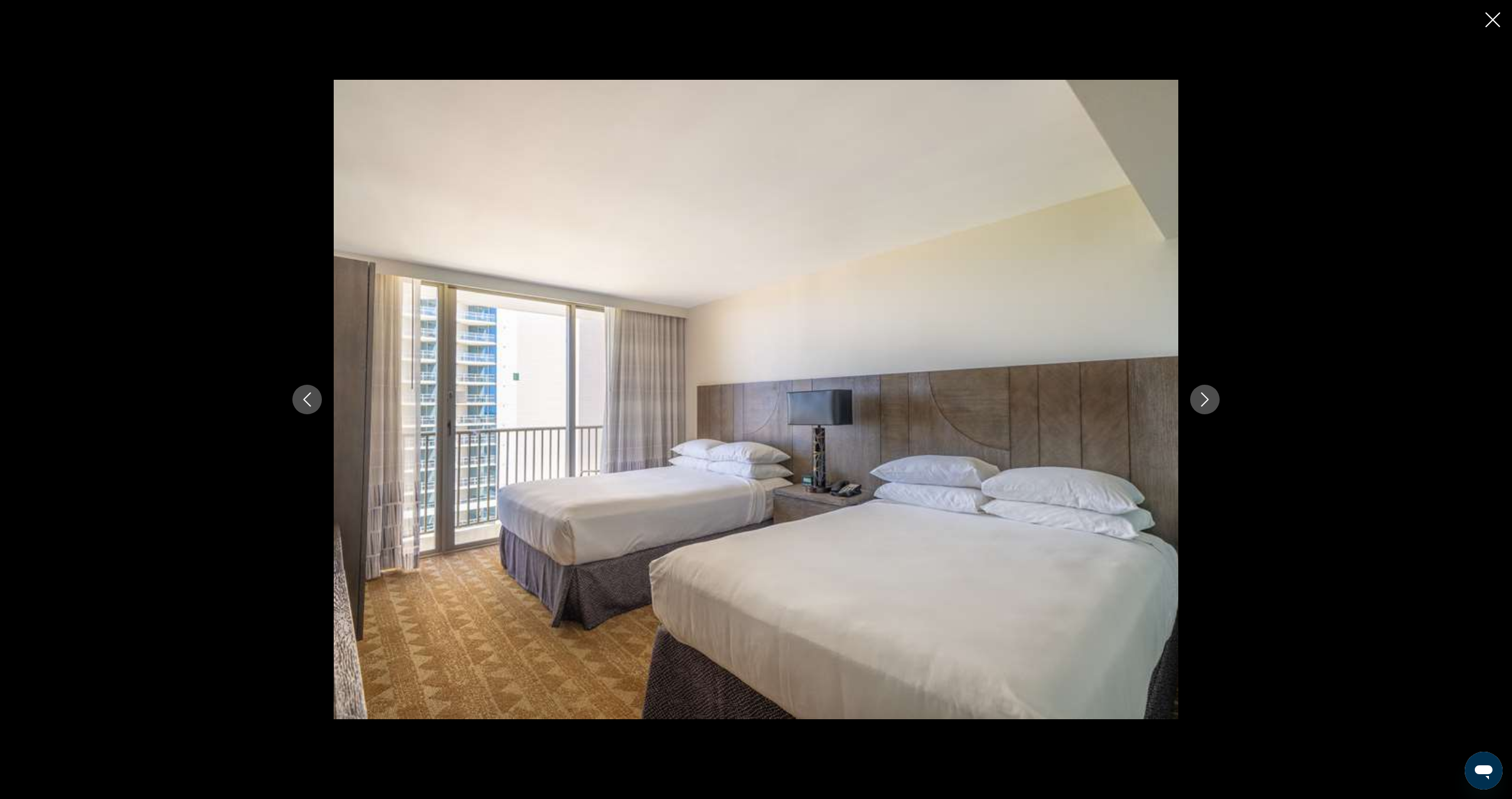
click at [1208, 398] on icon "Next image" at bounding box center [1205, 400] width 14 height 14
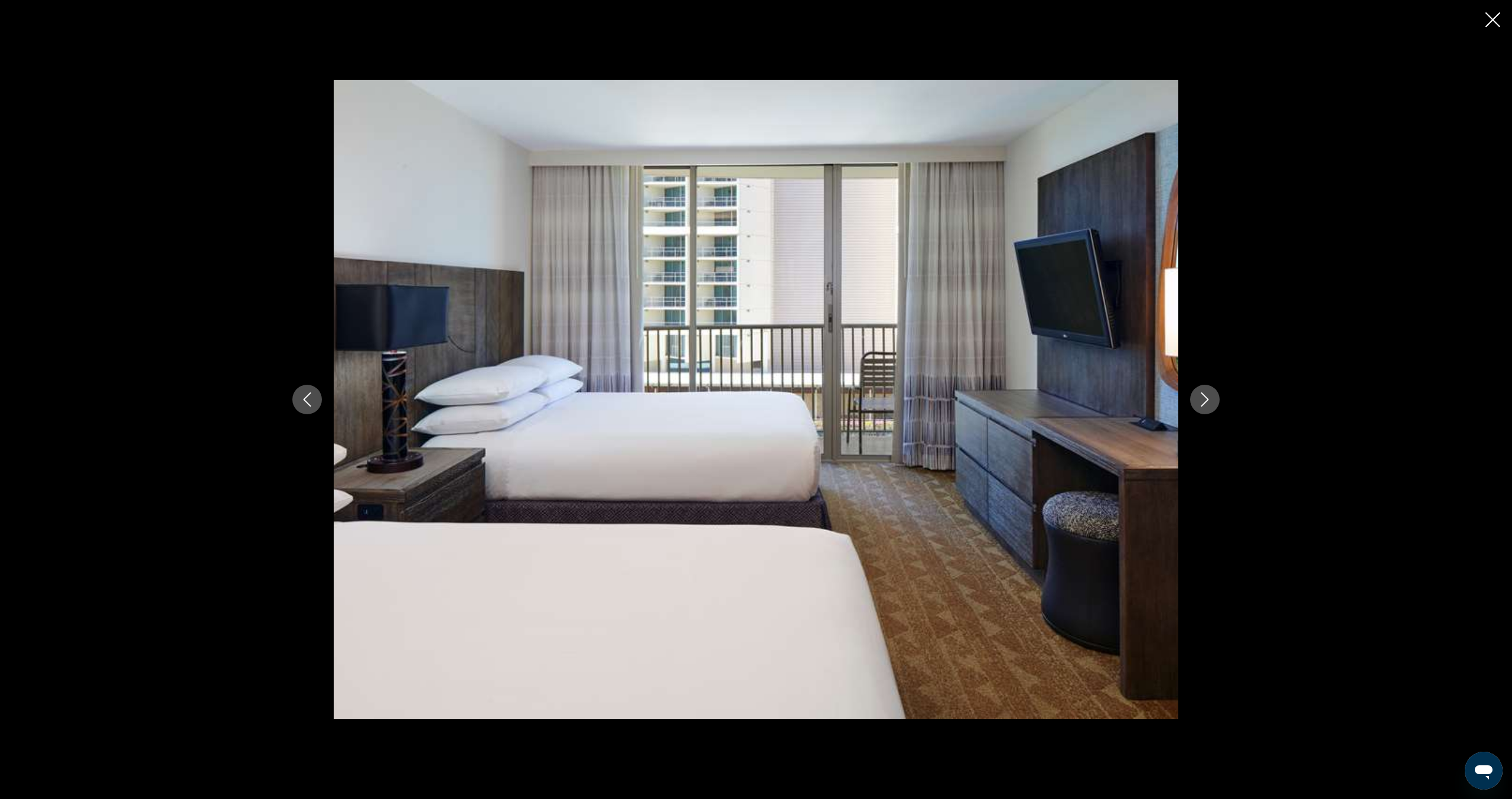
click at [1208, 399] on icon "Next image" at bounding box center [1205, 400] width 8 height 14
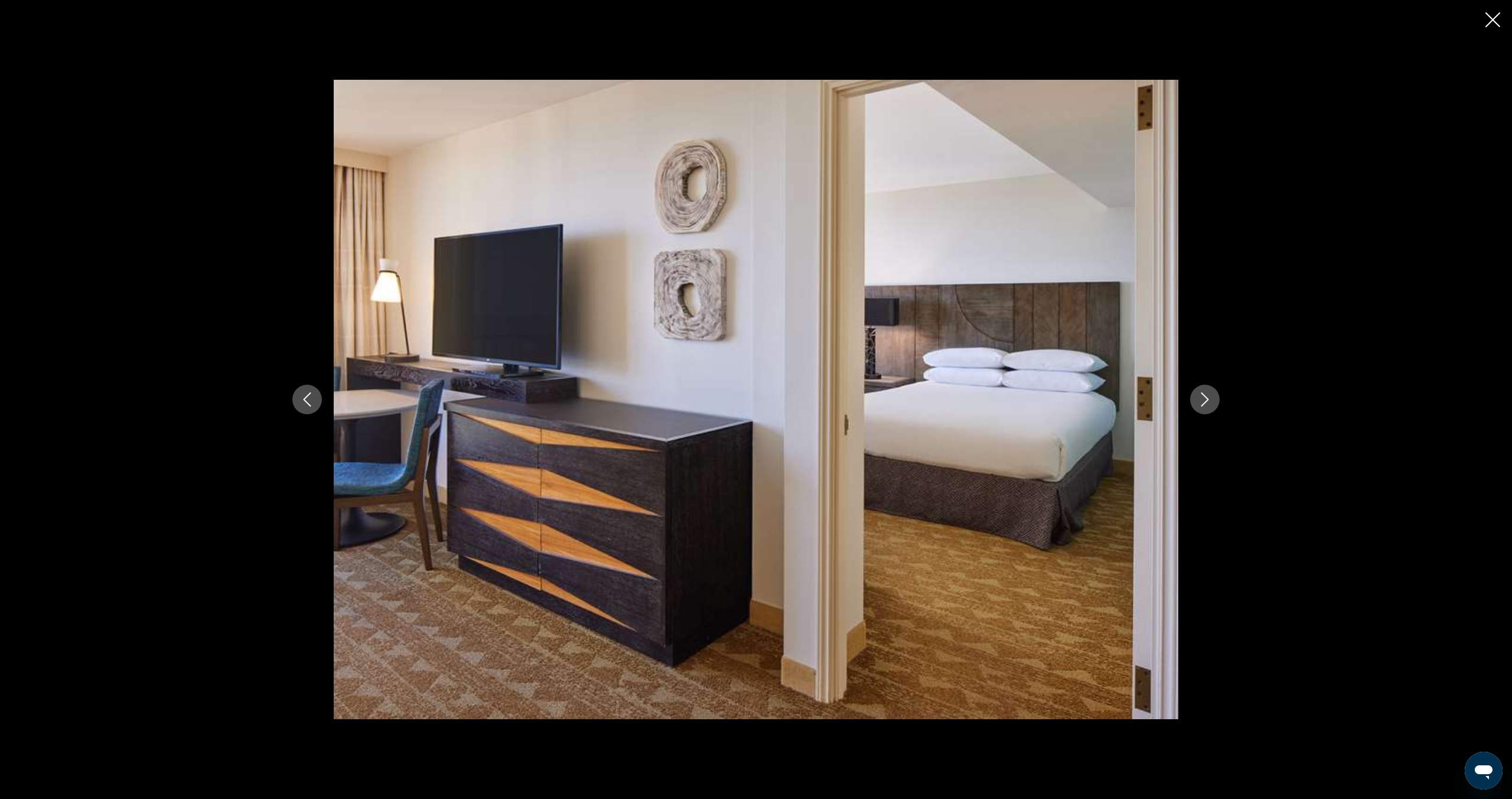
click at [1208, 398] on icon "Next image" at bounding box center [1205, 400] width 14 height 14
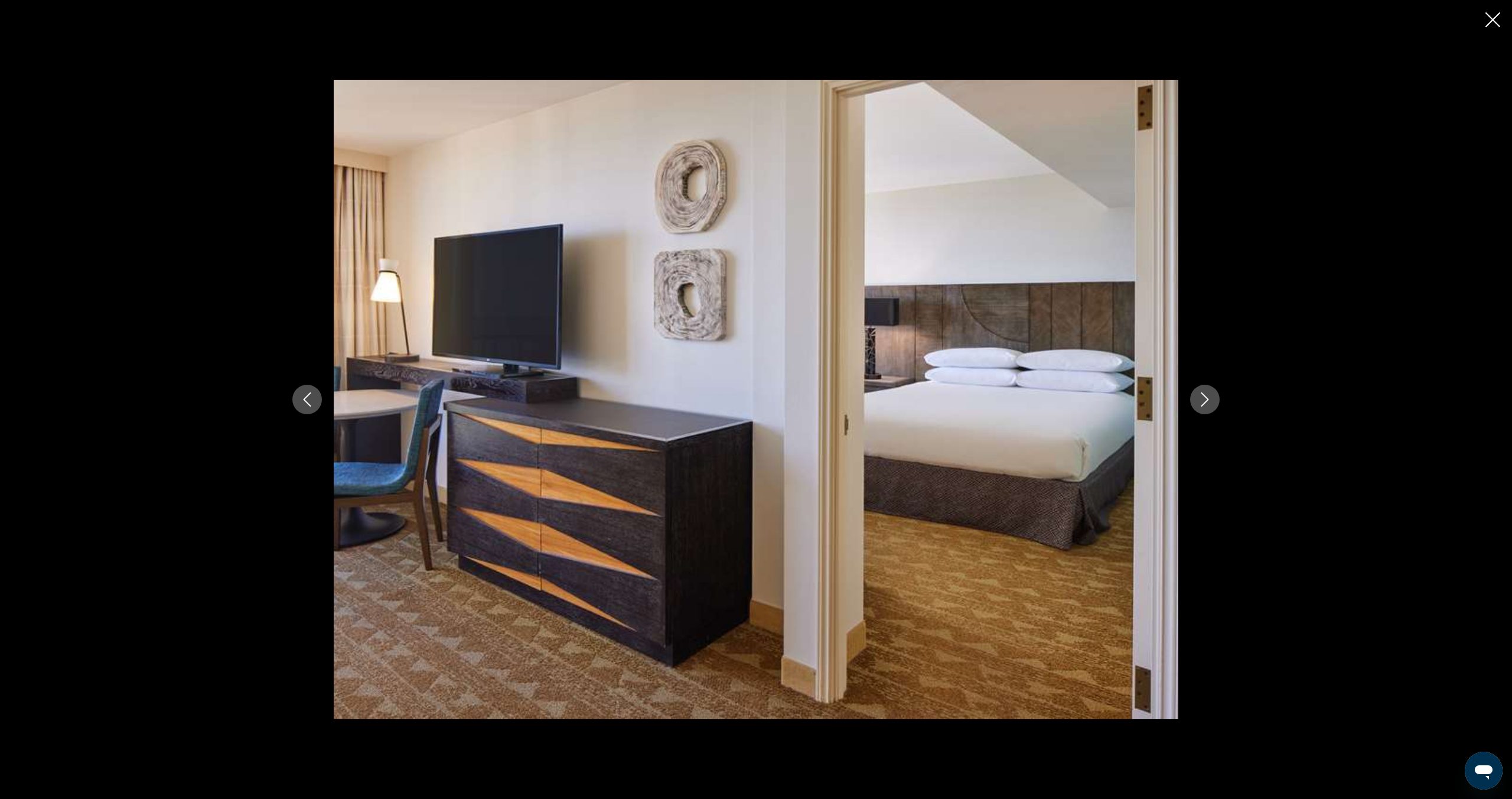
click at [1208, 398] on icon "Next image" at bounding box center [1205, 400] width 14 height 14
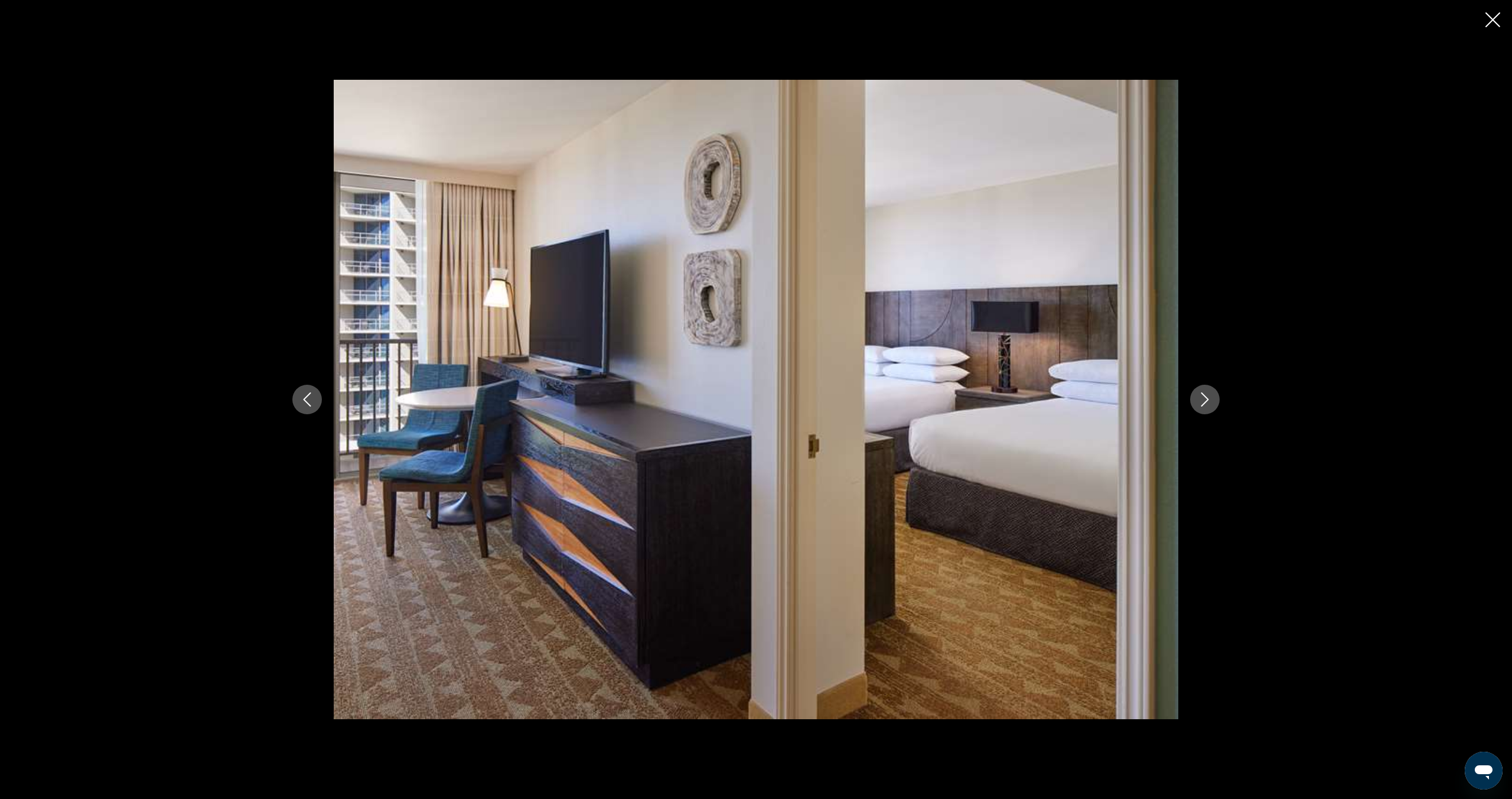
click at [1208, 398] on icon "Next image" at bounding box center [1205, 400] width 14 height 14
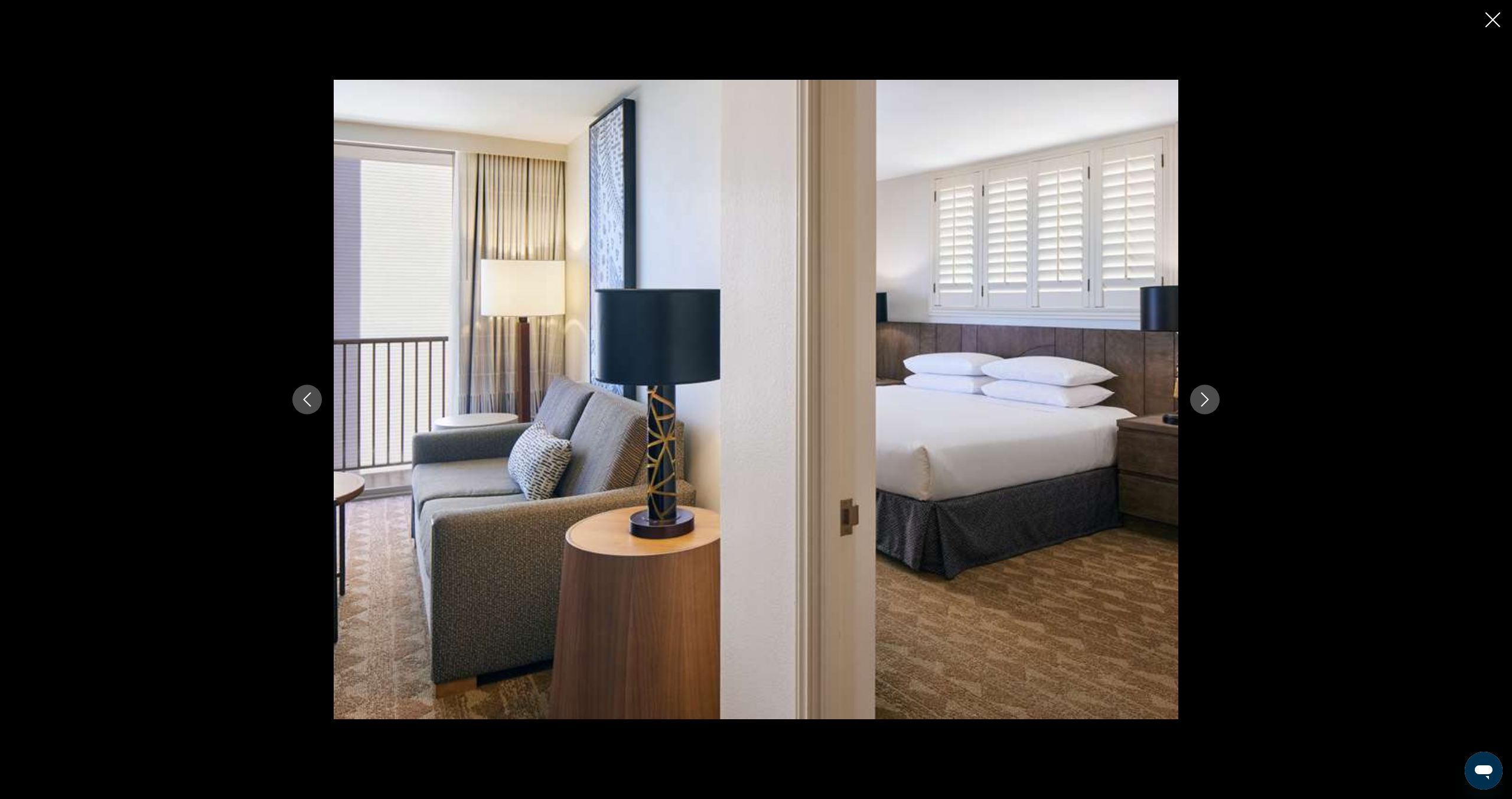
click at [1208, 398] on icon "Next image" at bounding box center [1205, 400] width 14 height 14
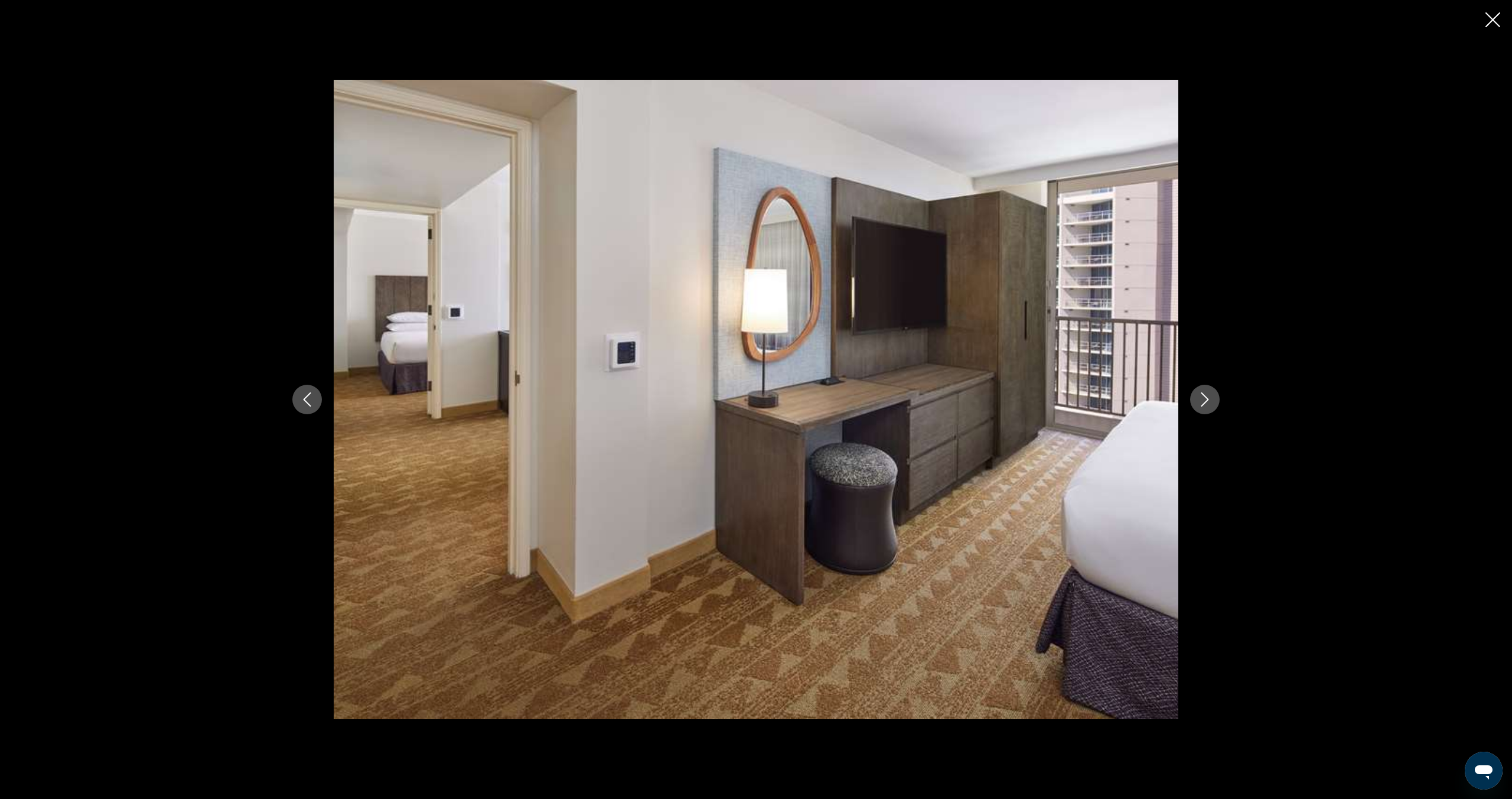
click at [1208, 398] on icon "Next image" at bounding box center [1205, 400] width 14 height 14
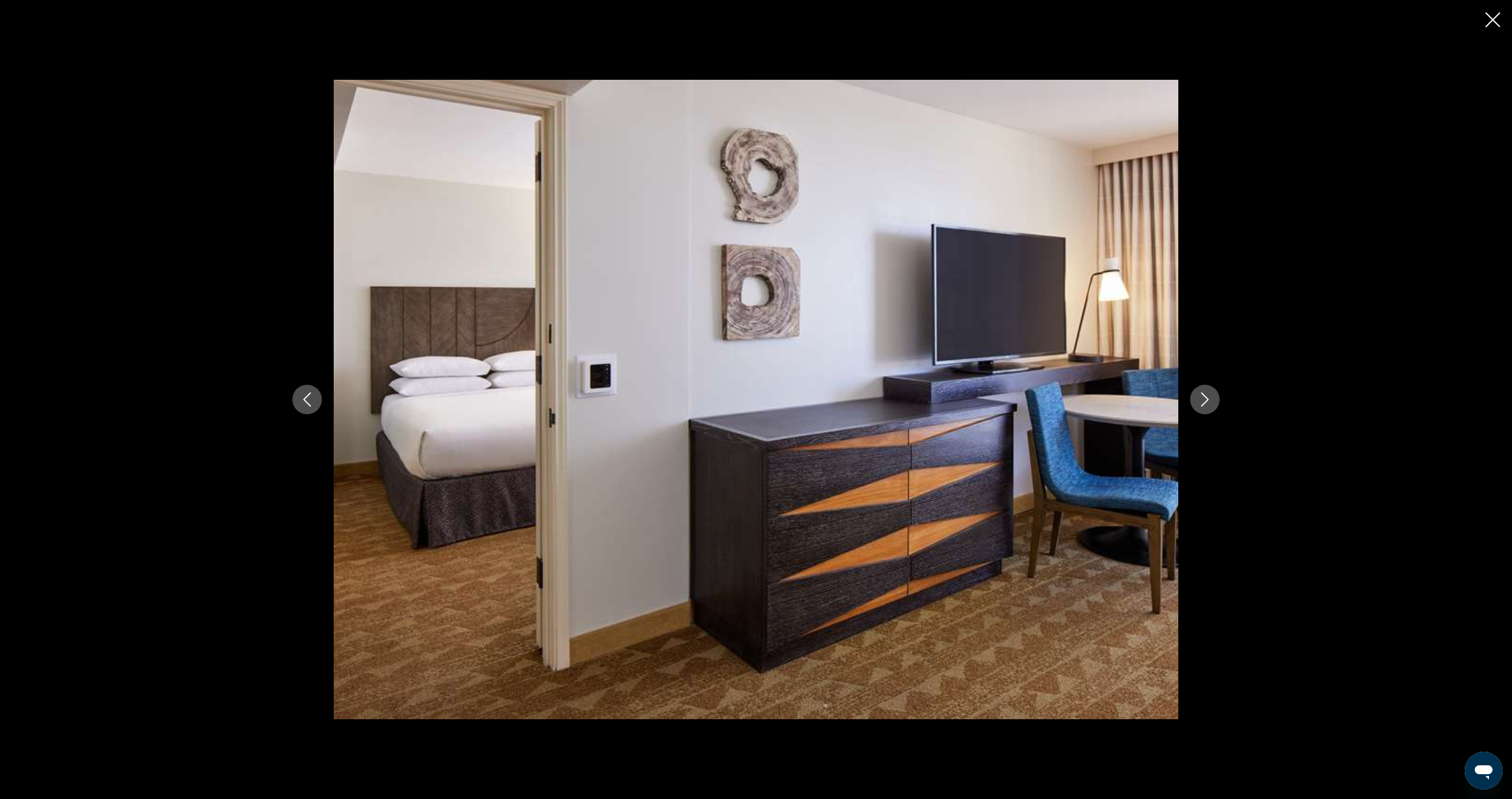
click at [1208, 398] on icon "Next image" at bounding box center [1205, 400] width 14 height 14
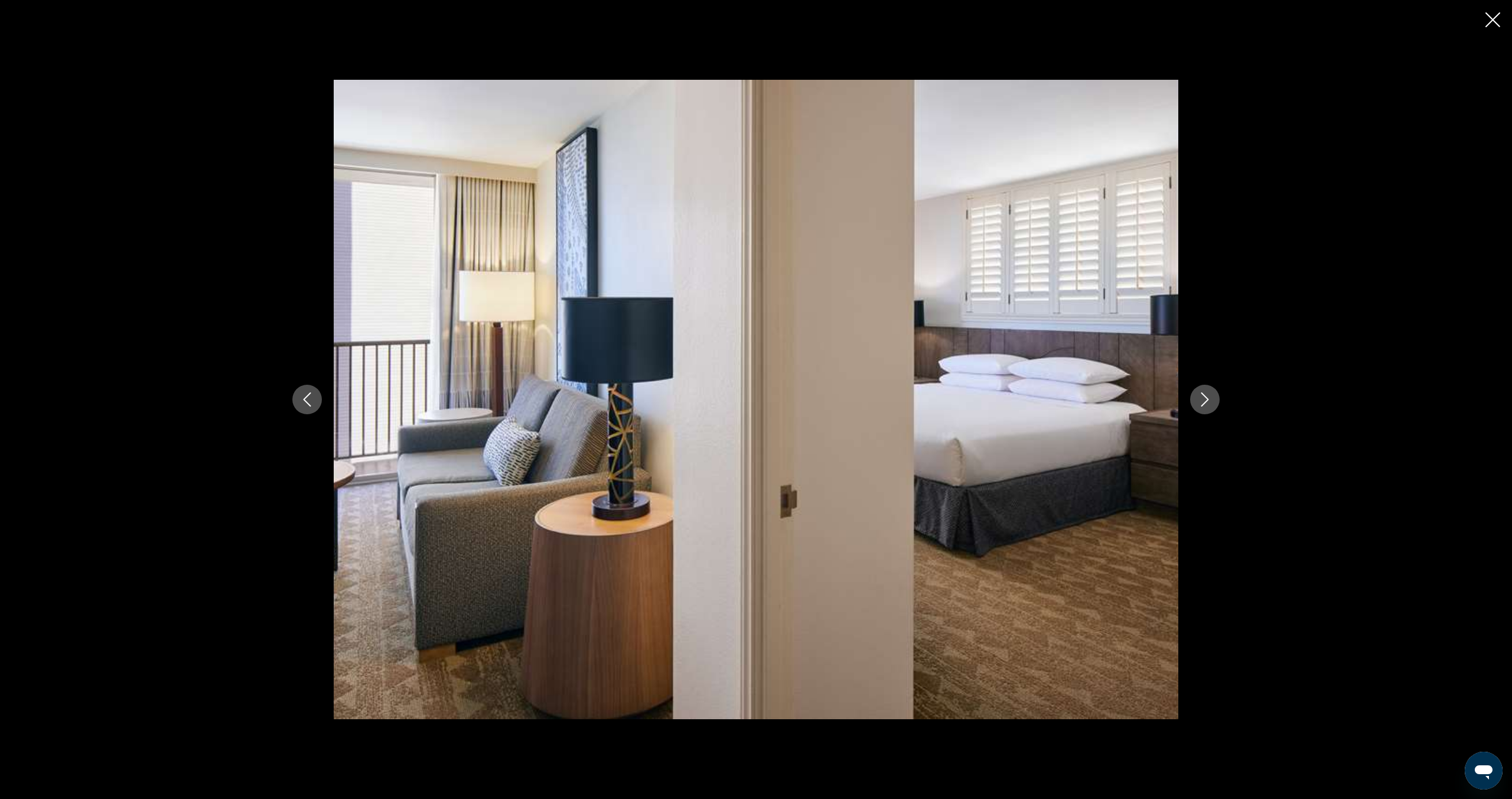
click at [1208, 398] on icon "Next image" at bounding box center [1205, 400] width 14 height 14
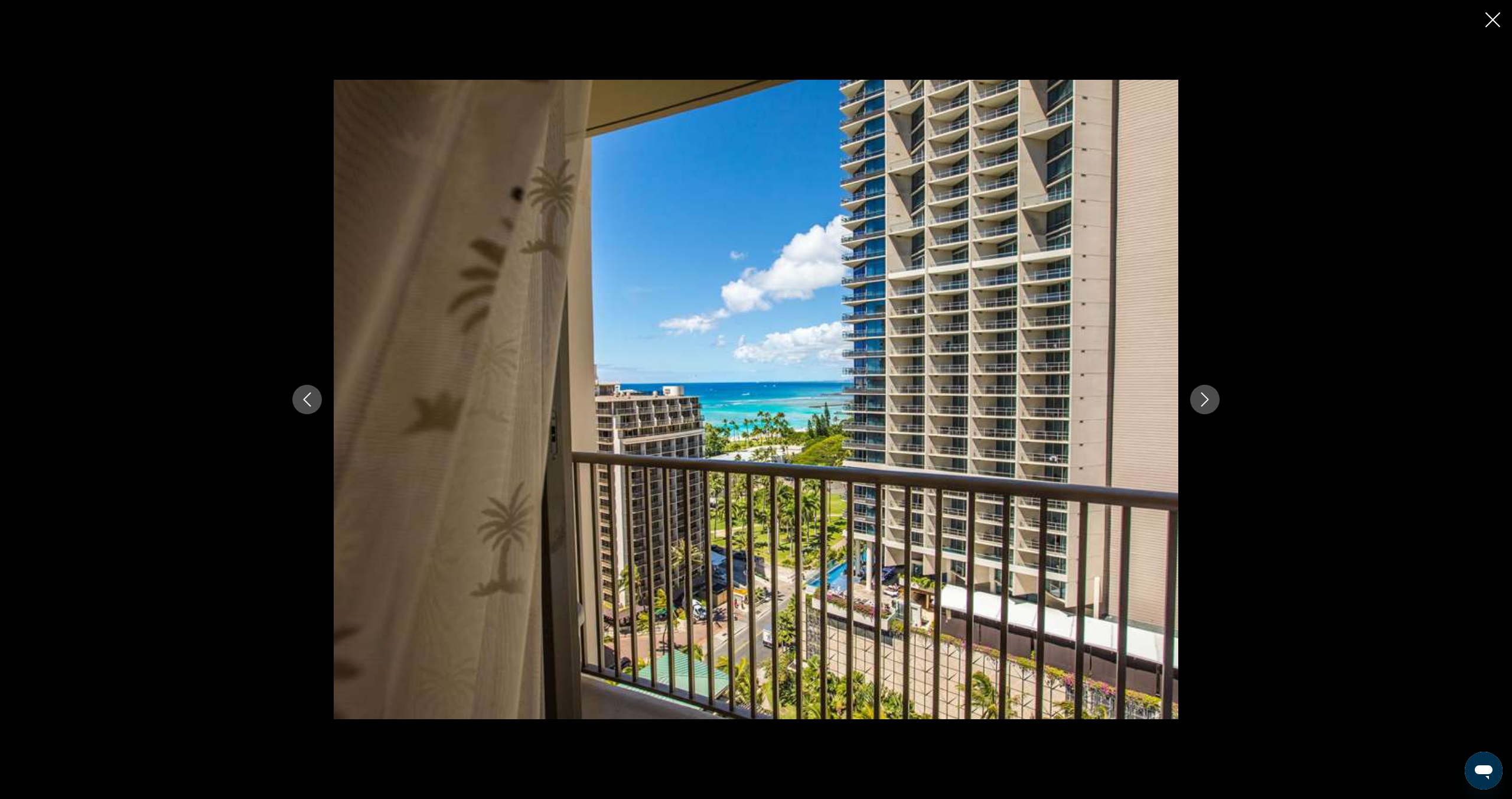
click at [1208, 398] on icon "Next image" at bounding box center [1205, 400] width 14 height 14
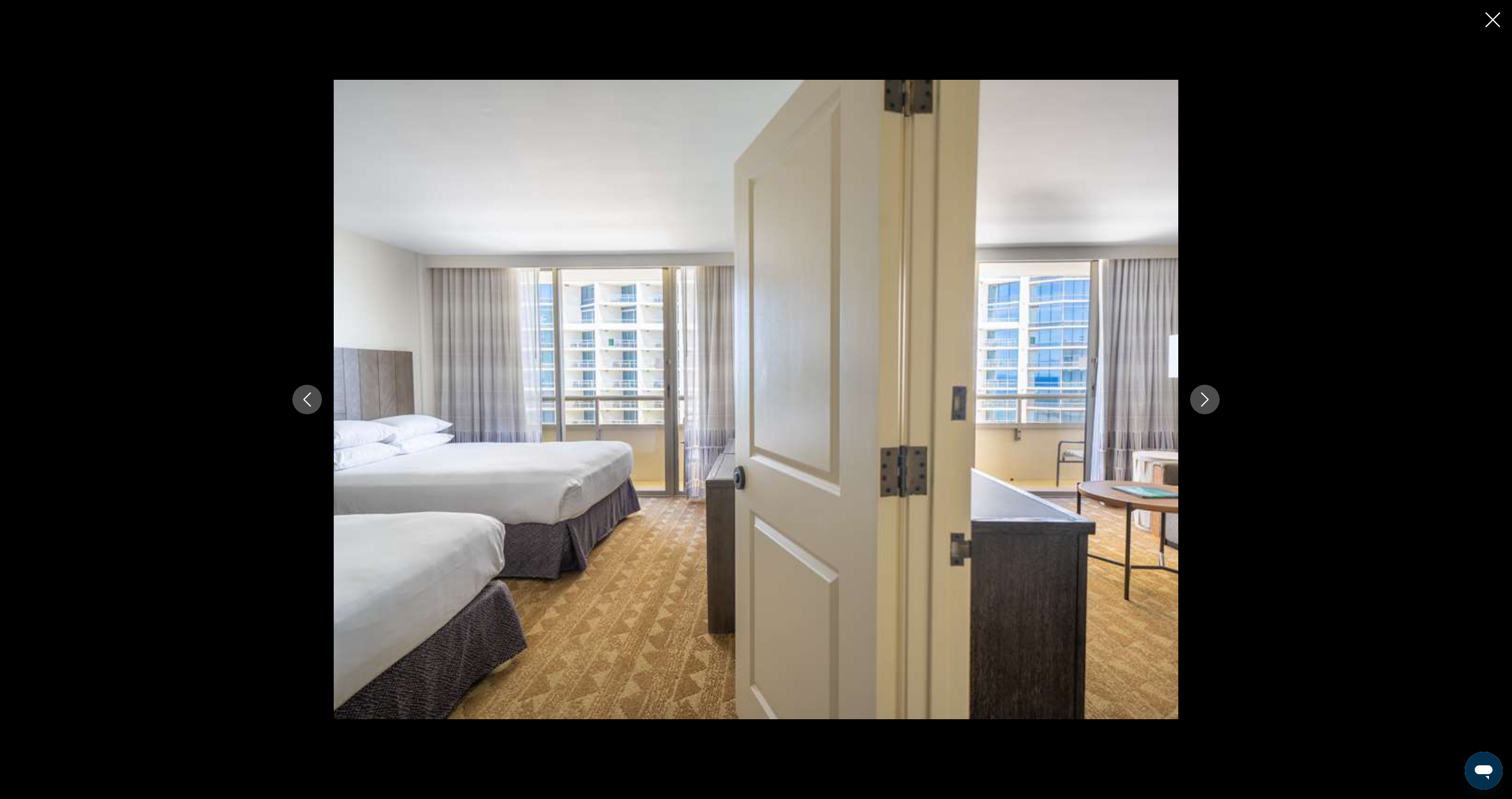
click at [1208, 398] on icon "Next image" at bounding box center [1205, 400] width 14 height 14
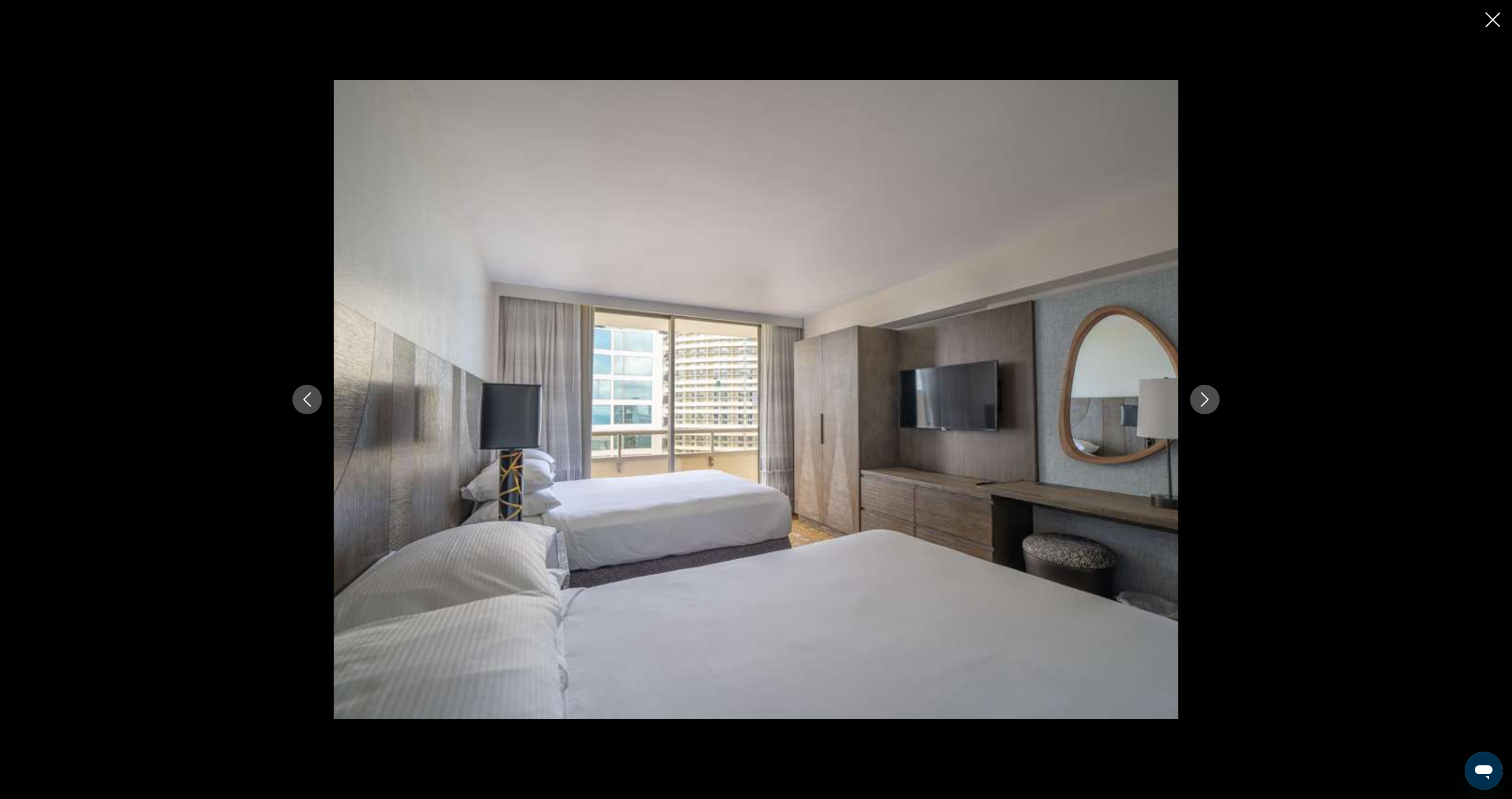
click at [1208, 398] on icon "Next image" at bounding box center [1205, 400] width 14 height 14
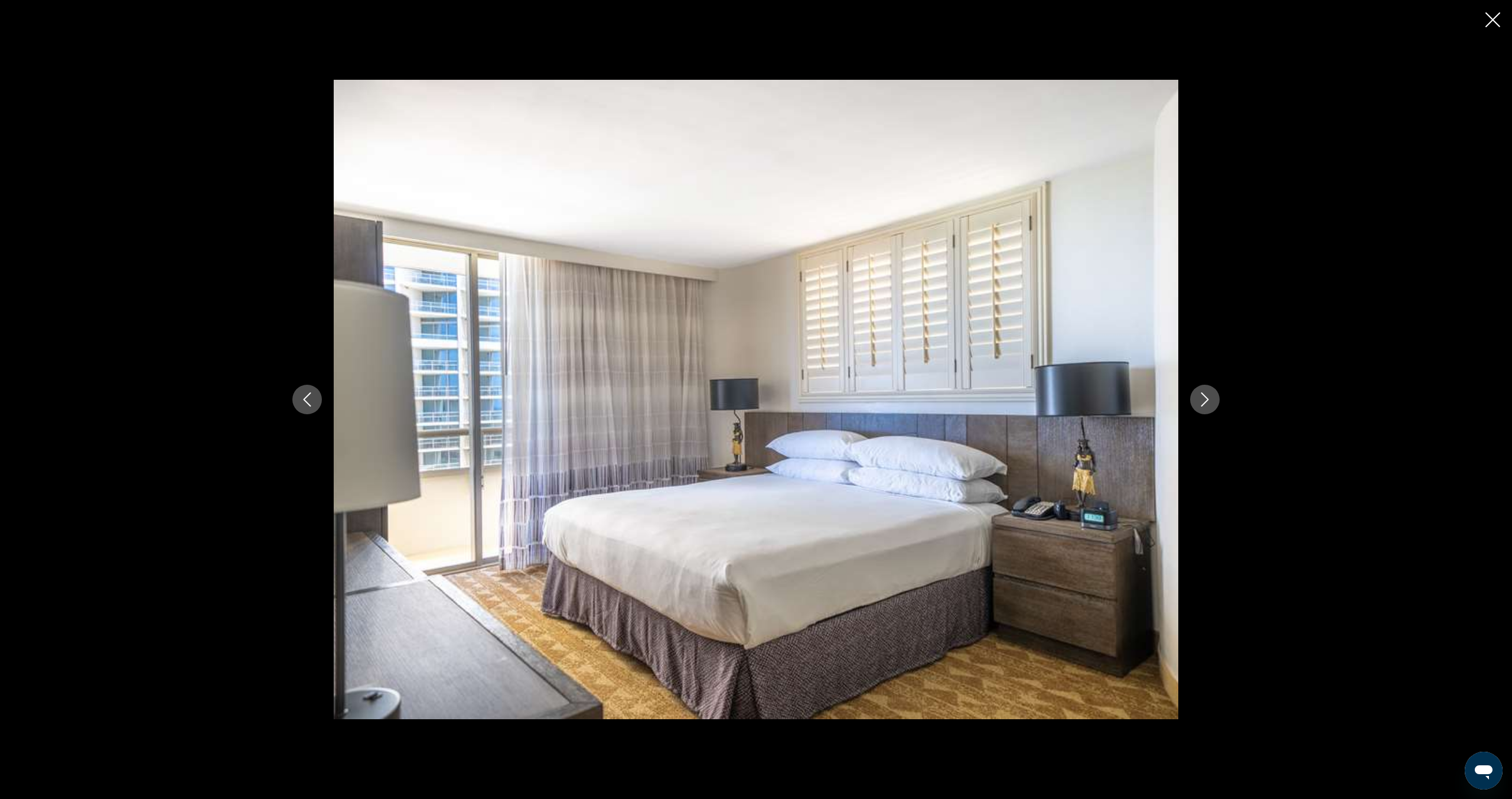
click at [1208, 398] on icon "Next image" at bounding box center [1205, 400] width 14 height 14
